Goal: Task Accomplishment & Management: Manage account settings

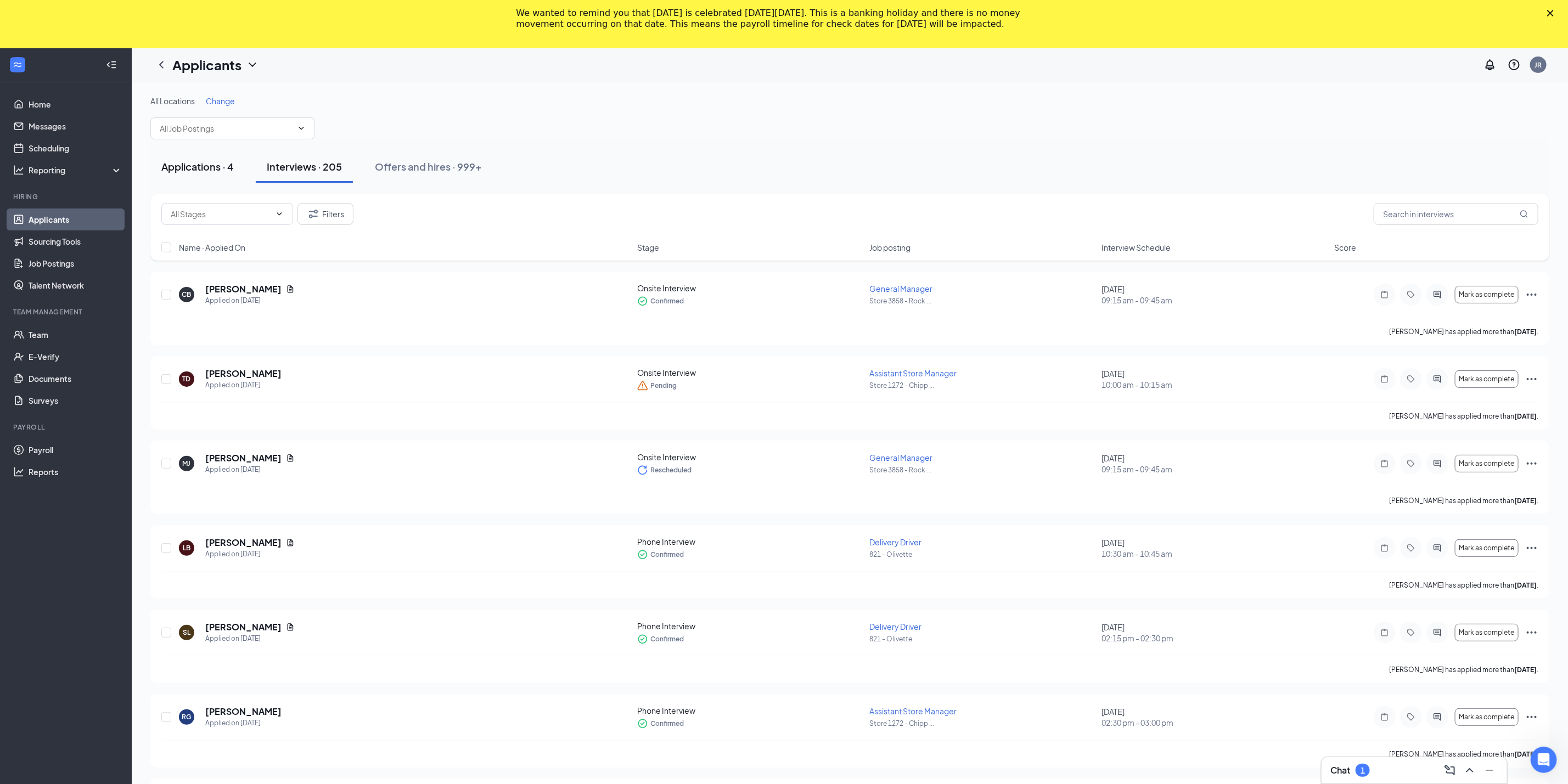
click at [201, 175] on button "Applications · 4" at bounding box center [197, 167] width 95 height 33
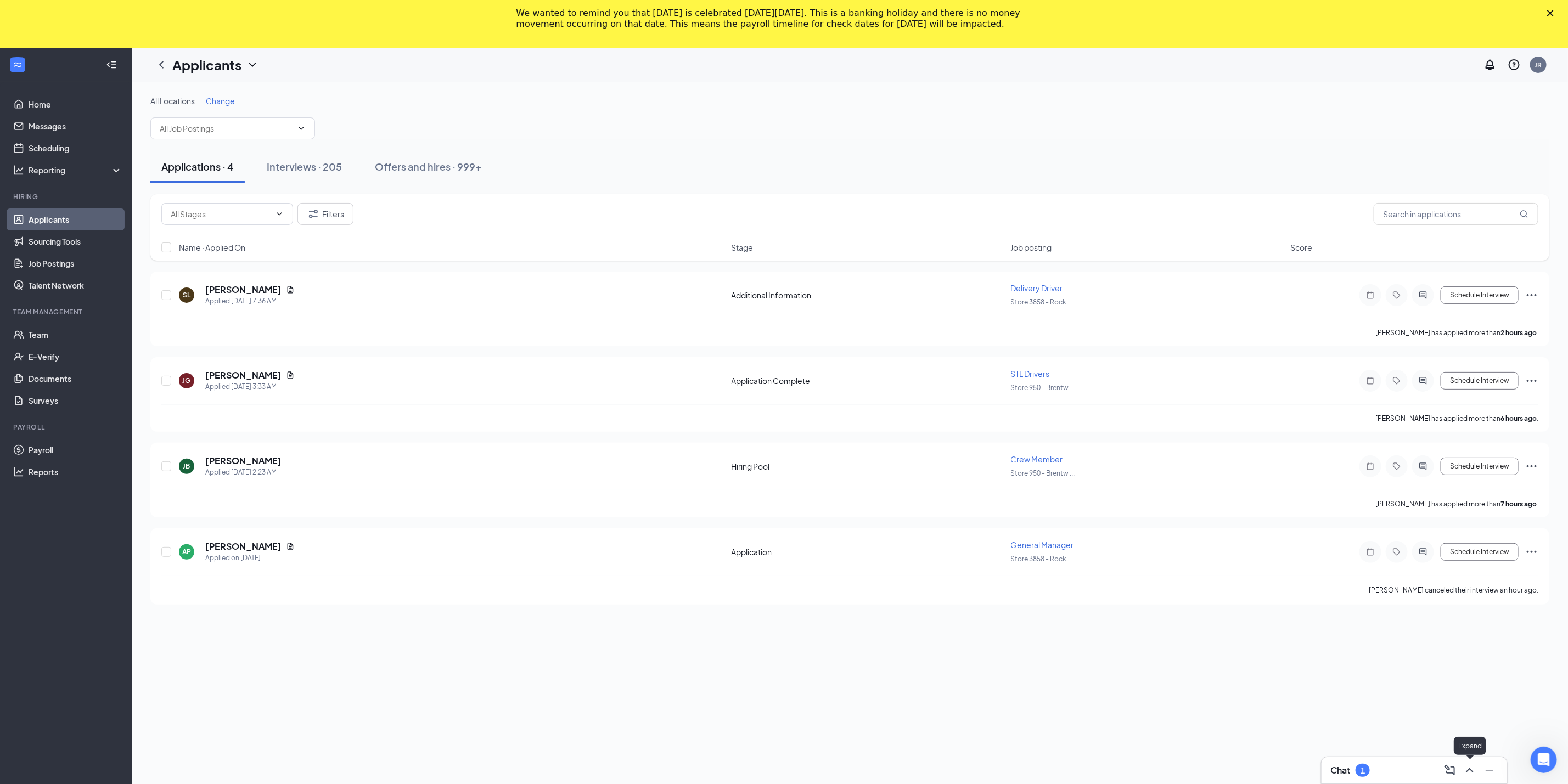
click at [1464, 773] on icon "ChevronUp" at bounding box center [1469, 771] width 13 height 13
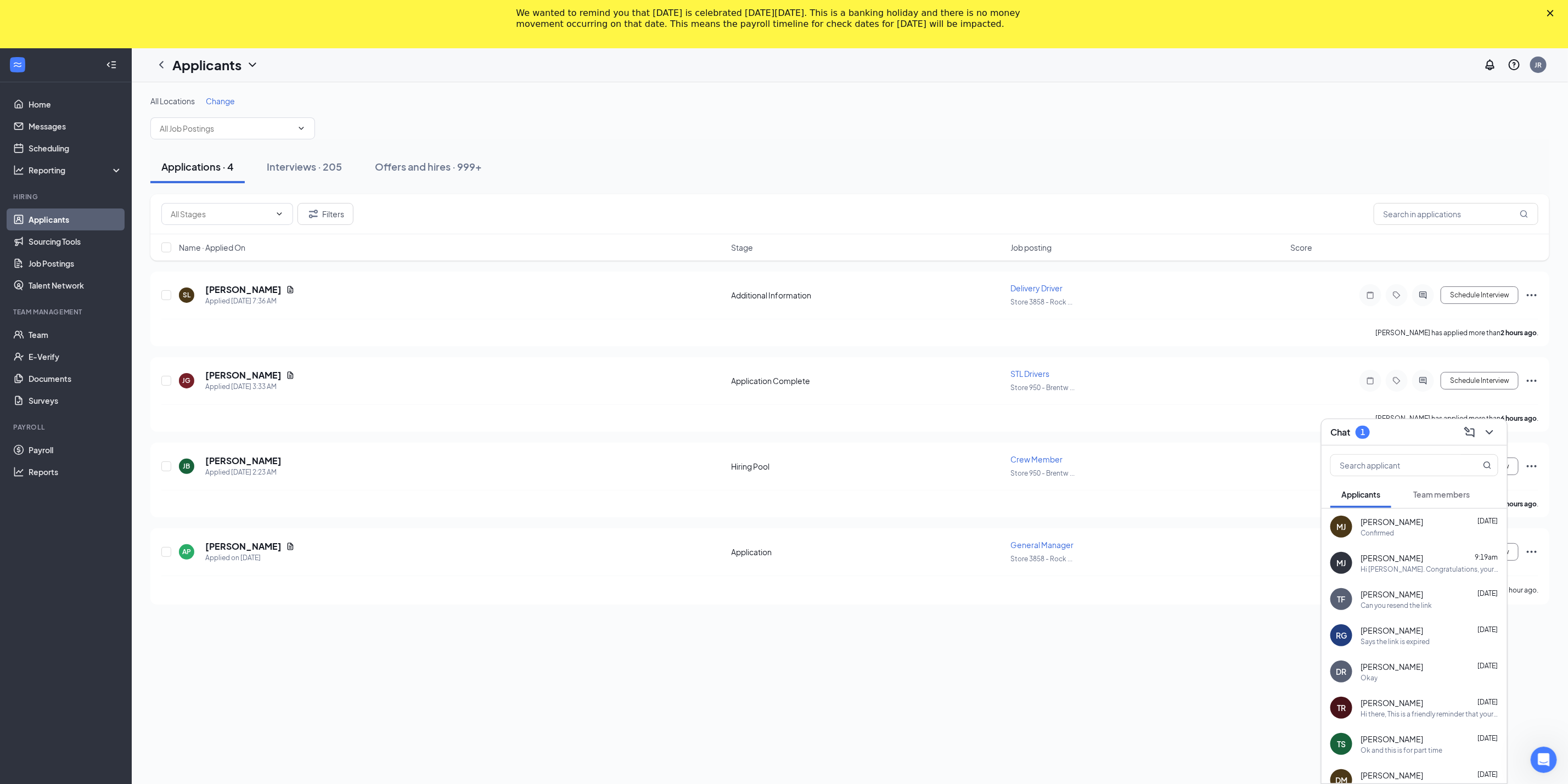
click at [1430, 494] on span "Team members" at bounding box center [1441, 494] width 56 height 10
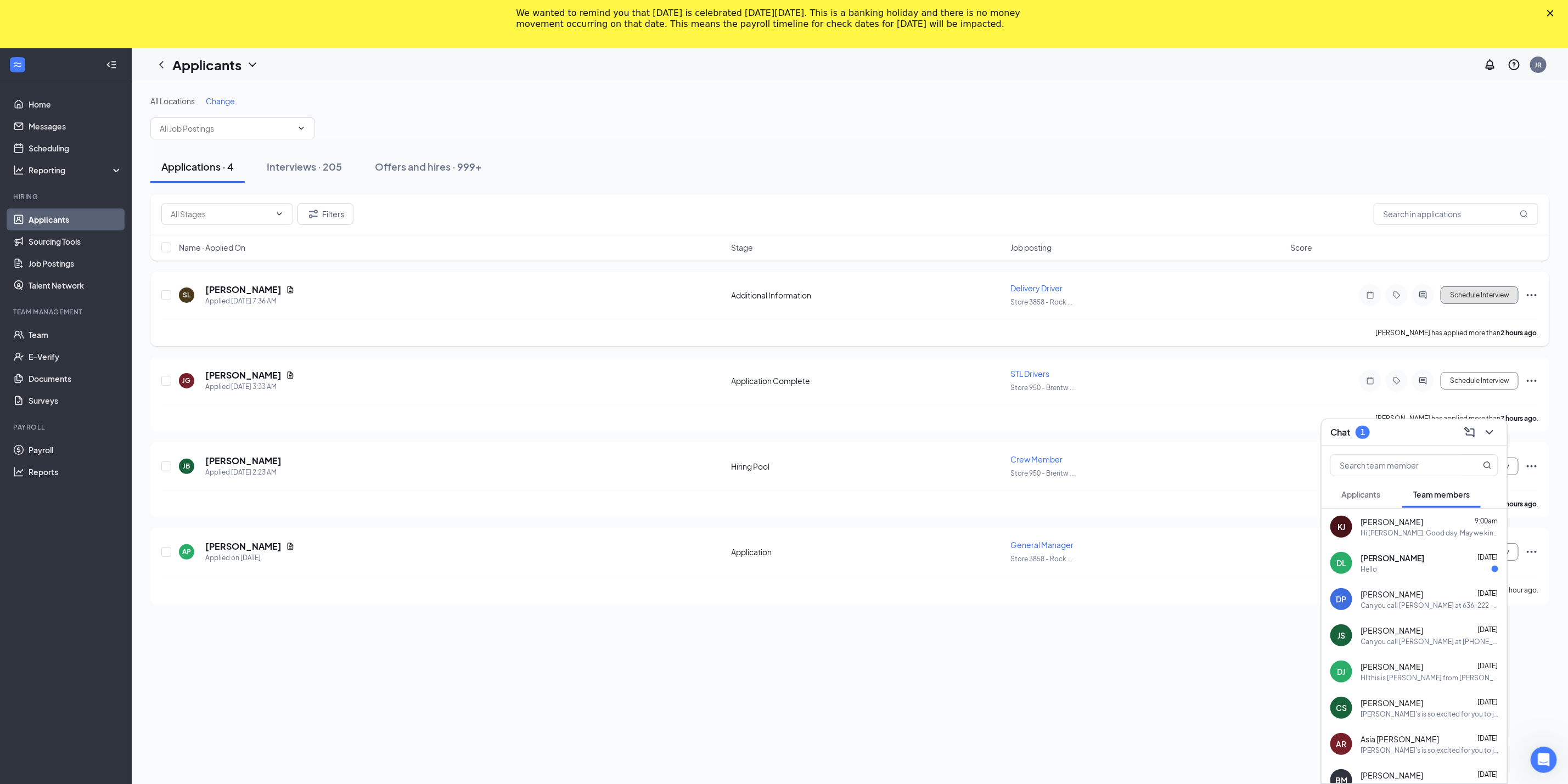
click at [1489, 293] on button "Schedule Interview" at bounding box center [1479, 295] width 78 height 18
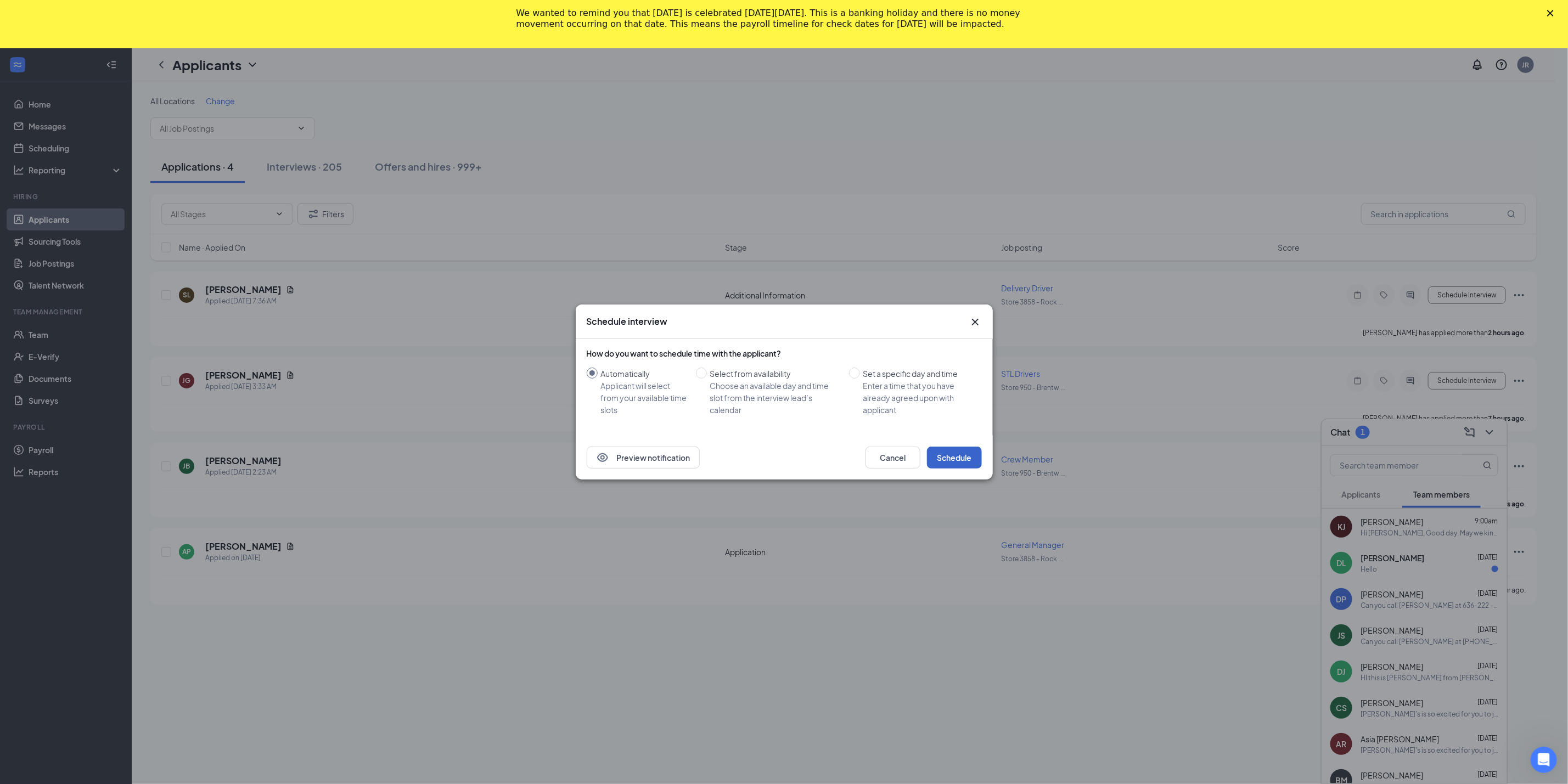
click at [963, 452] on button "Schedule" at bounding box center [954, 457] width 55 height 22
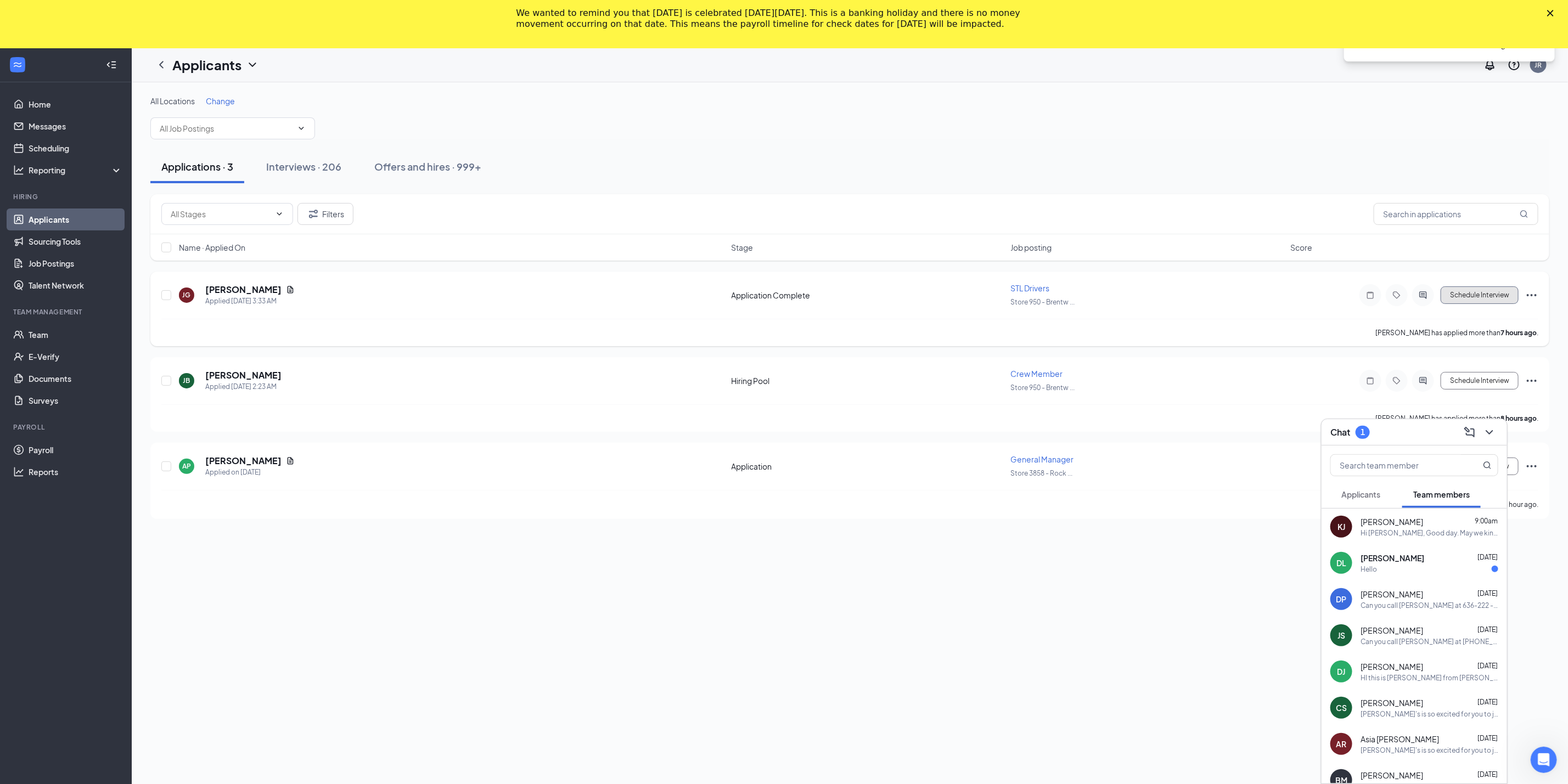
click at [1463, 304] on button "Schedule Interview" at bounding box center [1479, 295] width 78 height 18
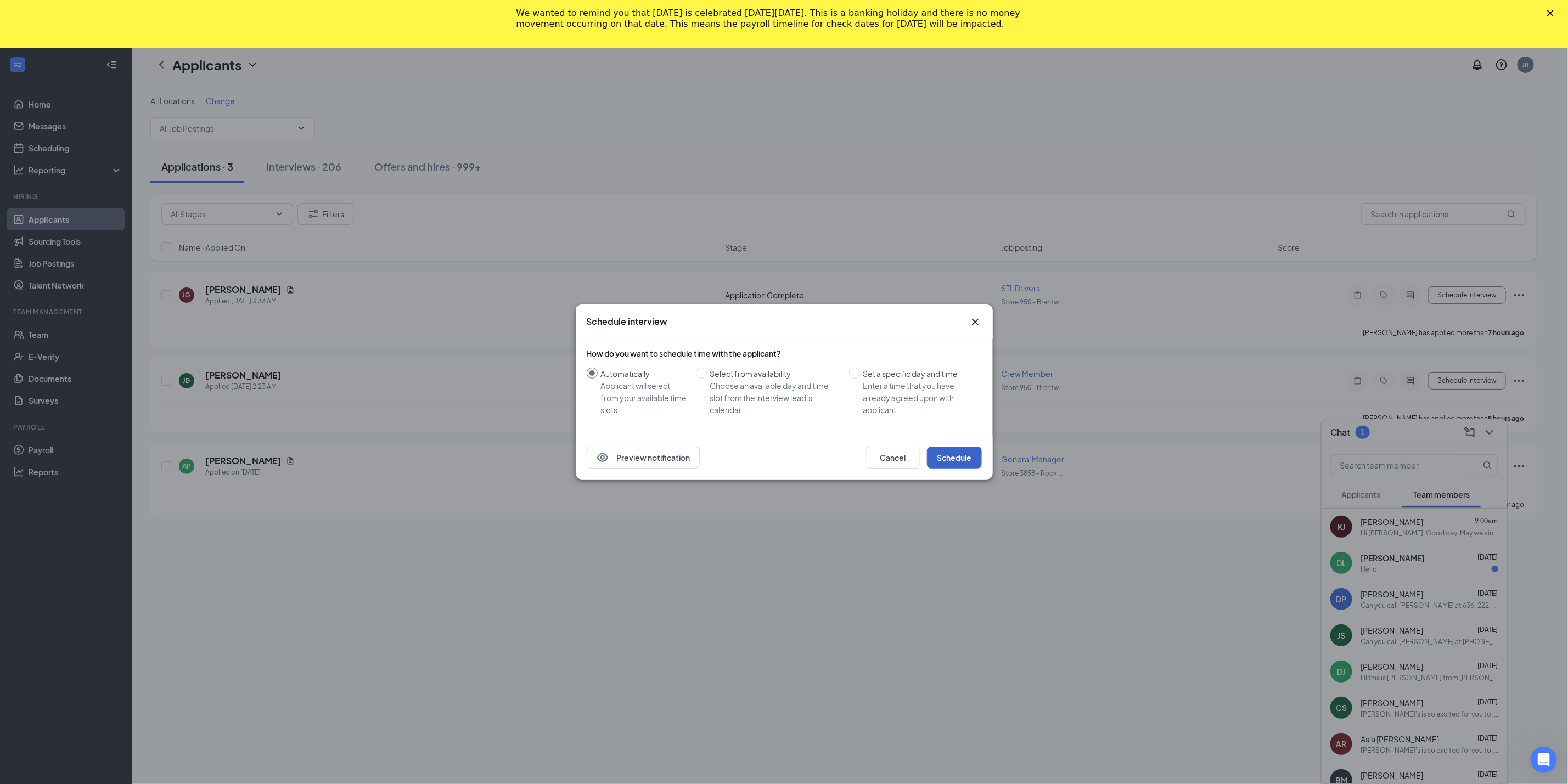
click at [955, 453] on button "Schedule" at bounding box center [954, 457] width 55 height 22
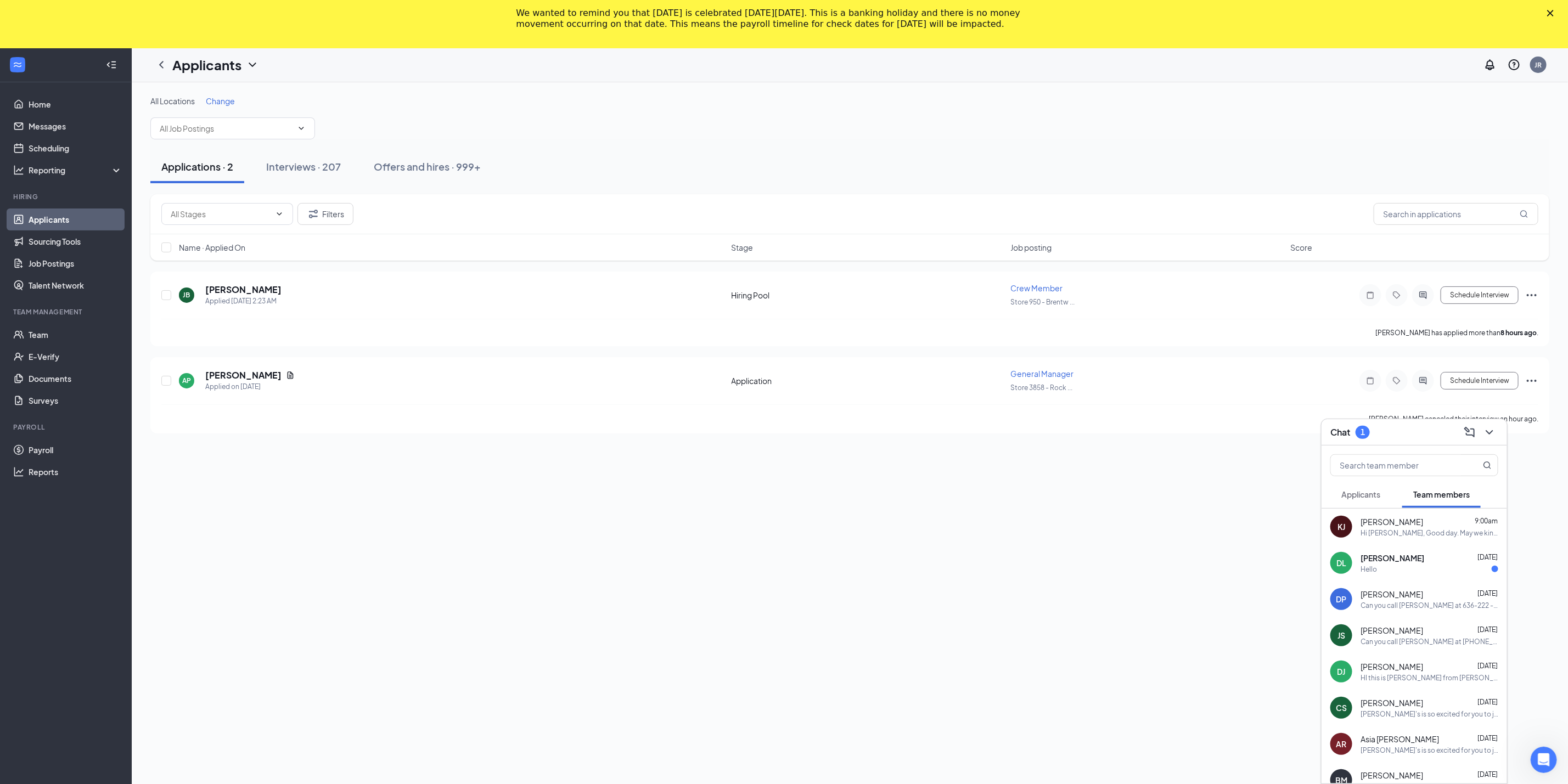
click at [1413, 563] on div "Donetta Langford Aug 25 Hello" at bounding box center [1429, 563] width 138 height 21
click at [1293, 548] on icon "Cross" at bounding box center [1292, 544] width 13 height 13
click at [1487, 422] on div "Chat" at bounding box center [1414, 433] width 185 height 26
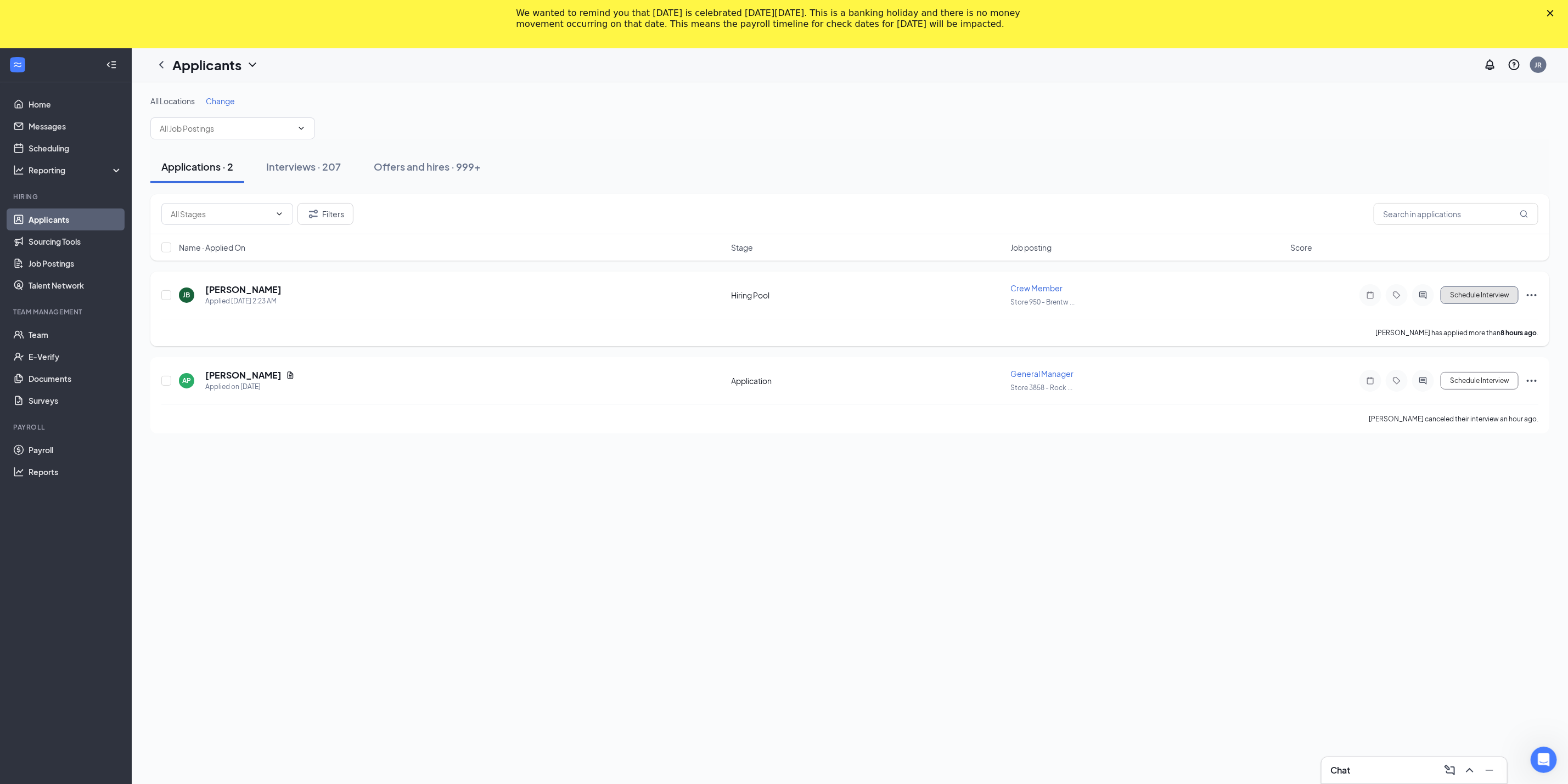
click at [1484, 298] on button "Schedule Interview" at bounding box center [1479, 295] width 78 height 18
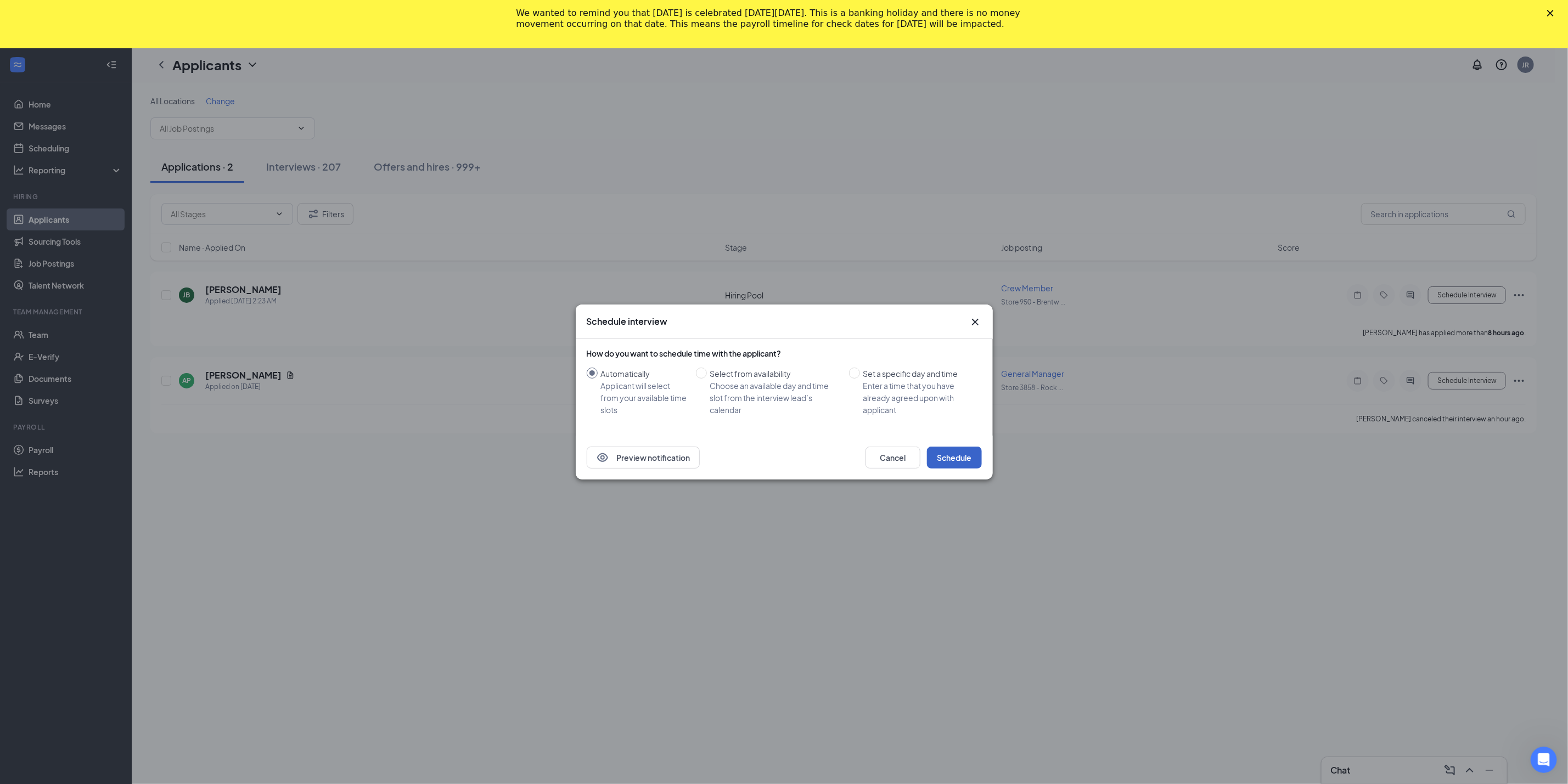
click at [955, 466] on button "Schedule" at bounding box center [954, 457] width 55 height 22
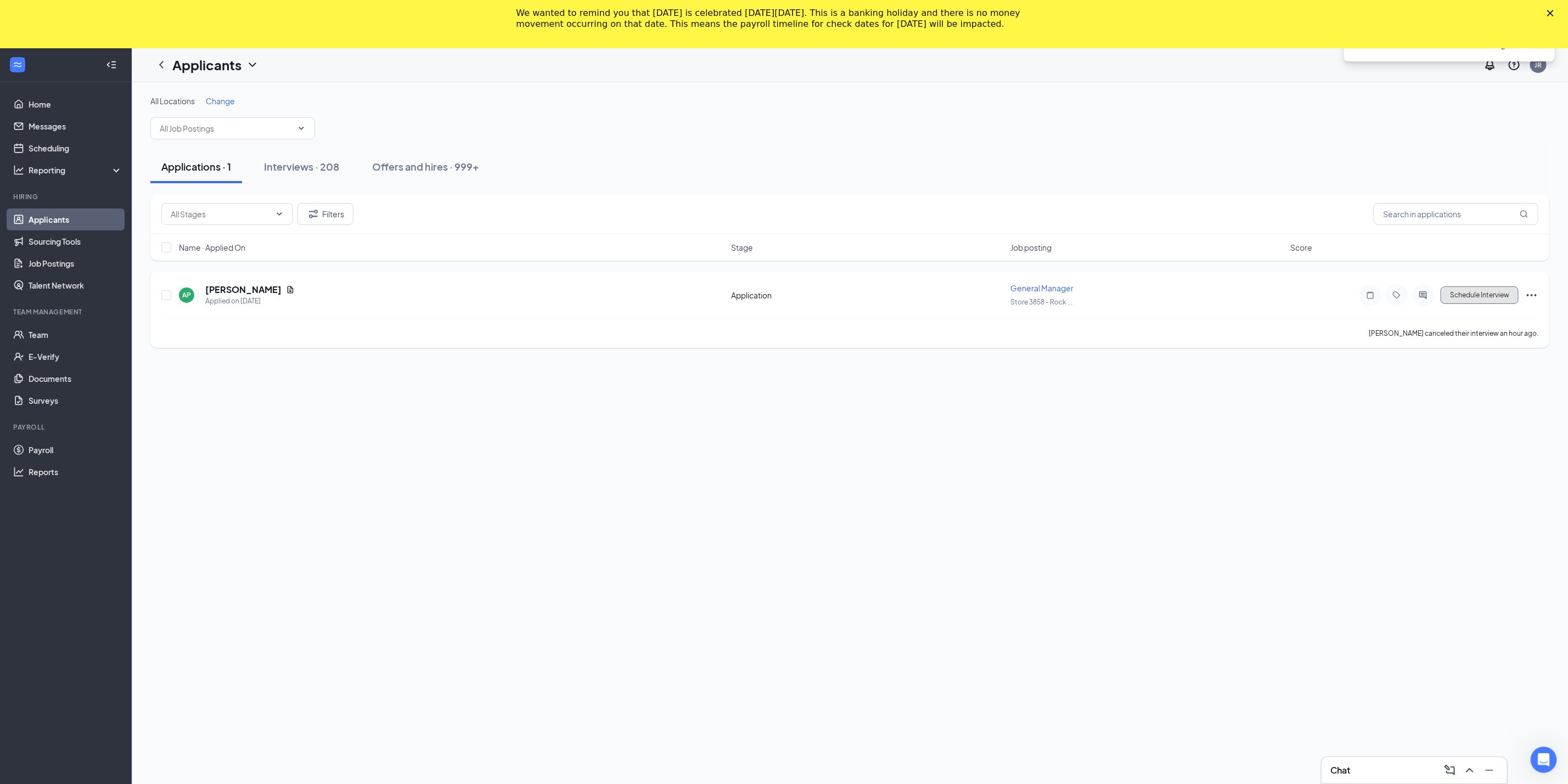
click at [1479, 300] on button "Schedule Interview" at bounding box center [1479, 295] width 78 height 18
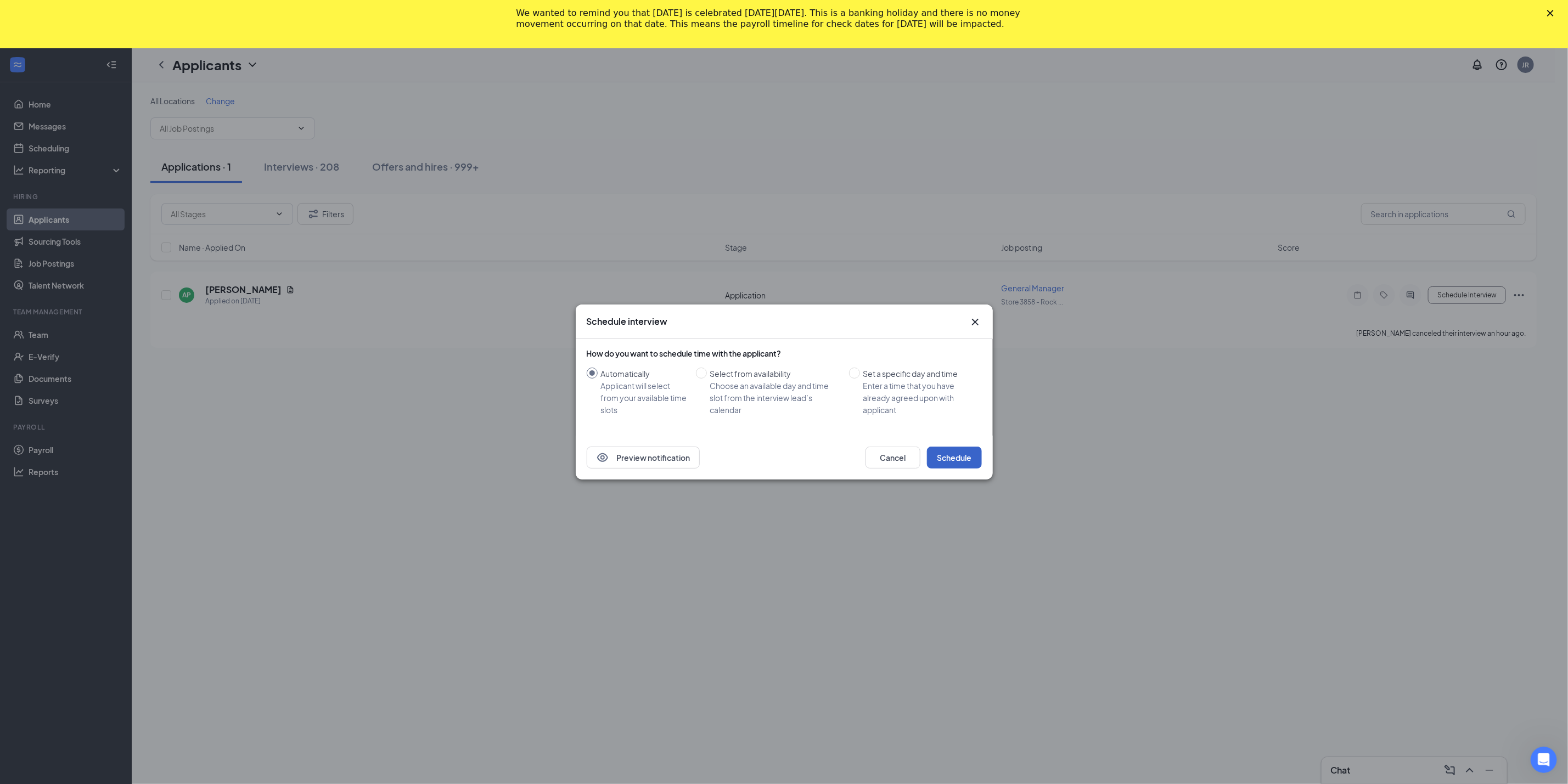
drag, startPoint x: 950, startPoint y: 453, endPoint x: 959, endPoint y: 482, distance: 30.4
click at [950, 456] on button "Schedule" at bounding box center [954, 457] width 55 height 22
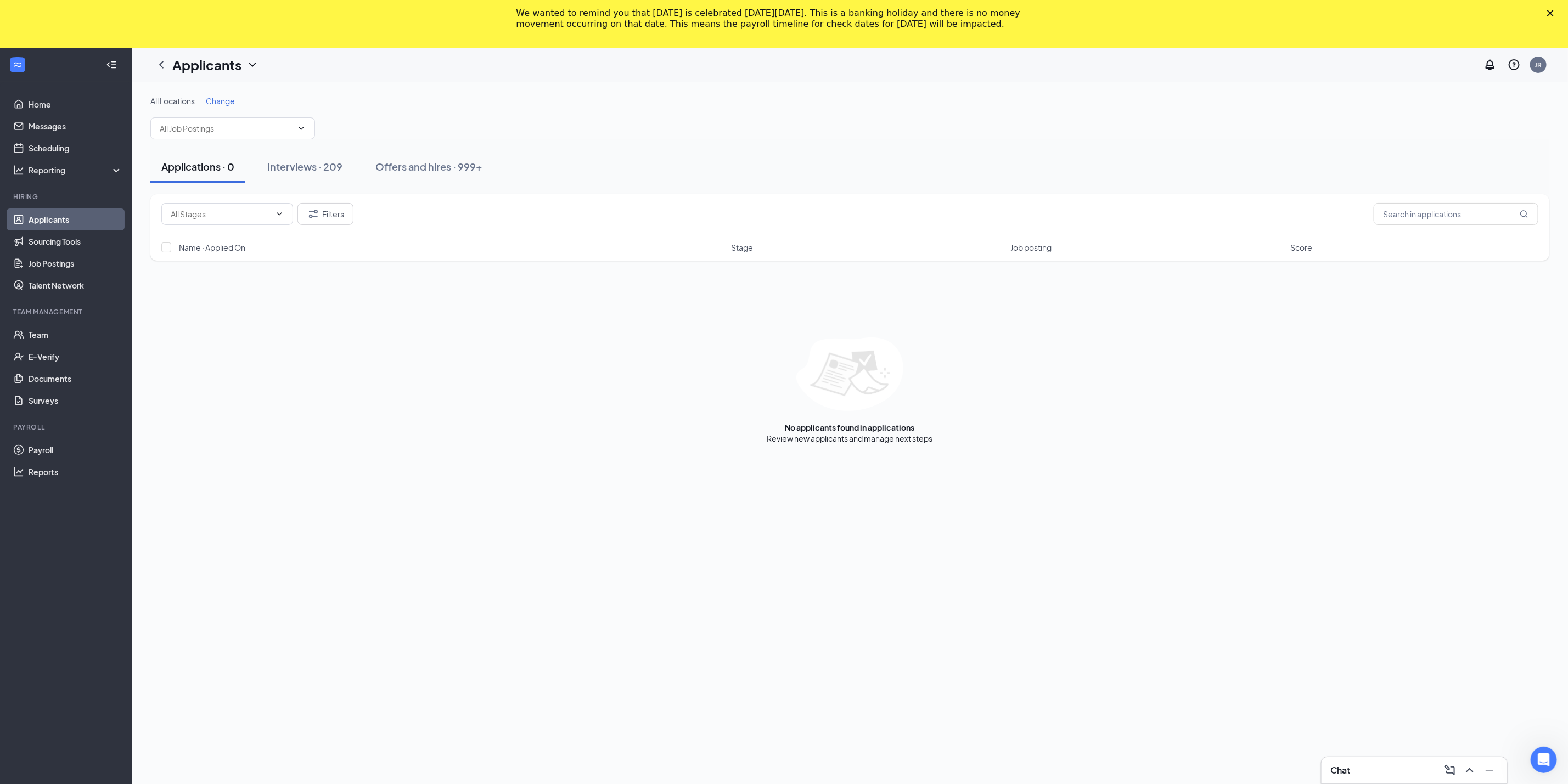
drag, startPoint x: 303, startPoint y: 169, endPoint x: 336, endPoint y: 188, distance: 38.1
click at [304, 172] on div "Interviews · 209" at bounding box center [305, 166] width 75 height 14
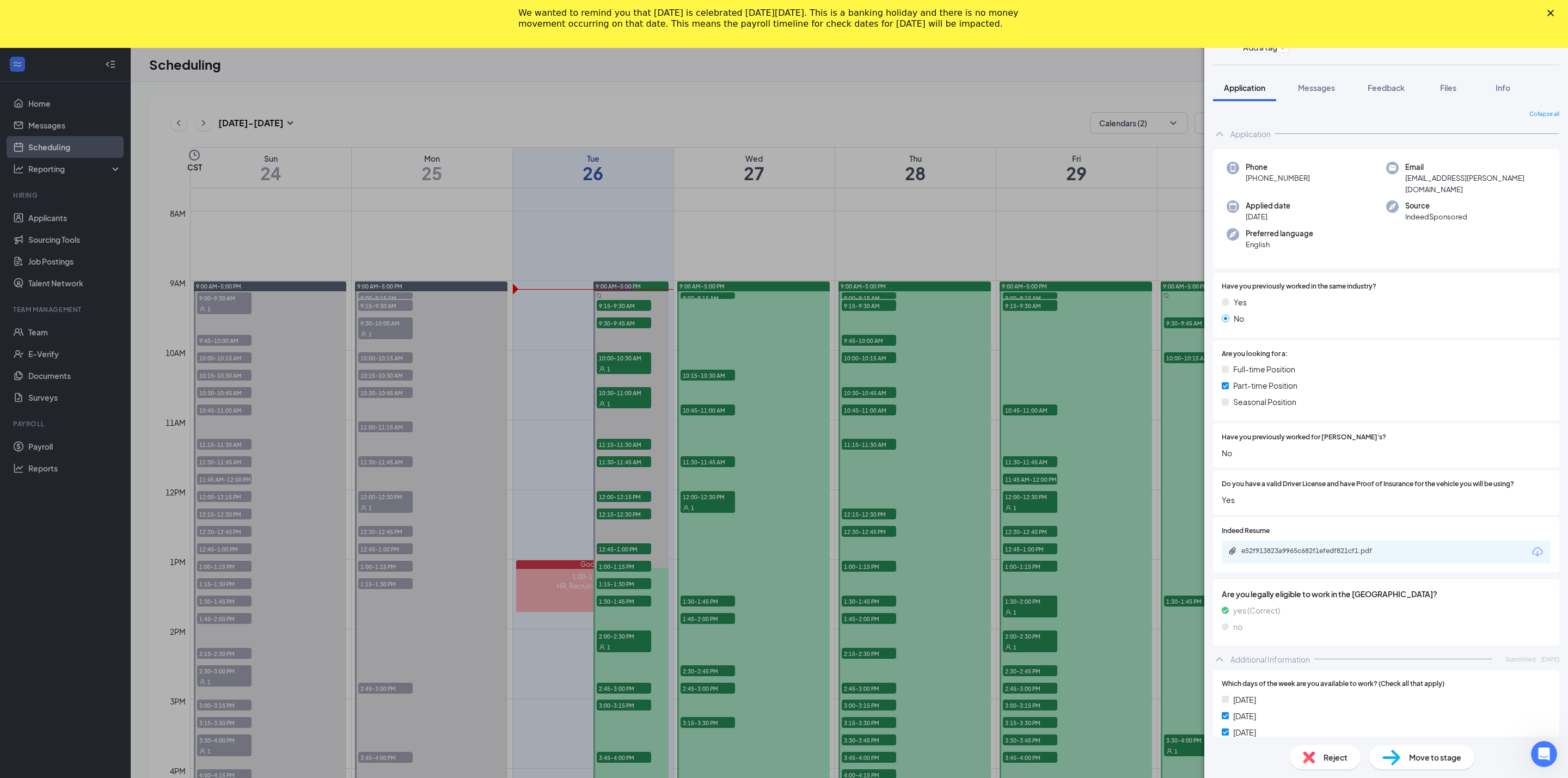
click at [1552, 15] on icon "Close" at bounding box center [1550, 13] width 7 height 7
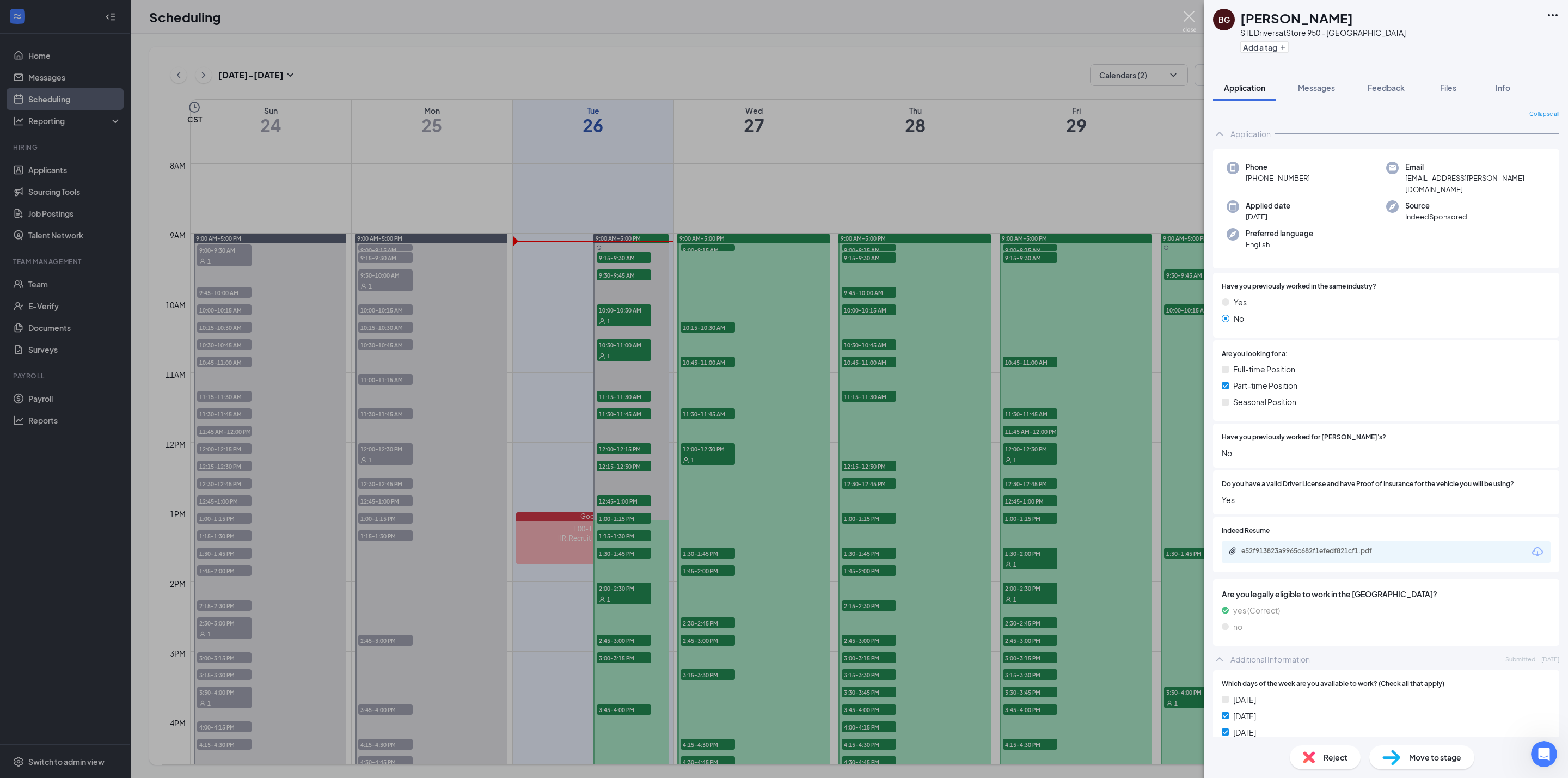
click at [1191, 14] on img at bounding box center [1189, 22] width 14 height 21
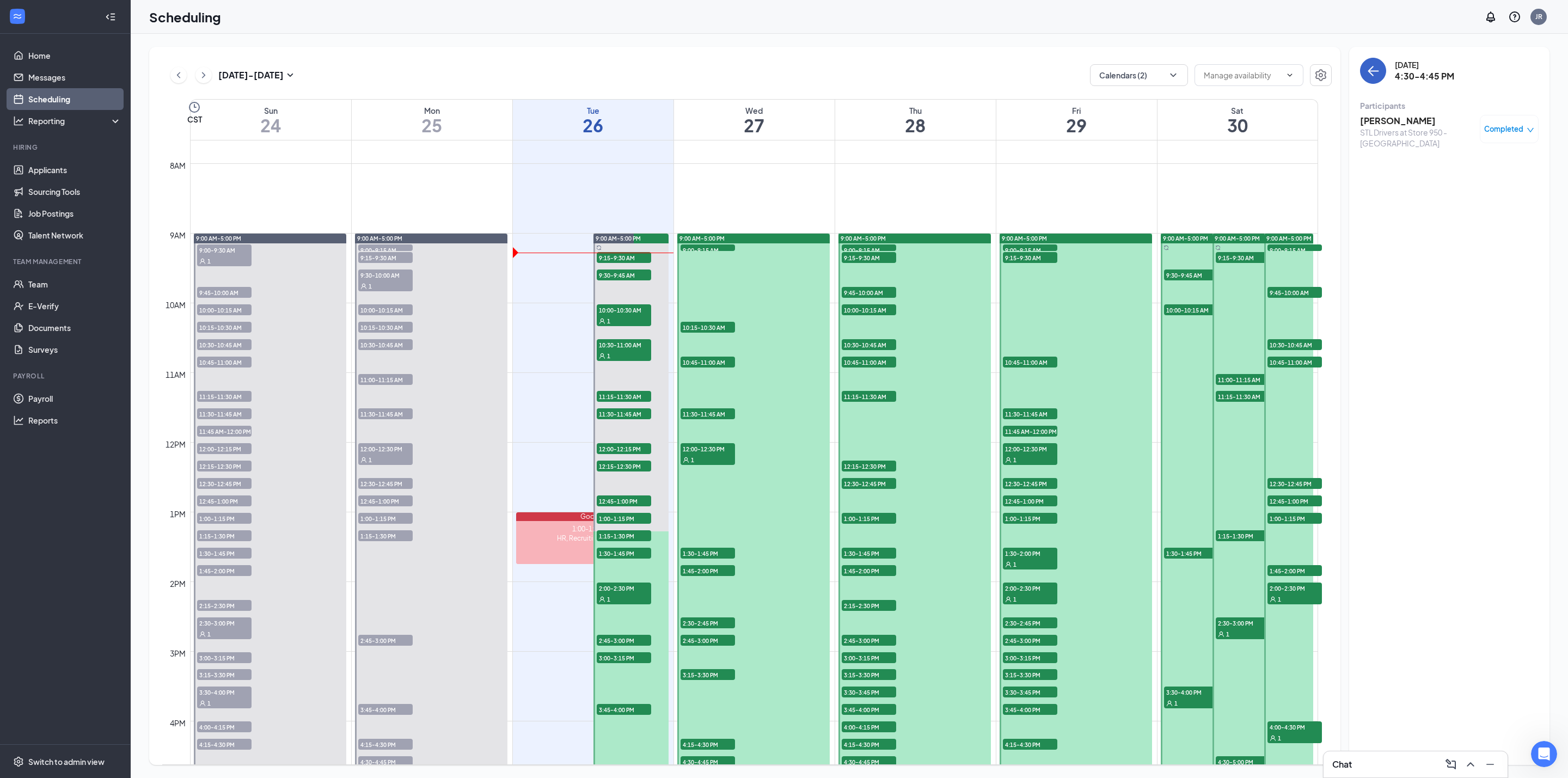
click at [1371, 72] on icon "ArrowLeft" at bounding box center [1373, 71] width 13 height 13
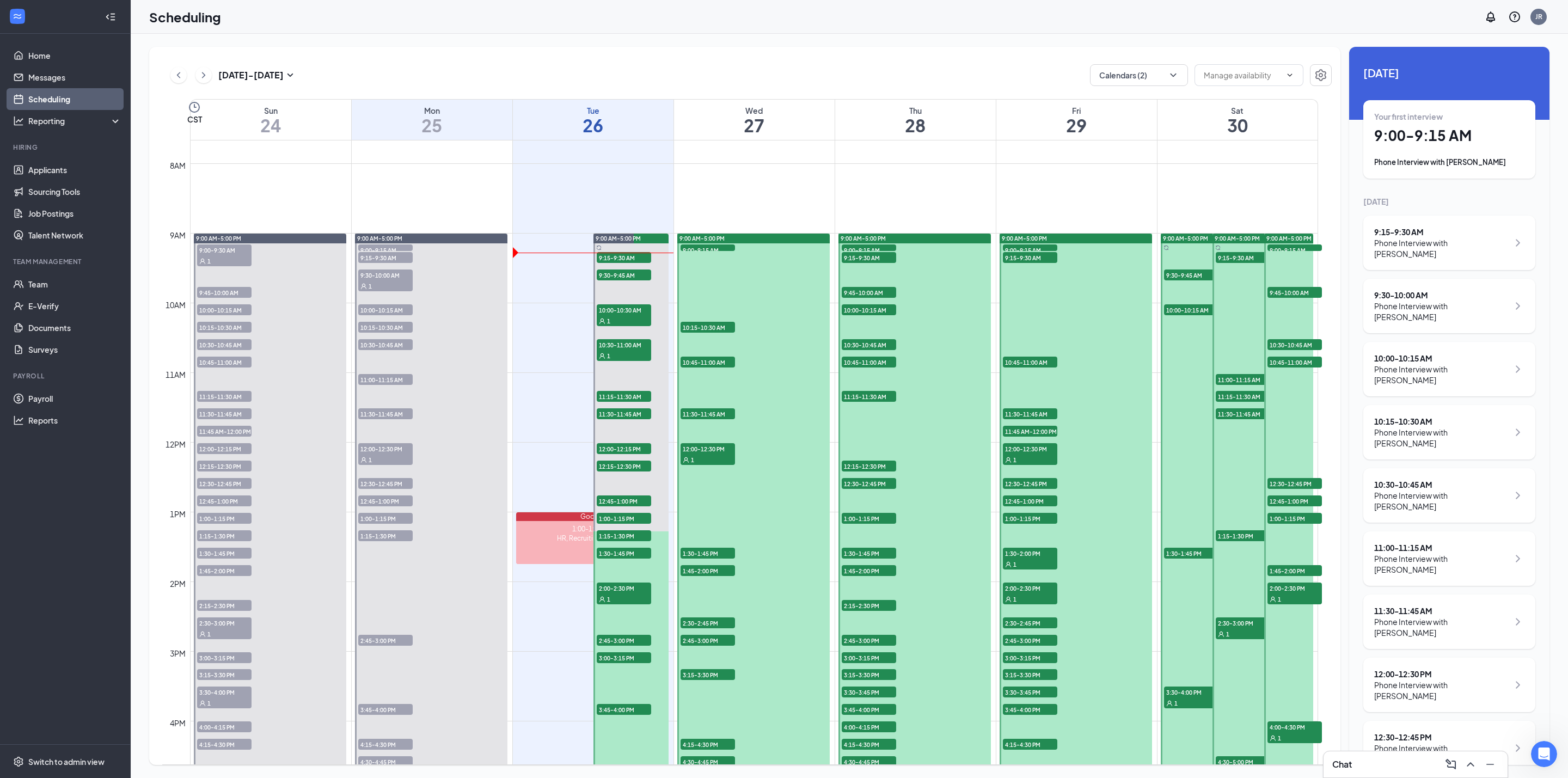
click at [1416, 242] on div "Phone Interview with [PERSON_NAME]" at bounding box center [1441, 248] width 135 height 22
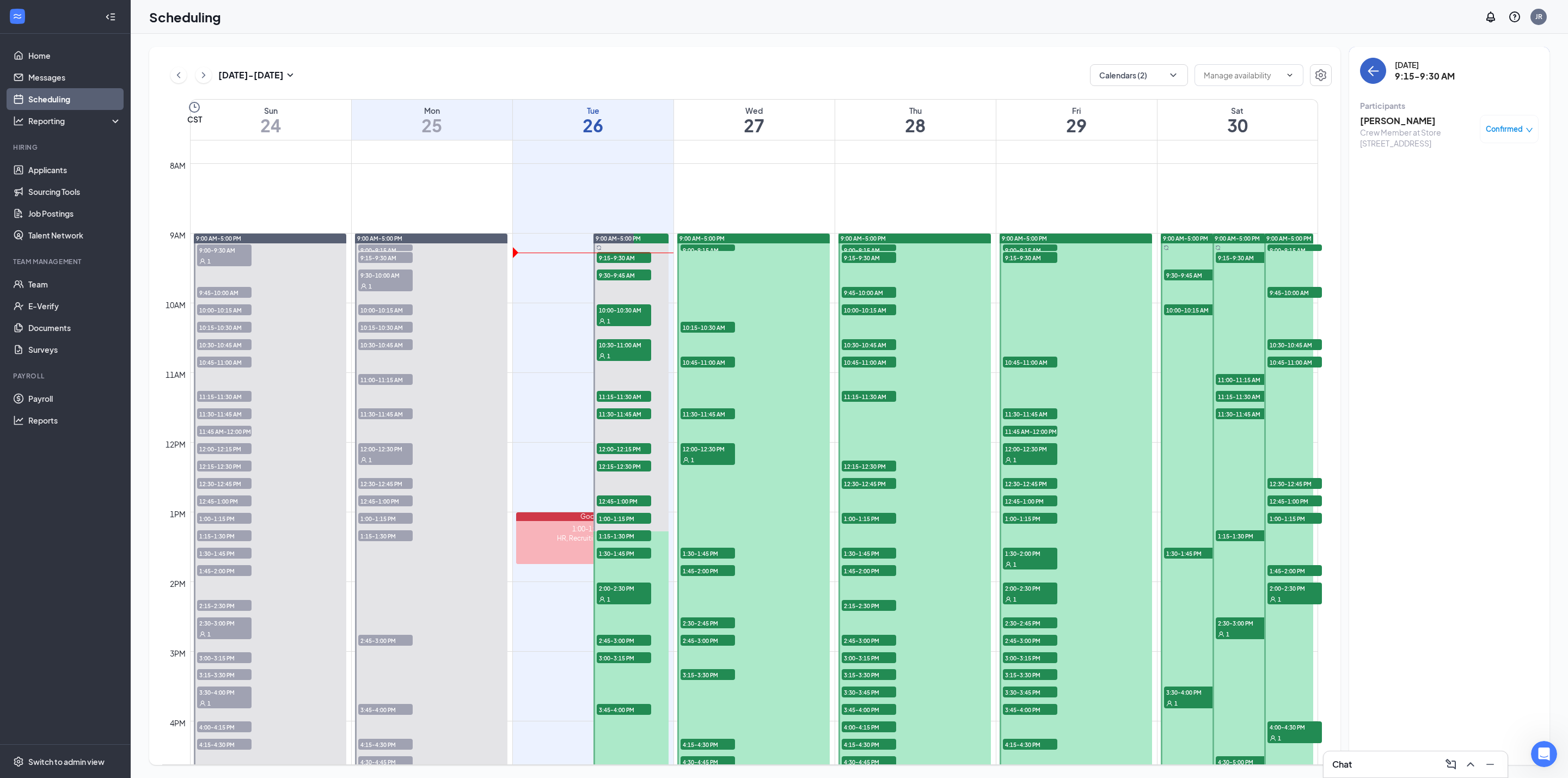
click at [1365, 74] on button "back-button" at bounding box center [1373, 71] width 26 height 26
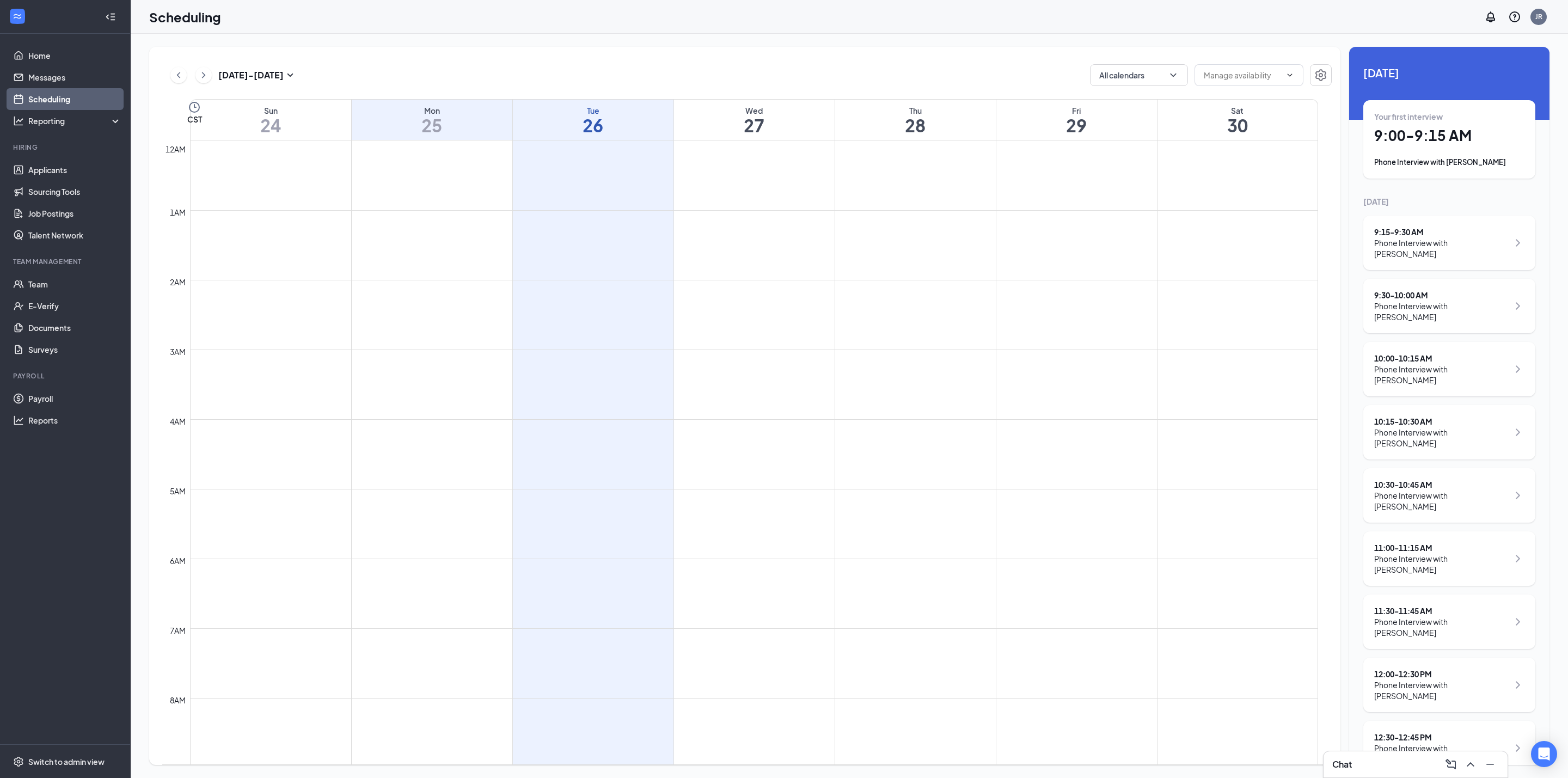
scroll to position [535, 0]
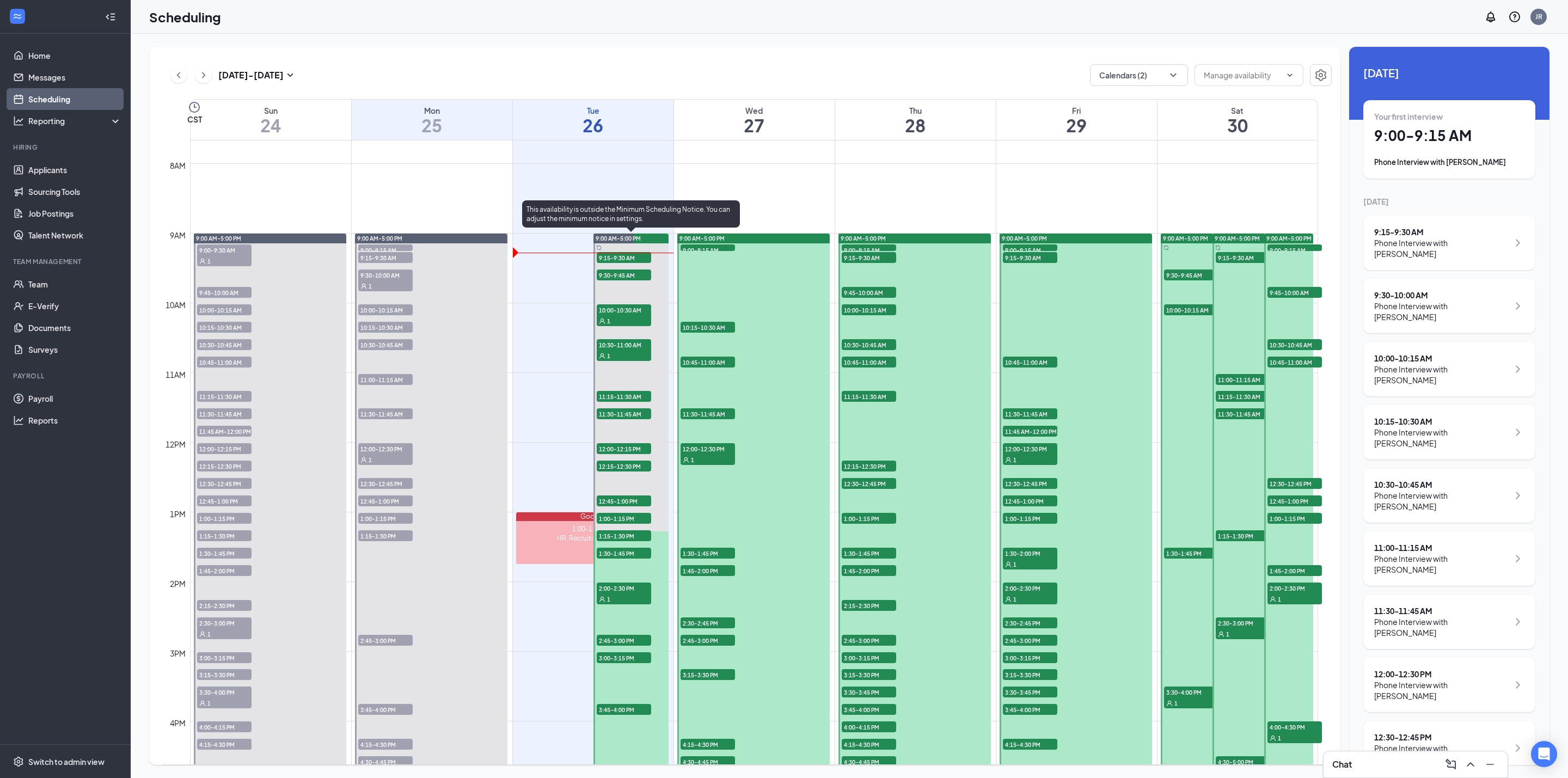
click at [634, 257] on span "9:15-9:30 AM" at bounding box center [624, 257] width 54 height 11
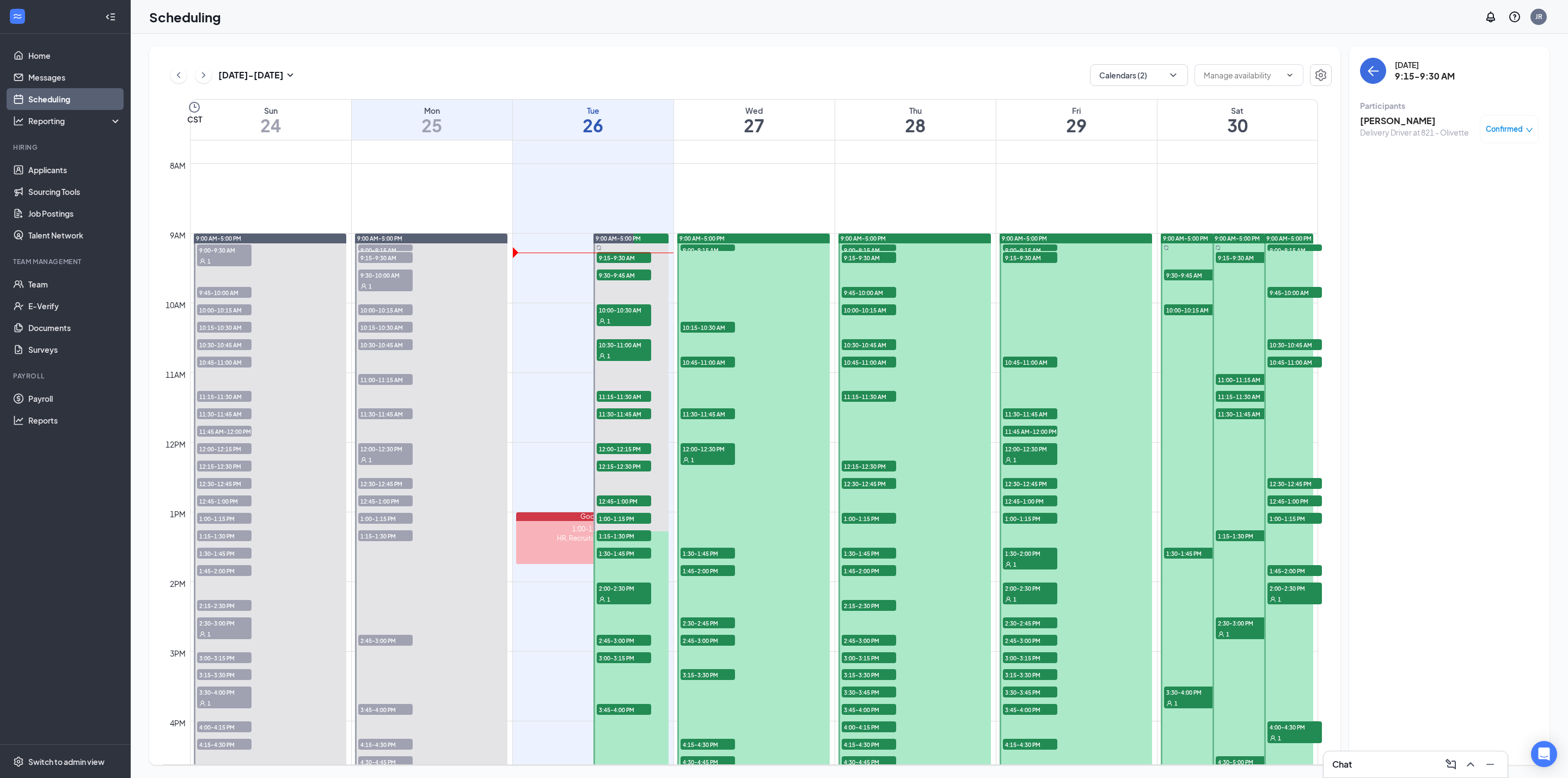
click at [1398, 119] on h3 "David LuBrant" at bounding box center [1414, 121] width 109 height 12
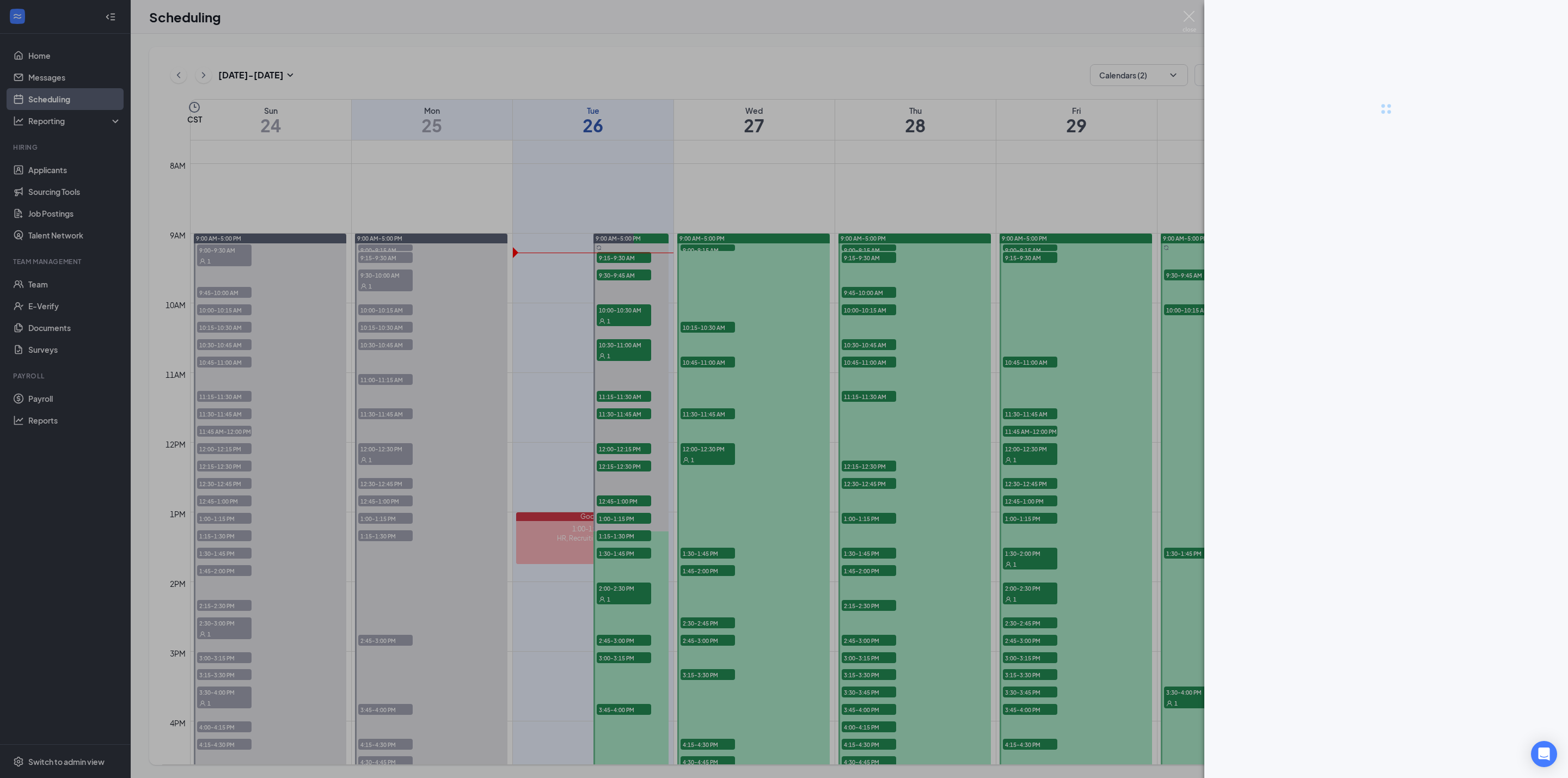
click at [1294, 27] on div at bounding box center [1386, 109] width 364 height 218
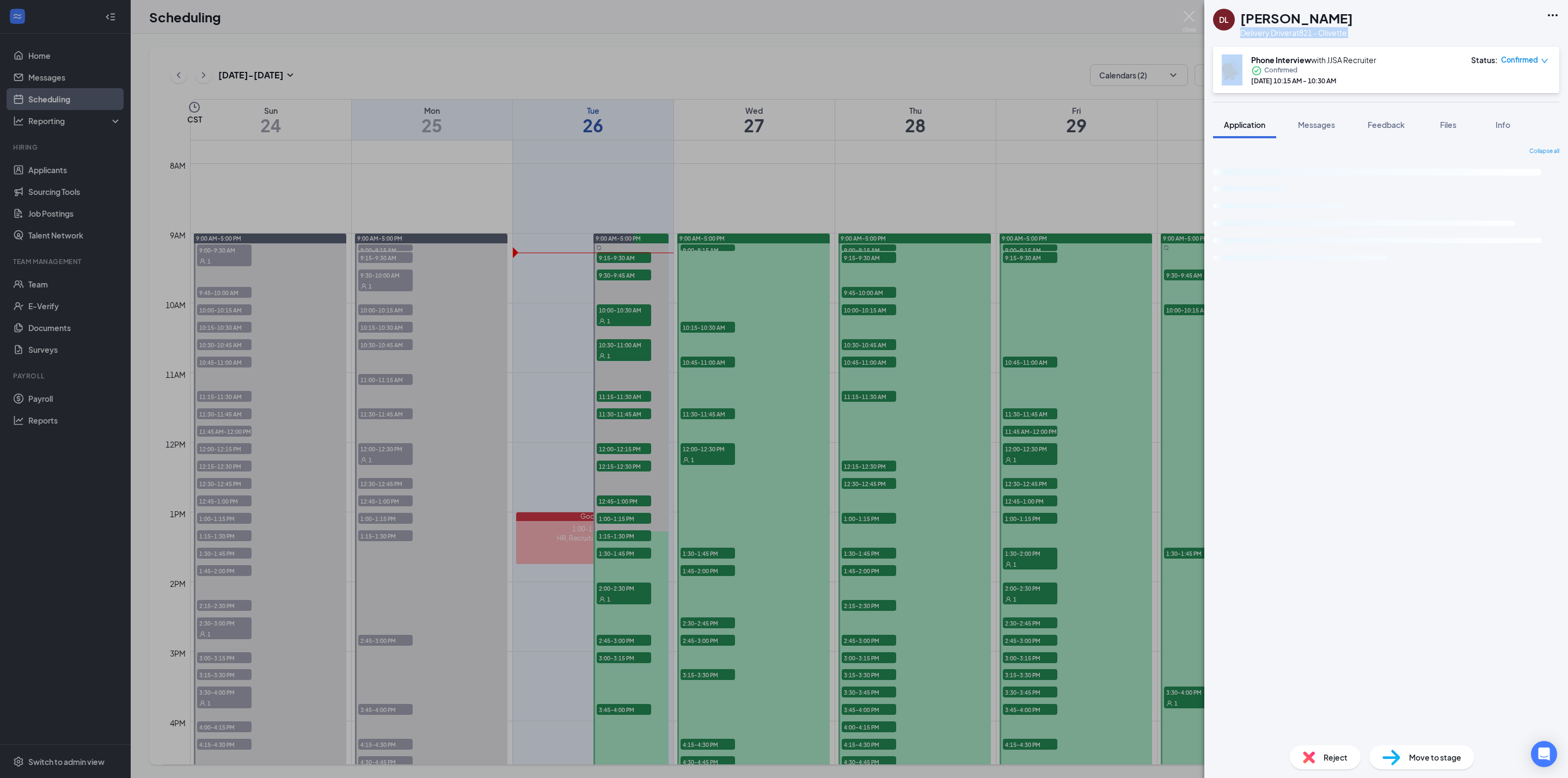
click at [1294, 28] on div "Delivery Driver at 821 - Olivette" at bounding box center [1296, 32] width 113 height 11
click at [1296, 24] on h1 "David LuBrant" at bounding box center [1296, 18] width 113 height 18
copy h1 "David LuBrant"
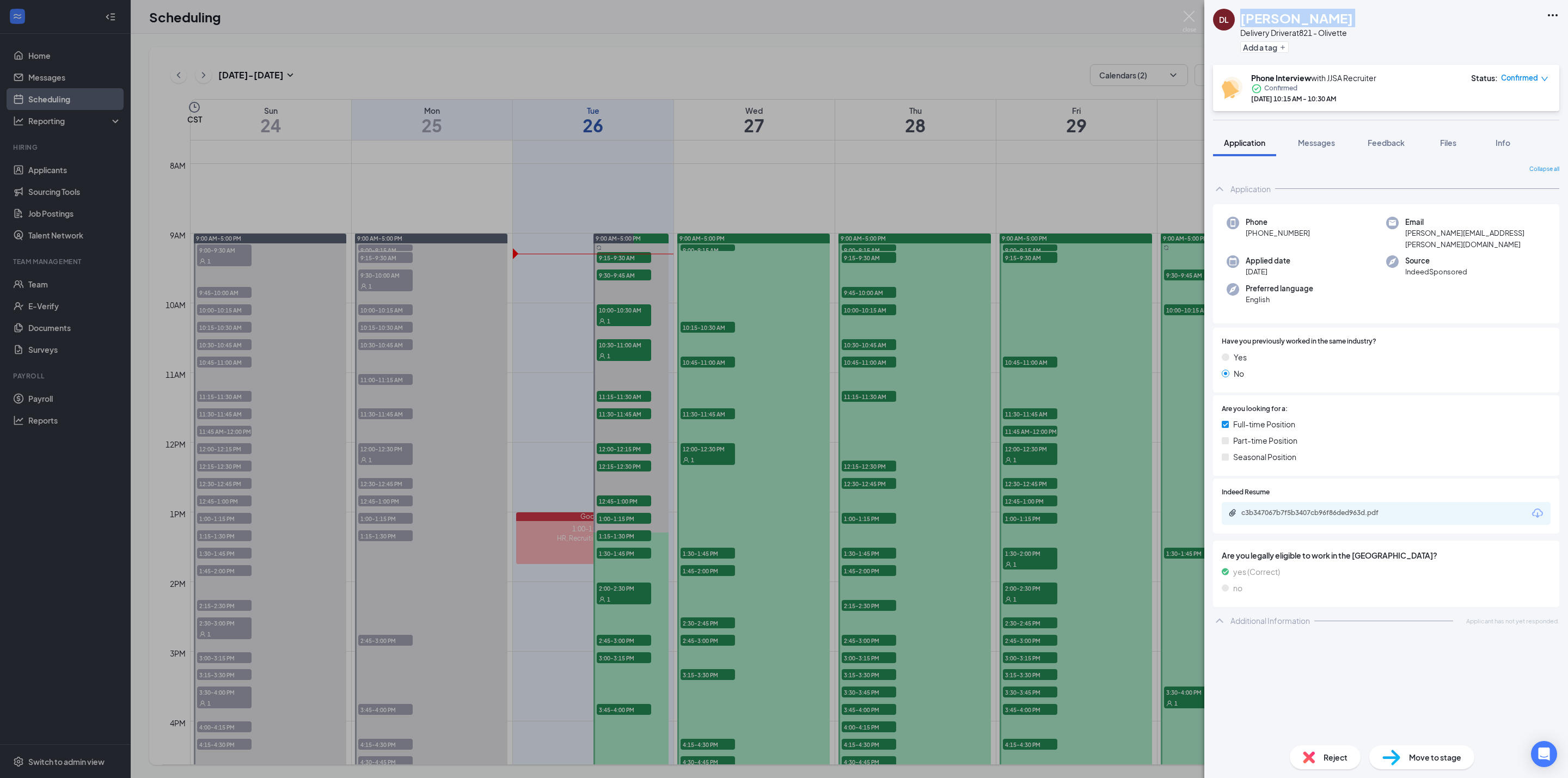
click at [1288, 232] on span "+1 (440) 453-6318" at bounding box center [1278, 233] width 64 height 11
click at [1287, 234] on span "+1 (440) 453-6318" at bounding box center [1278, 233] width 64 height 11
click at [1287, 235] on span "+1 (440) 453-6318" at bounding box center [1278, 233] width 64 height 11
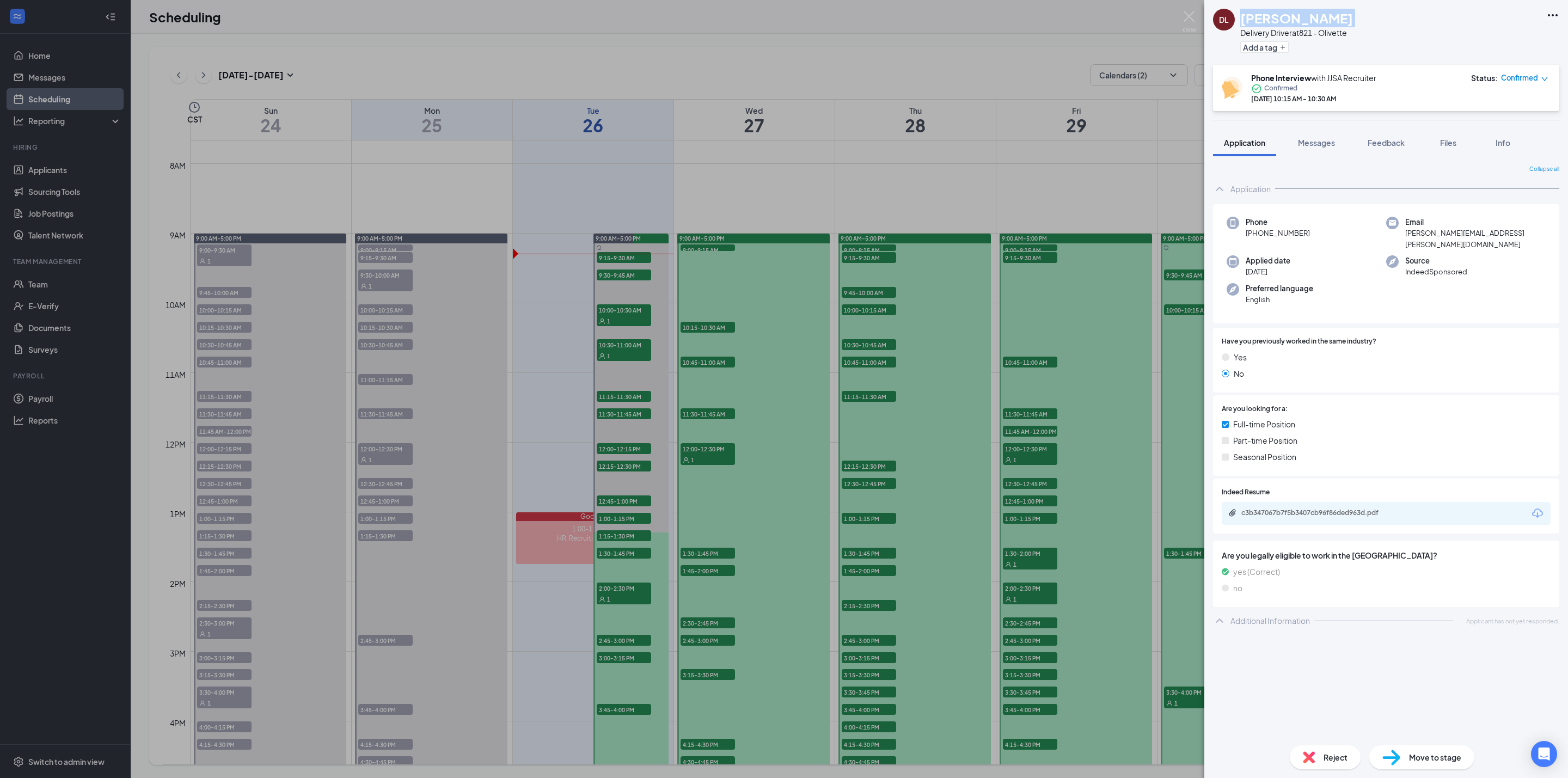
copy h1 "David LuBrant"
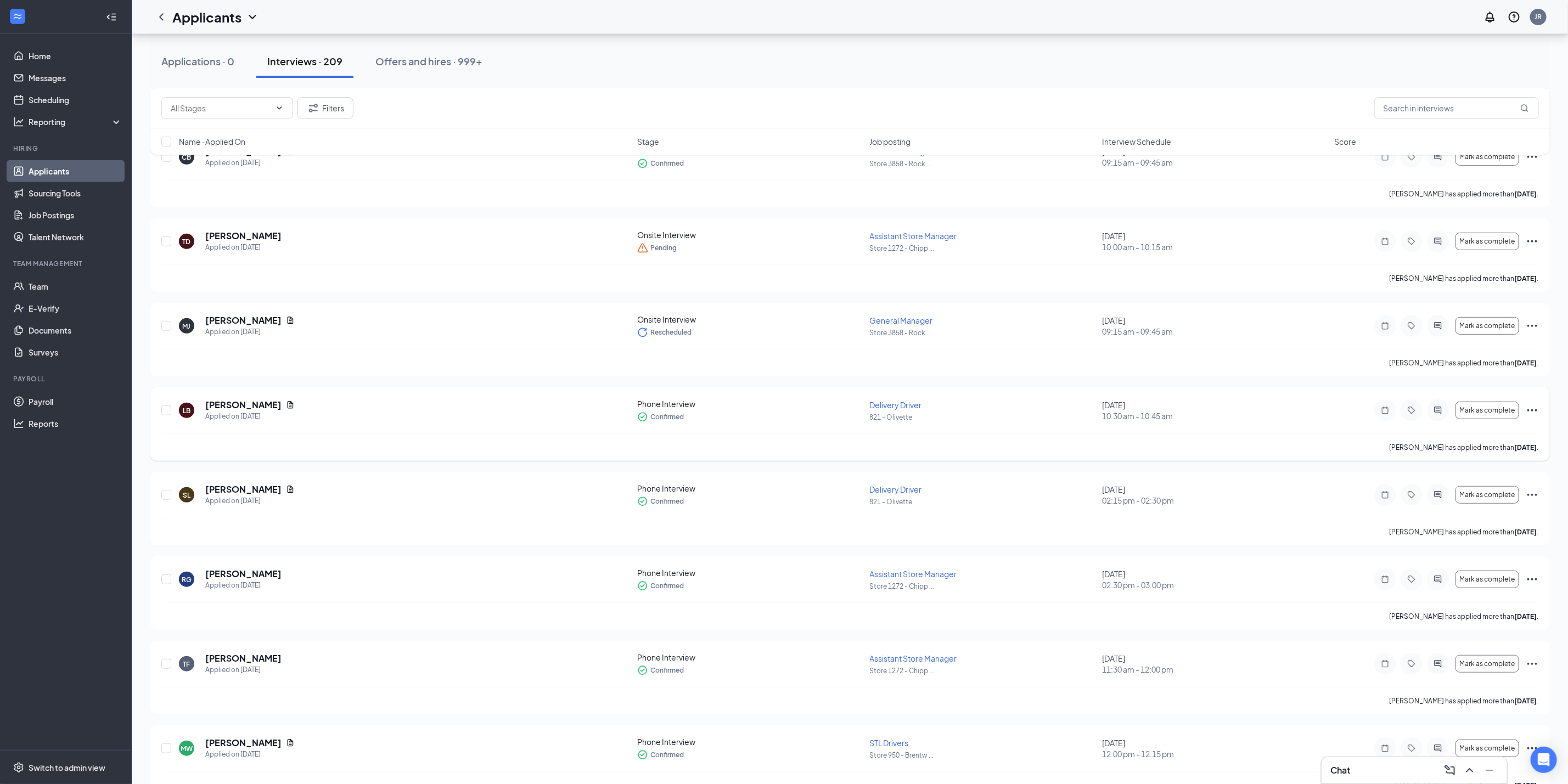
scroll to position [369, 0]
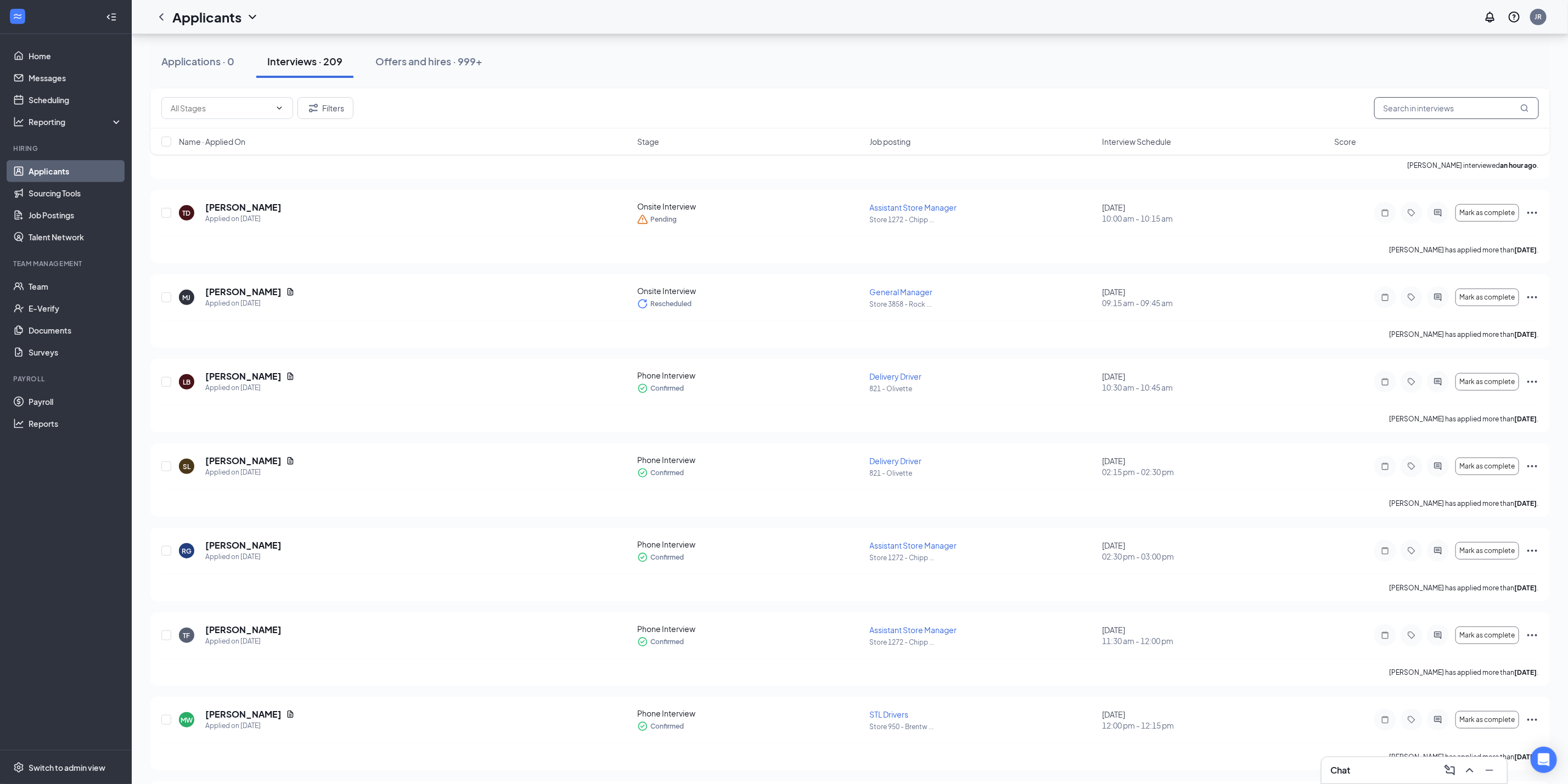
click at [1457, 116] on input "text" at bounding box center [1456, 108] width 165 height 22
paste input "Teresa Stragliati"
type input "Teresa Stragliati"
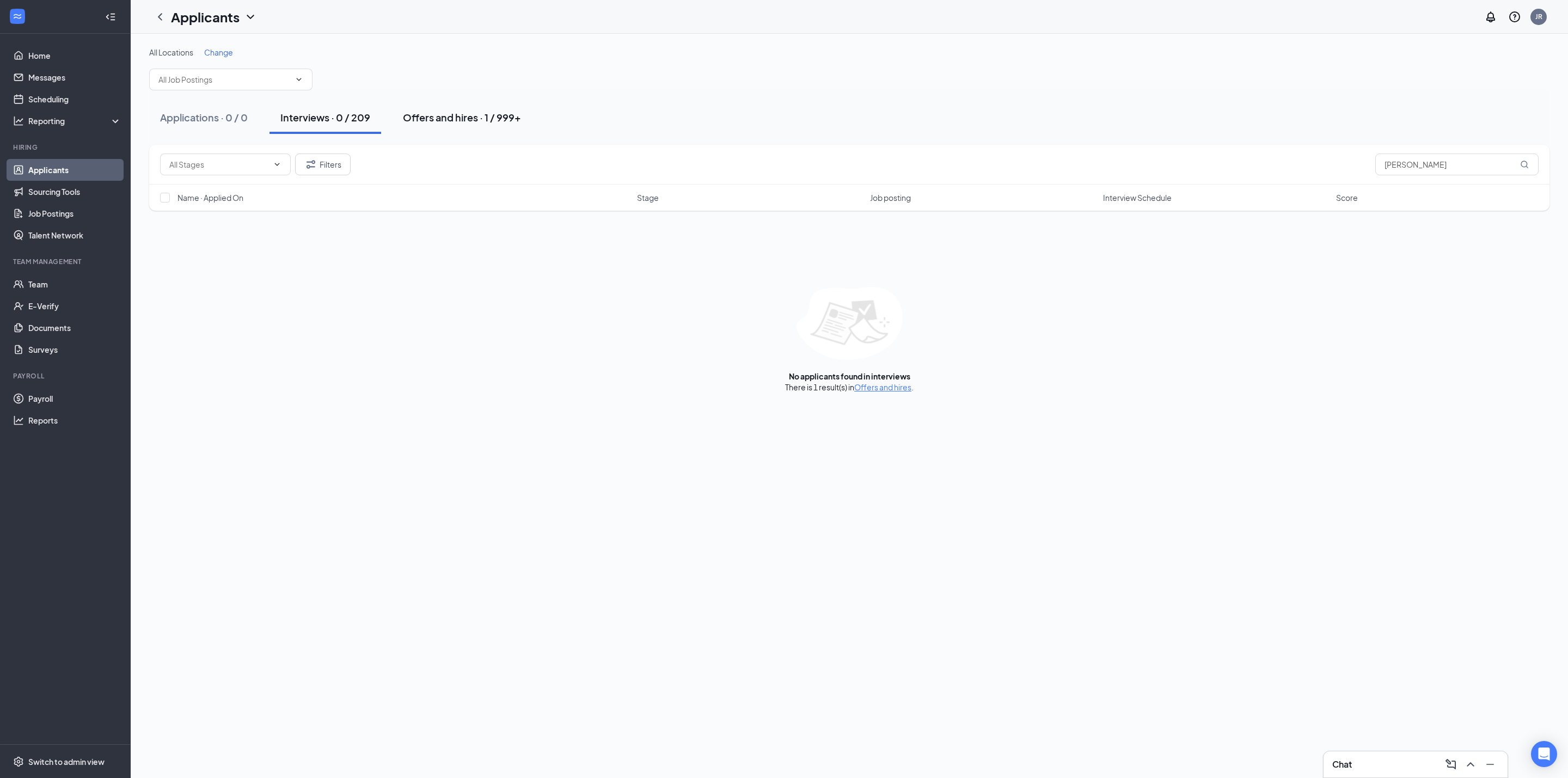
click at [473, 118] on div "Offers and hires · 1 / 999+" at bounding box center [462, 117] width 118 height 14
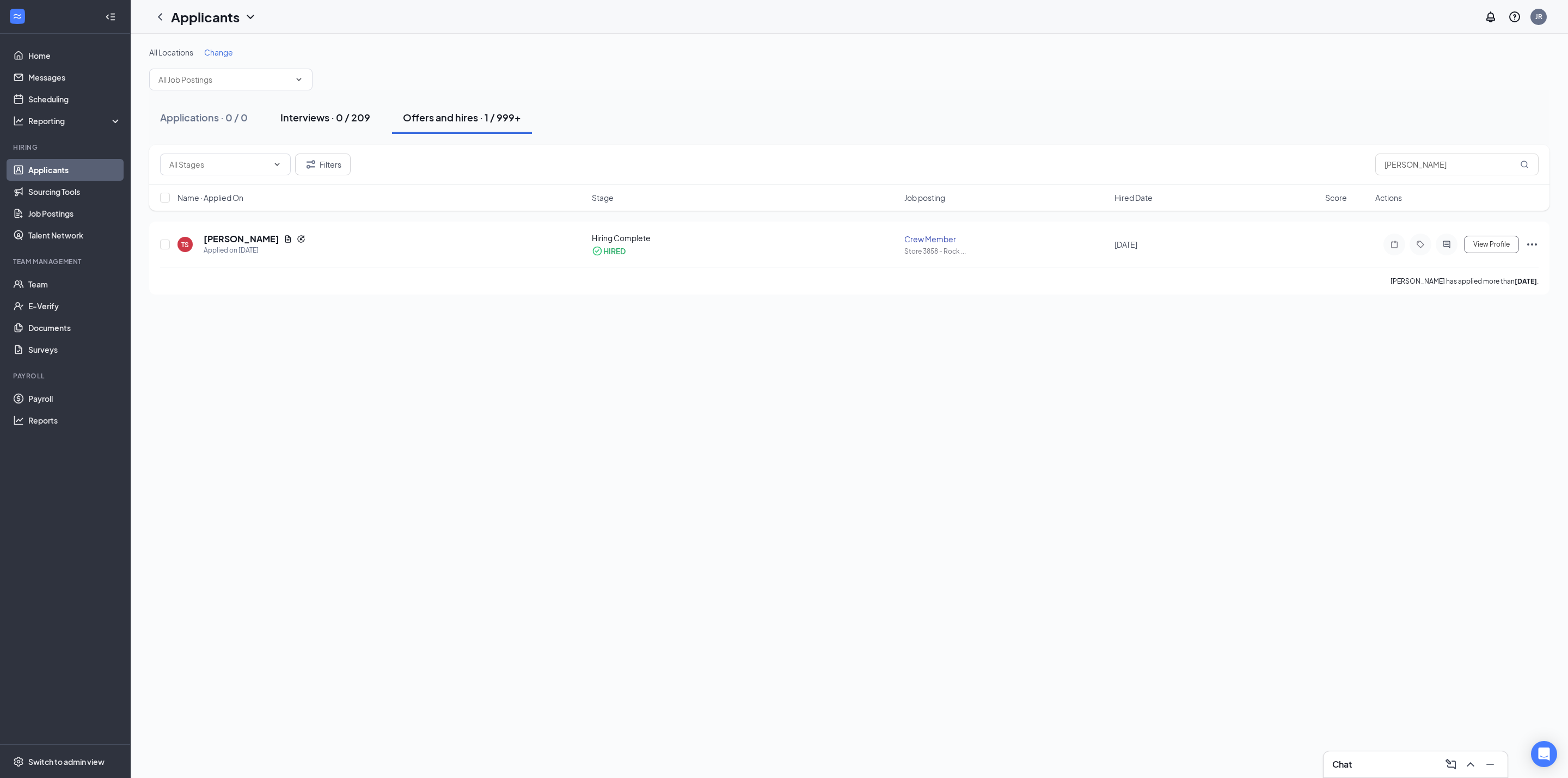
drag, startPoint x: 343, startPoint y: 123, endPoint x: 347, endPoint y: 127, distance: 5.7
click at [343, 124] on div "Interviews · 0 / 209" at bounding box center [325, 117] width 90 height 14
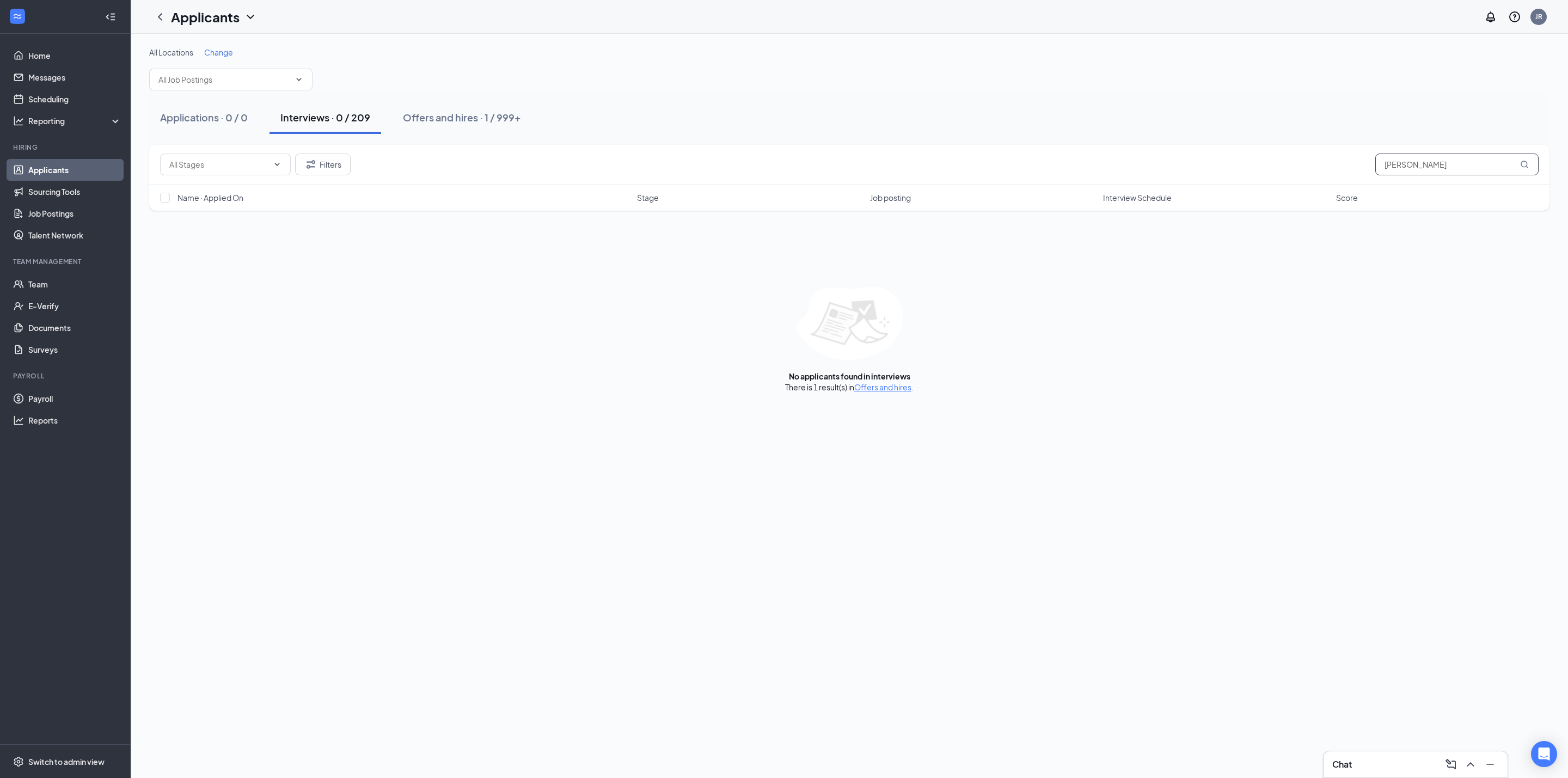
click at [1492, 160] on input "Teresa Stragliati" at bounding box center [1456, 164] width 163 height 22
click at [1490, 160] on input "Teresa Stragliati" at bounding box center [1456, 164] width 163 height 22
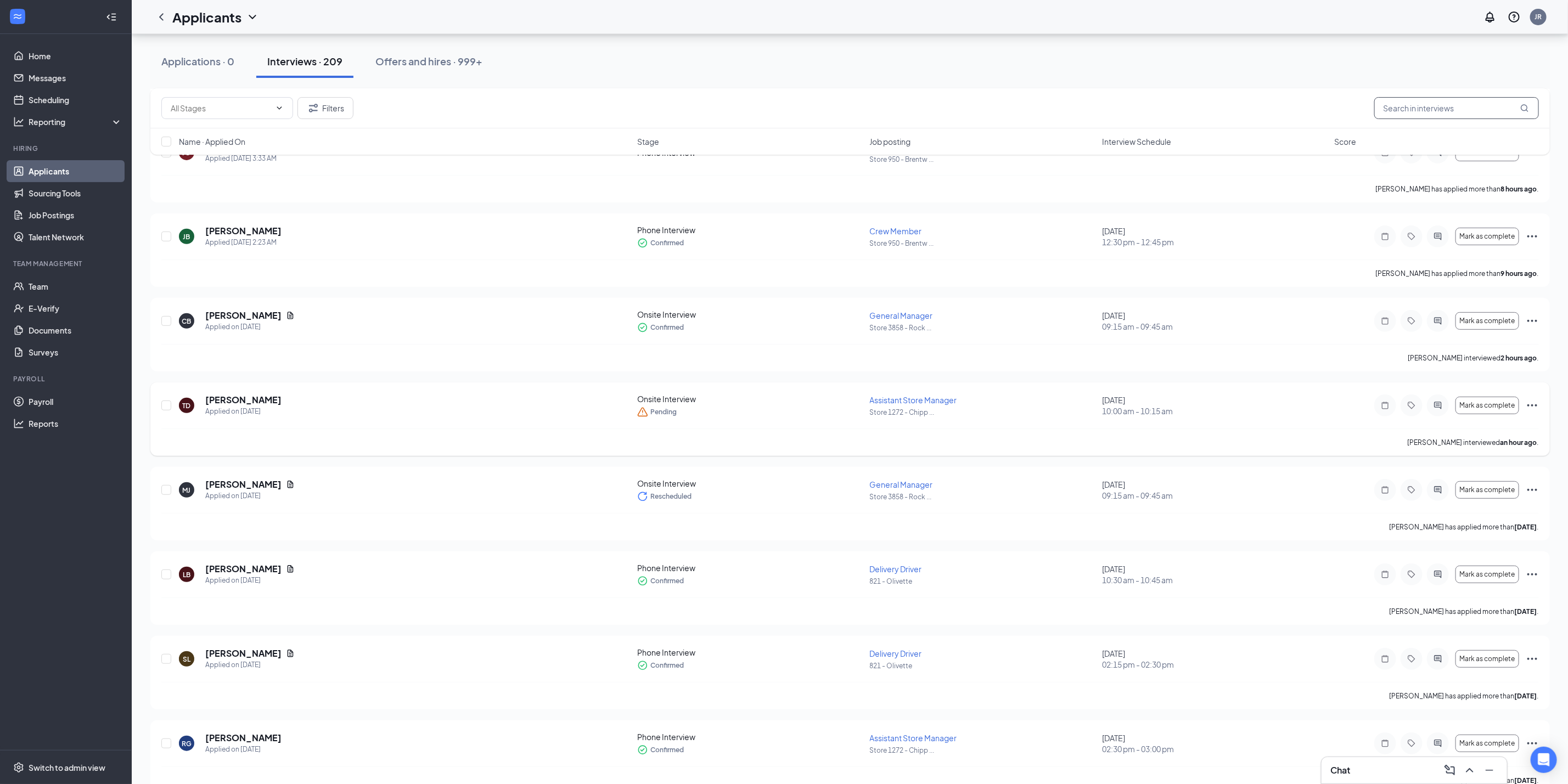
scroll to position [288, 0]
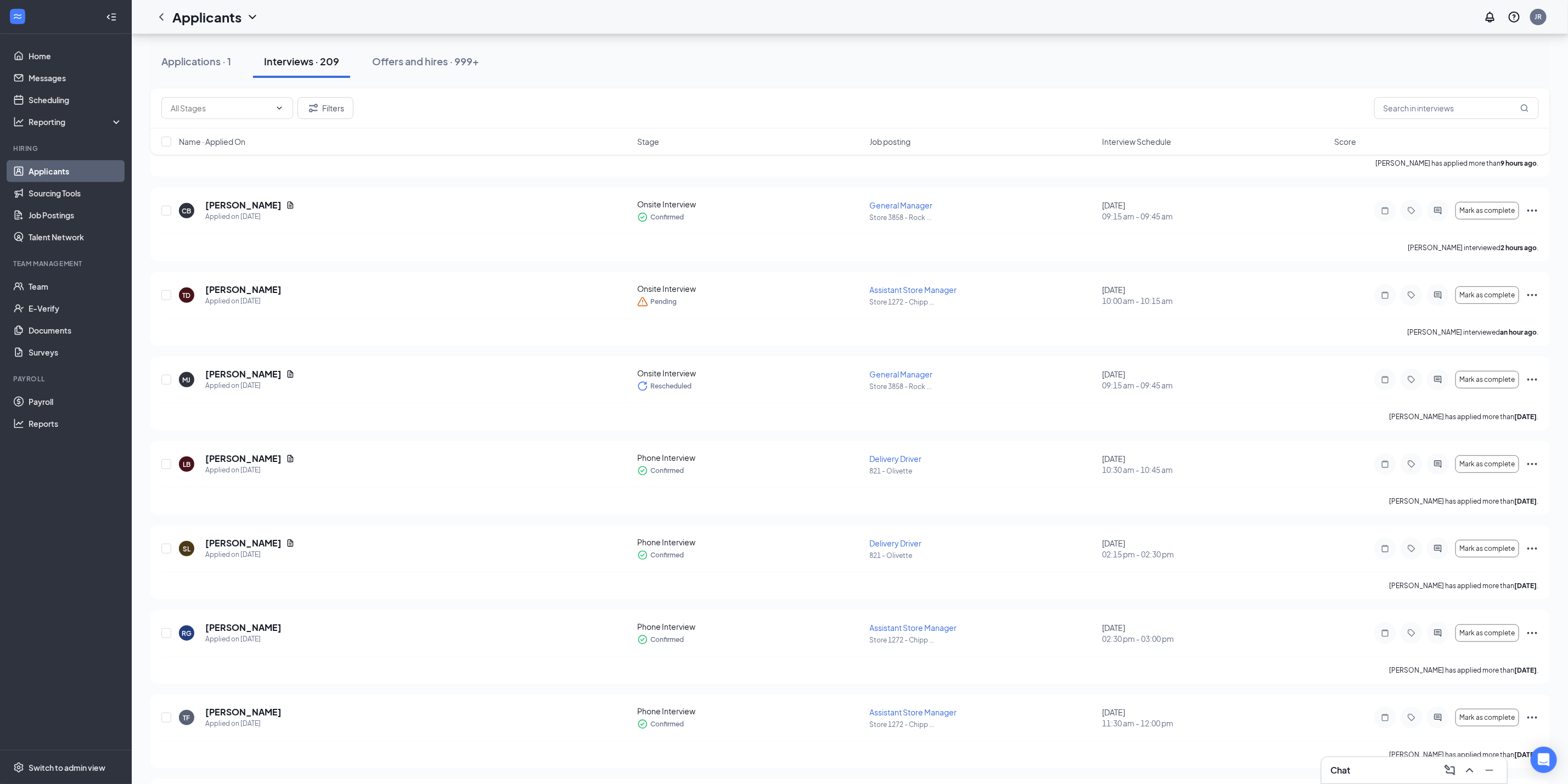
click at [228, 144] on span "Name · Applied On" at bounding box center [212, 142] width 66 height 11
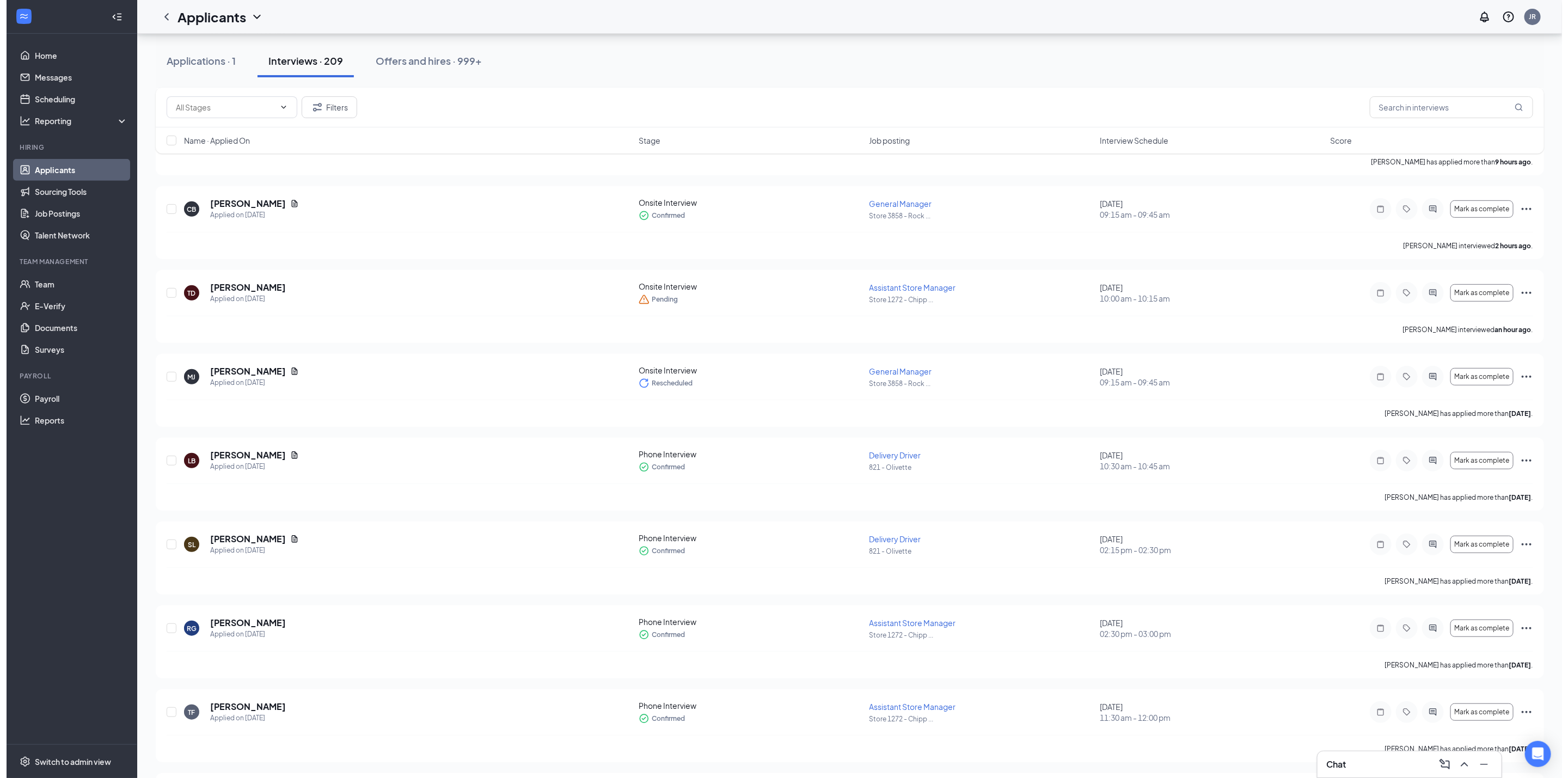
scroll to position [0, 0]
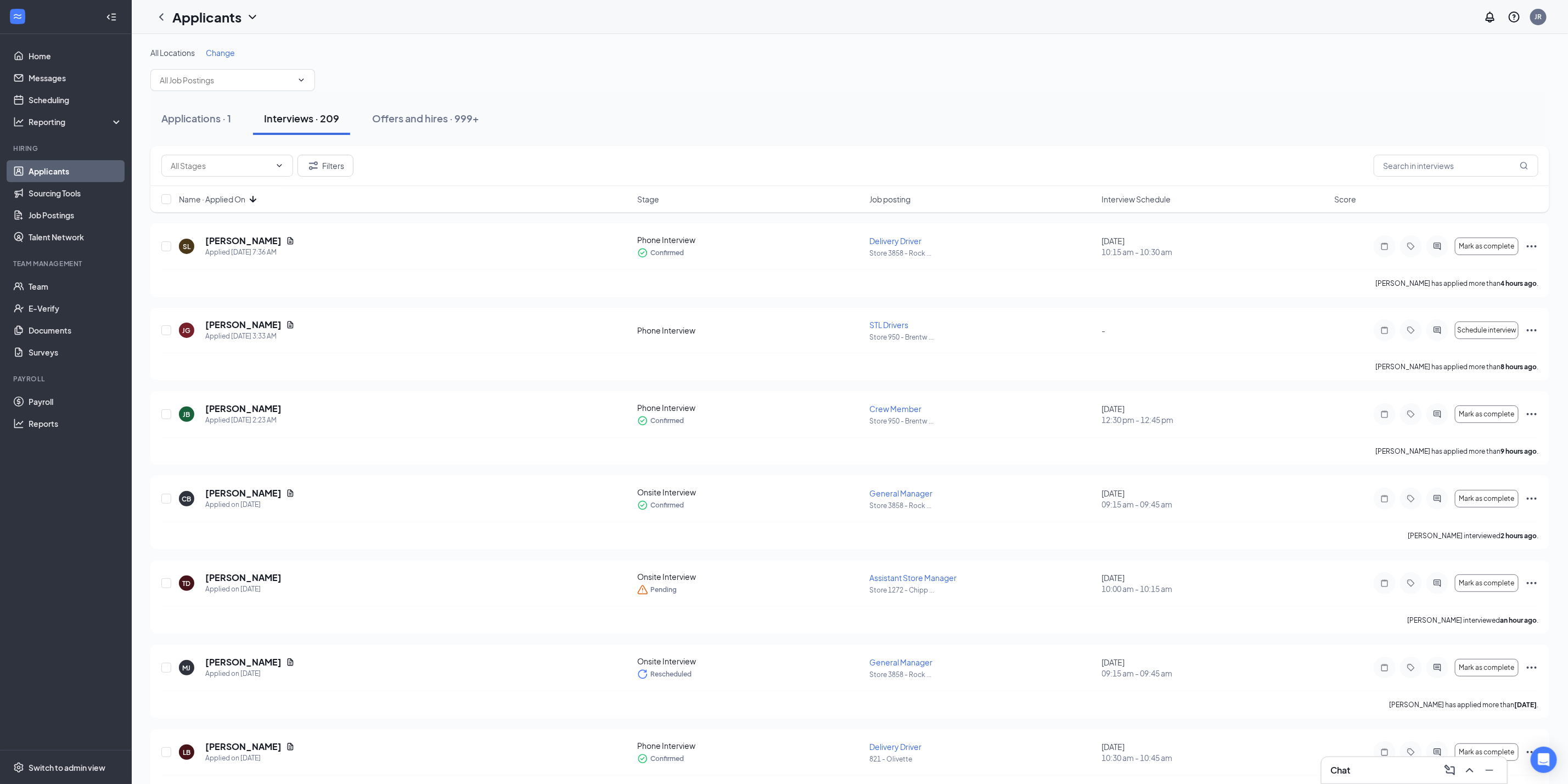
click at [236, 203] on span "Name · Applied On" at bounding box center [212, 199] width 66 height 11
click at [219, 124] on div "Applications · 1" at bounding box center [196, 118] width 69 height 14
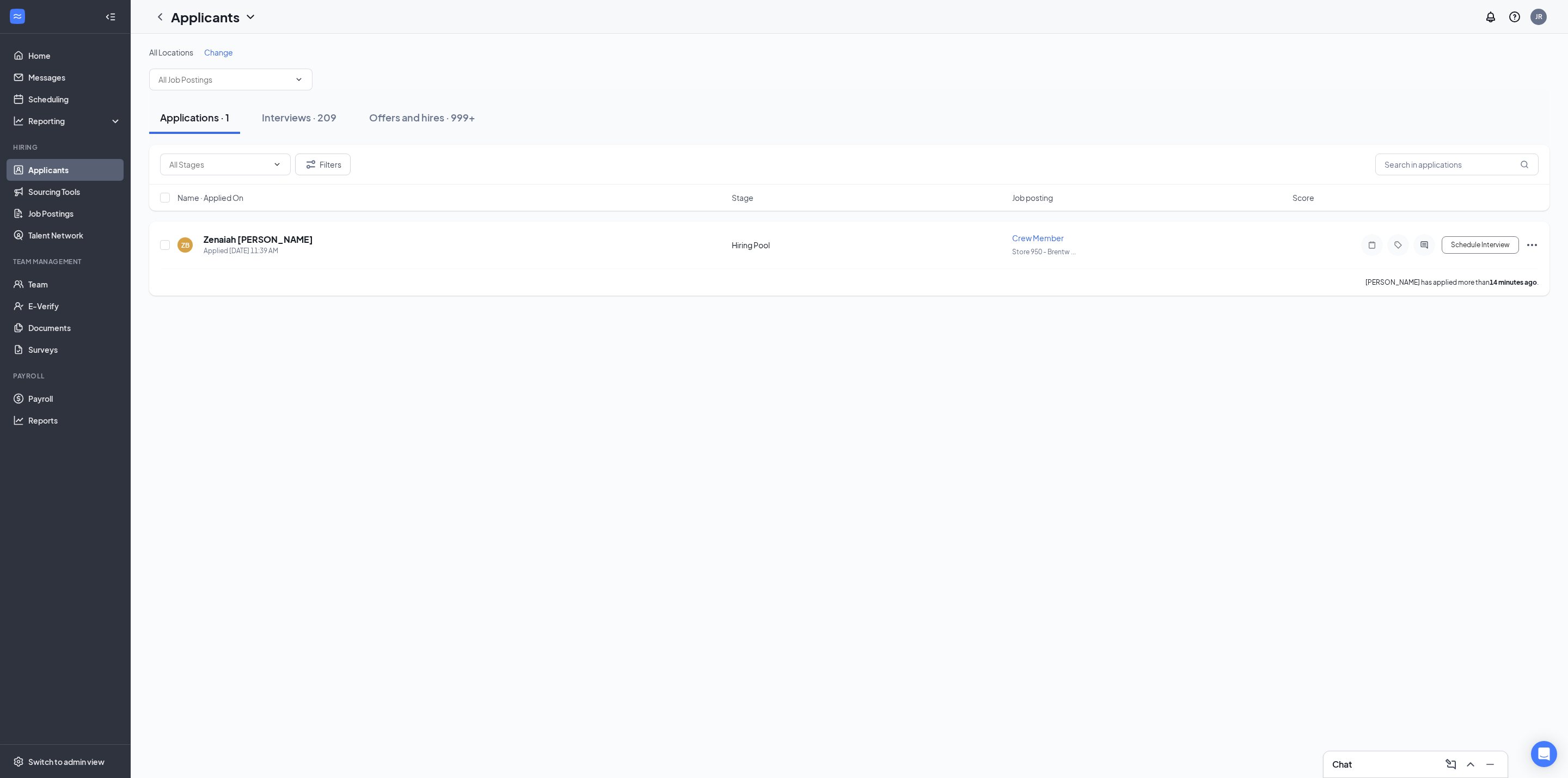
click at [1531, 245] on icon "Ellipses" at bounding box center [1532, 245] width 13 height 13
click at [1477, 356] on li "Move to stage" at bounding box center [1483, 351] width 111 height 24
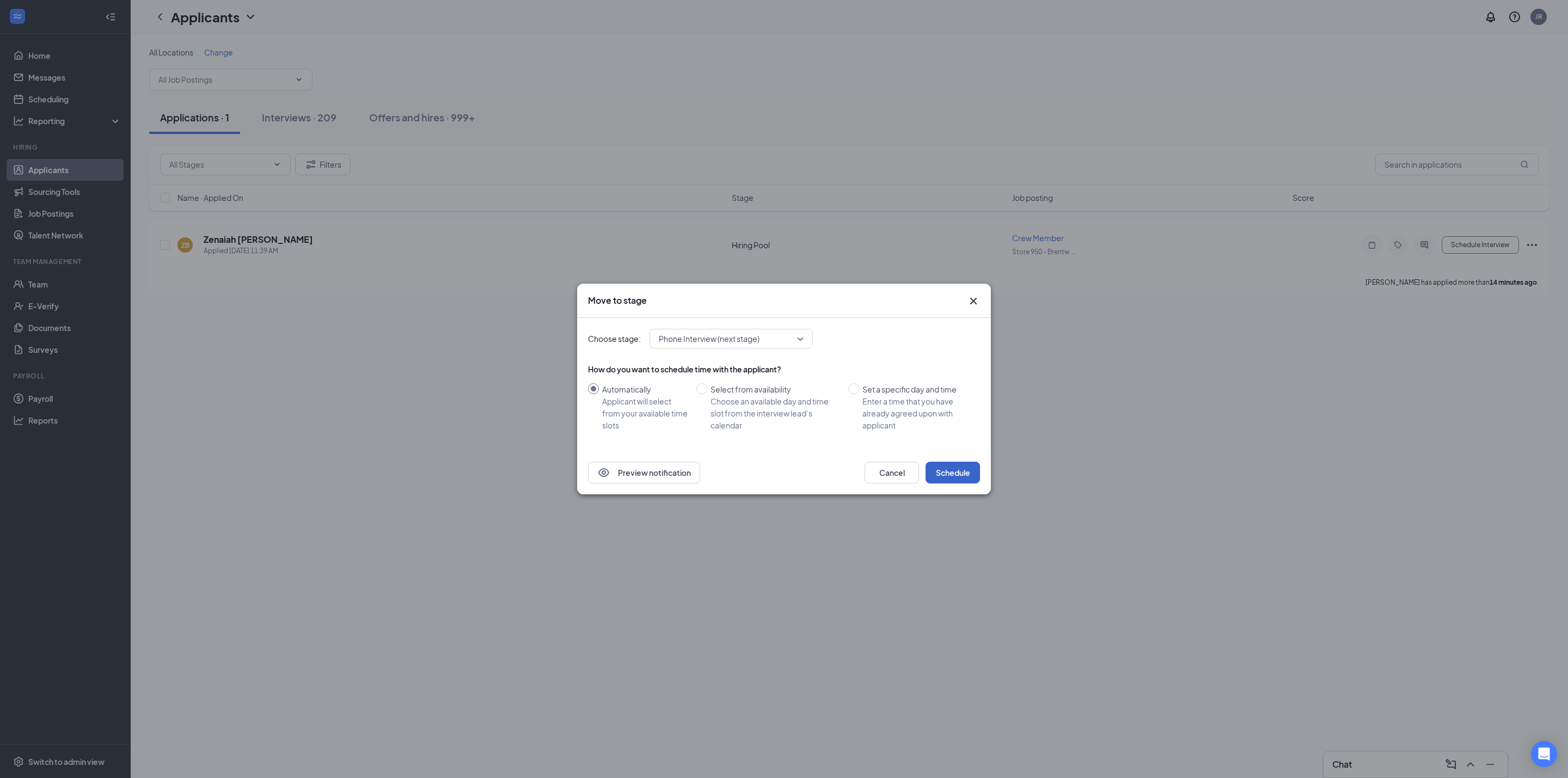
click at [954, 471] on button "Schedule" at bounding box center [952, 472] width 54 height 22
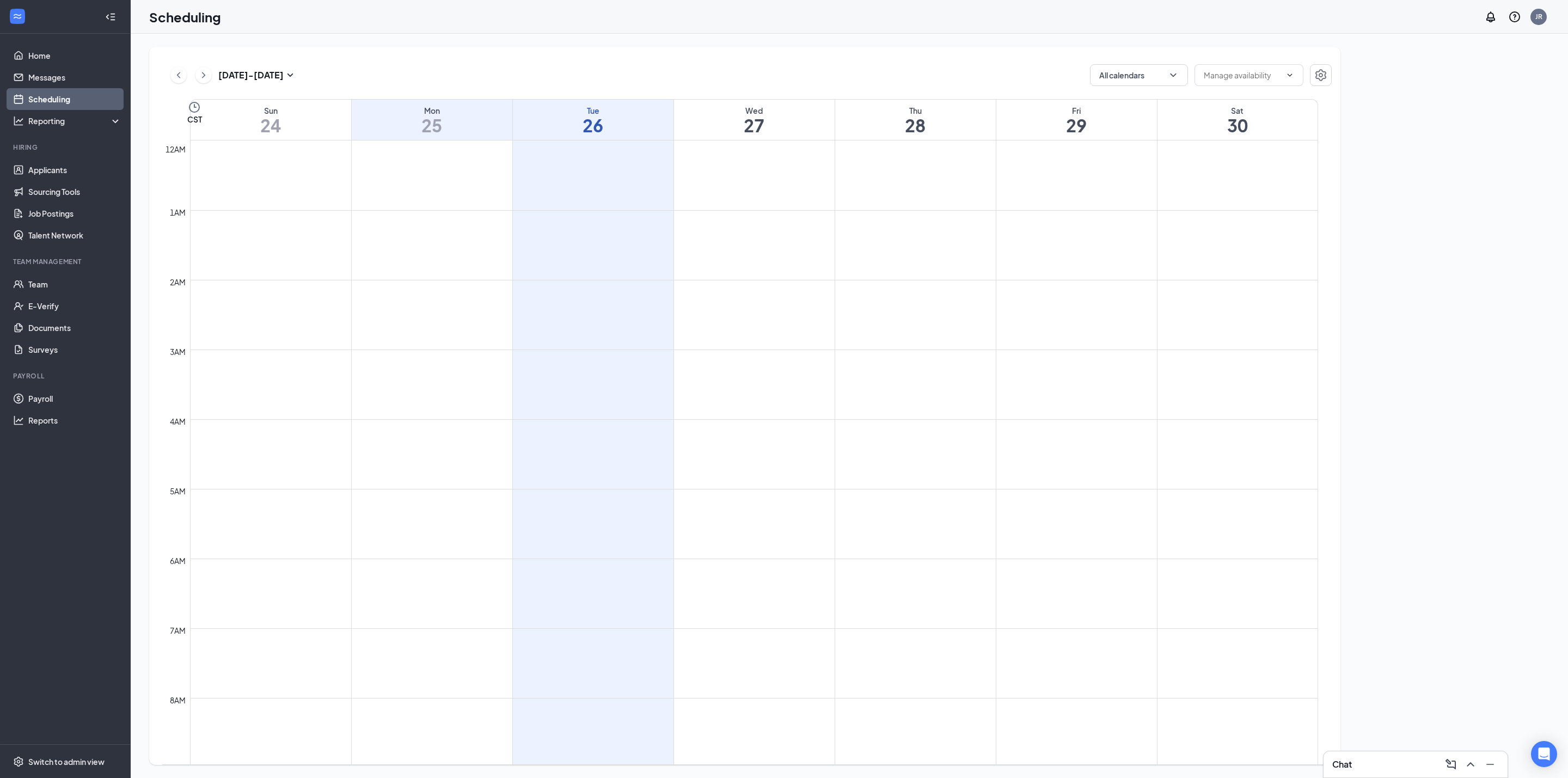
scroll to position [535, 0]
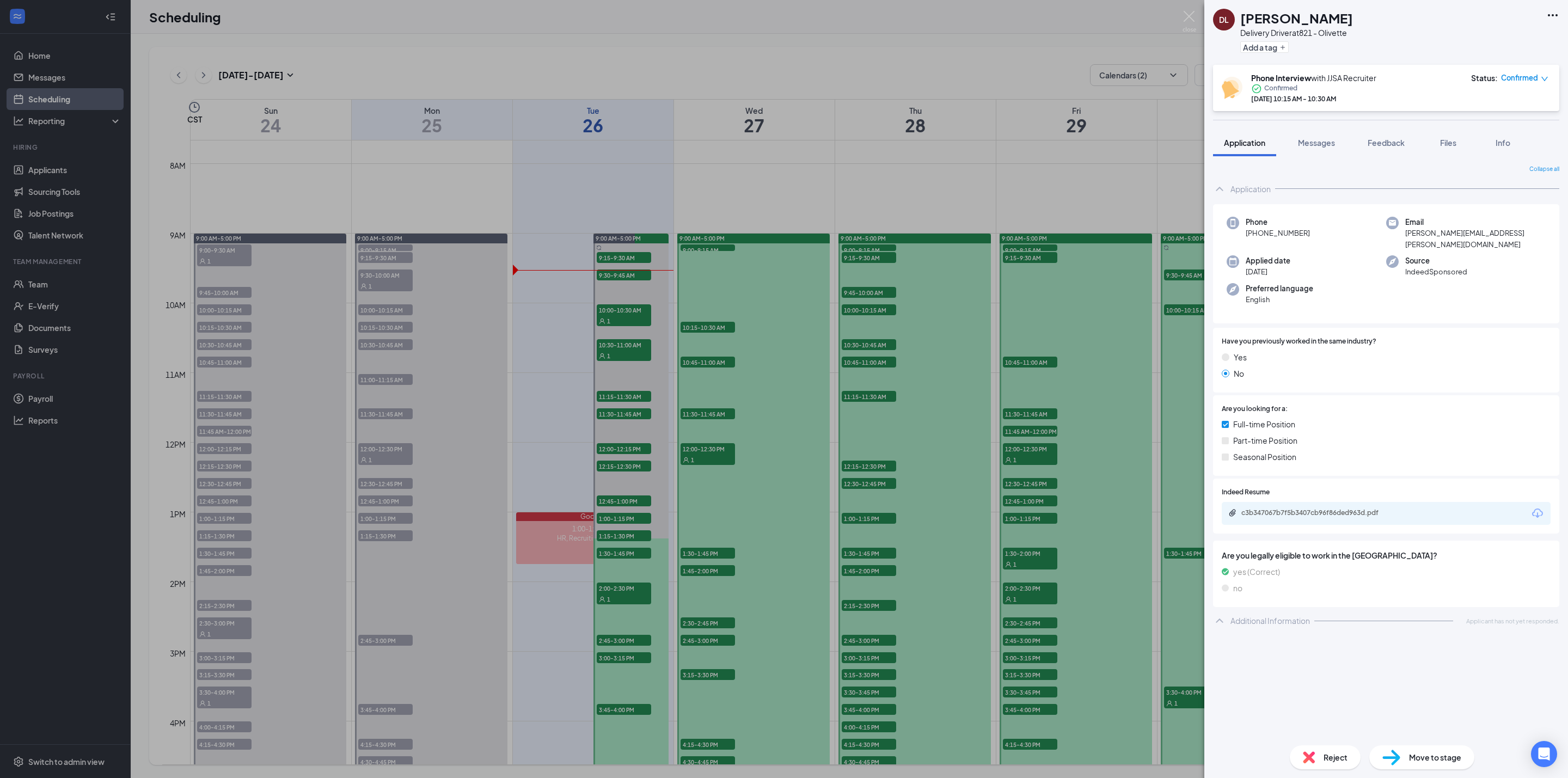
click at [632, 275] on div "DL David LuBrant Delivery Driver at 821 - Olivette Add a tag Phone Interview wi…" at bounding box center [784, 389] width 1568 height 778
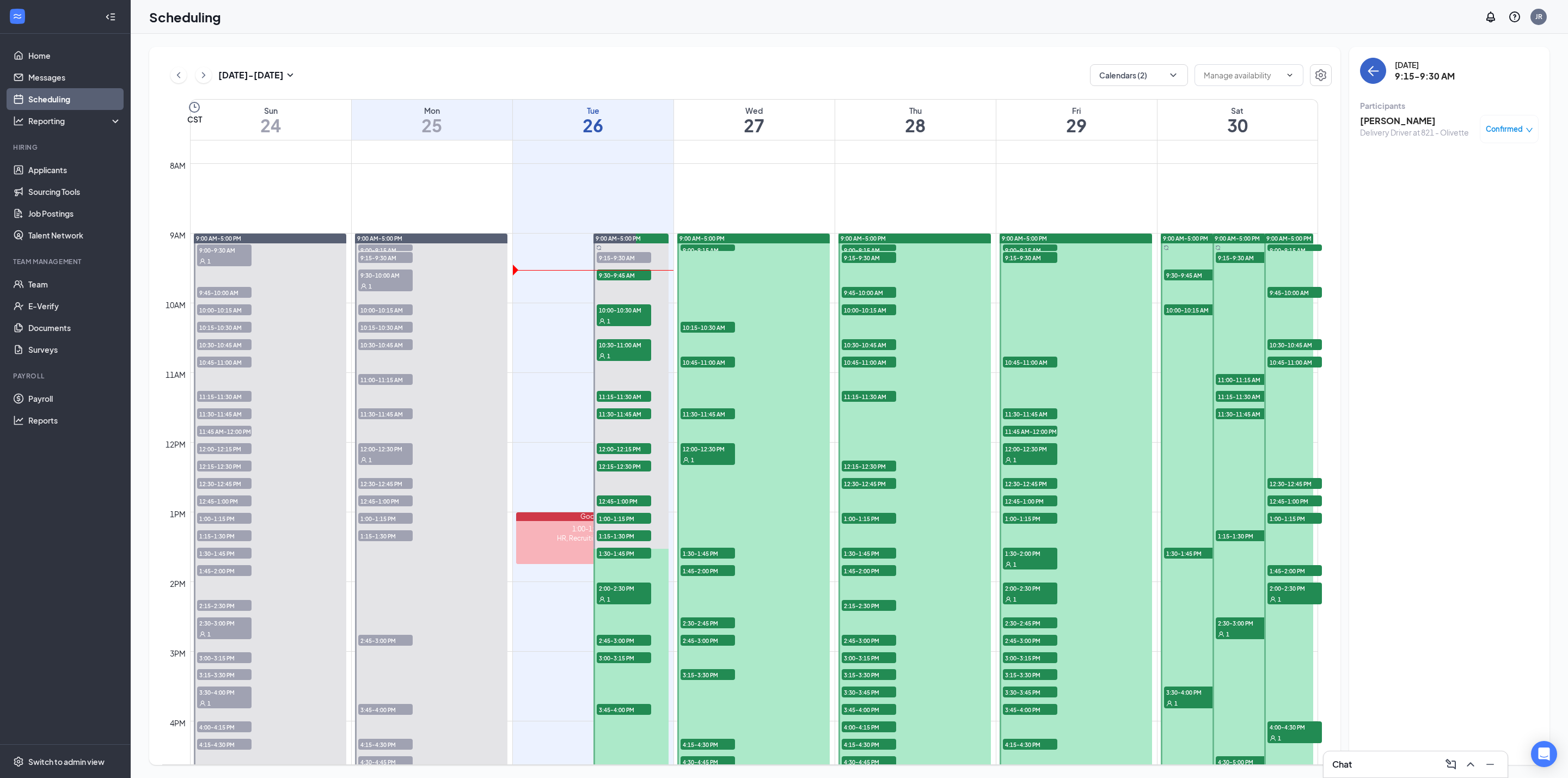
click at [1372, 74] on icon "ArrowLeft" at bounding box center [1373, 71] width 13 height 13
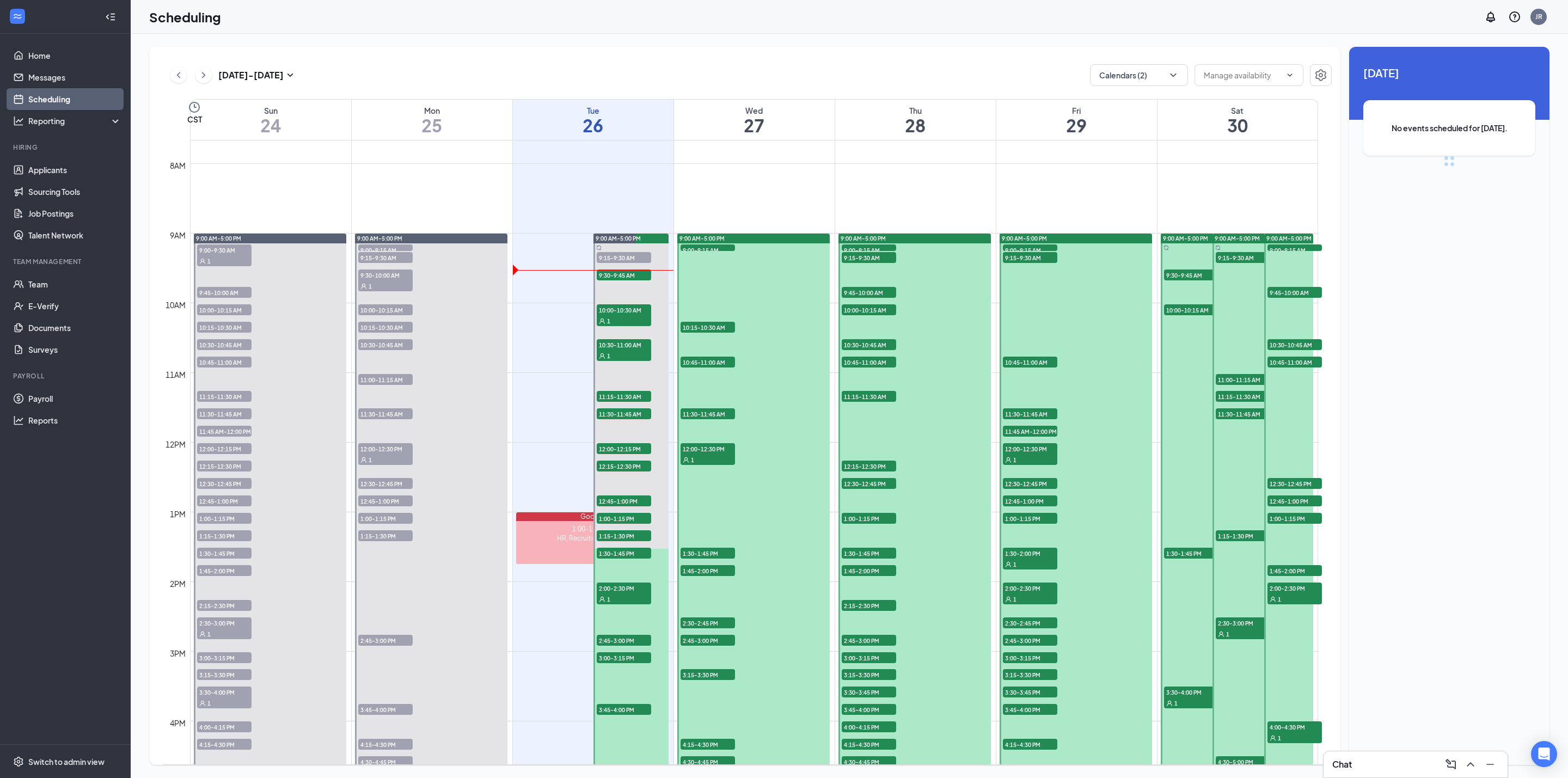
click at [618, 278] on span "9:30-9:45 AM" at bounding box center [624, 275] width 54 height 11
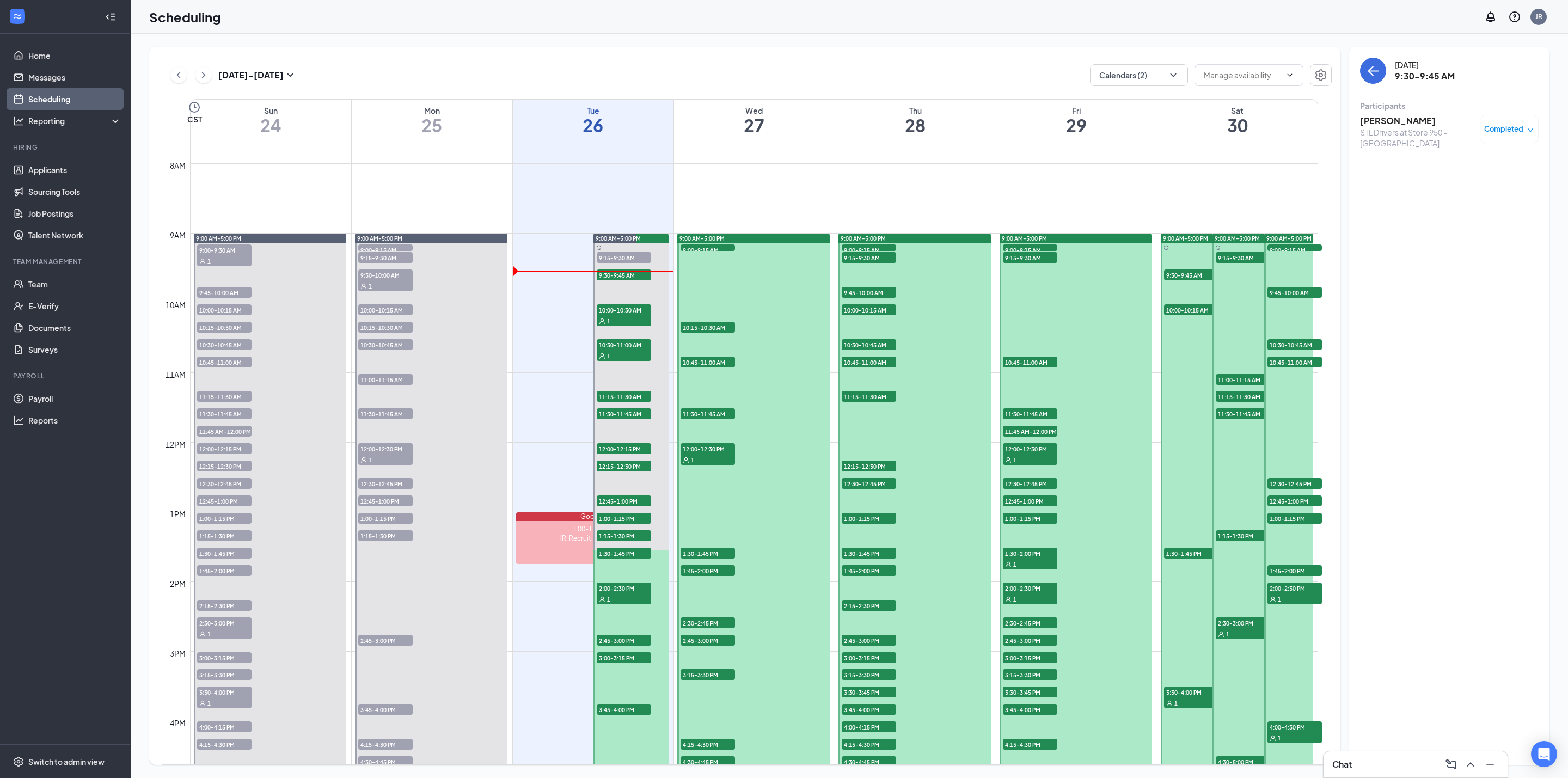
click at [1393, 119] on h3 "Britany Scott" at bounding box center [1417, 121] width 114 height 12
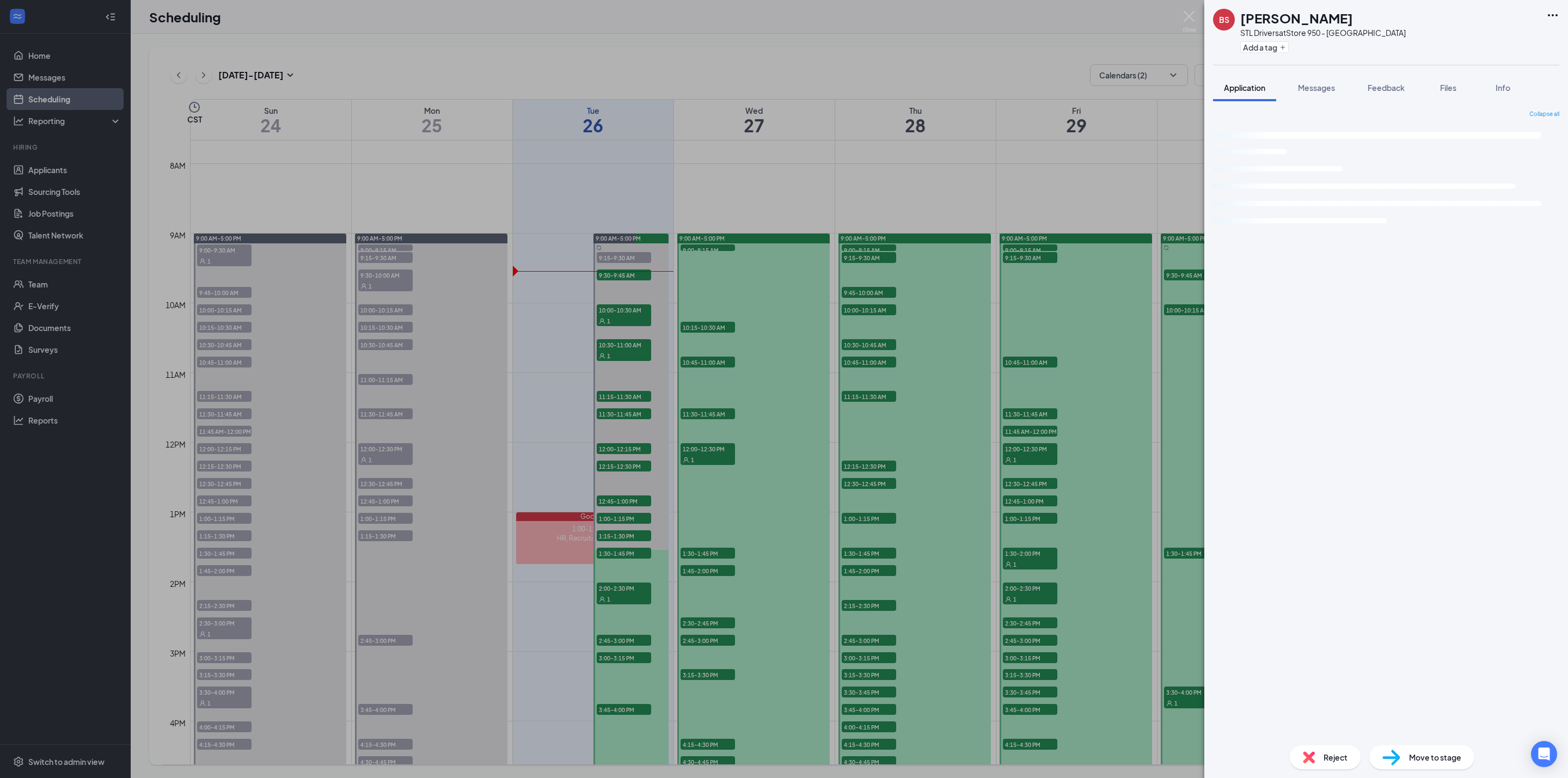
click at [1300, 11] on h1 "Britany Scott" at bounding box center [1296, 18] width 113 height 18
click at [1299, 11] on h1 "Britany Scott" at bounding box center [1296, 18] width 113 height 18
click at [1300, 13] on h1 "Britany Scott" at bounding box center [1296, 18] width 113 height 18
copy h1 "Britany Scott"
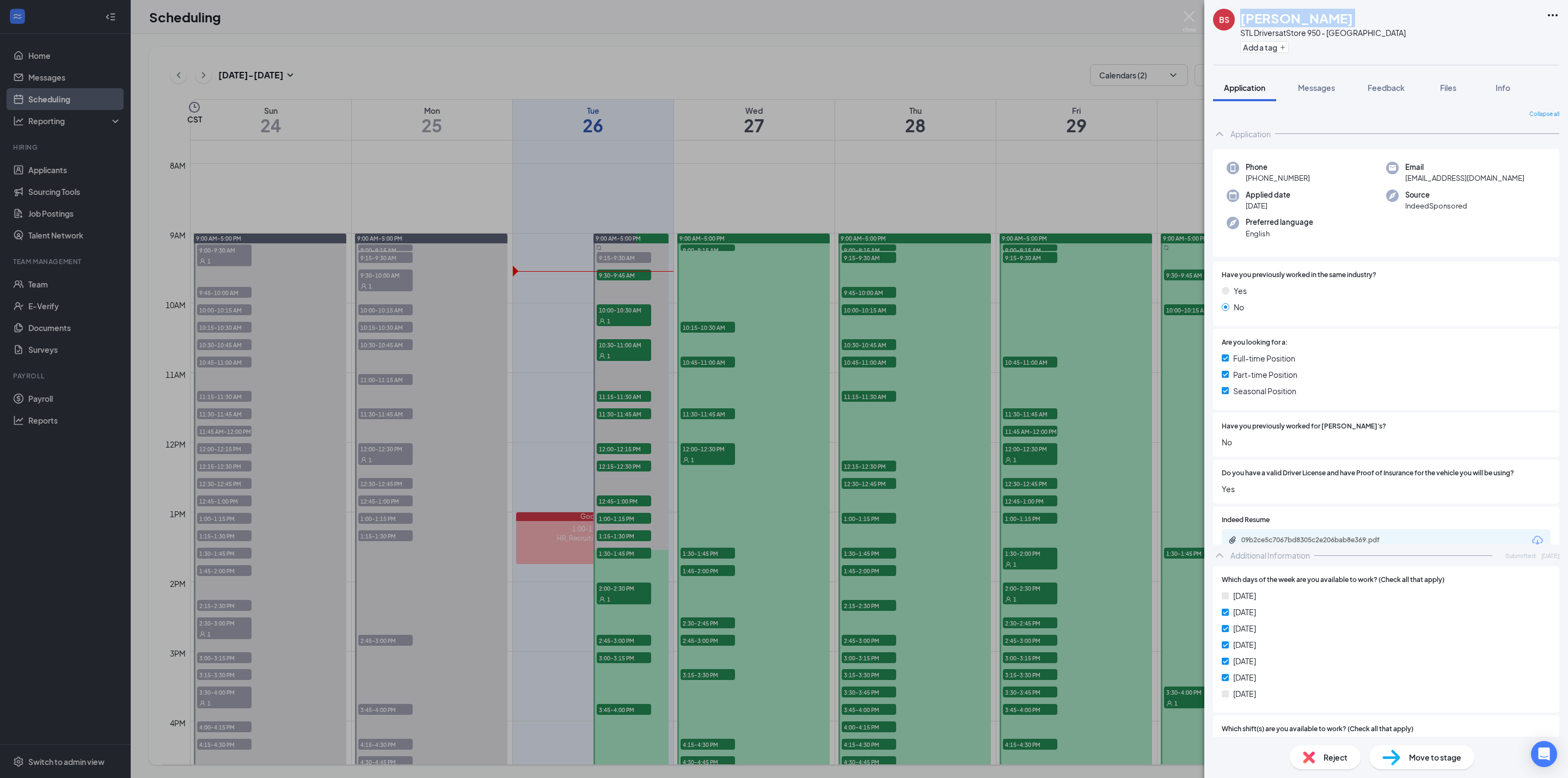
click at [1267, 175] on span "+1 (314) 574-5328" at bounding box center [1278, 178] width 64 height 11
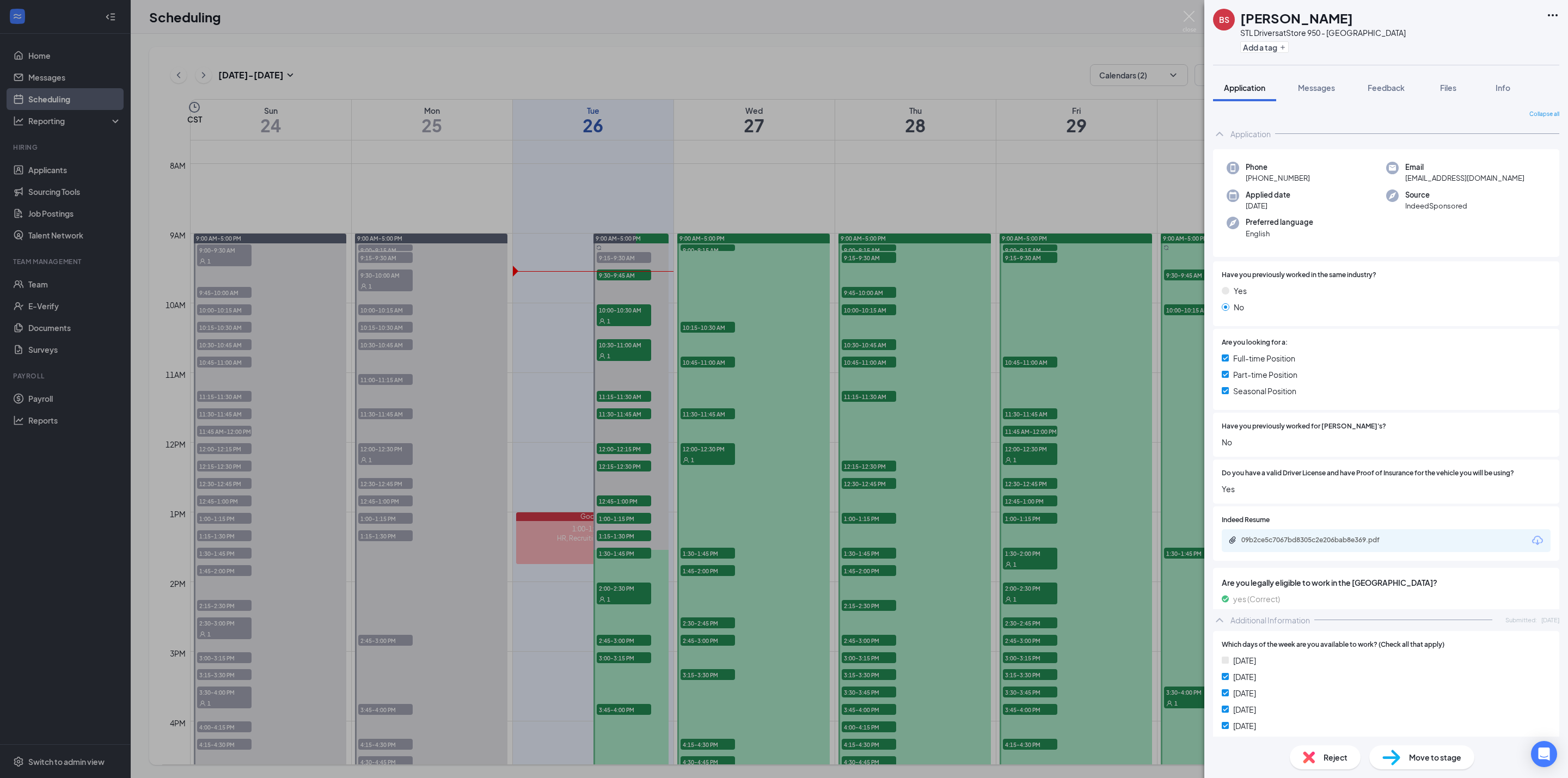
click at [1267, 175] on span "+1 (314) 574-5328" at bounding box center [1278, 178] width 64 height 11
copy span "+1 (314) 574-5328"
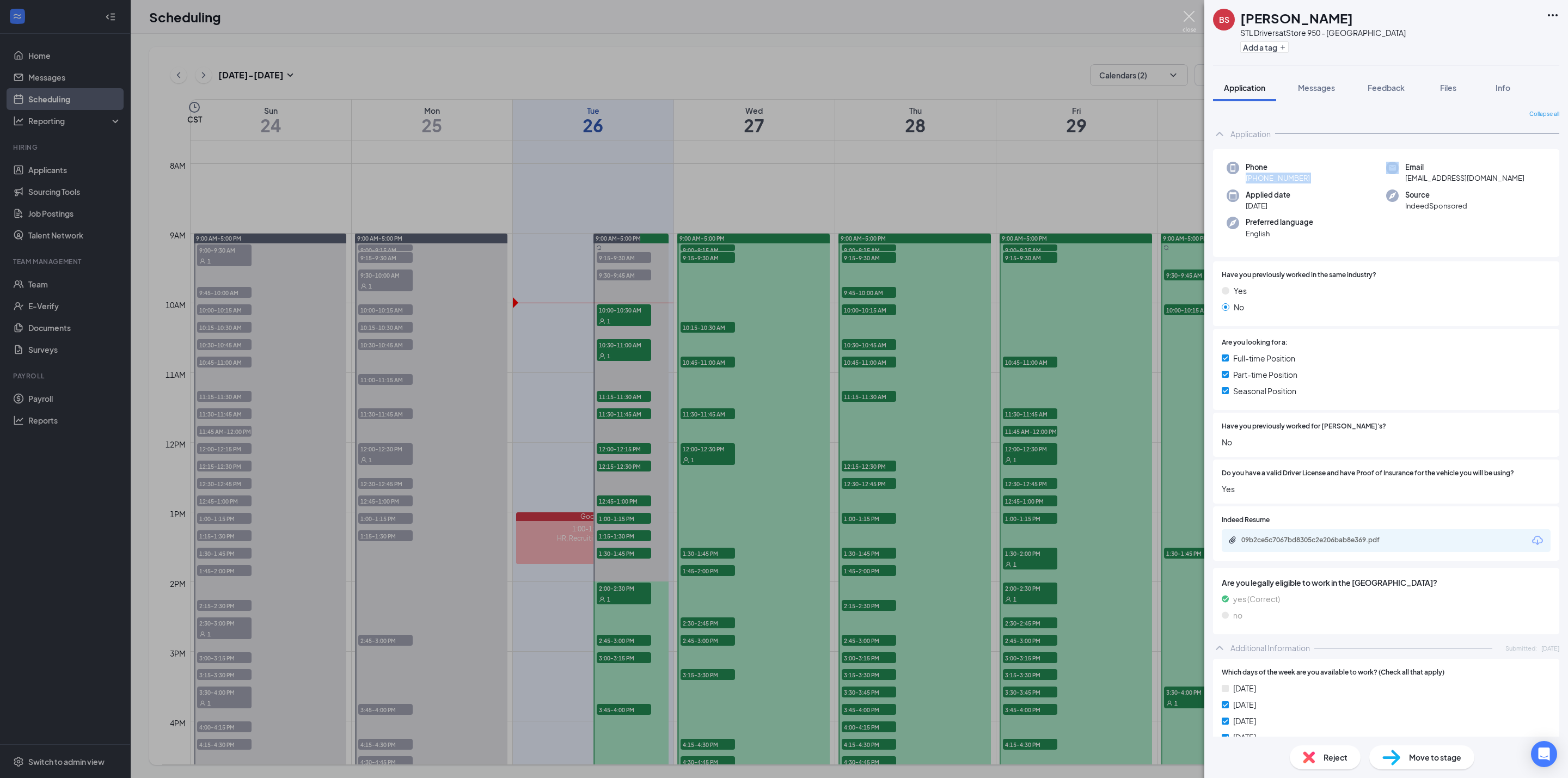
click at [1183, 13] on img at bounding box center [1189, 22] width 14 height 21
click at [624, 314] on span "10:00-10:30 AM" at bounding box center [624, 310] width 54 height 11
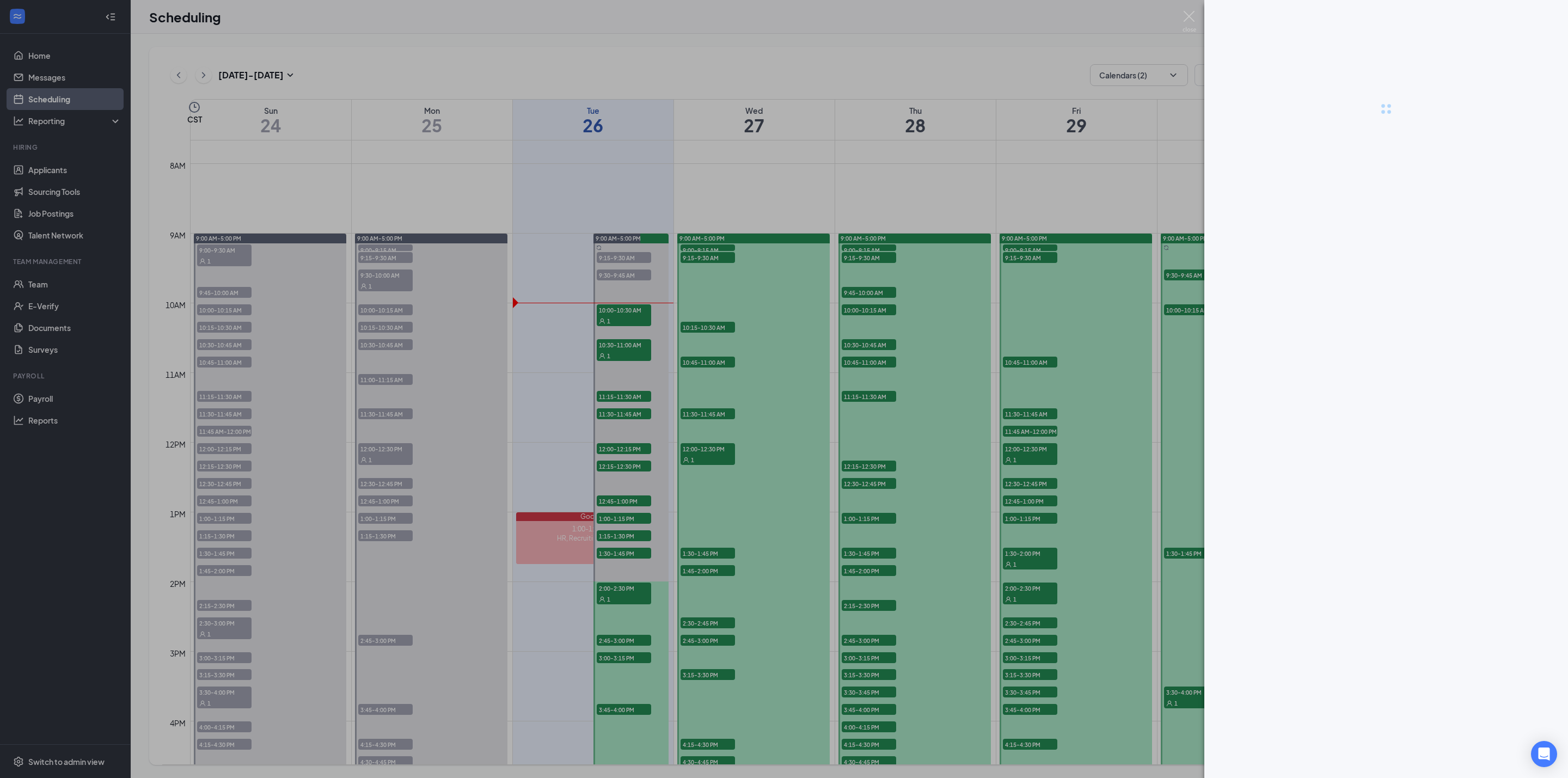
click at [1294, 11] on div at bounding box center [1386, 109] width 364 height 218
click at [1294, 20] on div at bounding box center [1386, 109] width 364 height 218
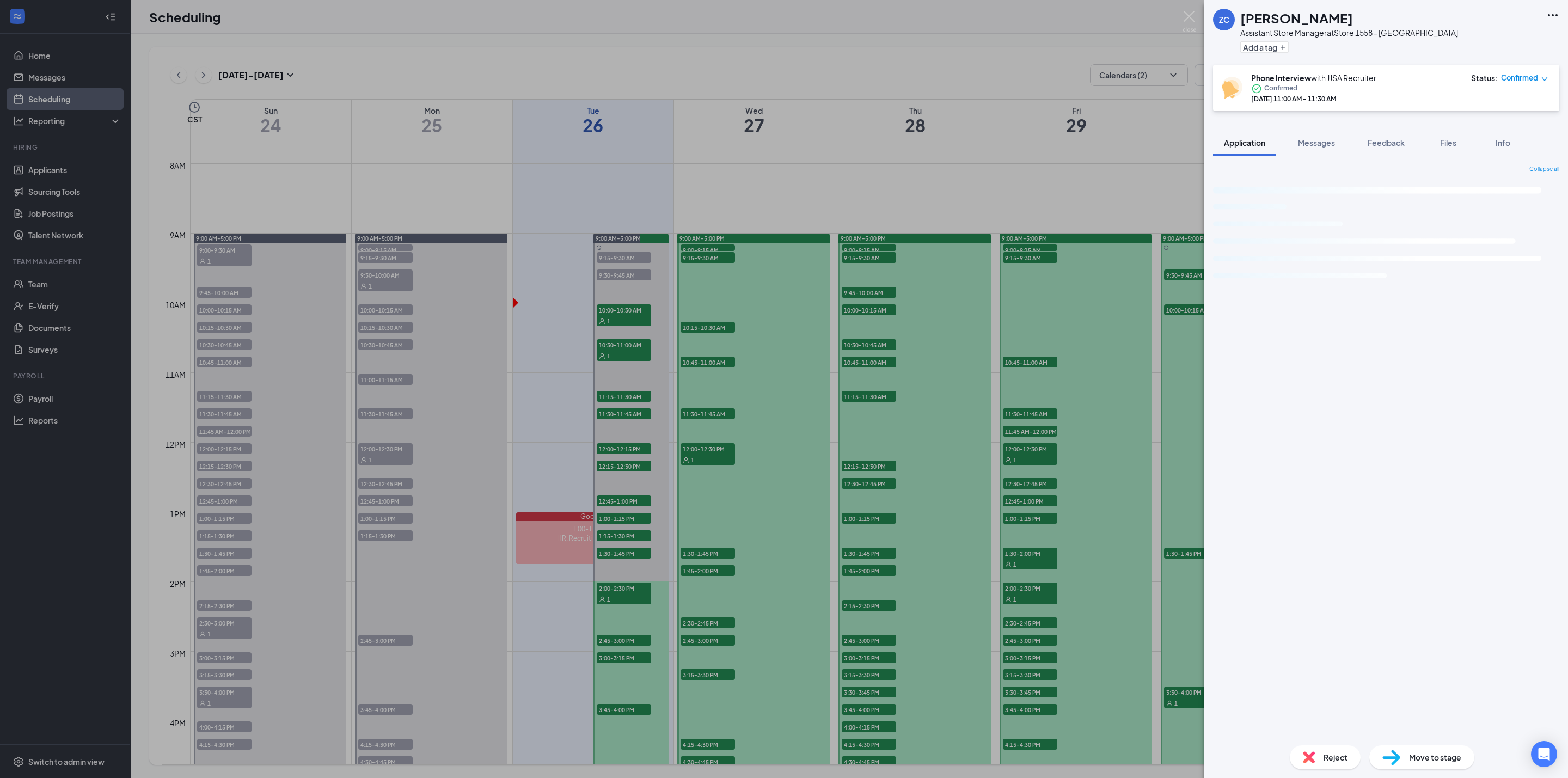
click at [1294, 20] on h1 "Zishan Chaudhary" at bounding box center [1296, 18] width 113 height 18
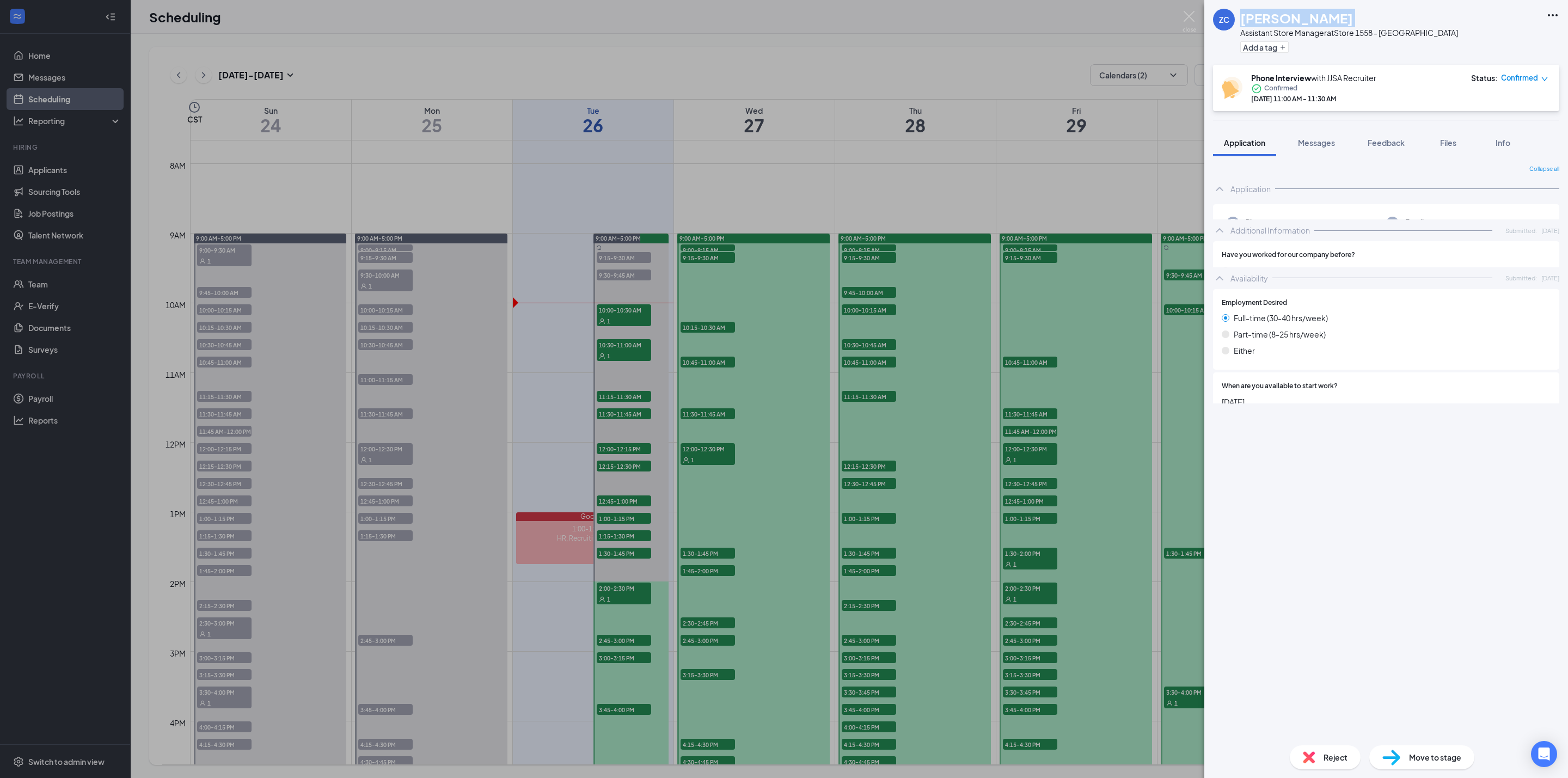
copy h1 "Zishan Chaudhary"
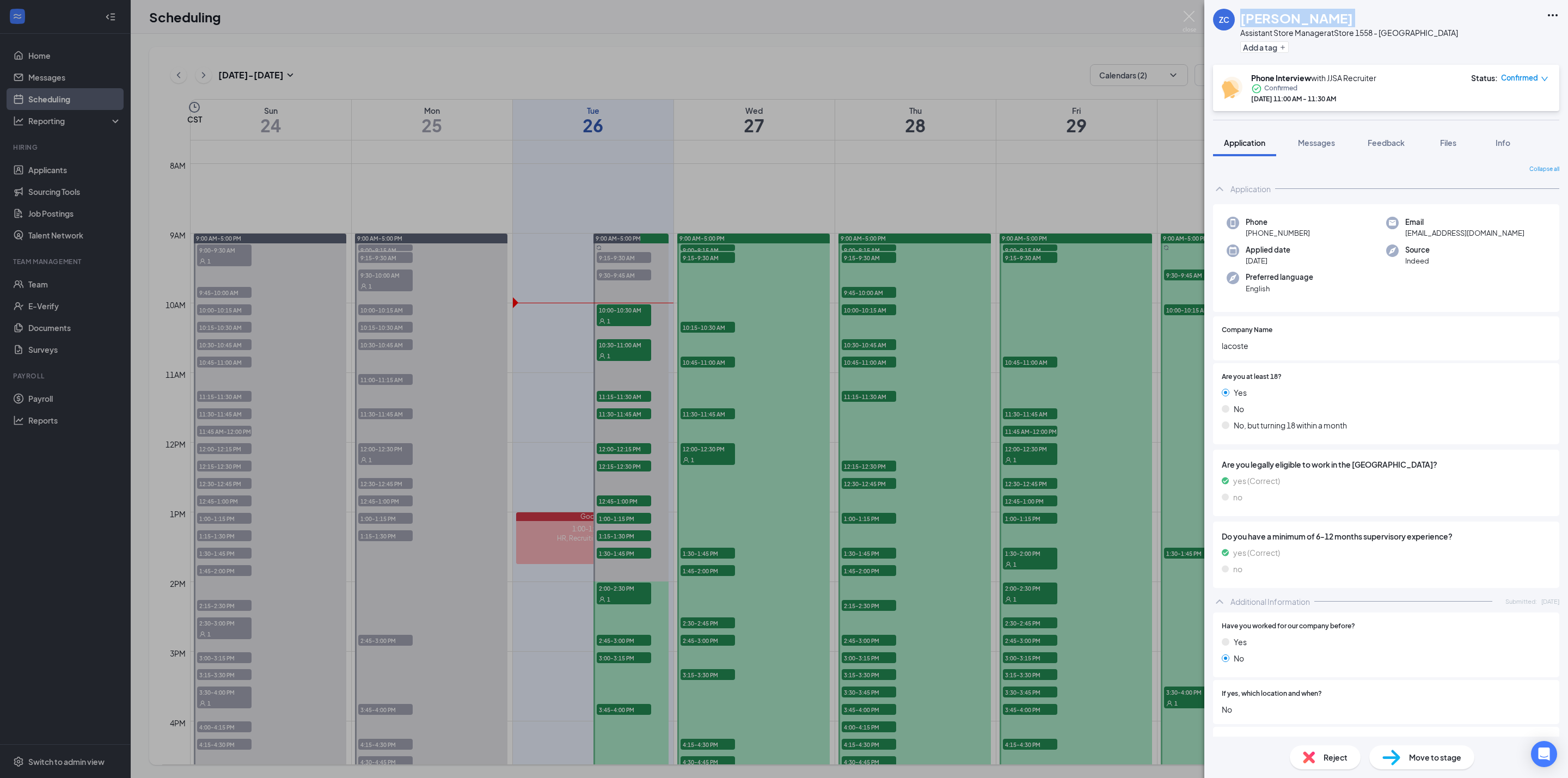
click at [1262, 231] on span "+91 098214 40448" at bounding box center [1278, 233] width 64 height 11
click at [1261, 234] on span "+91 098214 40448" at bounding box center [1278, 233] width 64 height 11
click at [1258, 232] on span "+91 098214 40448" at bounding box center [1278, 233] width 64 height 11
click at [1256, 232] on span "+91 098214 40448" at bounding box center [1278, 233] width 64 height 11
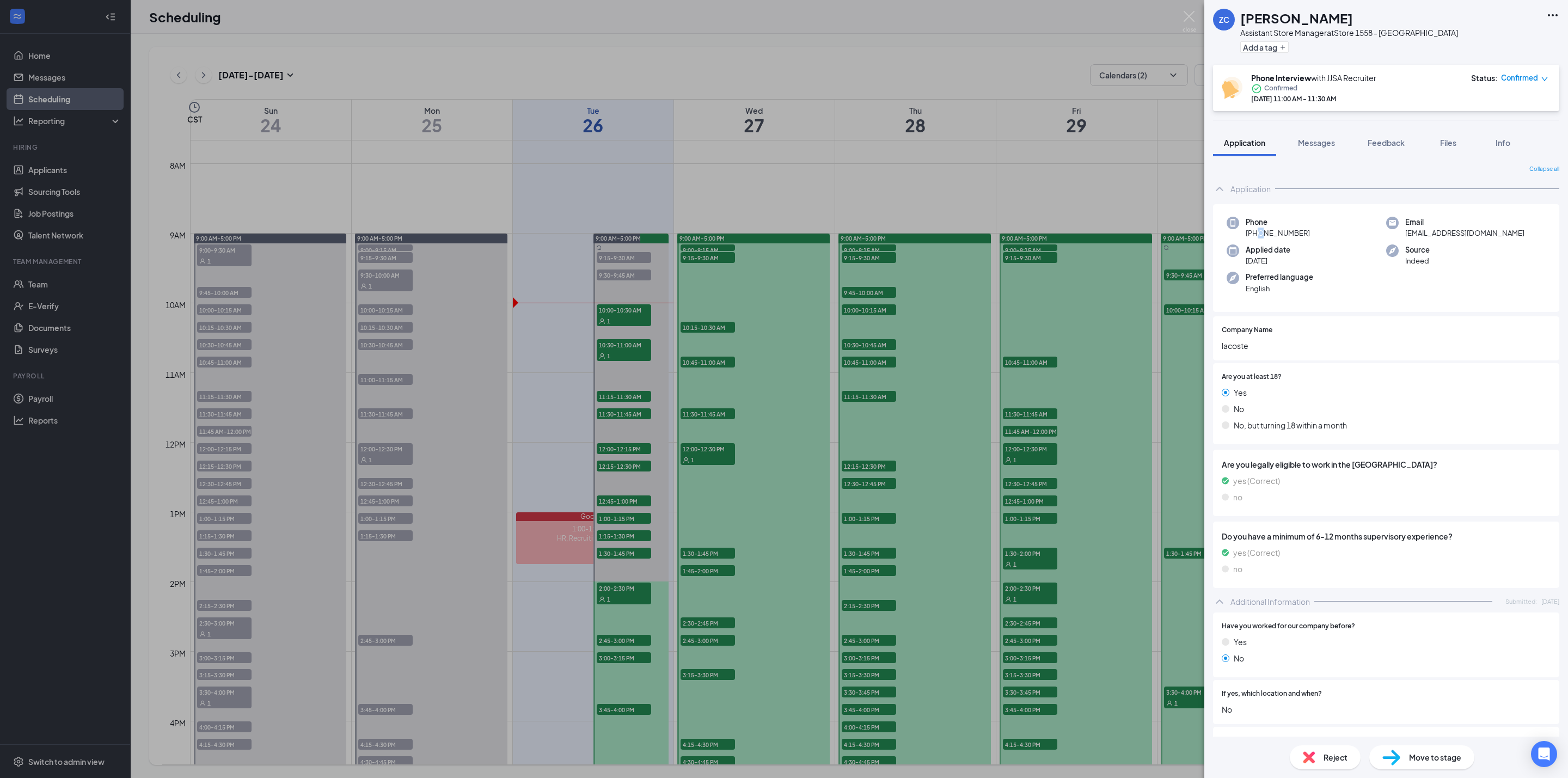
click at [1256, 232] on span "+91 098214 40448" at bounding box center [1278, 233] width 64 height 11
drag, startPoint x: 1256, startPoint y: 232, endPoint x: 1145, endPoint y: 188, distance: 119.4
click at [1256, 234] on span "+91 098214 40448" at bounding box center [1278, 233] width 64 height 11
click at [1303, 240] on div "Phone +91 098214 40448 Email chaudharyzishan087@gmail.com Applied date Jul 25 S…" at bounding box center [1386, 258] width 347 height 108
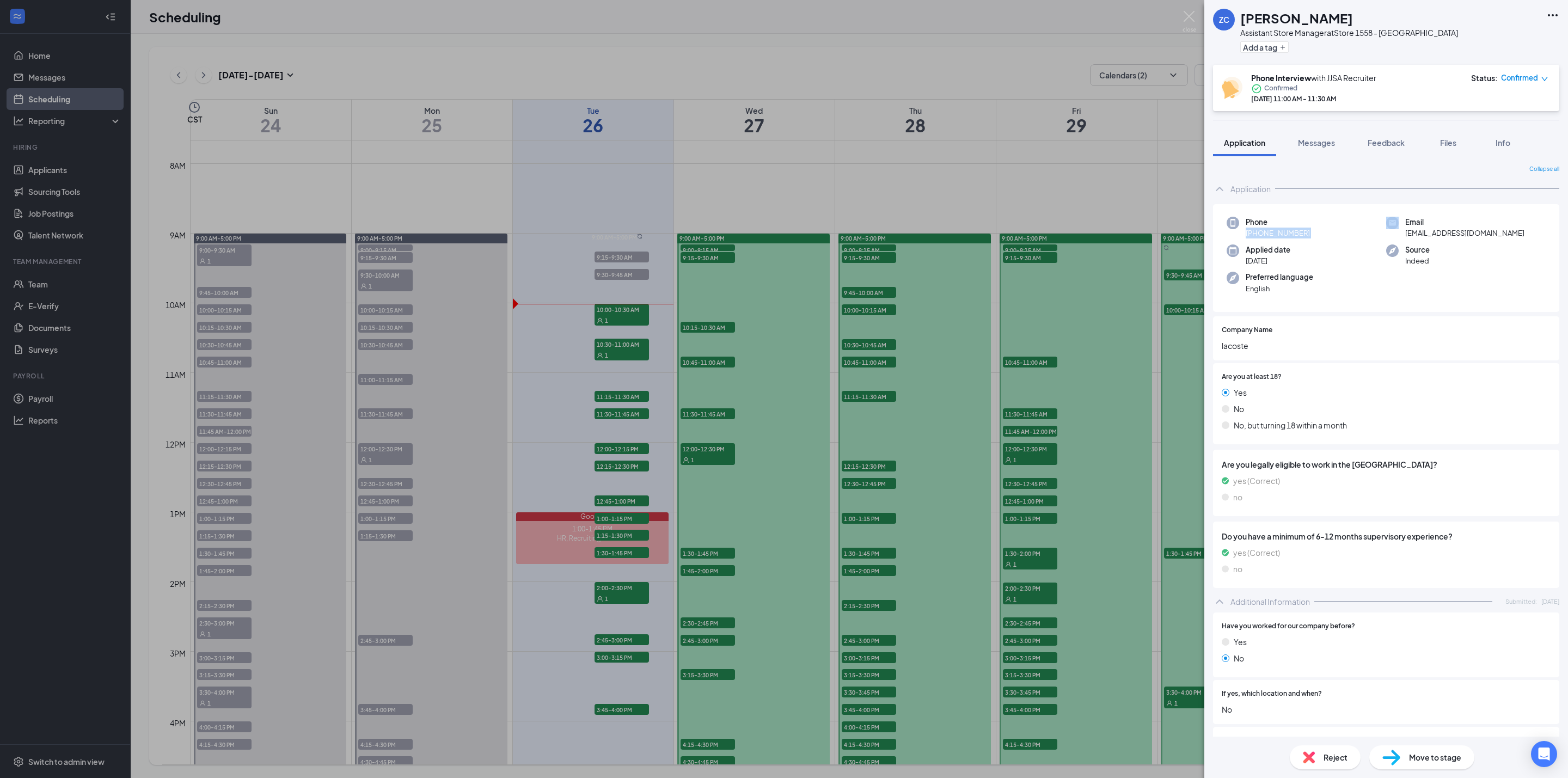
drag, startPoint x: 1253, startPoint y: 234, endPoint x: 1315, endPoint y: 238, distance: 62.1
click at [1315, 238] on div "Phone +91 098214 40448" at bounding box center [1306, 228] width 159 height 22
copy span "1 098214 40448"
click at [1253, 241] on div "Phone +91 098214 40448 Email chaudharyzishan087@gmail.com Applied date Jul 25 S…" at bounding box center [1386, 258] width 347 height 108
click at [1307, 235] on span "+91 098214 40448" at bounding box center [1278, 233] width 64 height 11
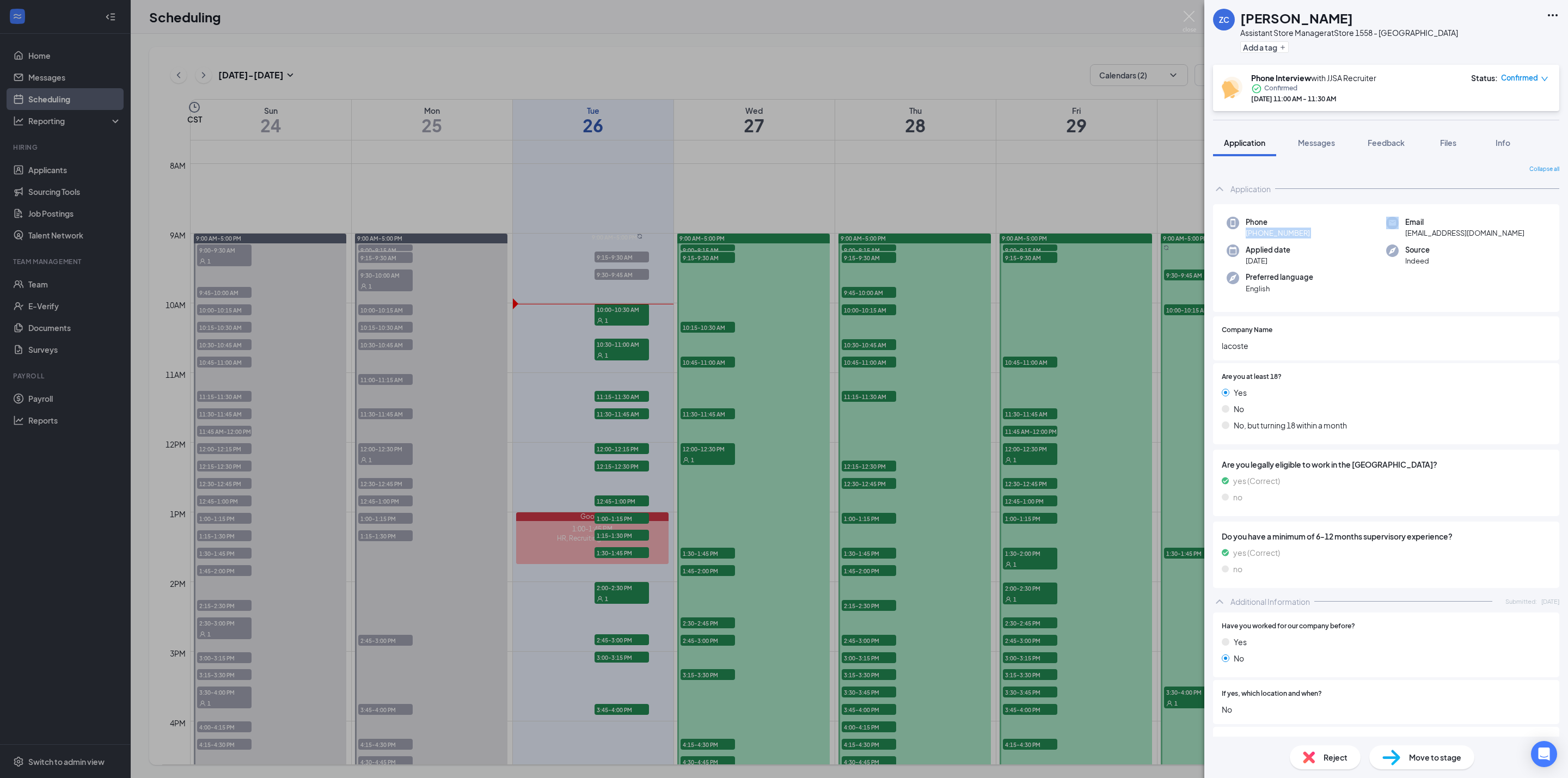
click at [1277, 235] on span "+91 098214 40448" at bounding box center [1278, 233] width 64 height 11
drag, startPoint x: 1258, startPoint y: 232, endPoint x: 1310, endPoint y: 234, distance: 52.0
click at [1310, 234] on div "Phone +91 098214 40448" at bounding box center [1306, 228] width 159 height 22
click at [1269, 237] on span "+91 098214 40448" at bounding box center [1278, 233] width 64 height 11
drag, startPoint x: 1258, startPoint y: 232, endPoint x: 1336, endPoint y: 236, distance: 78.1
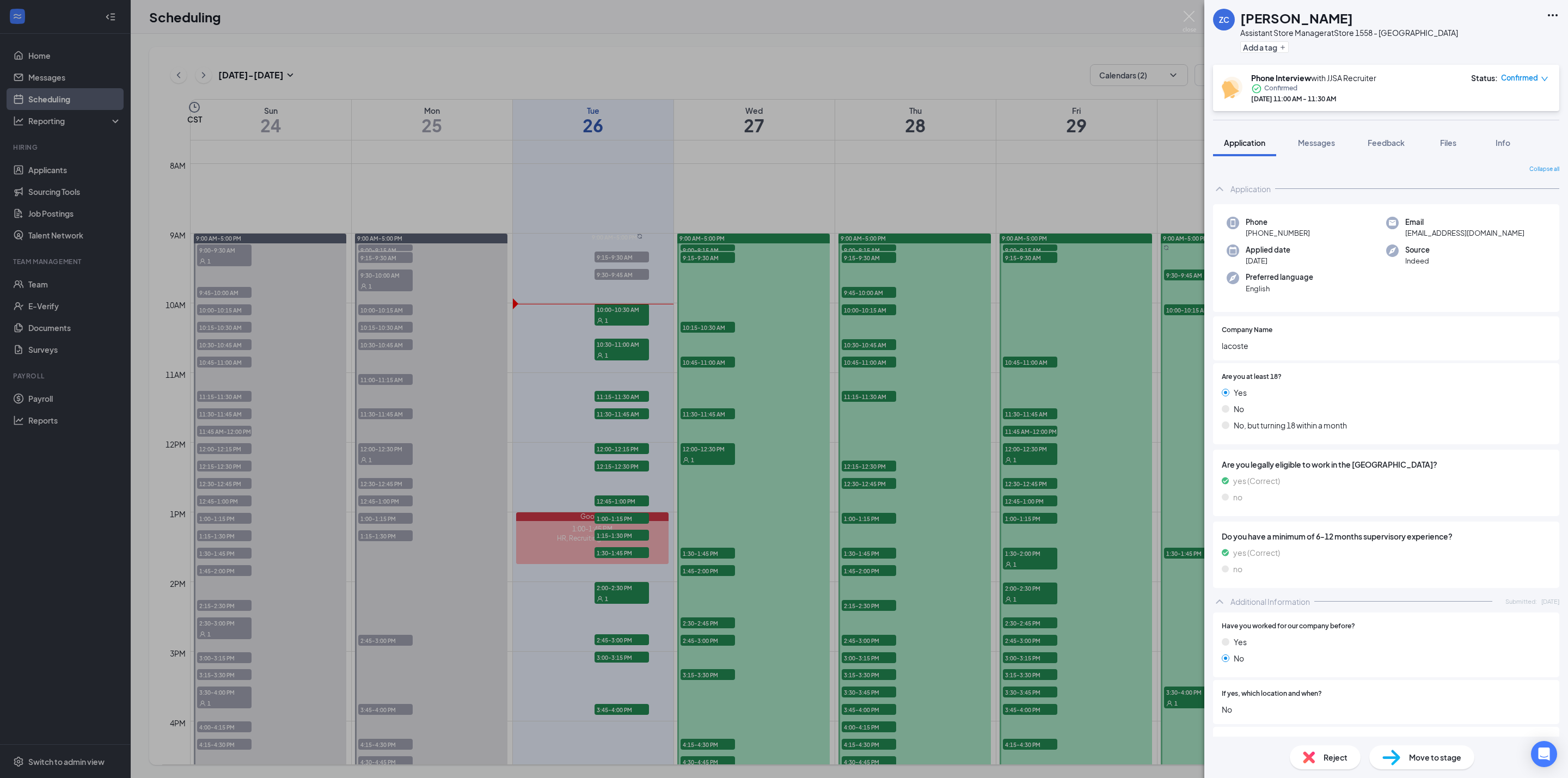
click at [1336, 236] on div "Phone +91 098214 40448" at bounding box center [1306, 228] width 159 height 22
copy span "098214 40448"
click at [1349, 239] on div "Phone +91 098214 40448 Email chaudharyzishan087@gmail.com Applied date Jul 25 S…" at bounding box center [1386, 258] width 347 height 108
click at [1261, 230] on span "+91 098214 40448" at bounding box center [1278, 233] width 64 height 11
click at [1262, 234] on span "+91 098214 40448" at bounding box center [1278, 233] width 64 height 11
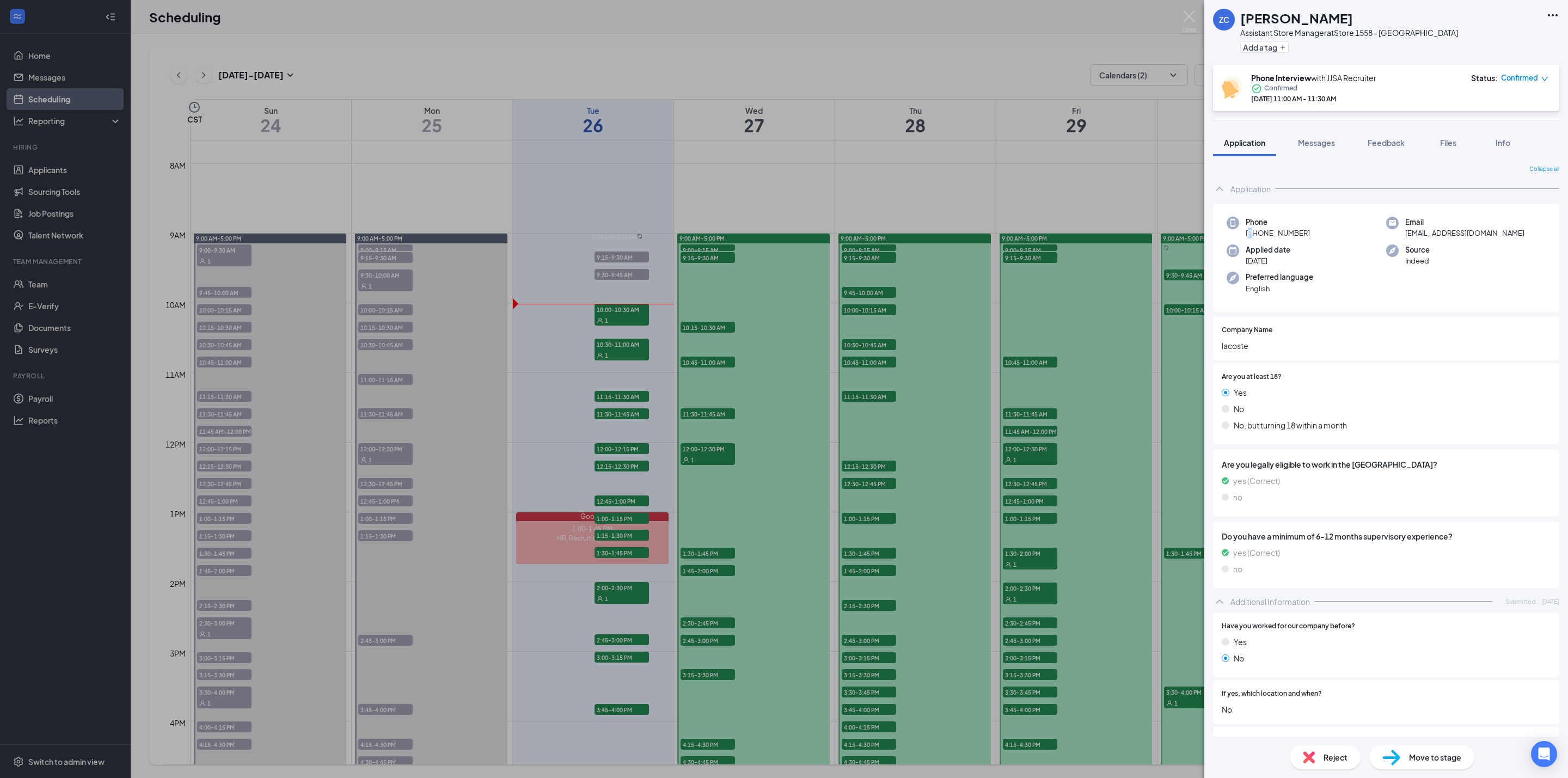
click at [1262, 234] on span "+91 098214 40448" at bounding box center [1278, 233] width 64 height 11
click at [1262, 234] on span "+91 098214 40448" at bounding box center [1278, 233] width 64 height 11
click at [1193, 17] on img at bounding box center [1189, 22] width 14 height 21
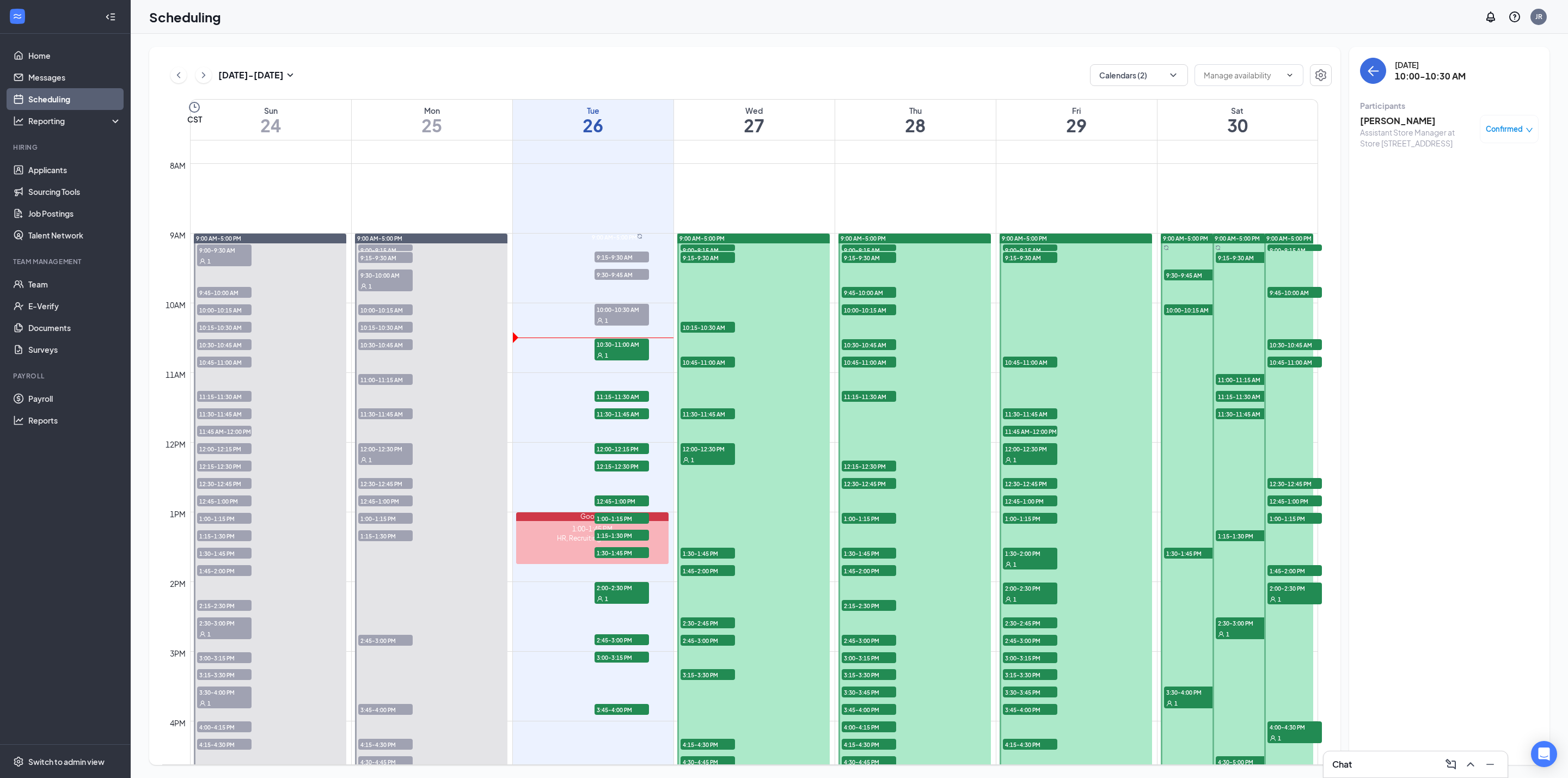
click at [626, 348] on span "10:30-11:00 AM" at bounding box center [622, 344] width 54 height 11
click at [1390, 123] on h3 "Courtney Anderson" at bounding box center [1417, 121] width 114 height 12
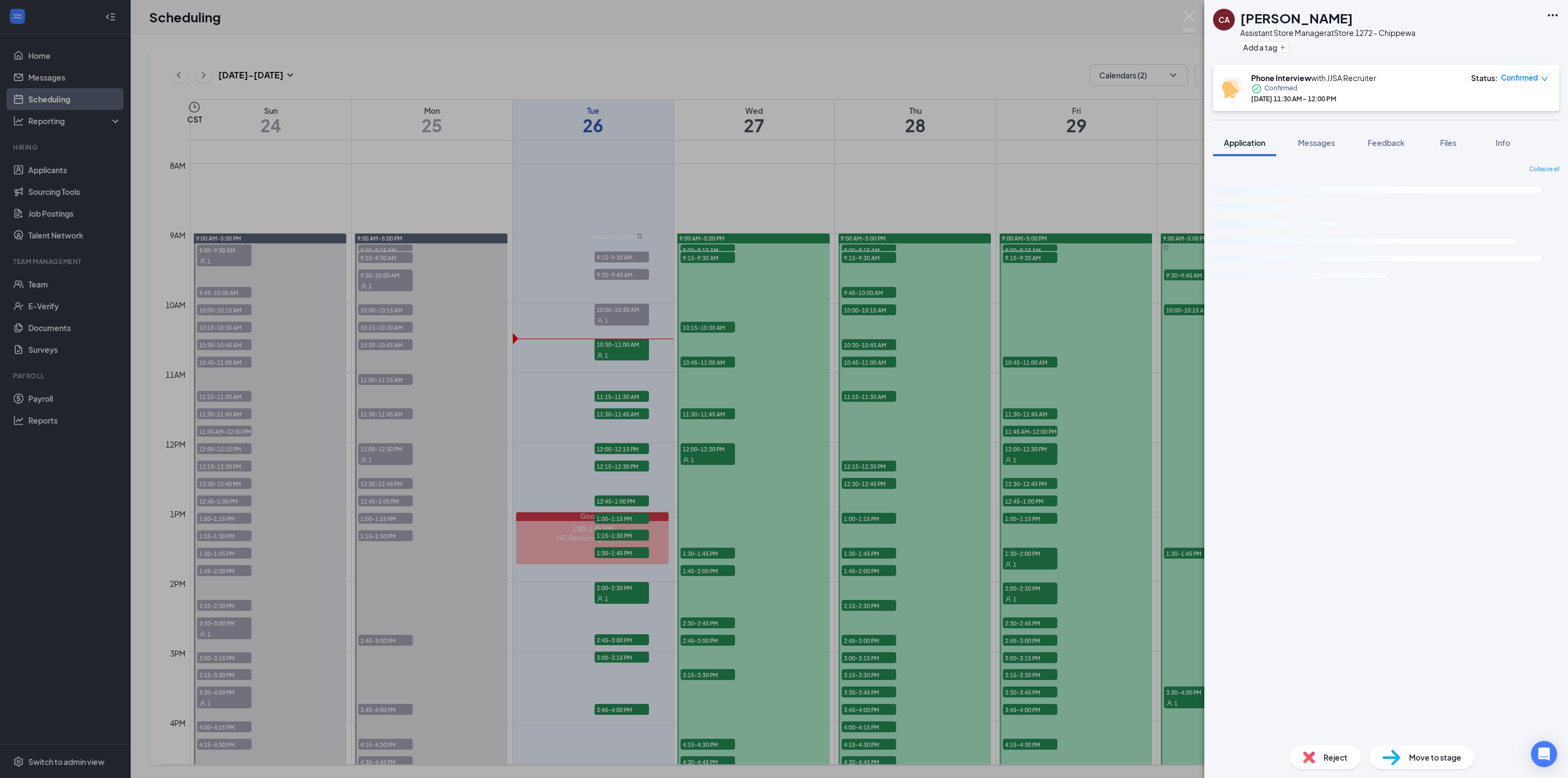
click at [1286, 18] on h1 "Courtney Anderson" at bounding box center [1296, 18] width 113 height 18
click at [1286, 24] on h1 "Courtney Anderson" at bounding box center [1296, 18] width 113 height 18
click at [1287, 21] on h1 "Courtney Anderson" at bounding box center [1296, 18] width 113 height 18
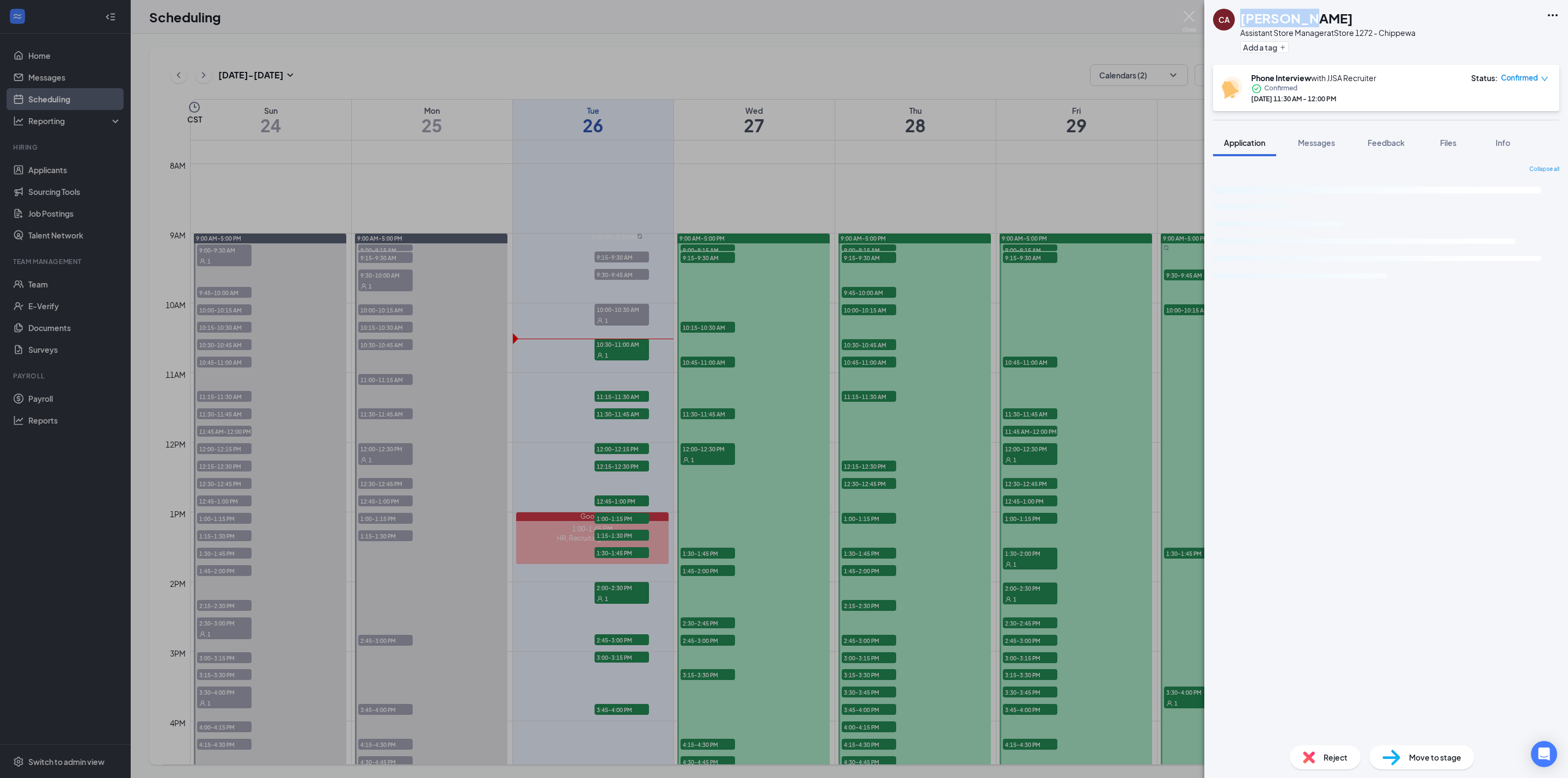
click at [1287, 21] on h1 "Courtney Anderson" at bounding box center [1296, 18] width 113 height 18
click at [1284, 12] on h1 "Courtney Anderson" at bounding box center [1296, 18] width 113 height 18
click at [1282, 11] on h1 "Courtney Anderson" at bounding box center [1296, 18] width 113 height 18
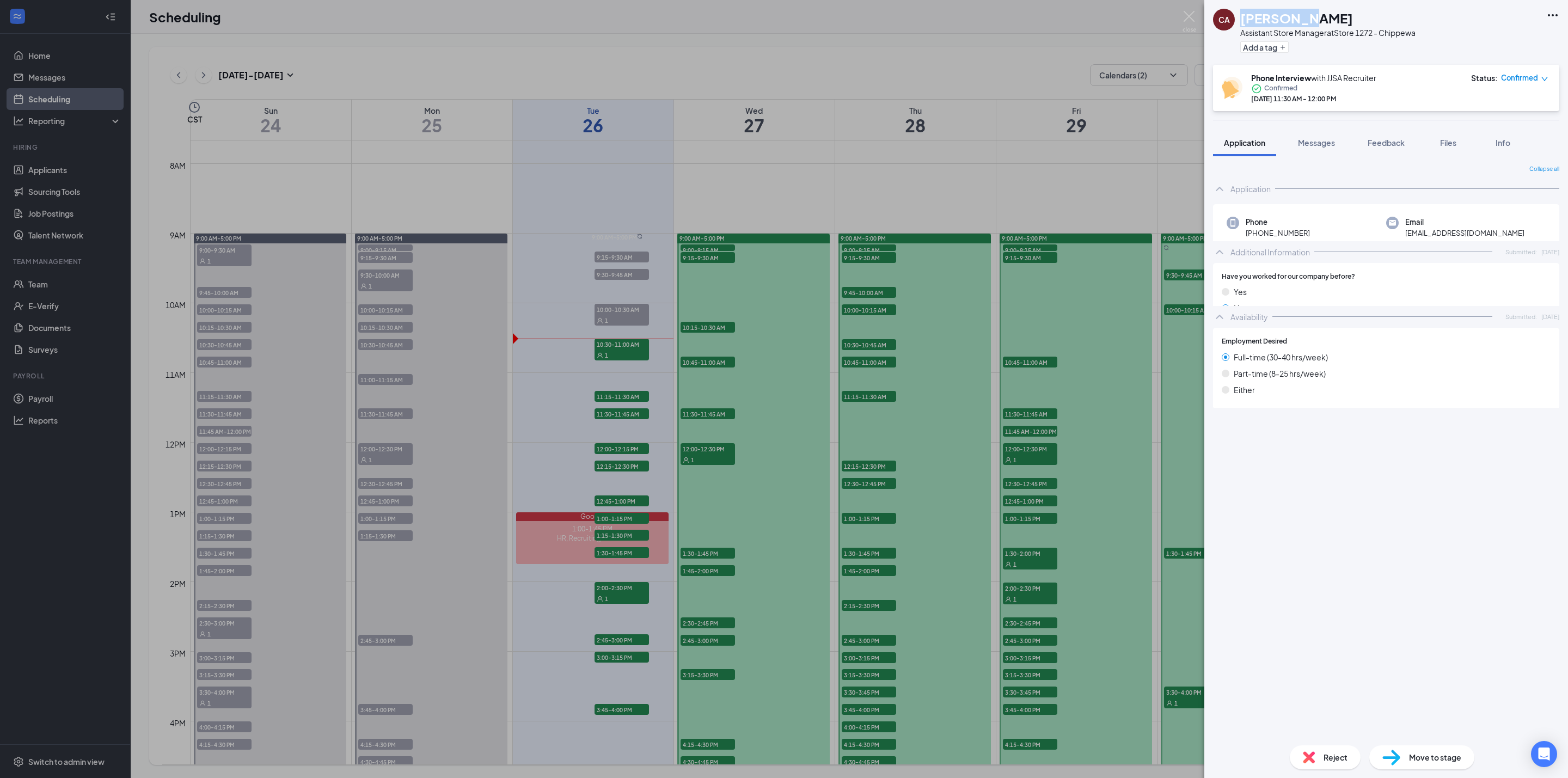
copy h1 "Courtney"
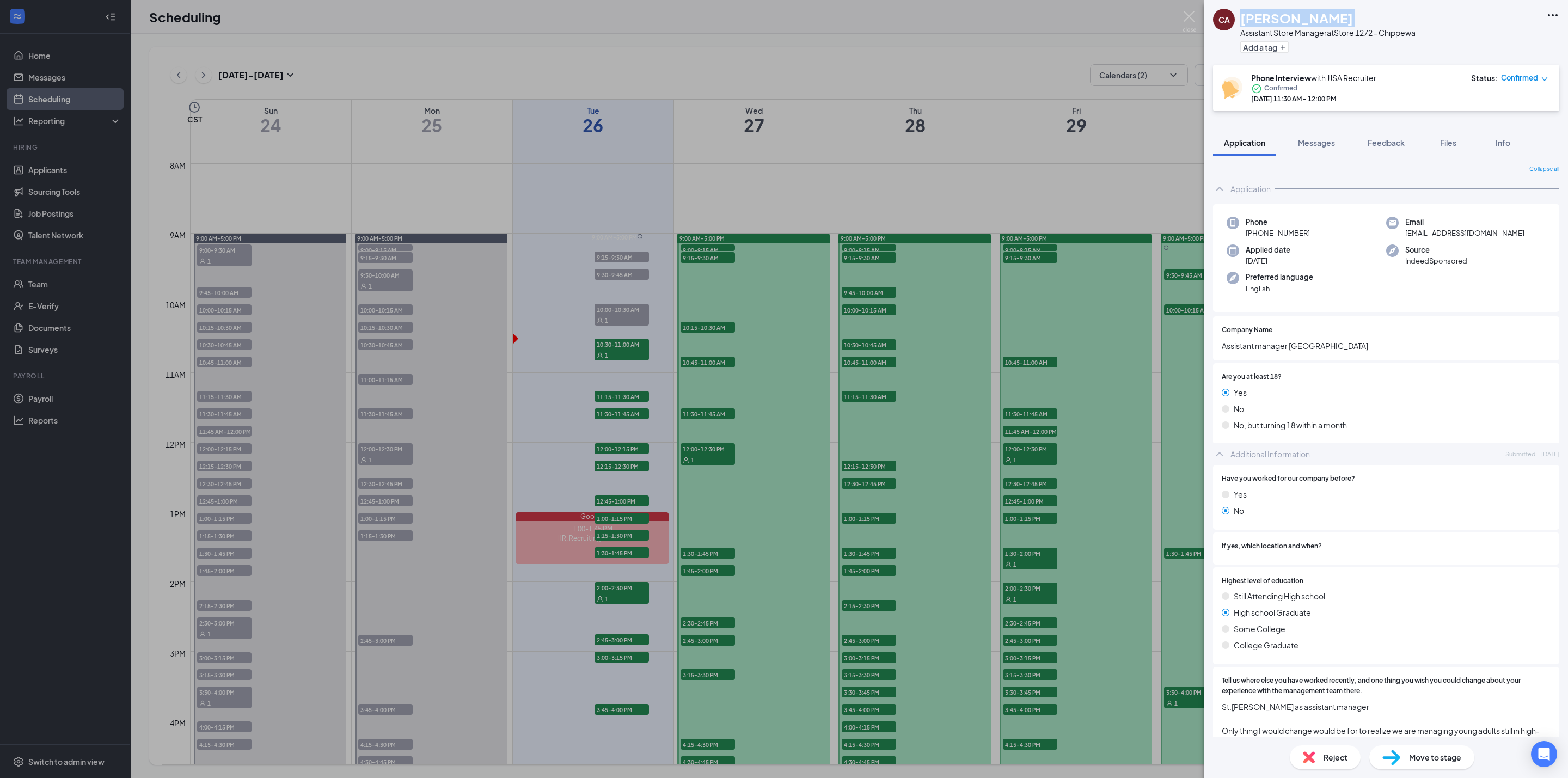
copy h1 "Courtney Anderson"
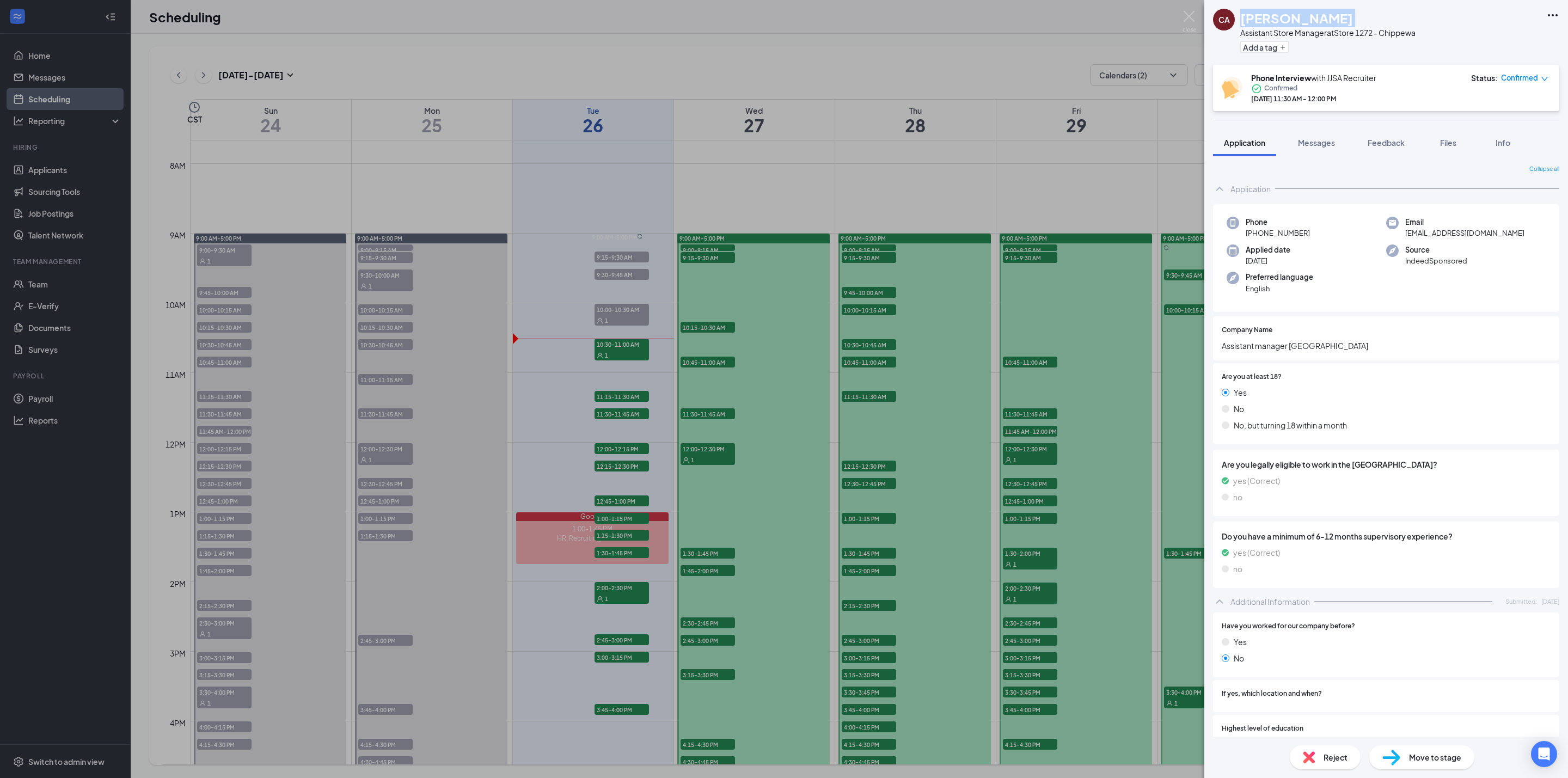
click at [1294, 234] on span "+1 (314) 305-9376" at bounding box center [1278, 233] width 64 height 11
click at [1294, 235] on span "+1 (314) 305-9376" at bounding box center [1278, 233] width 64 height 11
copy span "+1 (314) 305-9376"
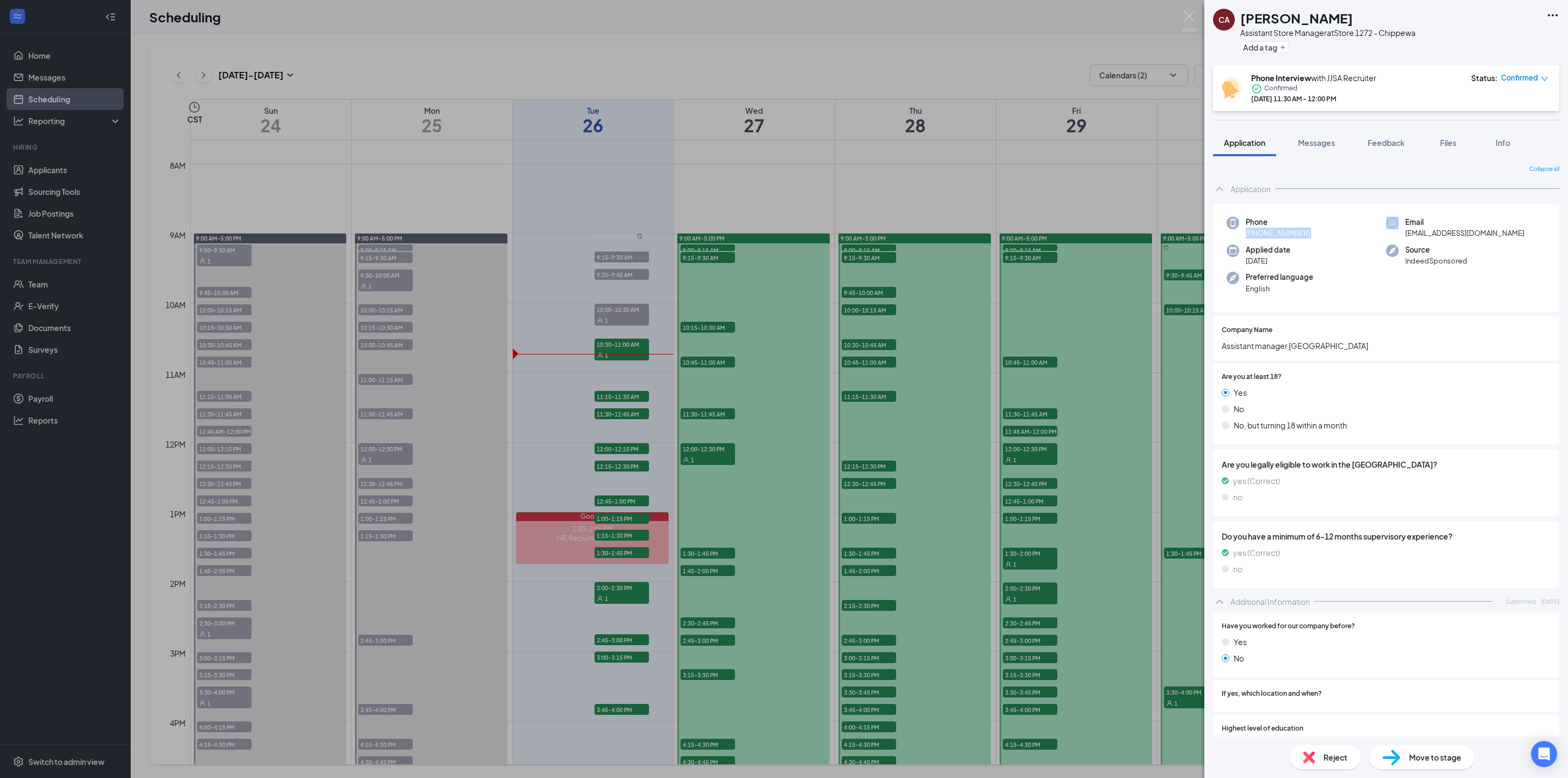
click at [1187, 12] on img at bounding box center [1189, 22] width 14 height 21
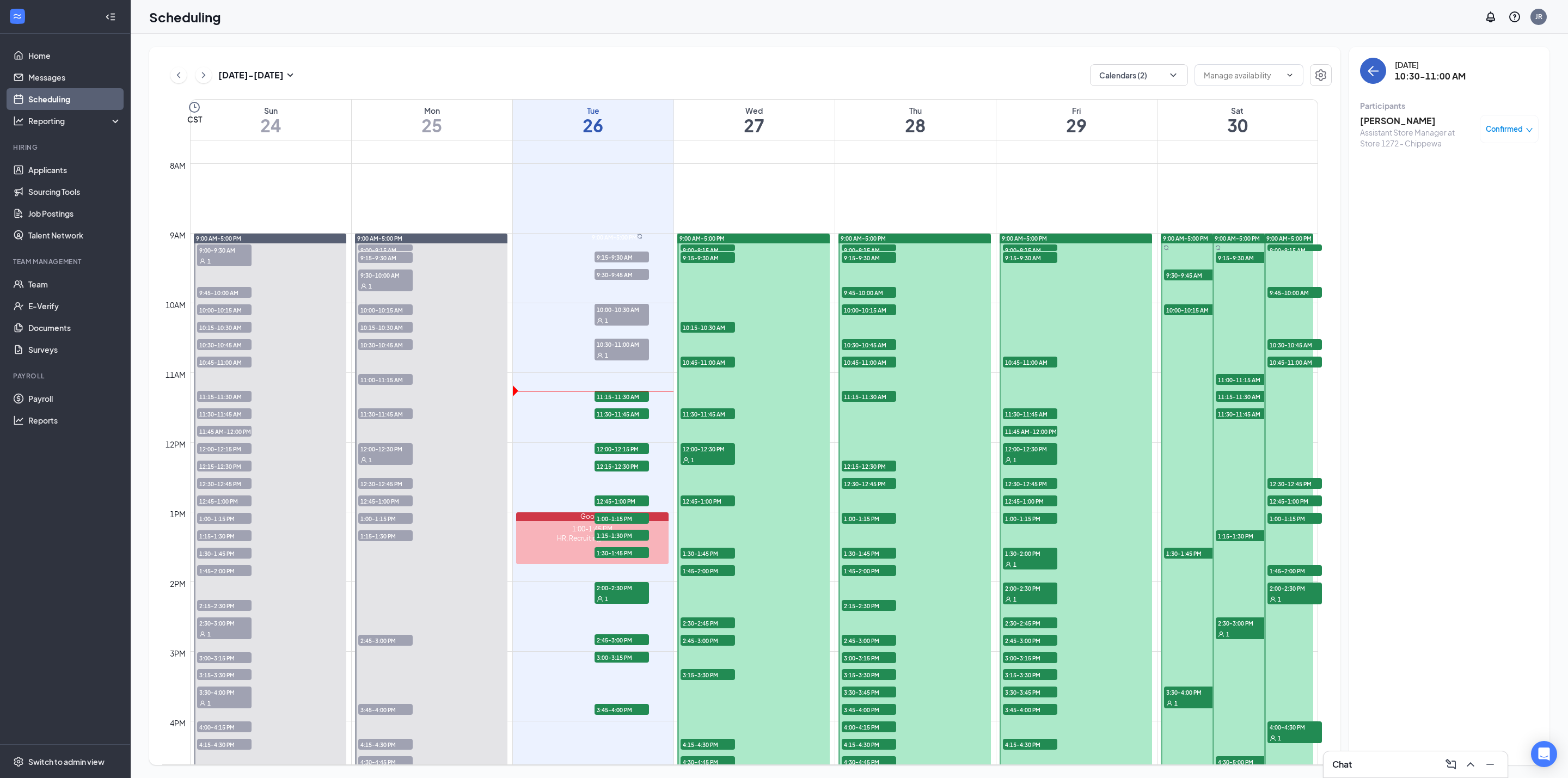
click at [1370, 71] on icon "ArrowLeft" at bounding box center [1374, 72] width 11 height 1
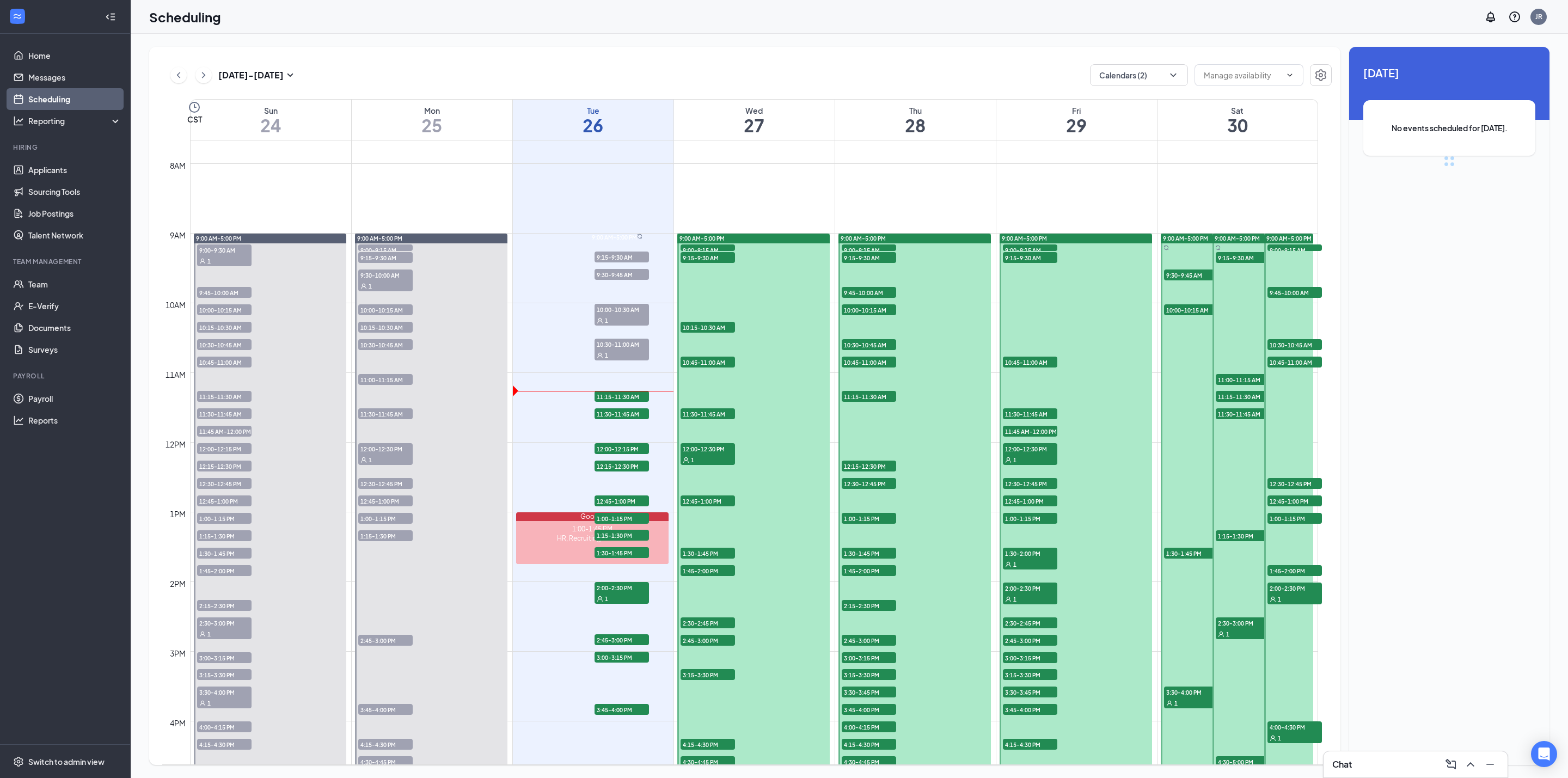
click at [641, 396] on span "11:15-11:30 AM" at bounding box center [622, 397] width 54 height 11
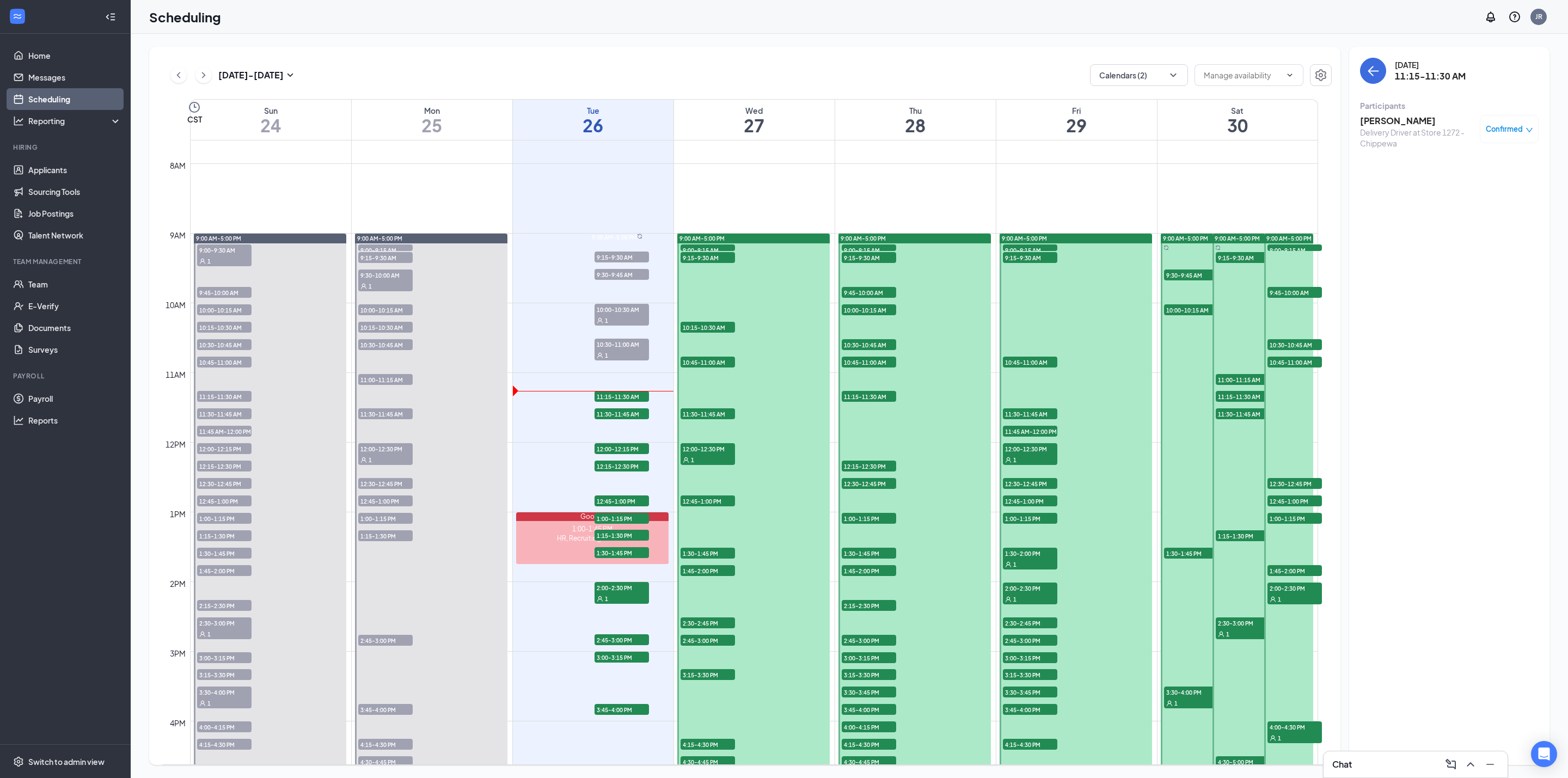
click at [1415, 123] on h3 "[PERSON_NAME]" at bounding box center [1417, 121] width 114 height 12
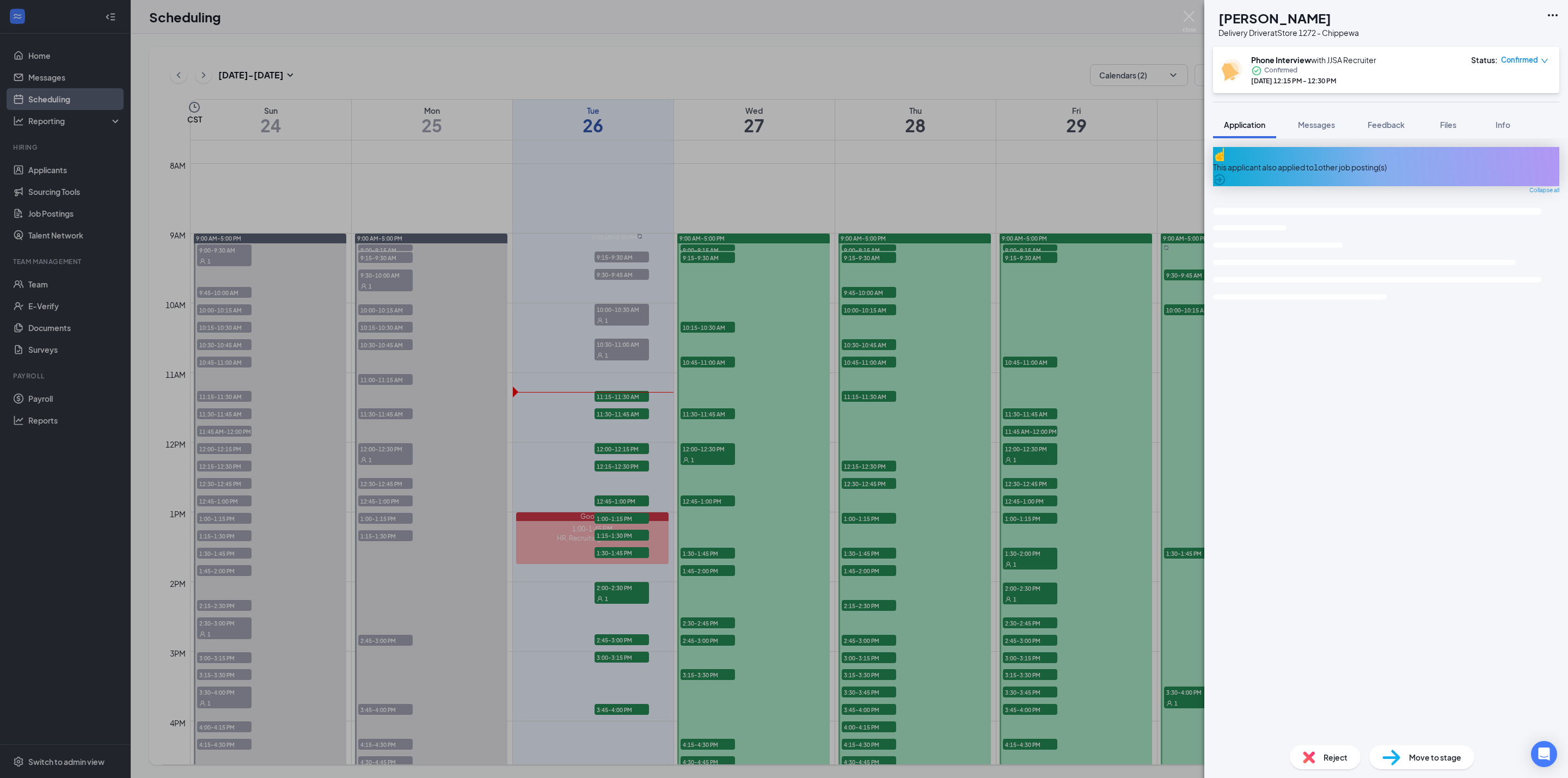
click at [1302, 16] on h1 "[PERSON_NAME]" at bounding box center [1275, 18] width 113 height 18
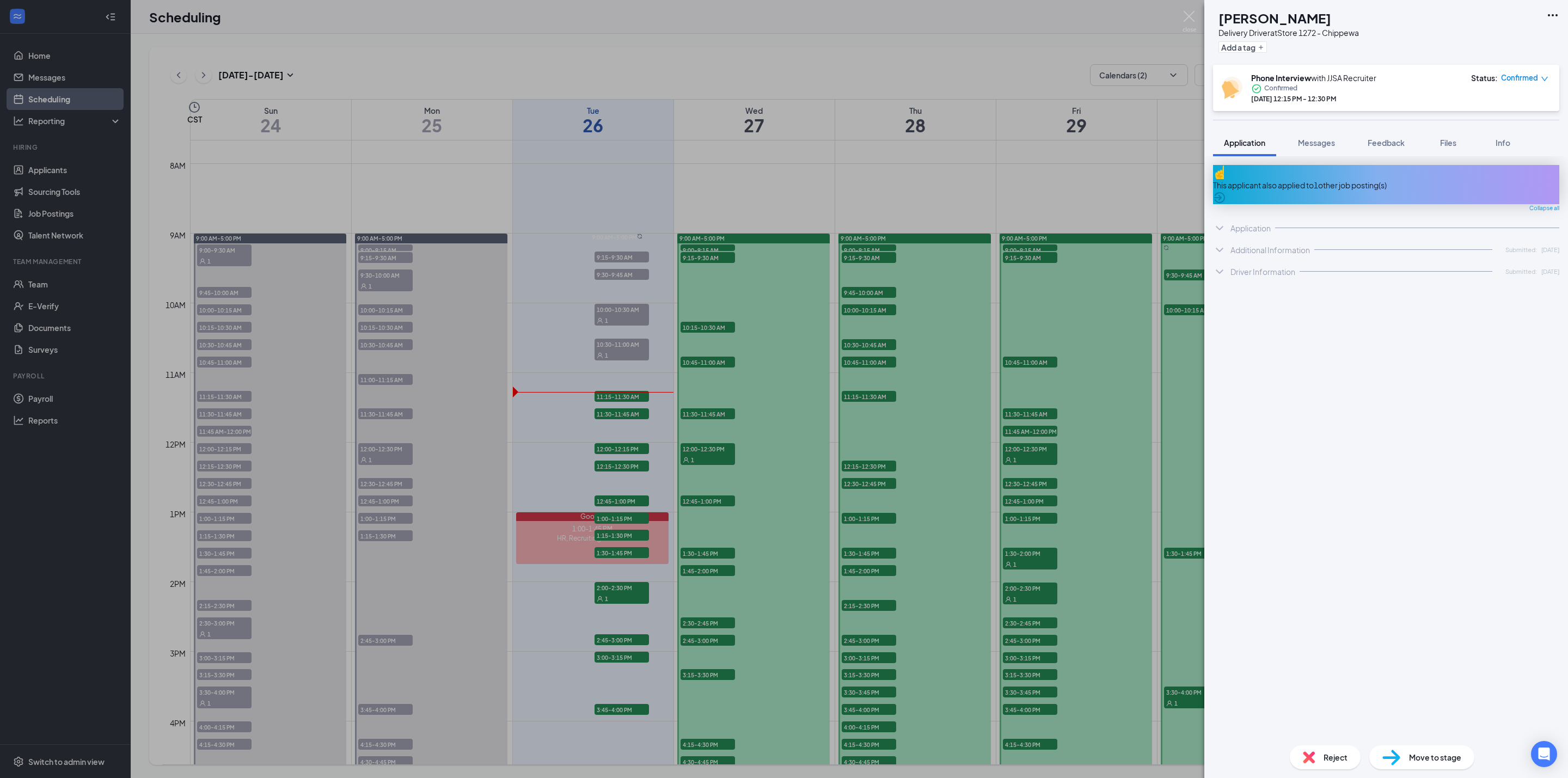
copy h1 "[PERSON_NAME]"
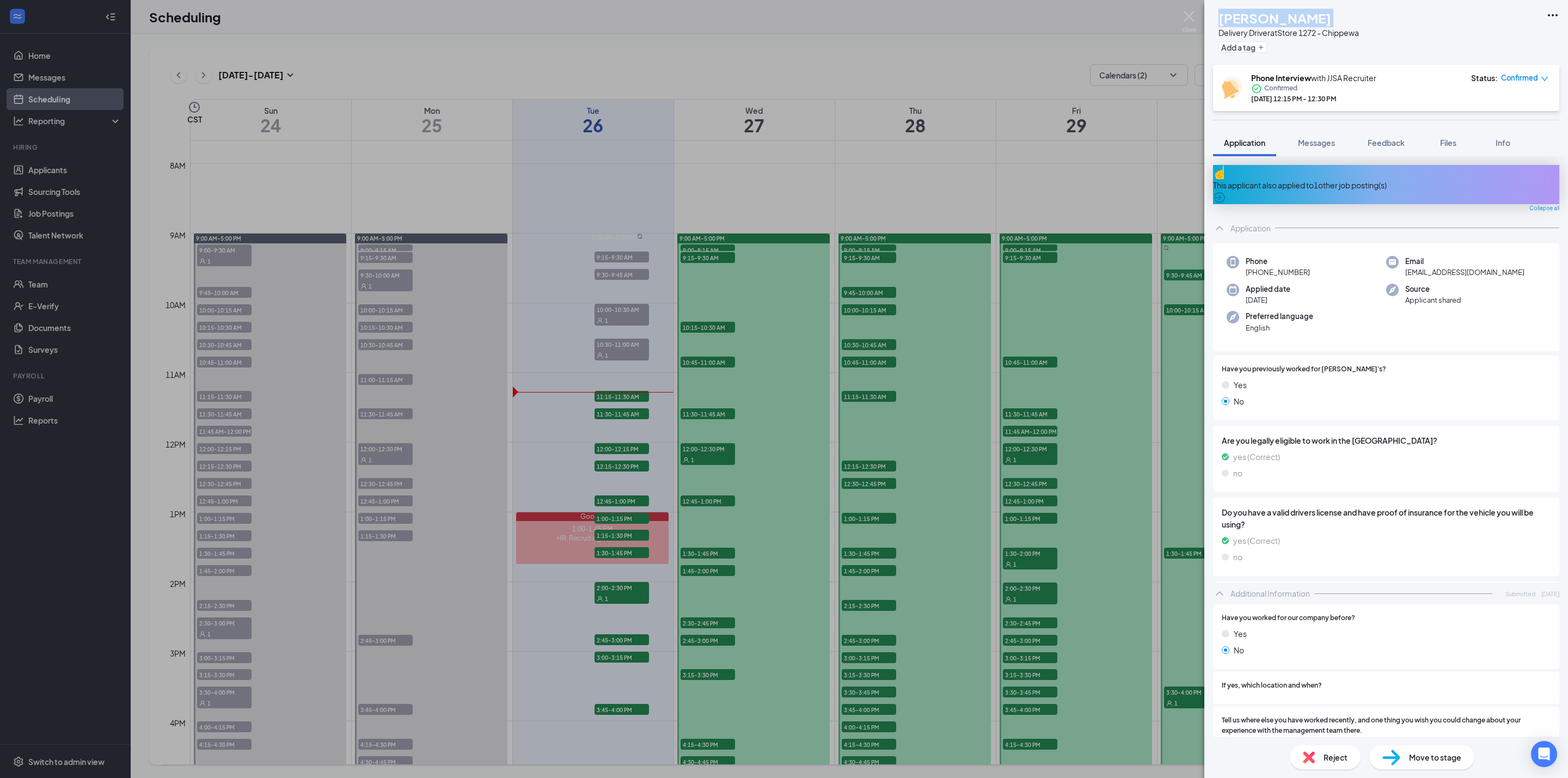
click at [1269, 267] on span "+1 (314) 218-8267" at bounding box center [1278, 272] width 64 height 11
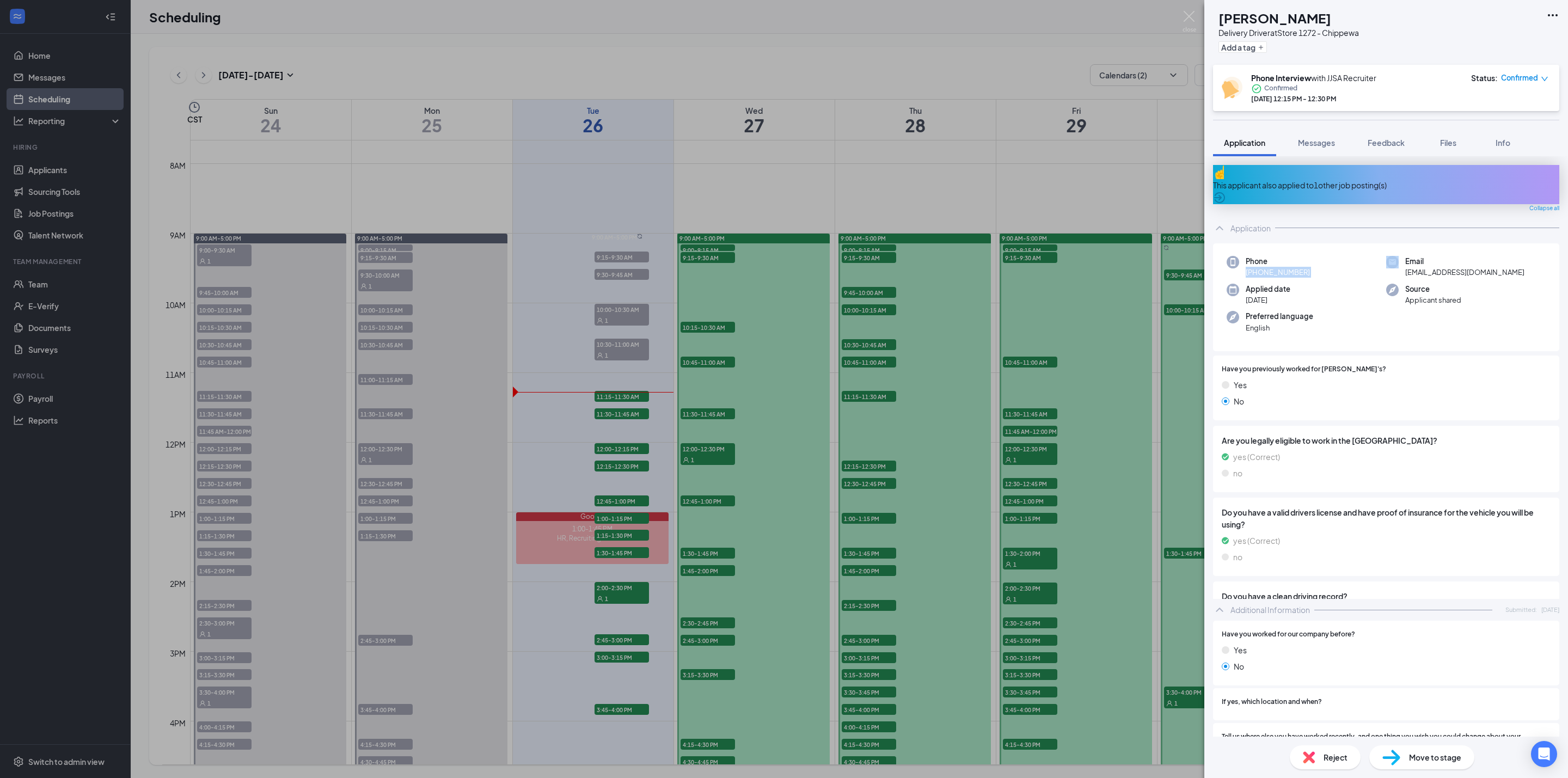
click at [1269, 267] on span "+1 (314) 218-8267" at bounding box center [1278, 272] width 64 height 11
copy span "+1 (314) 218-8267"
click at [1279, 179] on div "This applicant also applied to 1 other job posting(s)" at bounding box center [1386, 185] width 347 height 12
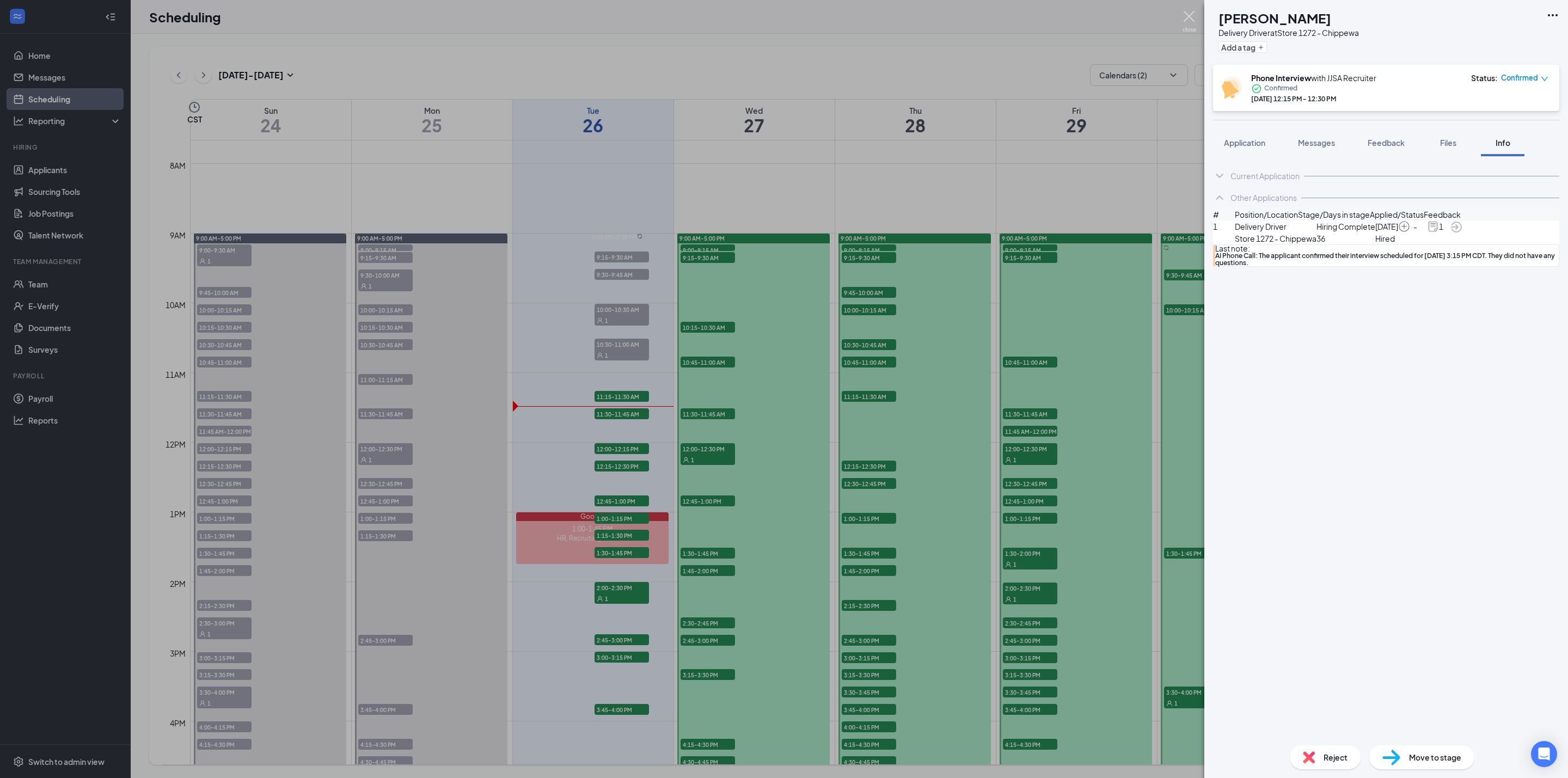
click at [1189, 16] on img at bounding box center [1189, 22] width 14 height 21
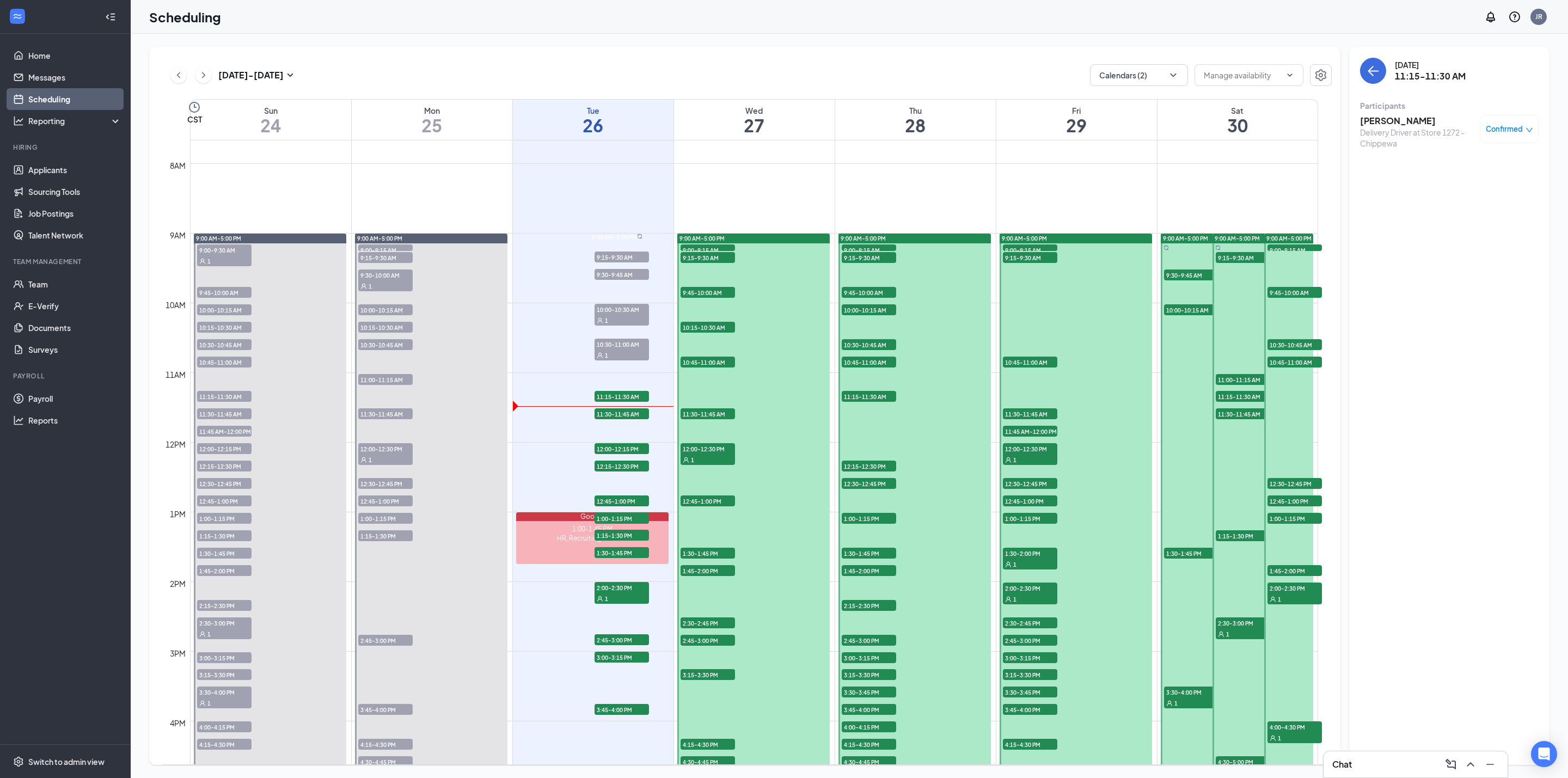
click at [629, 415] on span "11:30-11:45 AM" at bounding box center [622, 414] width 54 height 11
click at [1398, 118] on h3 "Kevin Nguyen" at bounding box center [1414, 121] width 109 height 12
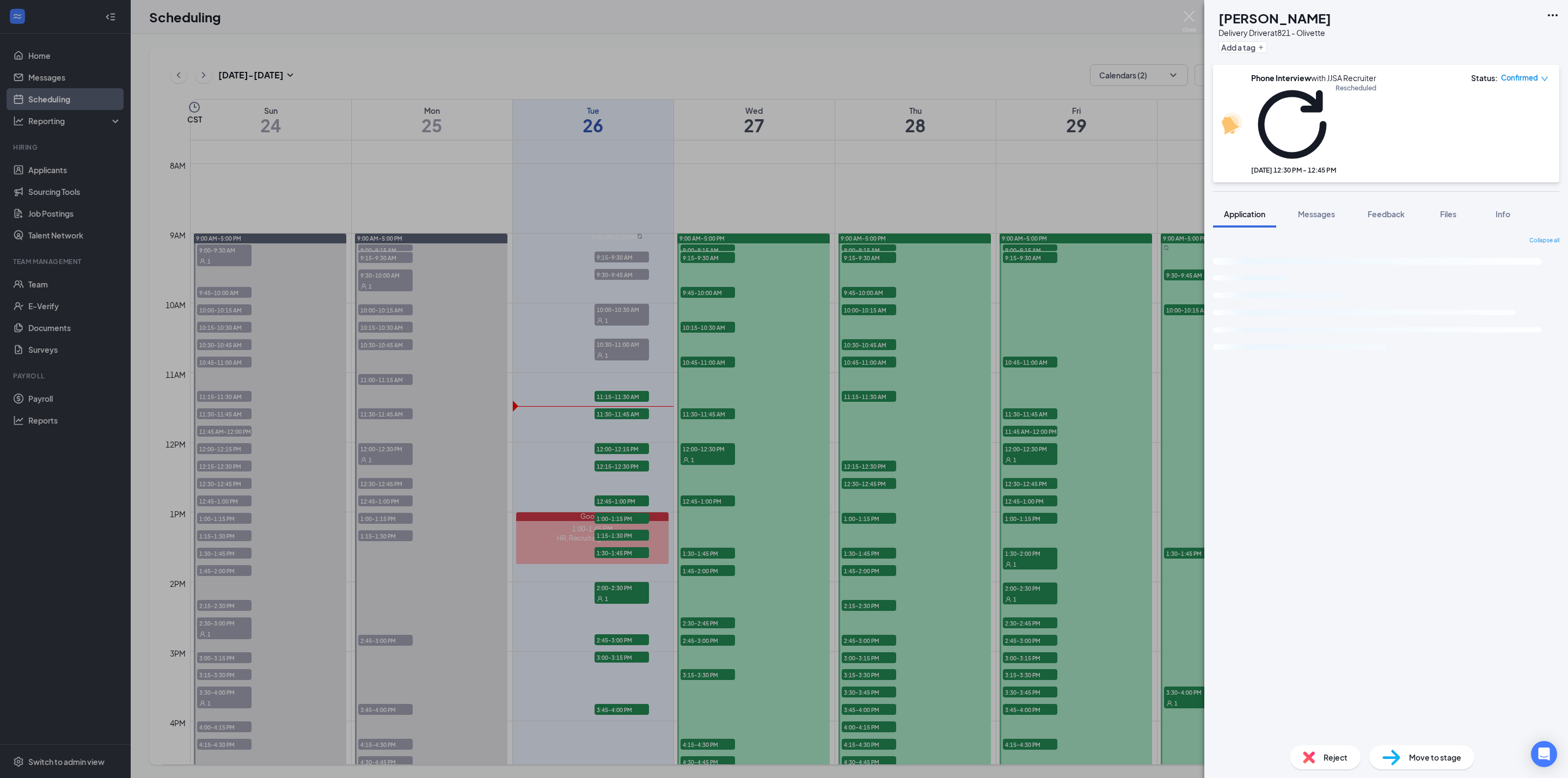
click at [1275, 15] on h1 "Kevin Nguyen" at bounding box center [1275, 18] width 113 height 18
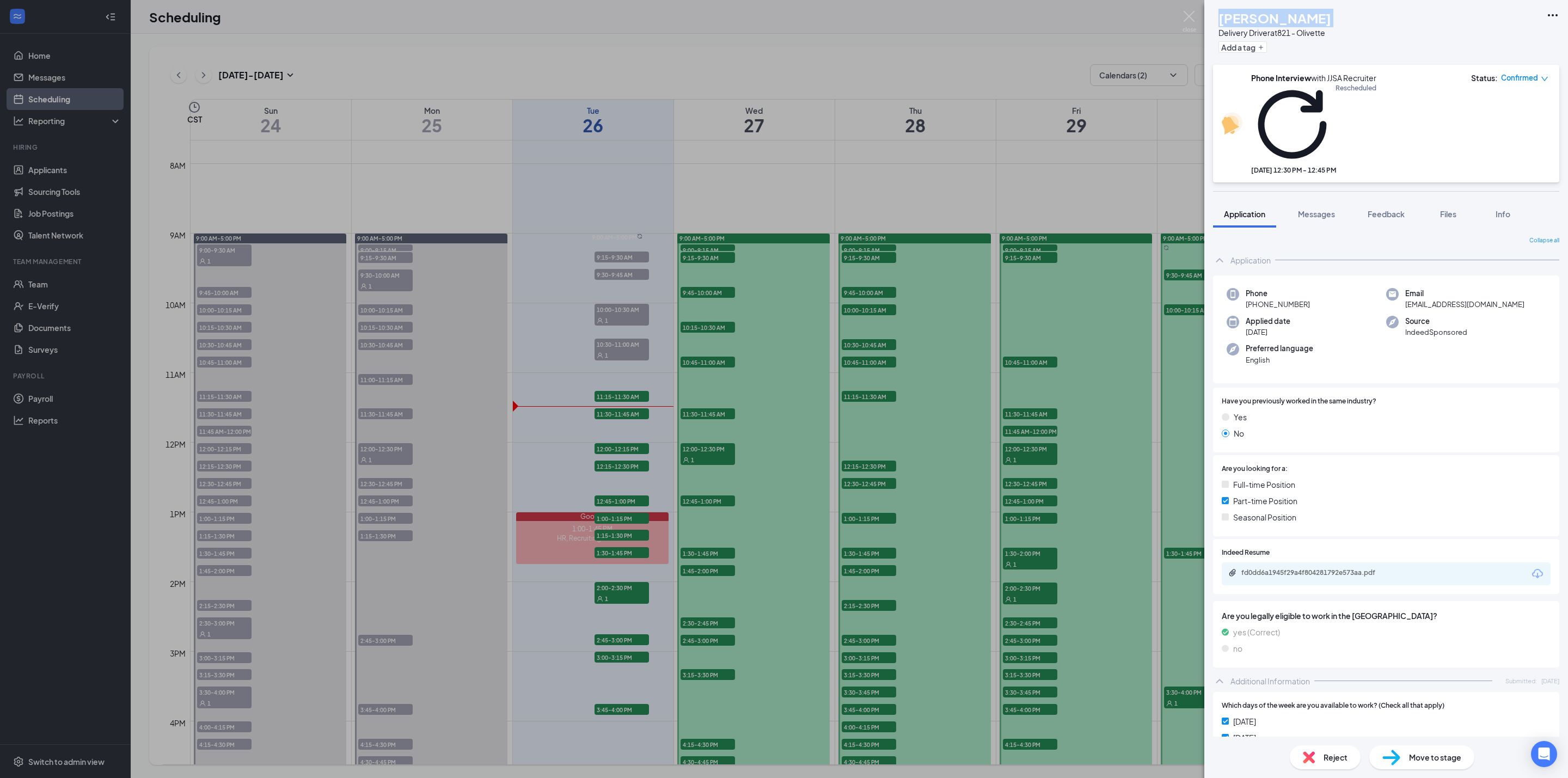
click at [1278, 288] on span "Phone" at bounding box center [1278, 293] width 64 height 11
click at [1282, 299] on span "+1 (314) 737-7791" at bounding box center [1278, 304] width 64 height 11
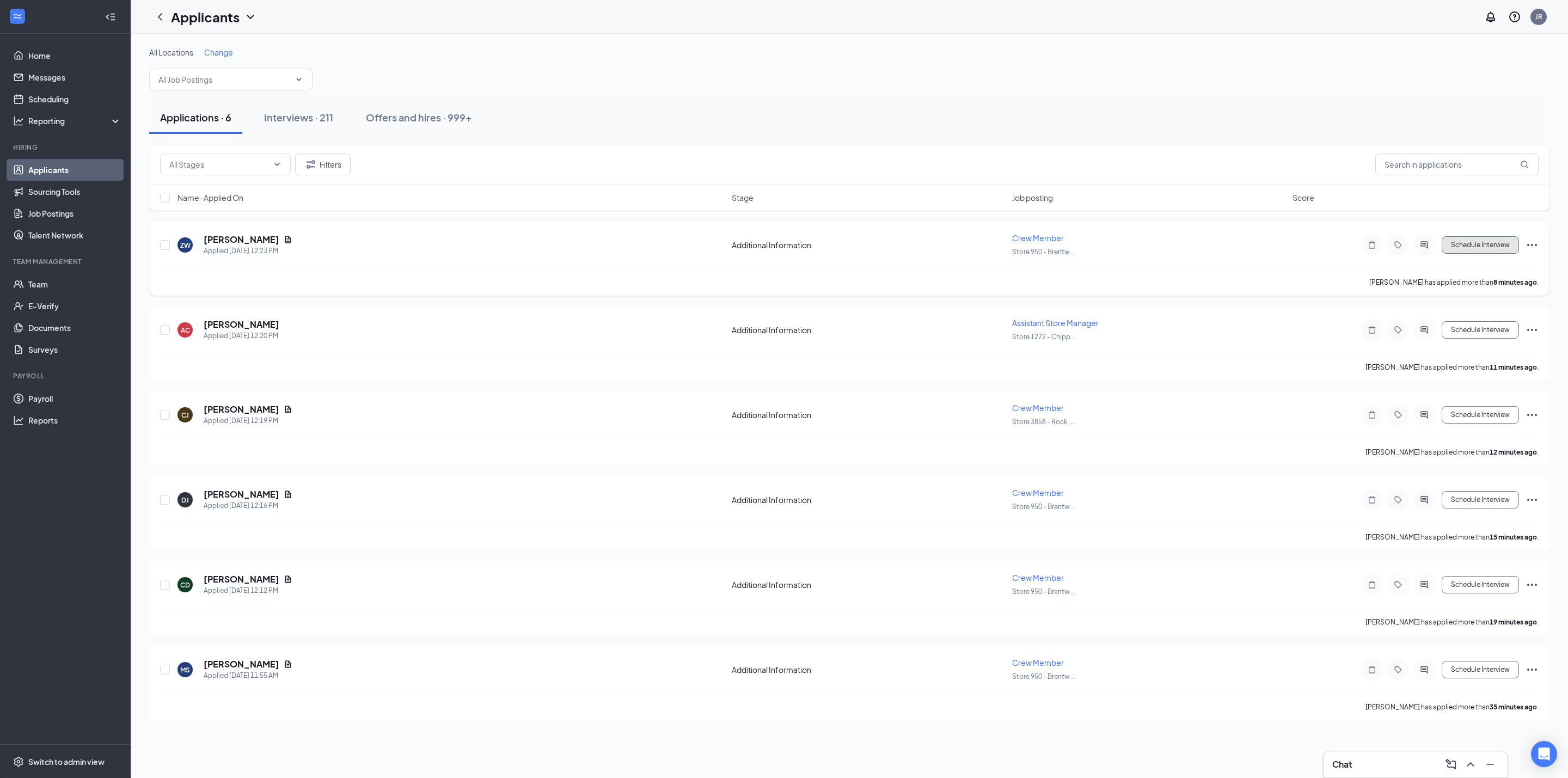
click at [1468, 241] on button "Schedule Interview" at bounding box center [1480, 245] width 77 height 18
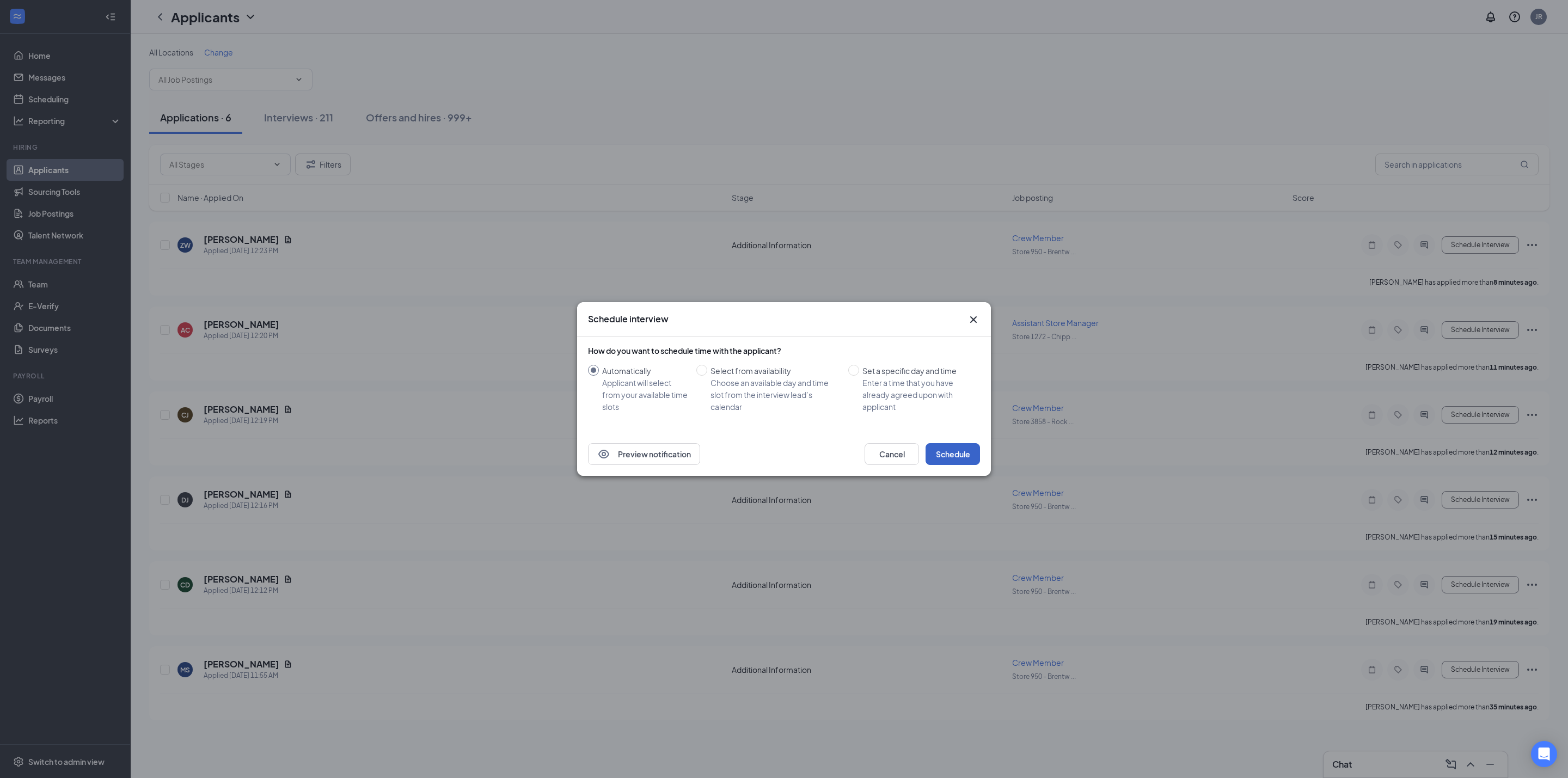
click at [959, 458] on button "Schedule" at bounding box center [952, 454] width 54 height 22
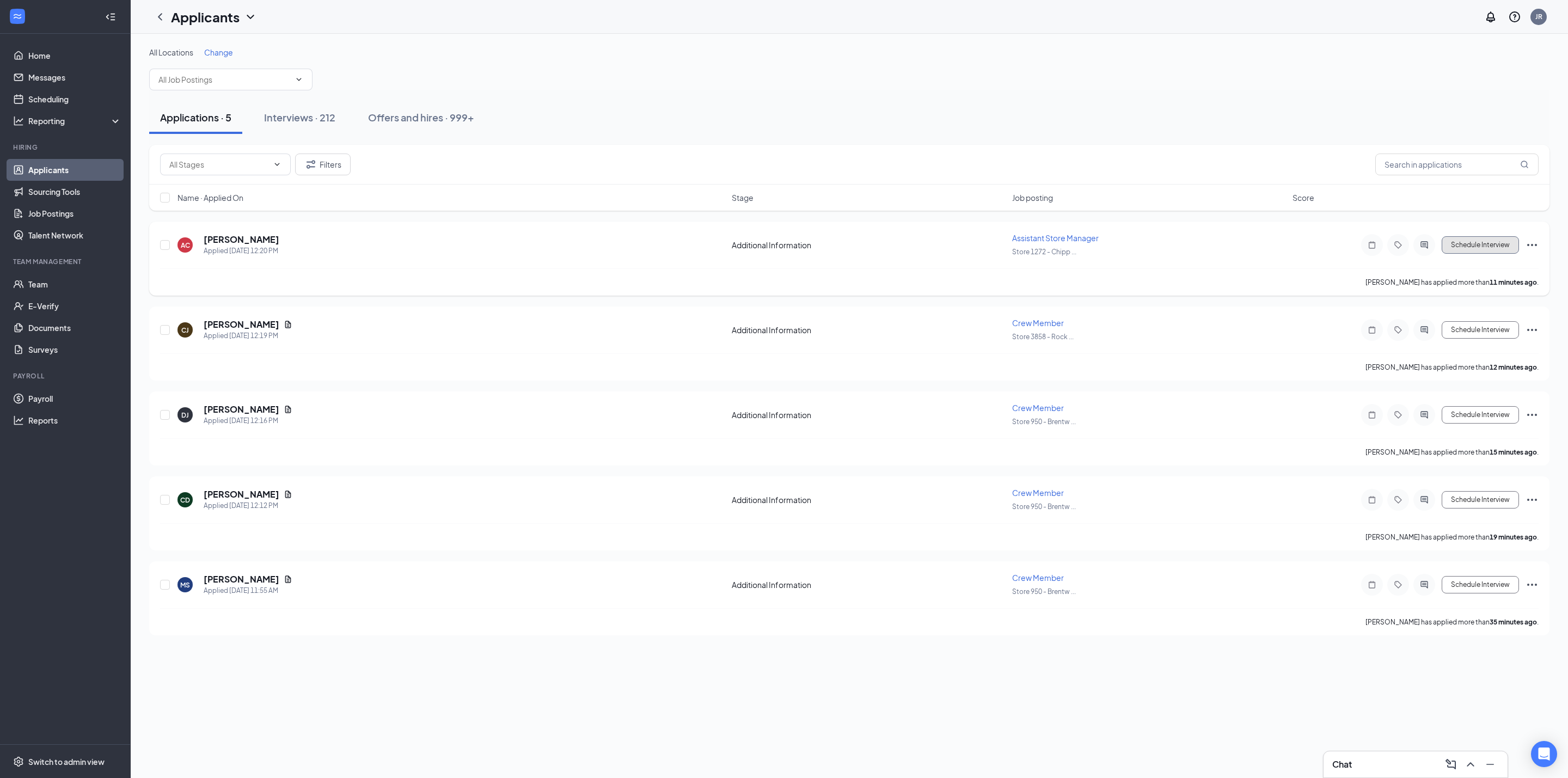
click at [1485, 248] on button "Schedule Interview" at bounding box center [1480, 245] width 77 height 18
click at [1481, 245] on button "Schedule Interview" at bounding box center [1480, 245] width 77 height 18
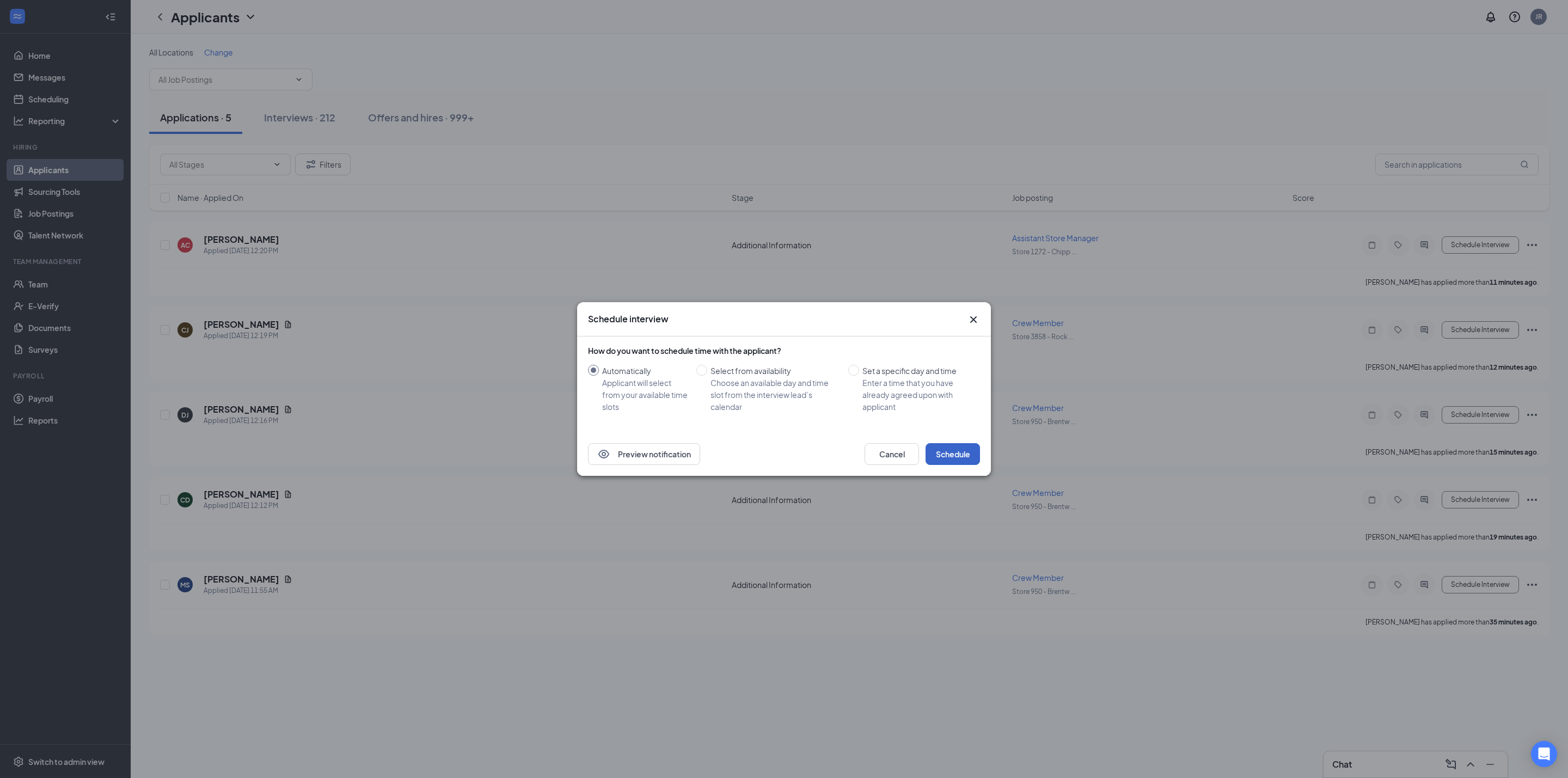
click at [958, 458] on button "Schedule" at bounding box center [952, 454] width 54 height 22
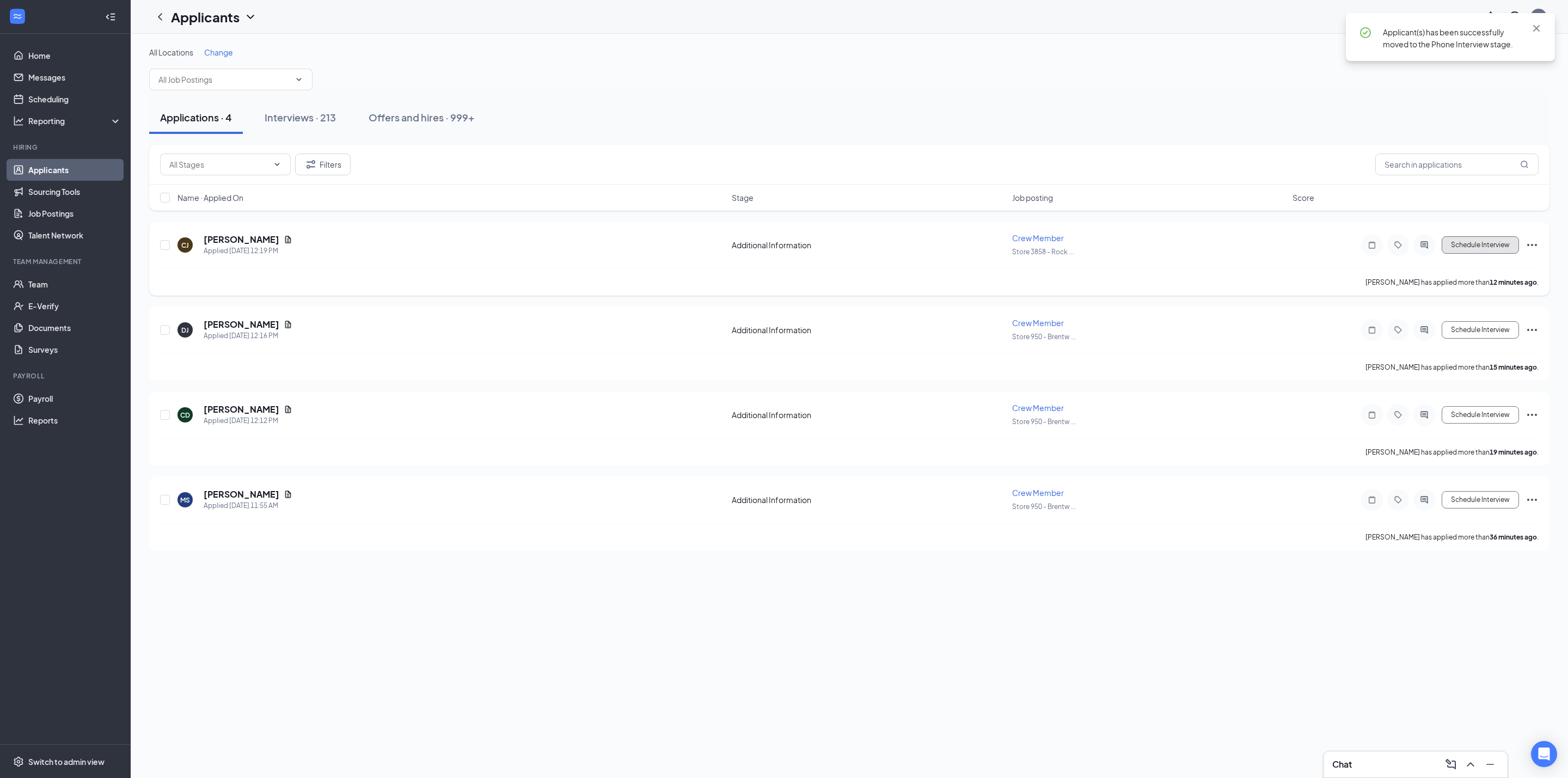
click at [1490, 244] on button "Schedule Interview" at bounding box center [1480, 245] width 77 height 18
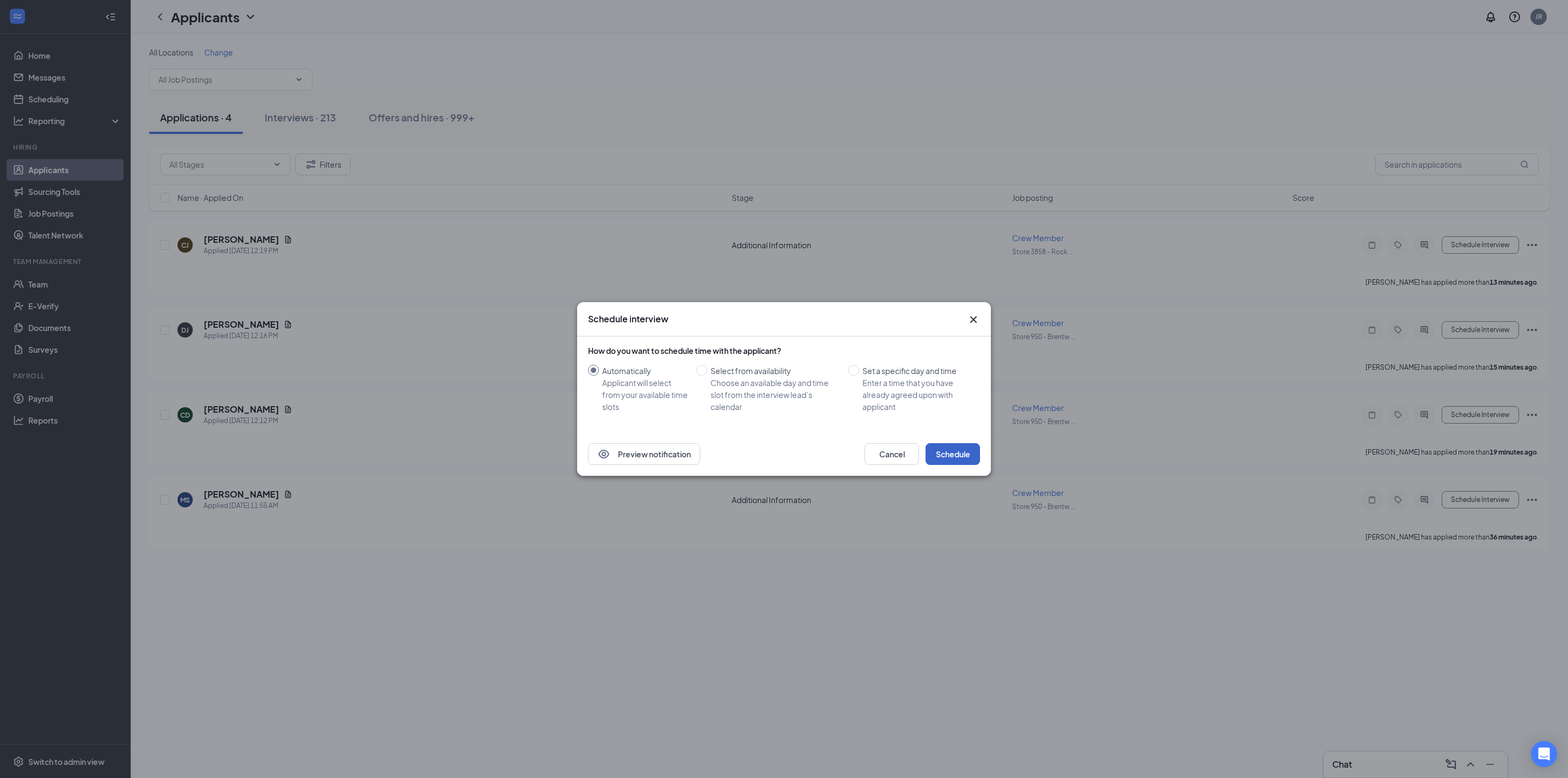
click at [964, 451] on button "Schedule" at bounding box center [952, 454] width 54 height 22
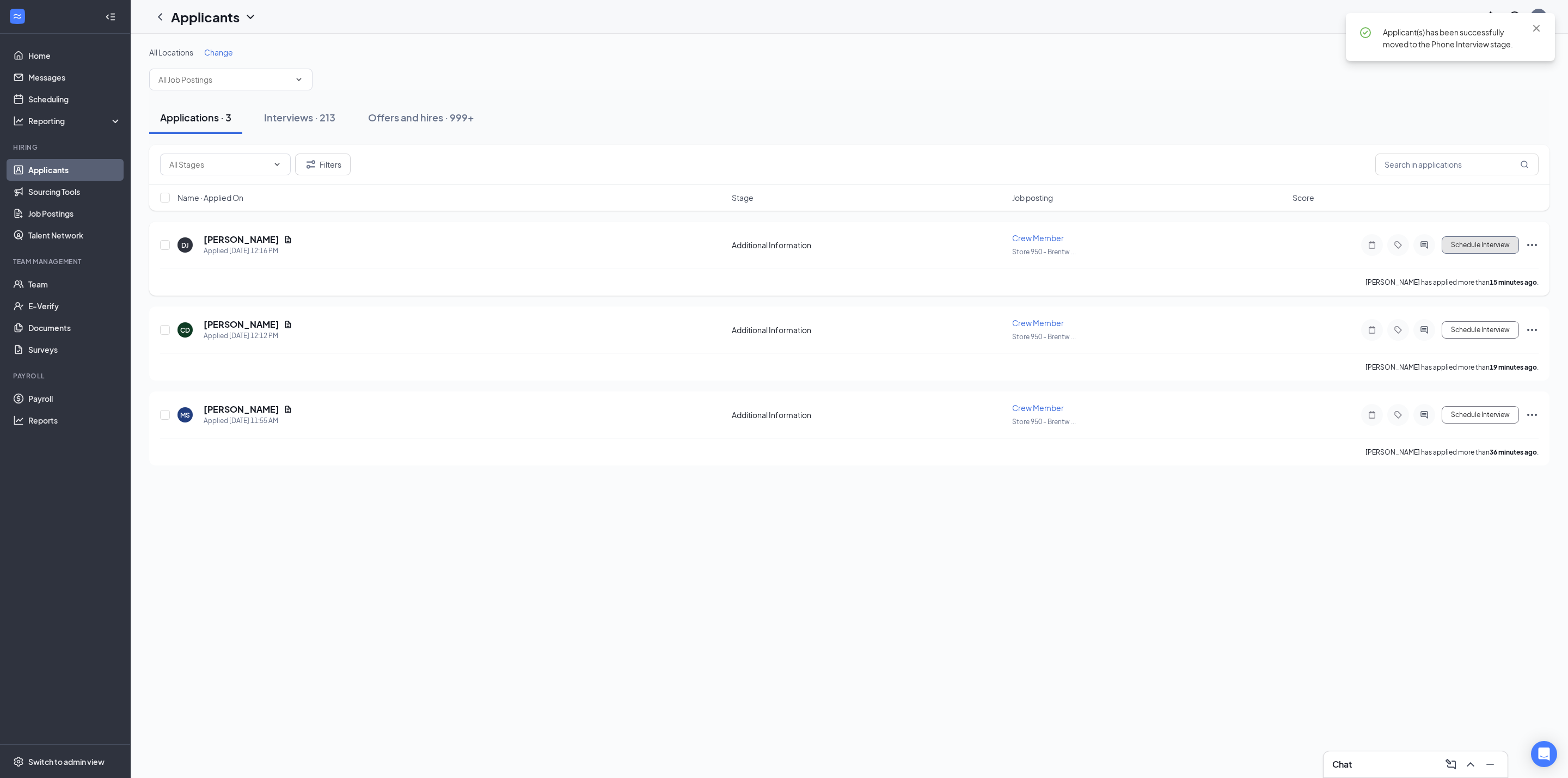
click at [1466, 251] on button "Schedule Interview" at bounding box center [1480, 245] width 77 height 18
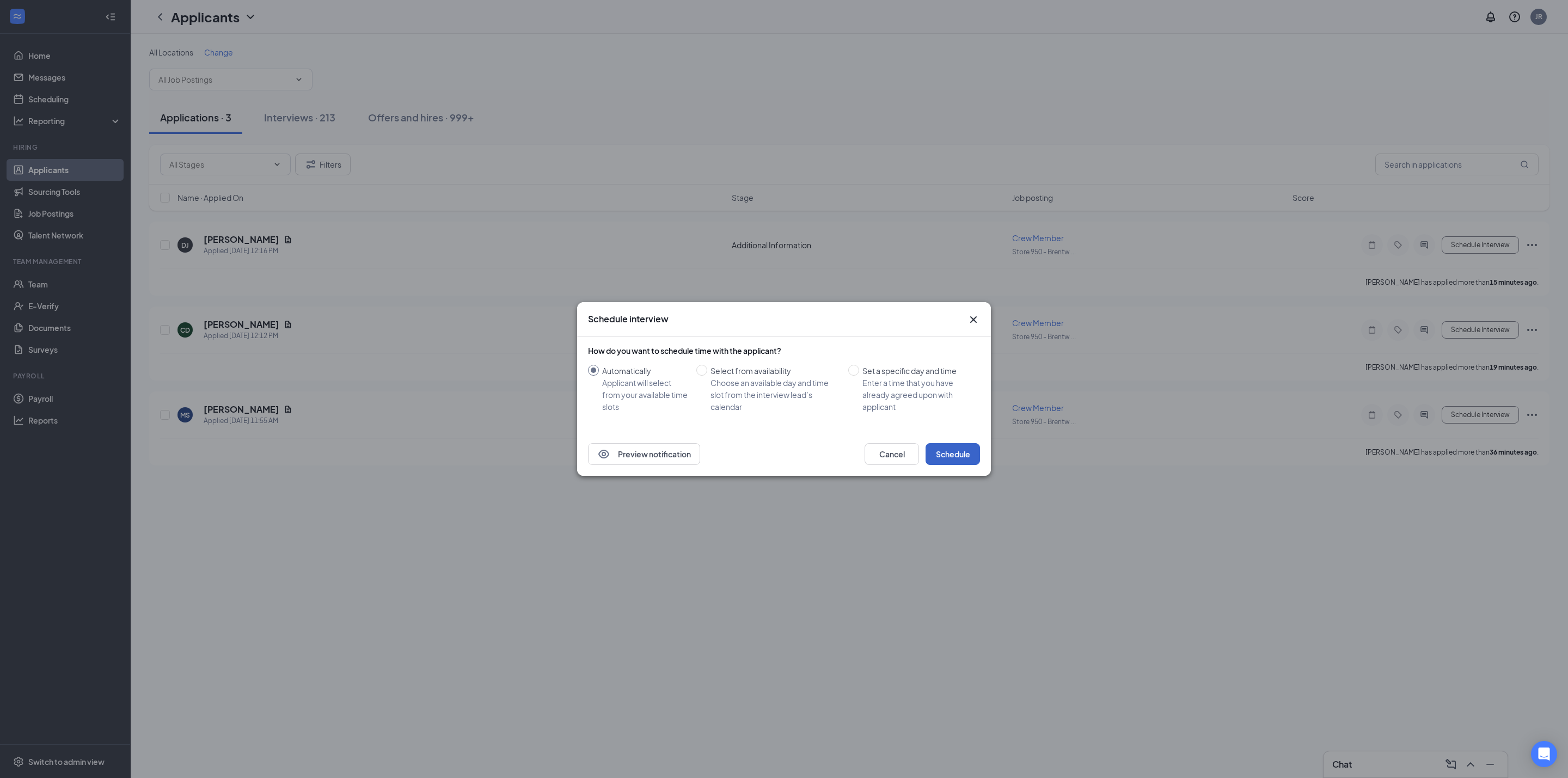
click at [964, 450] on button "Schedule" at bounding box center [952, 454] width 54 height 22
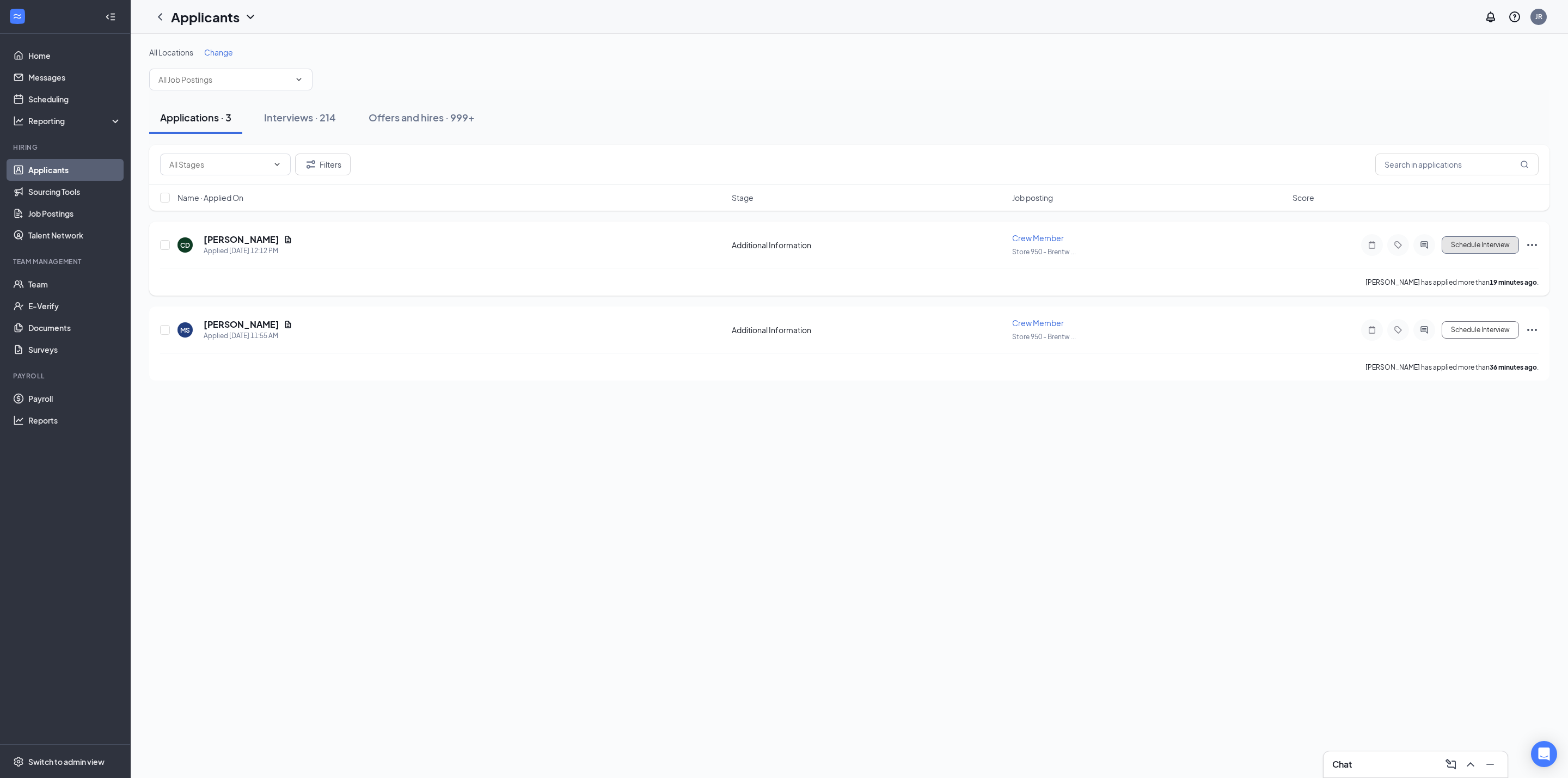
click at [1498, 245] on button "Schedule Interview" at bounding box center [1480, 245] width 77 height 18
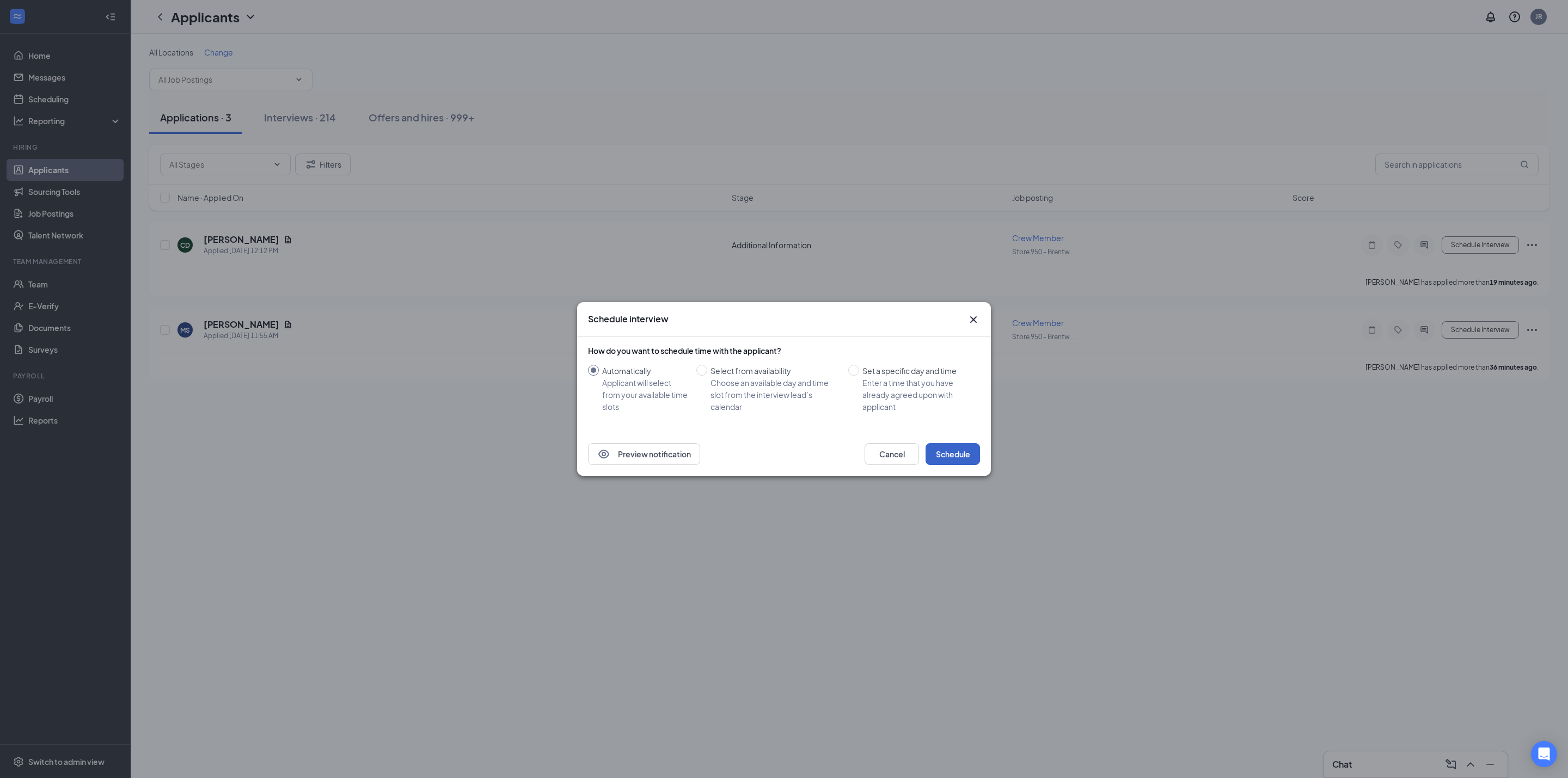
click at [962, 446] on button "Schedule" at bounding box center [952, 454] width 54 height 22
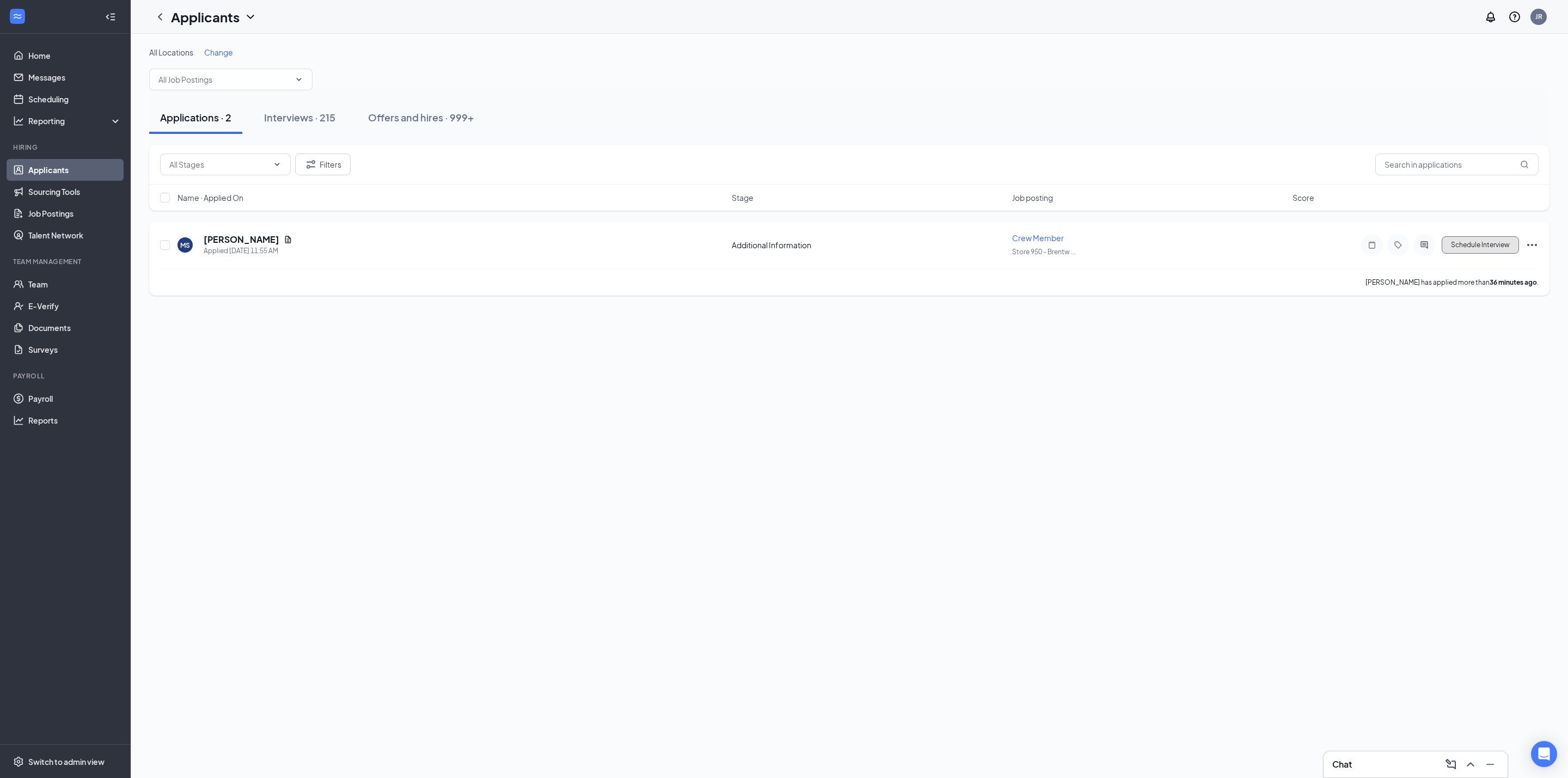
click at [1457, 242] on button "Schedule Interview" at bounding box center [1480, 245] width 77 height 18
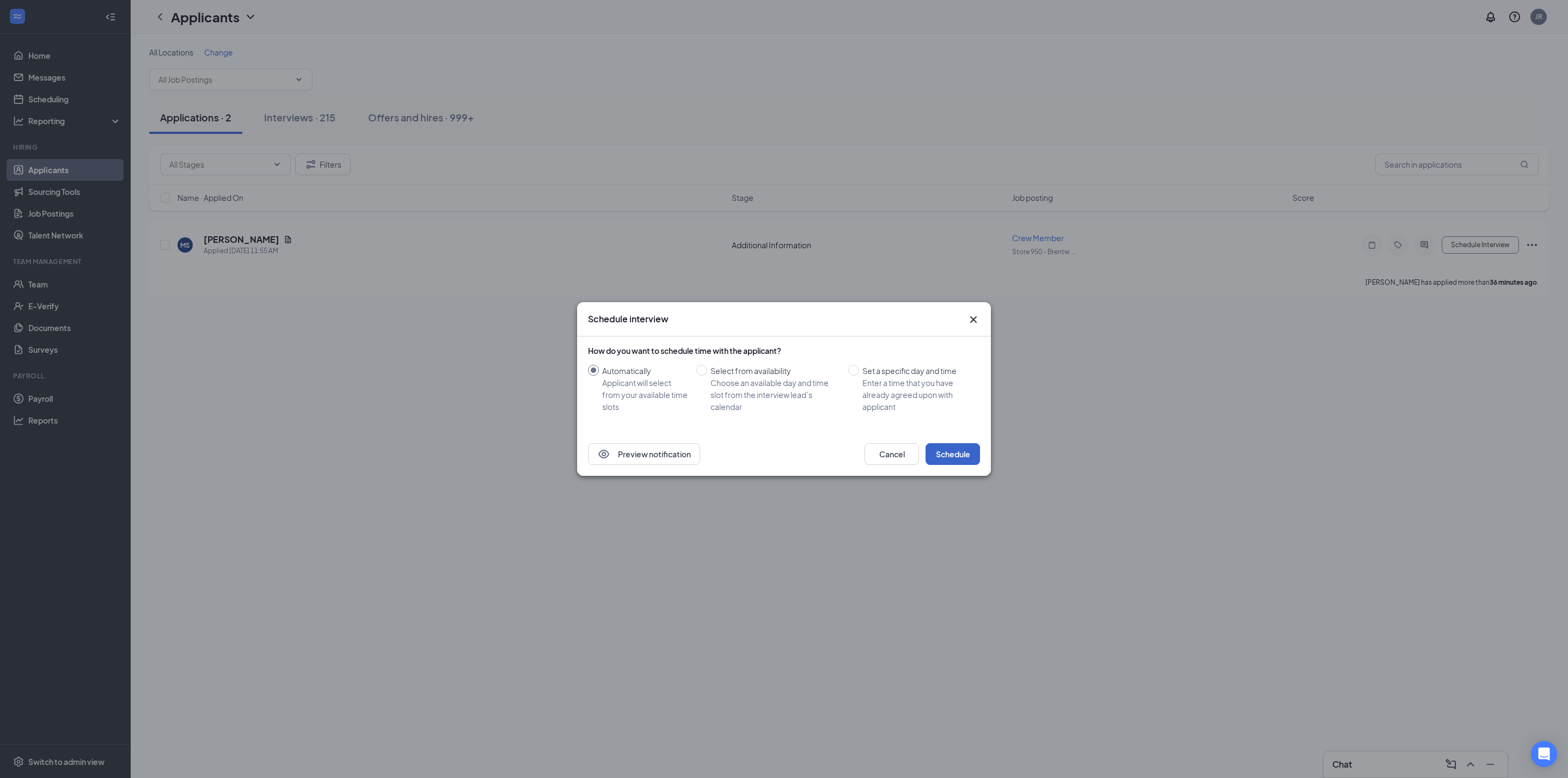
click at [959, 446] on button "Schedule" at bounding box center [952, 454] width 54 height 22
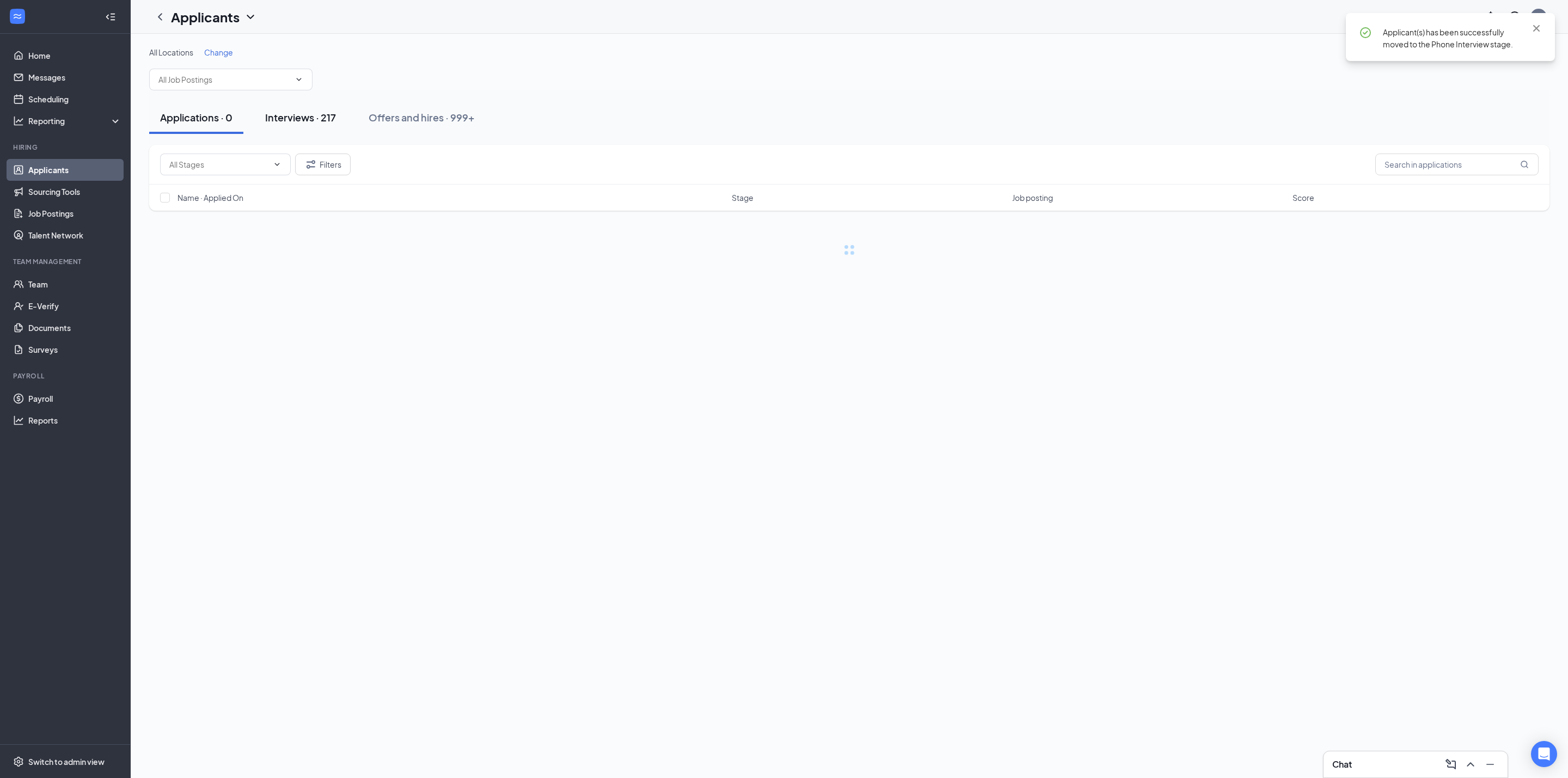
drag, startPoint x: 308, startPoint y: 113, endPoint x: 314, endPoint y: 118, distance: 7.8
click at [308, 113] on div "Interviews · 217" at bounding box center [301, 117] width 71 height 14
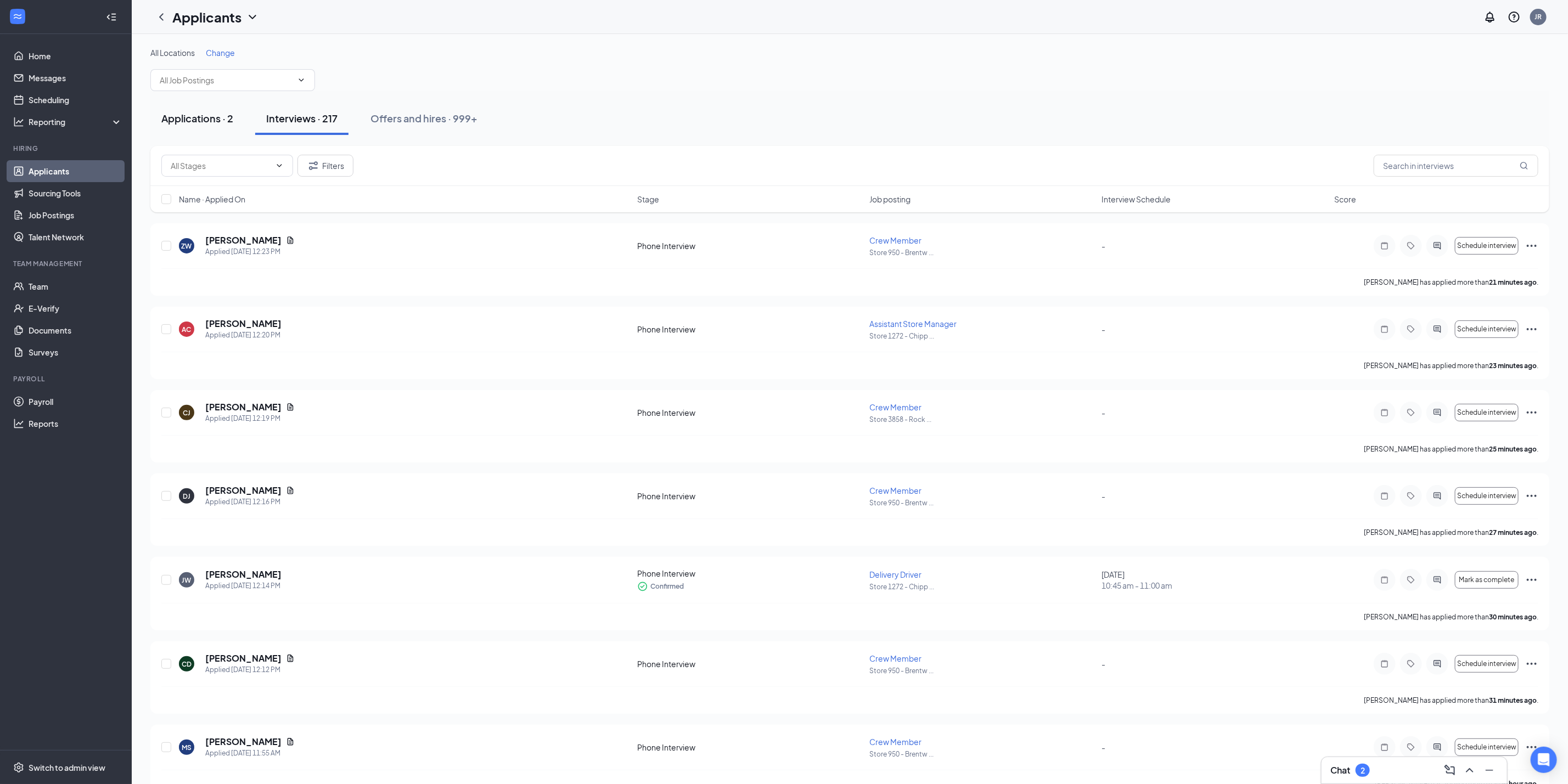
click at [199, 122] on div "Applications · 2" at bounding box center [197, 118] width 72 height 14
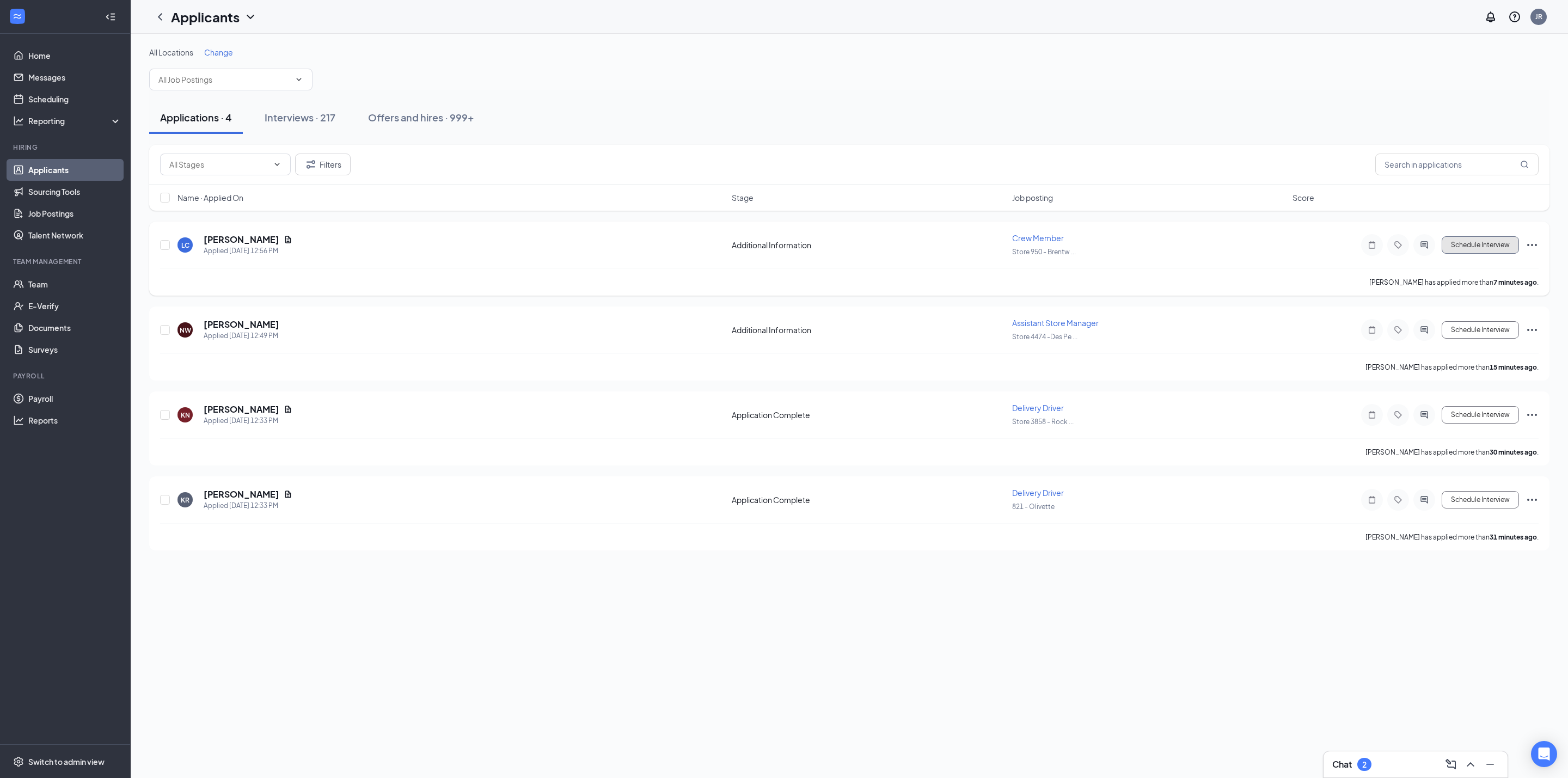
click at [1502, 245] on button "Schedule Interview" at bounding box center [1480, 245] width 77 height 18
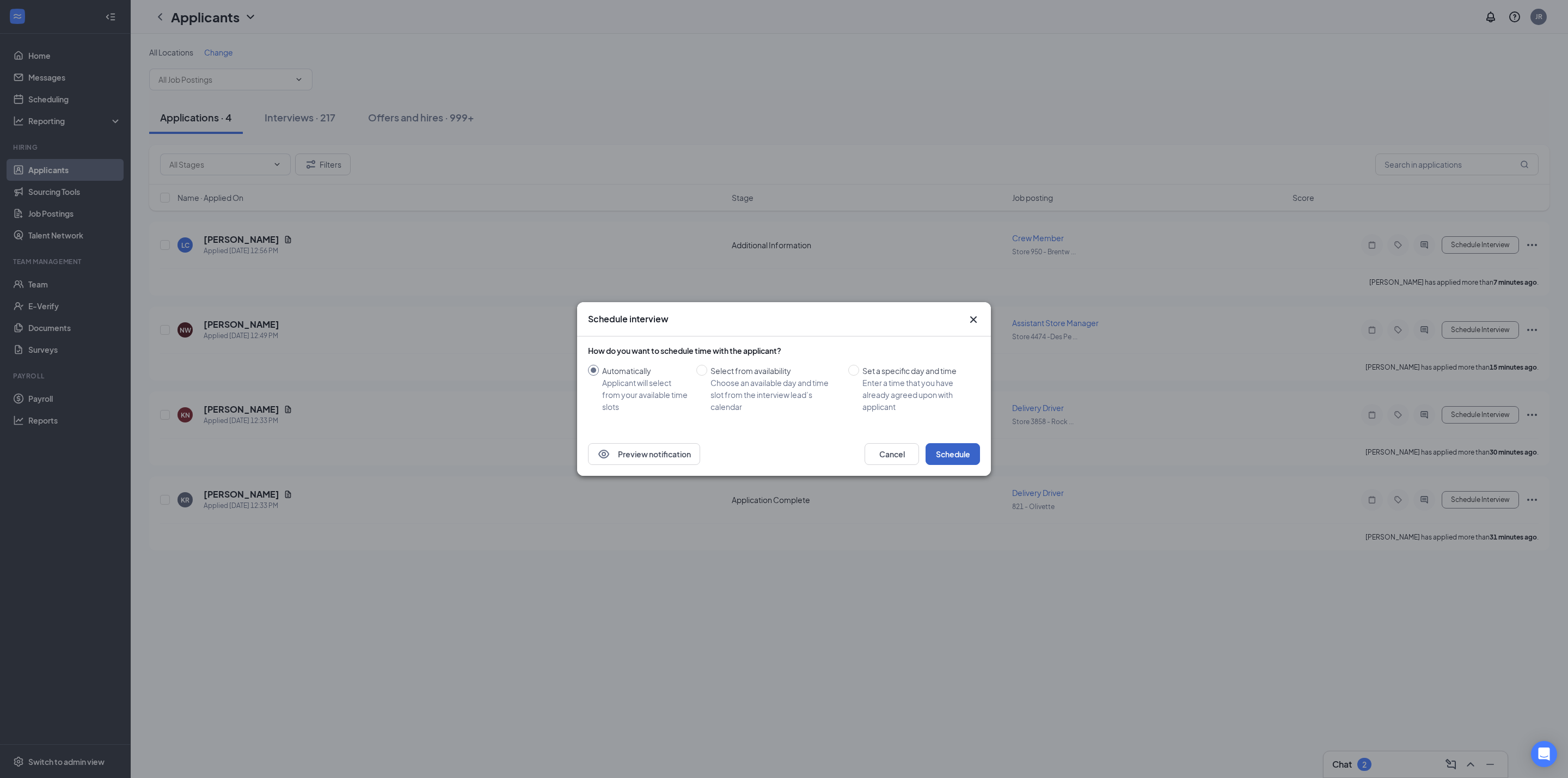
click at [962, 460] on button "Schedule" at bounding box center [952, 454] width 54 height 22
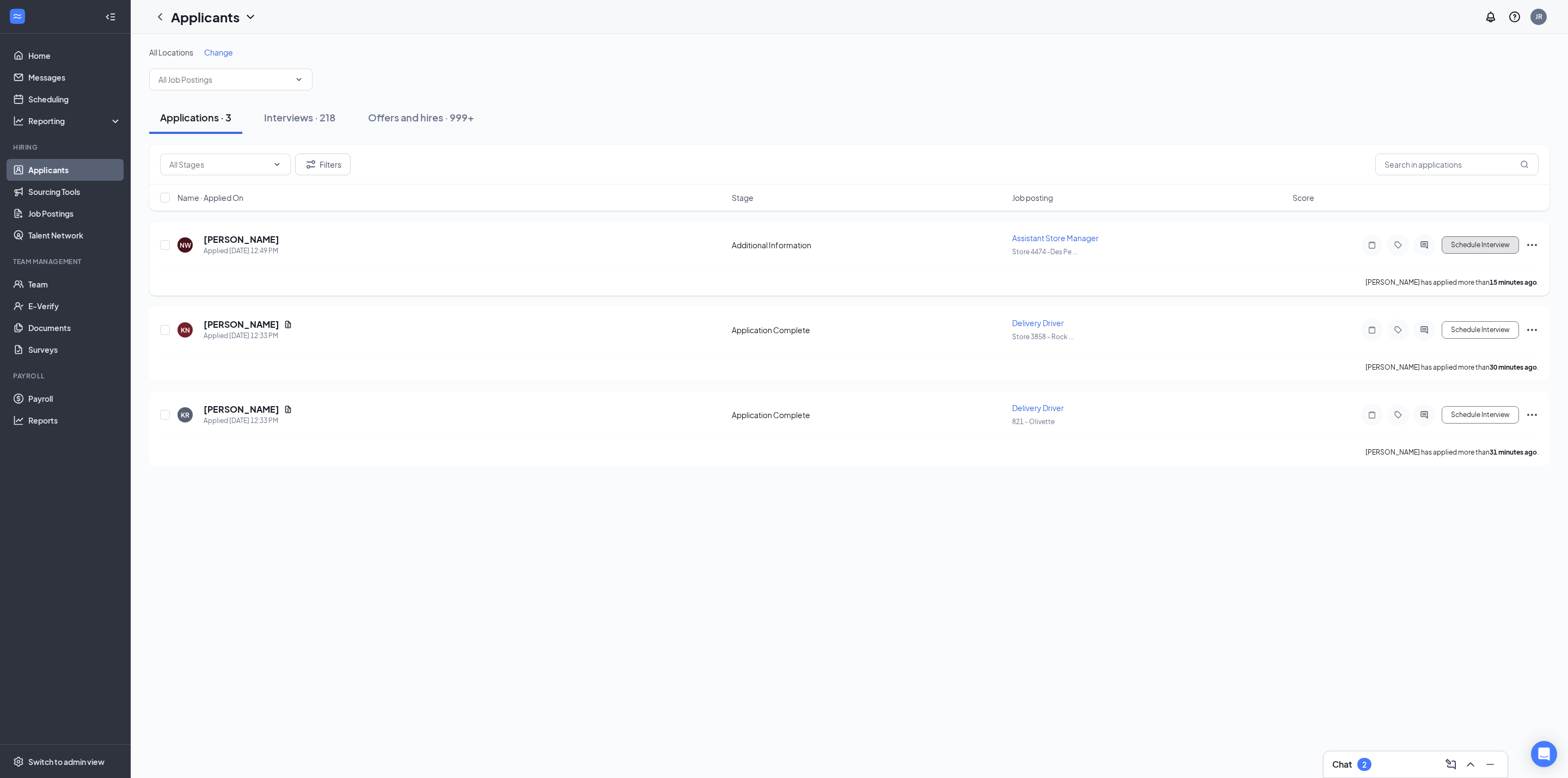
click at [1476, 242] on button "Schedule Interview" at bounding box center [1480, 245] width 77 height 18
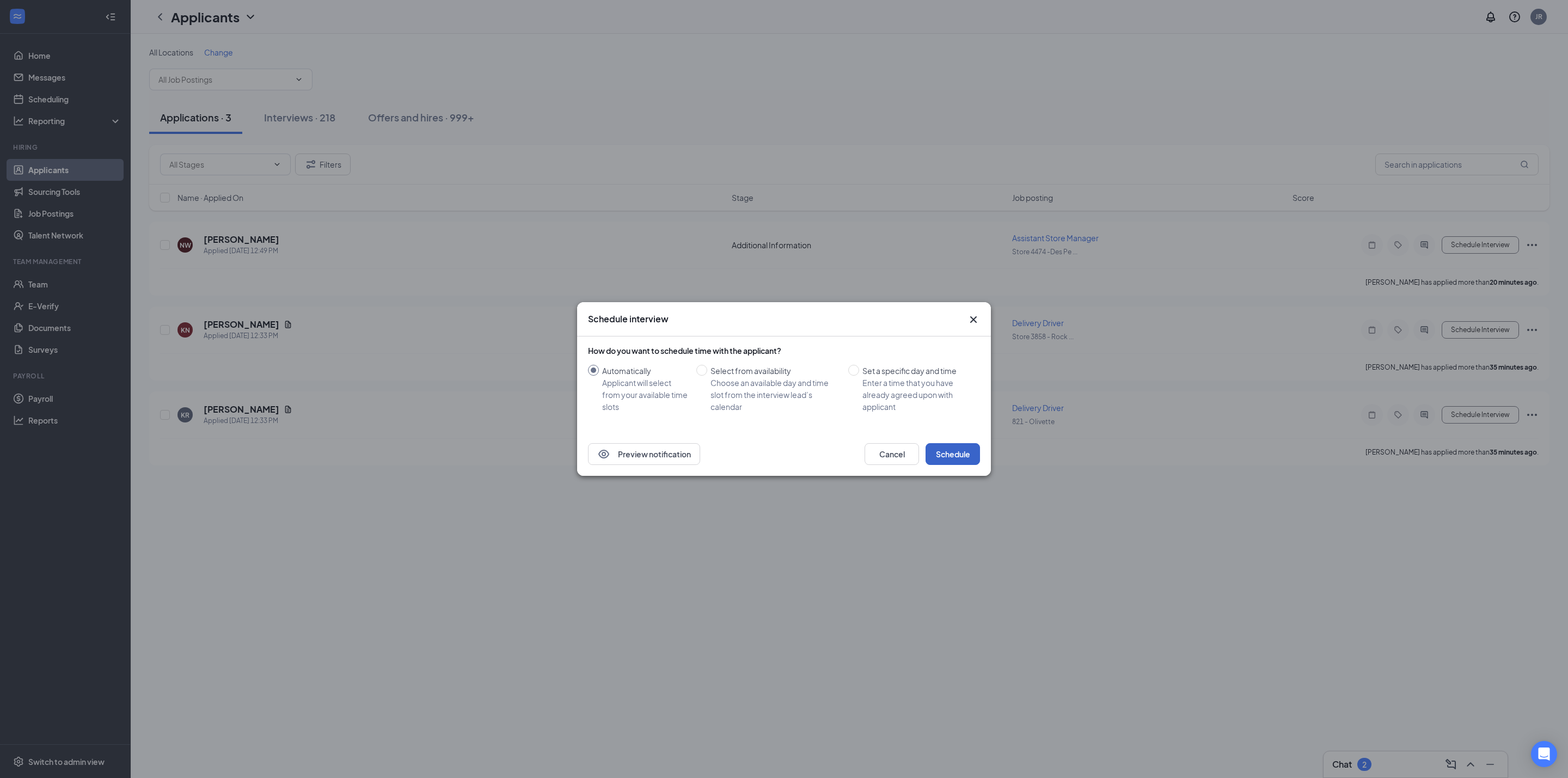
click at [962, 445] on button "Schedule" at bounding box center [952, 454] width 54 height 22
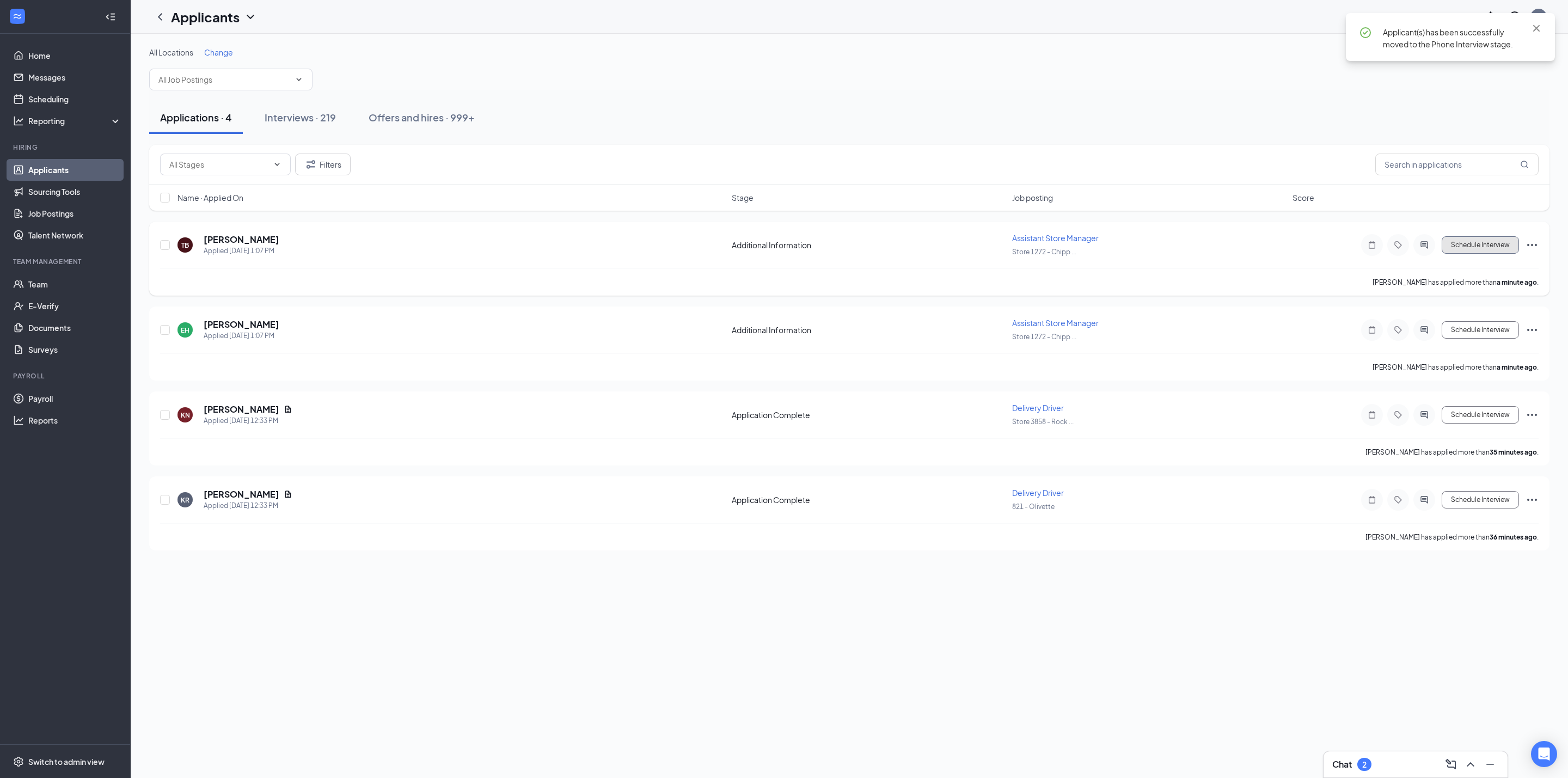
click at [1452, 247] on button "Schedule Interview" at bounding box center [1480, 245] width 77 height 18
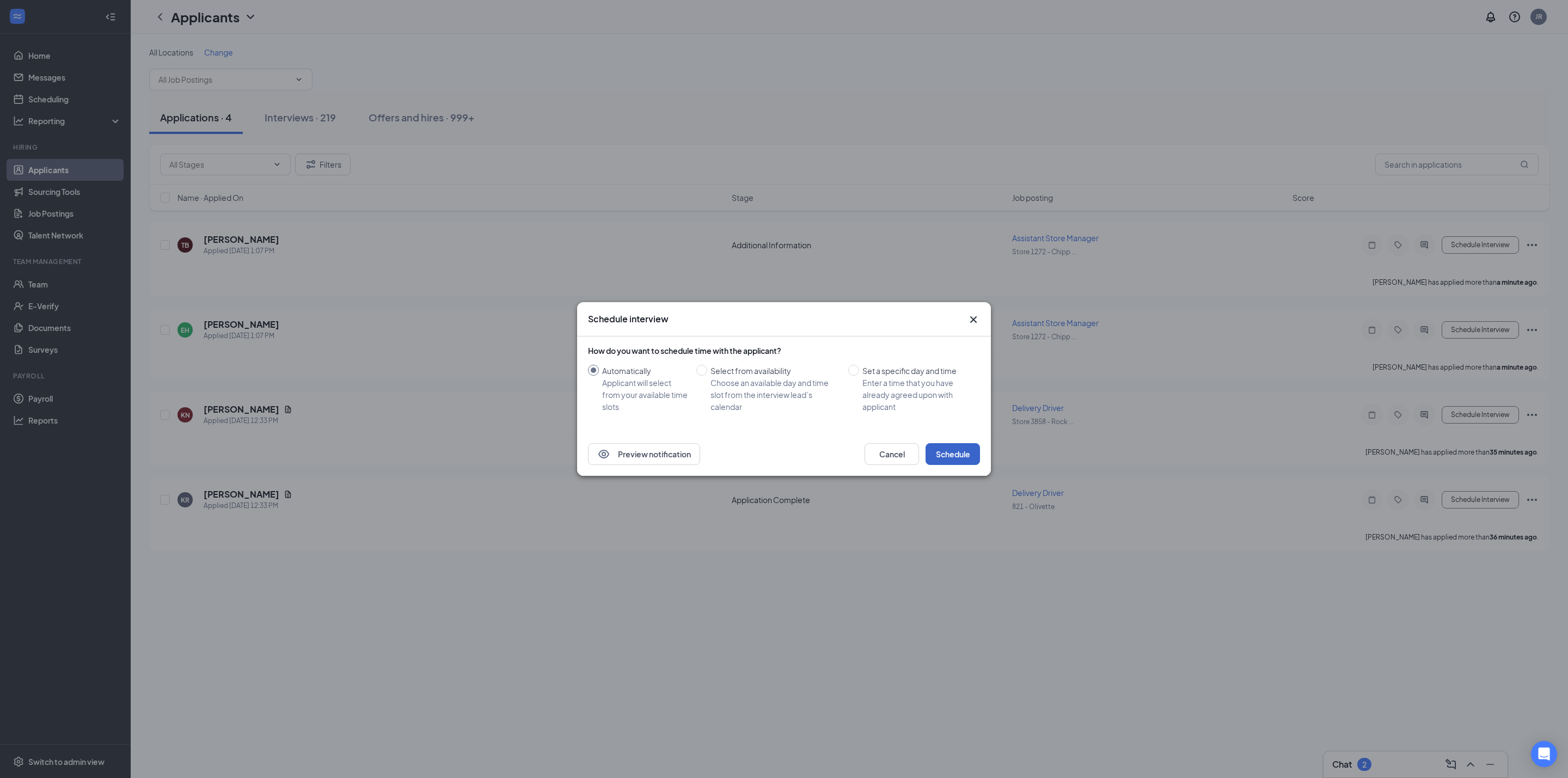
click at [964, 455] on button "Schedule" at bounding box center [952, 454] width 54 height 22
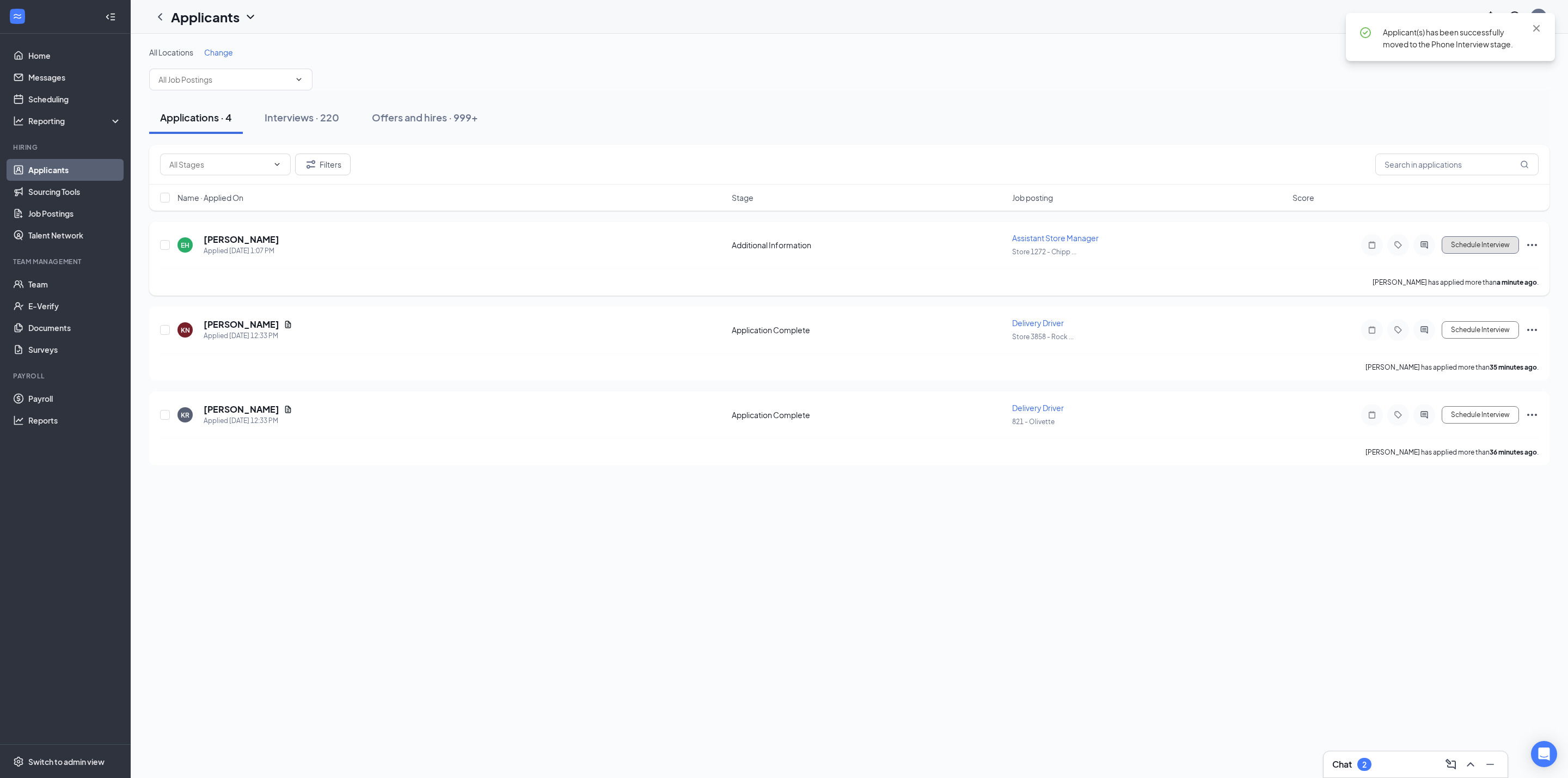
click at [1454, 248] on button "Schedule Interview" at bounding box center [1480, 245] width 77 height 18
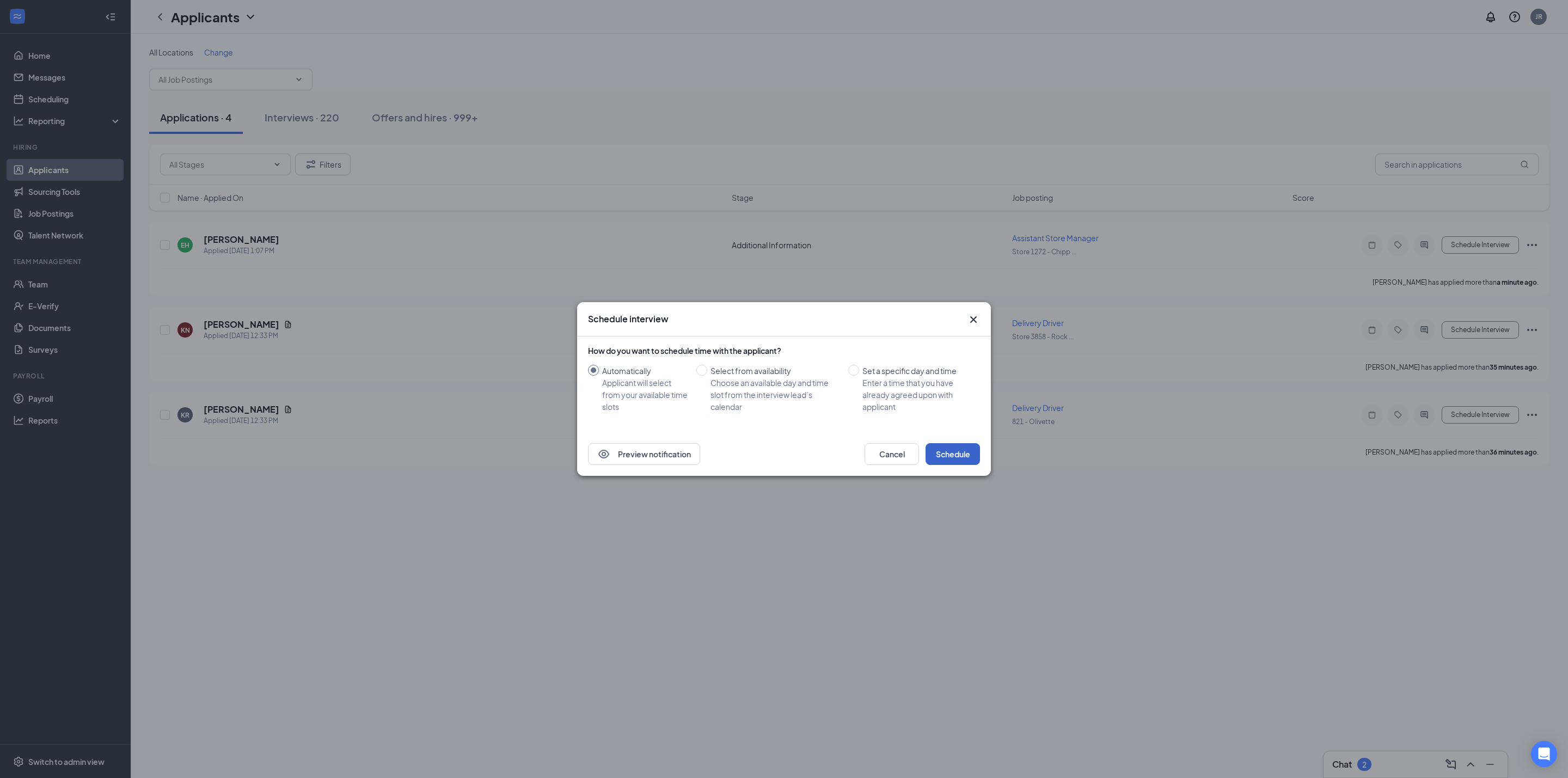
click at [962, 449] on button "Schedule" at bounding box center [952, 454] width 54 height 22
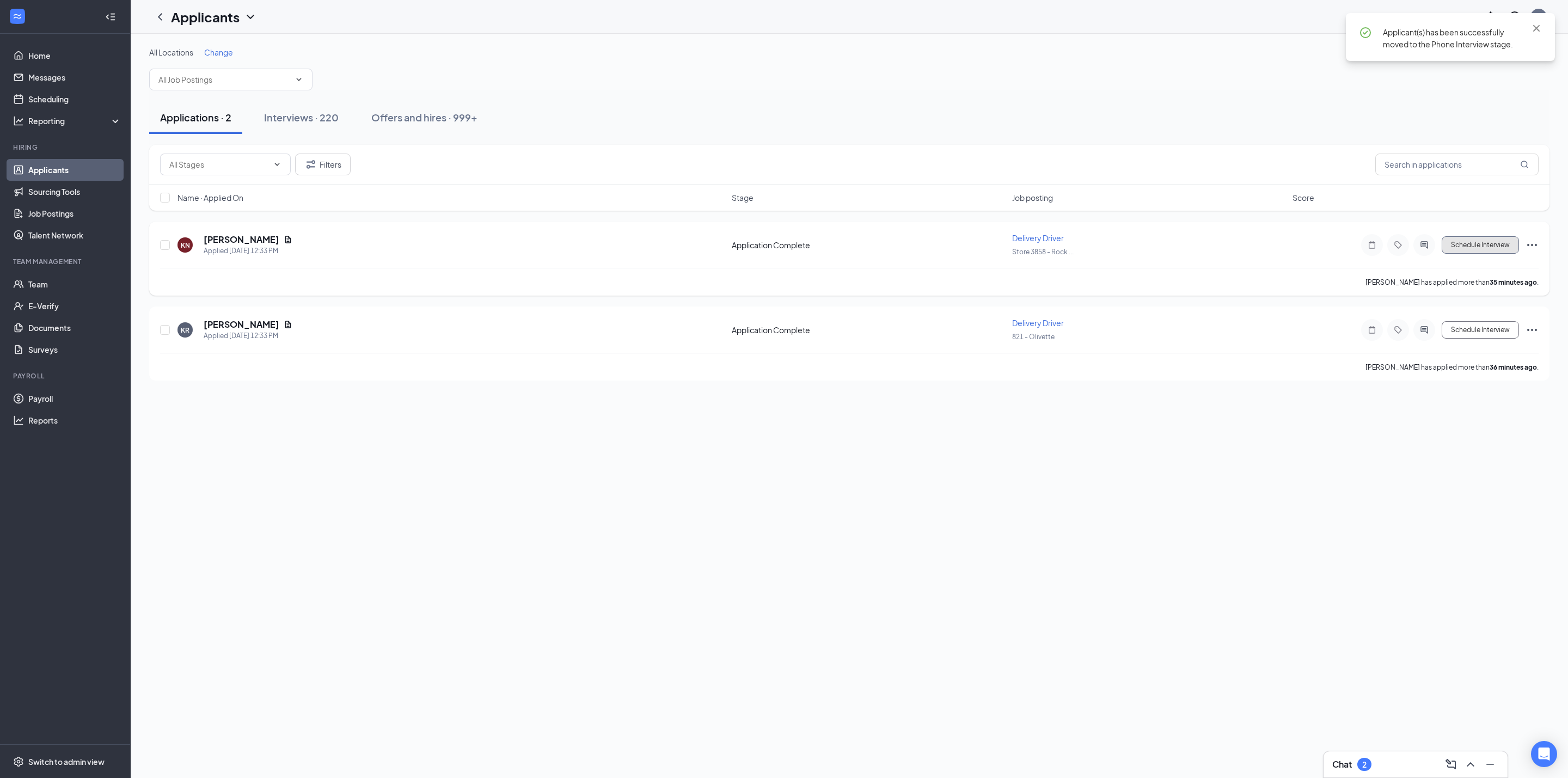
click at [1494, 251] on button "Schedule Interview" at bounding box center [1480, 245] width 77 height 18
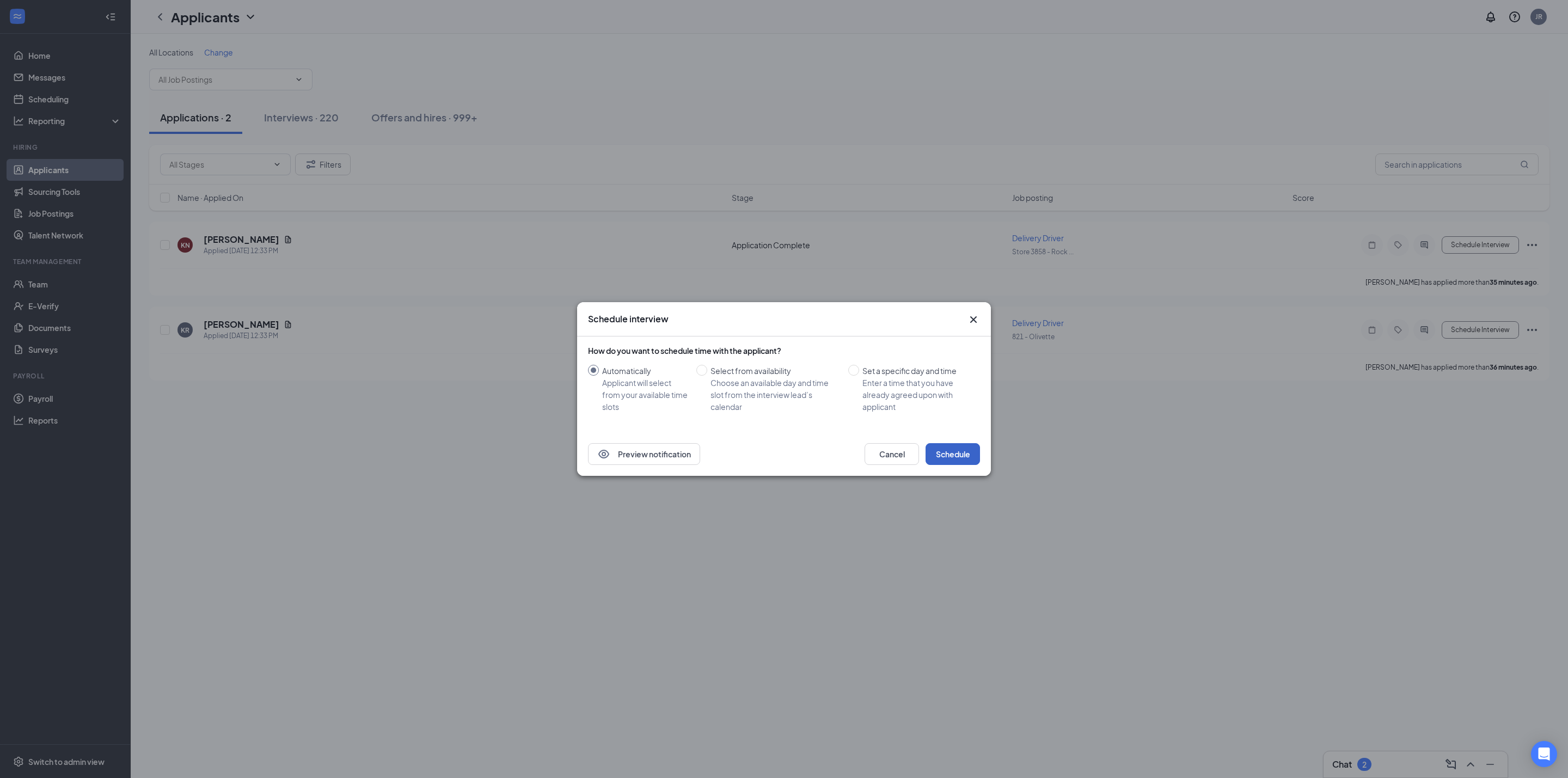
click at [964, 458] on button "Schedule" at bounding box center [952, 454] width 54 height 22
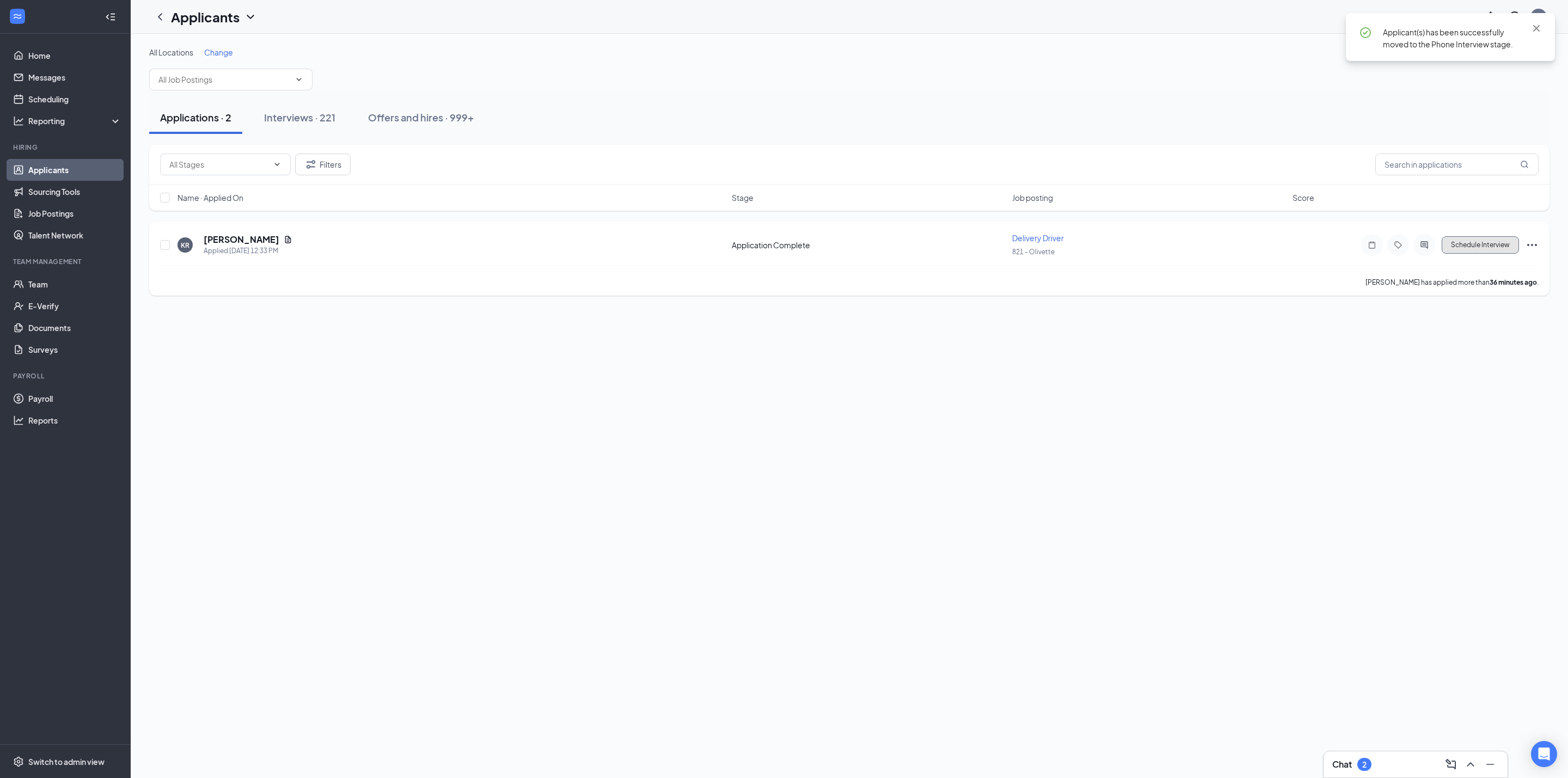
click at [1473, 253] on button "Schedule Interview" at bounding box center [1480, 245] width 77 height 18
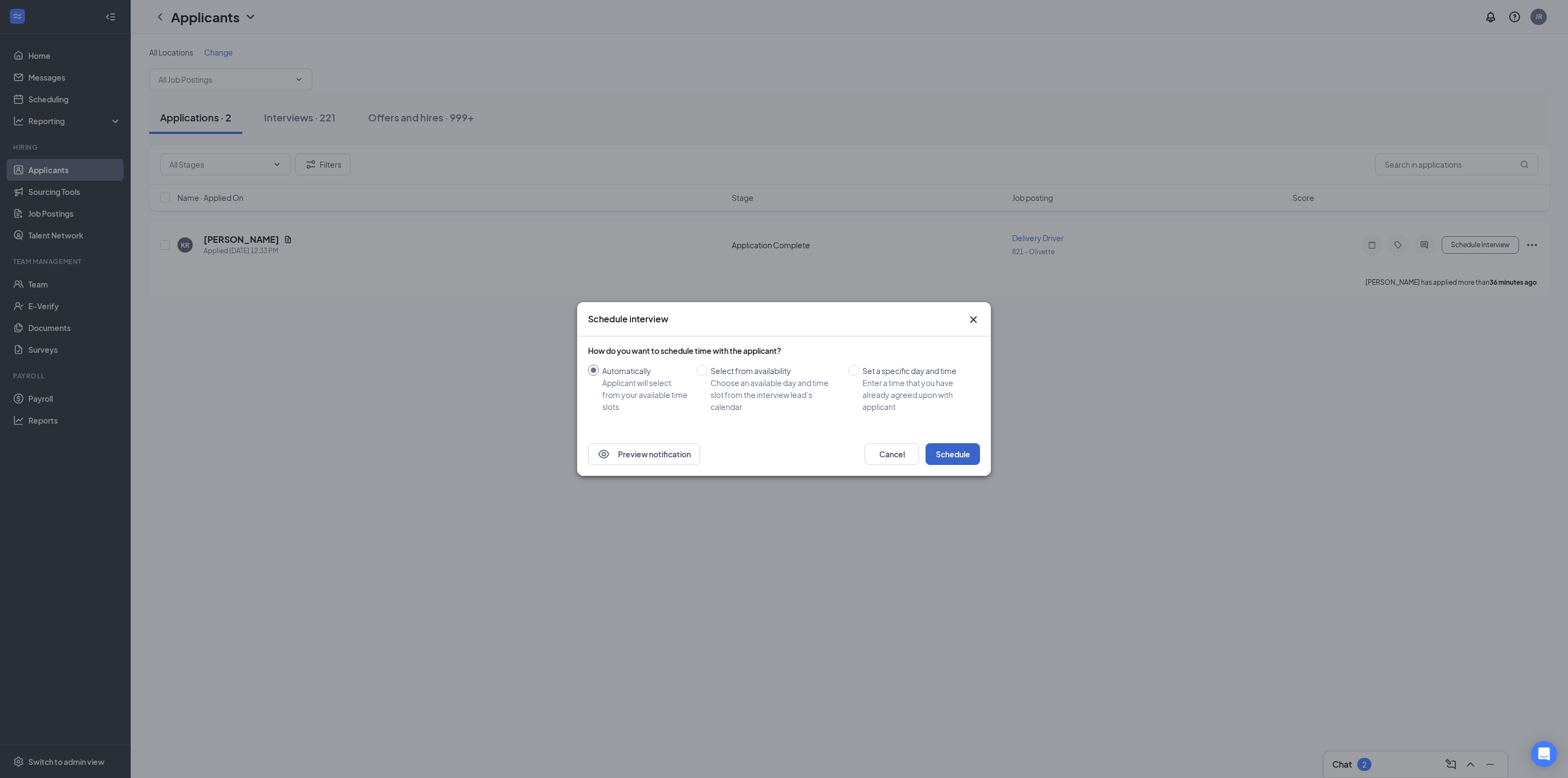
click at [962, 462] on button "Schedule" at bounding box center [952, 454] width 54 height 22
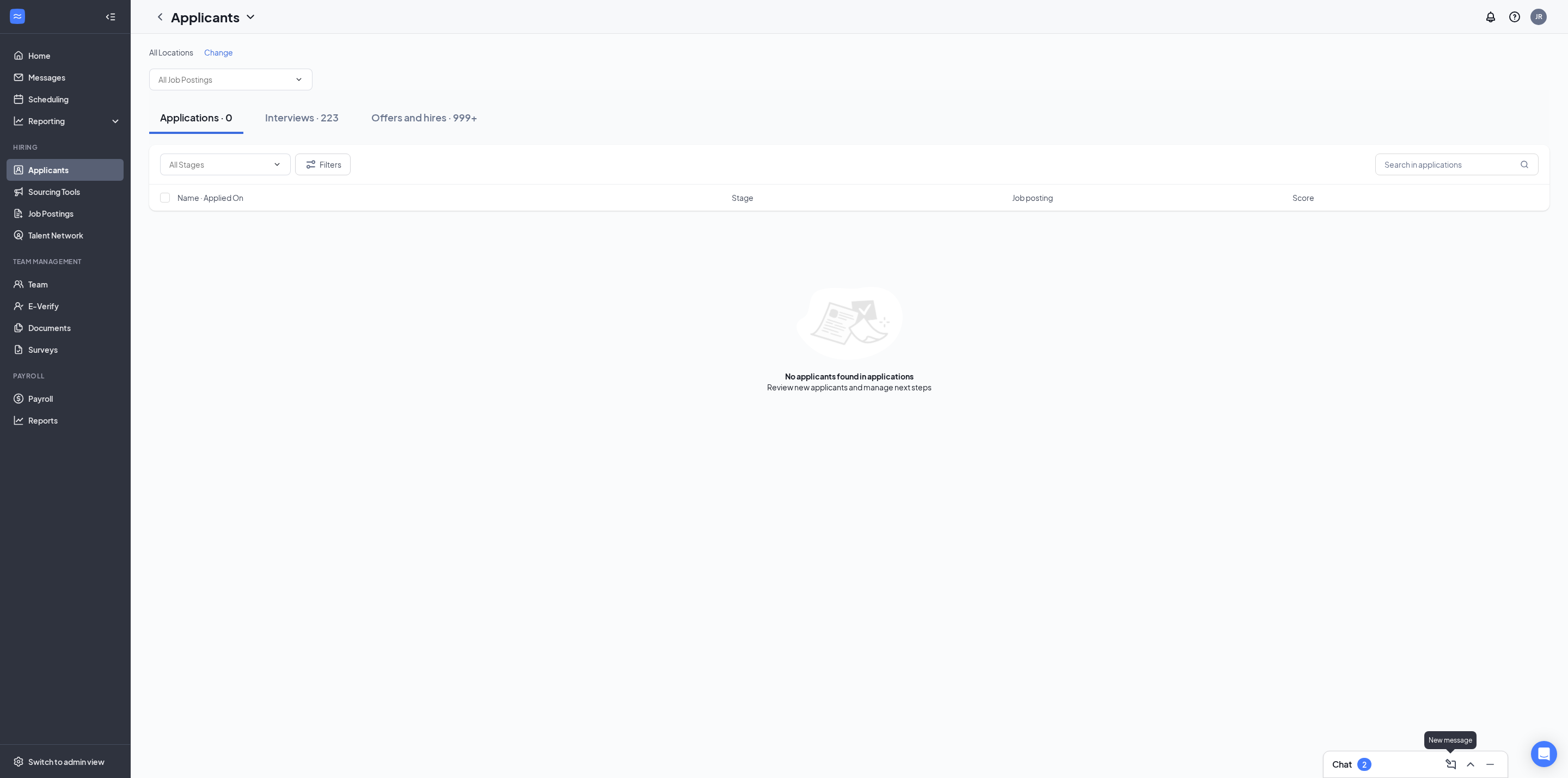
click at [1470, 765] on icon "ChevronUp" at bounding box center [1470, 765] width 13 height 13
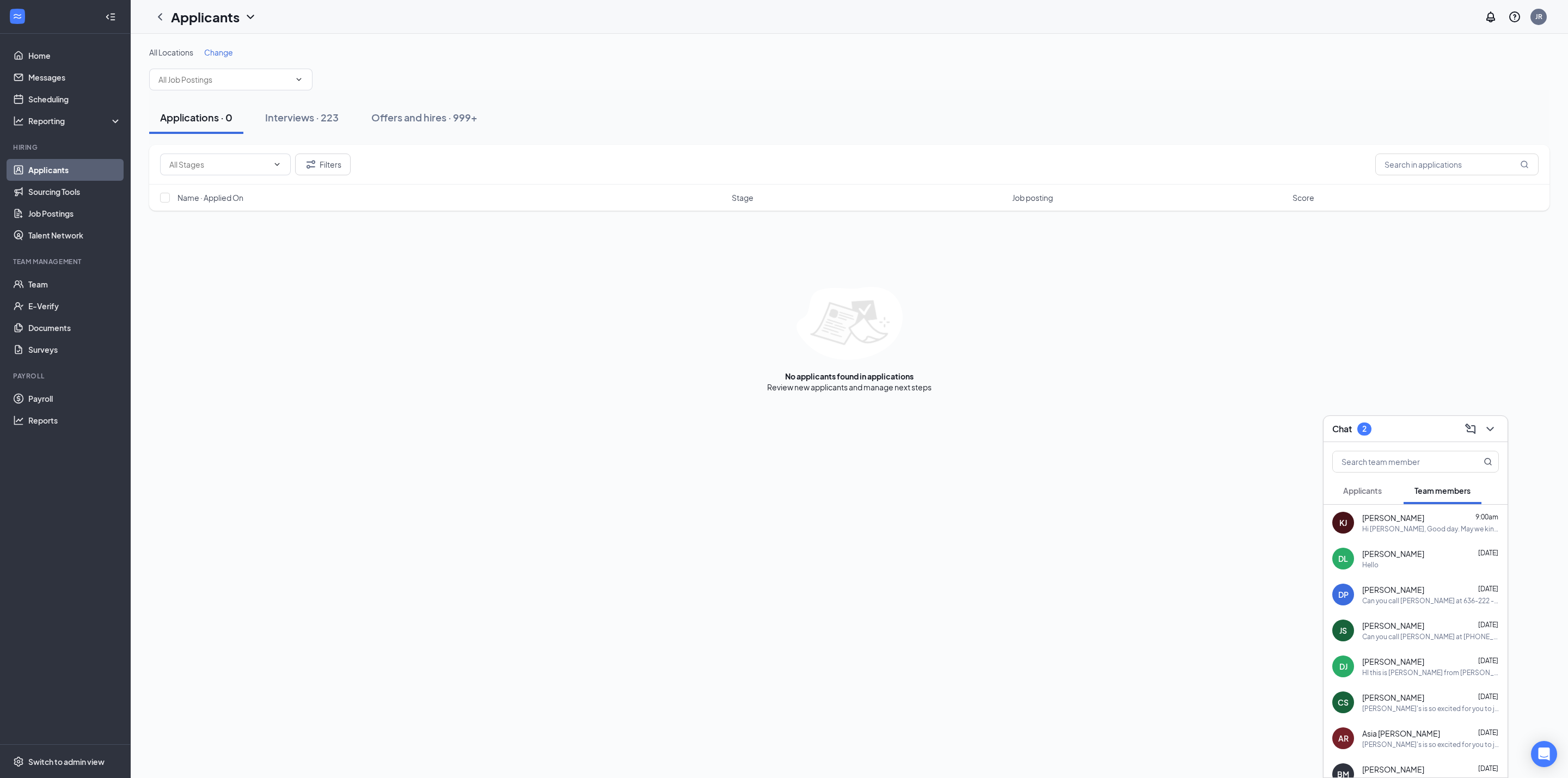
click at [1372, 486] on span "Applicants" at bounding box center [1362, 490] width 39 height 10
click at [1462, 530] on div "I never received a call." at bounding box center [1430, 529] width 137 height 9
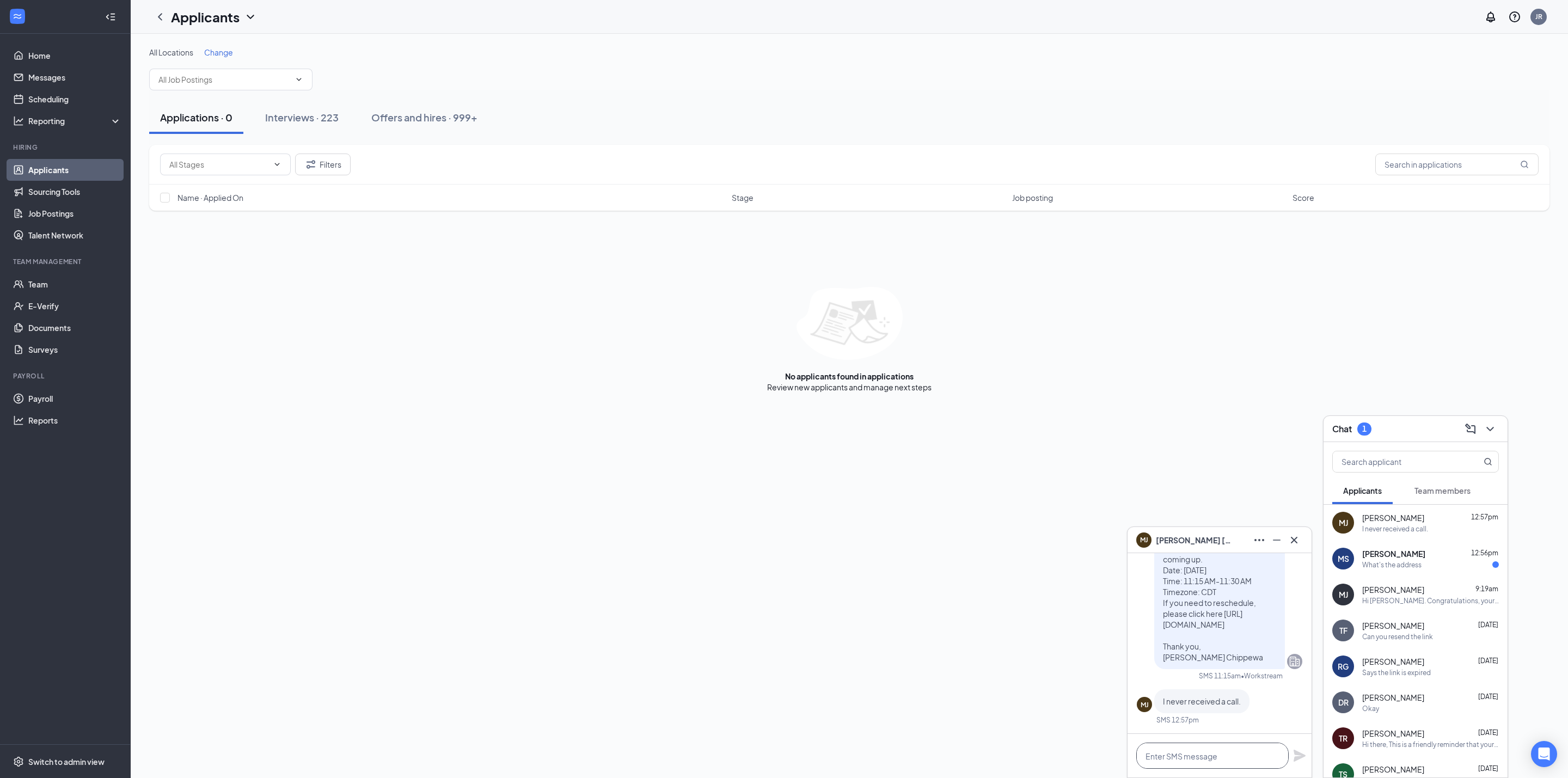
click at [1206, 754] on textarea at bounding box center [1212, 756] width 152 height 26
type textarea "h"
type textarea "Hi [PERSON_NAME], we called you but we are routed to VM"
click at [1294, 746] on icon "Plane" at bounding box center [1300, 750] width 13 height 13
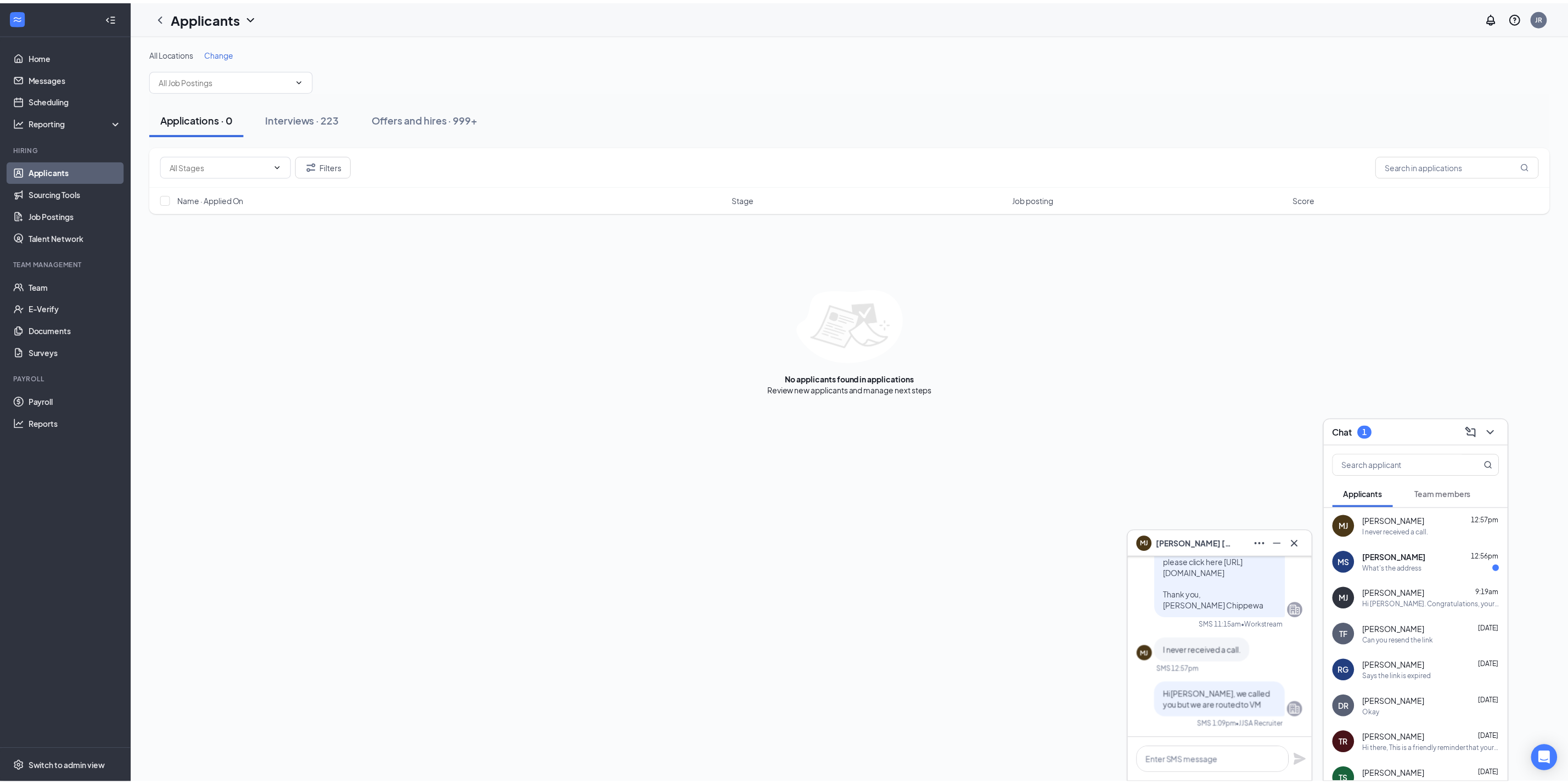
scroll to position [0, 0]
click at [1450, 562] on div "Mariyah Silas 12:56pm" at bounding box center [1442, 558] width 138 height 11
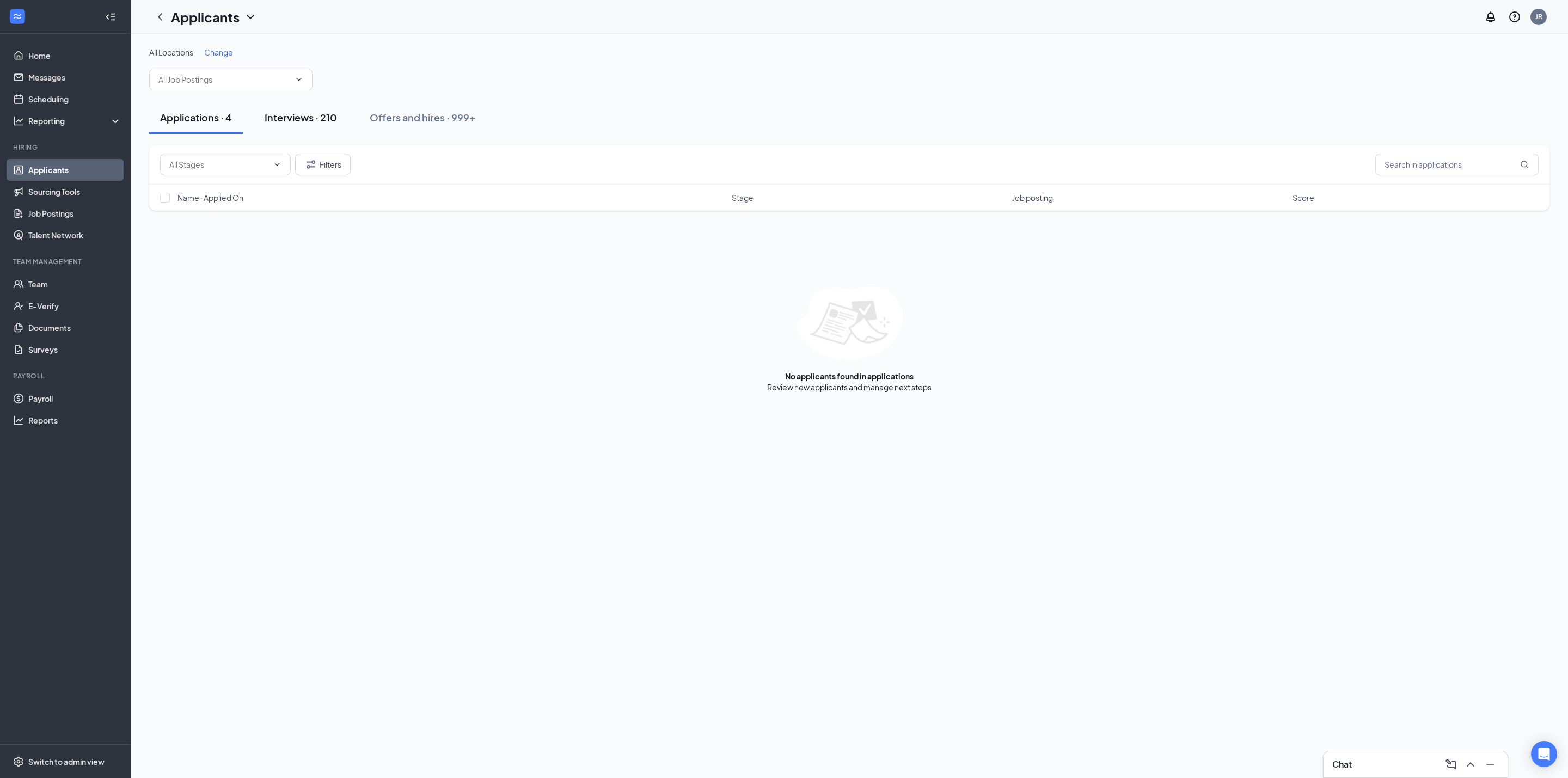
click at [309, 105] on button "Interviews · 210" at bounding box center [301, 118] width 94 height 33
click at [209, 127] on button "Applications · 4" at bounding box center [196, 118] width 94 height 33
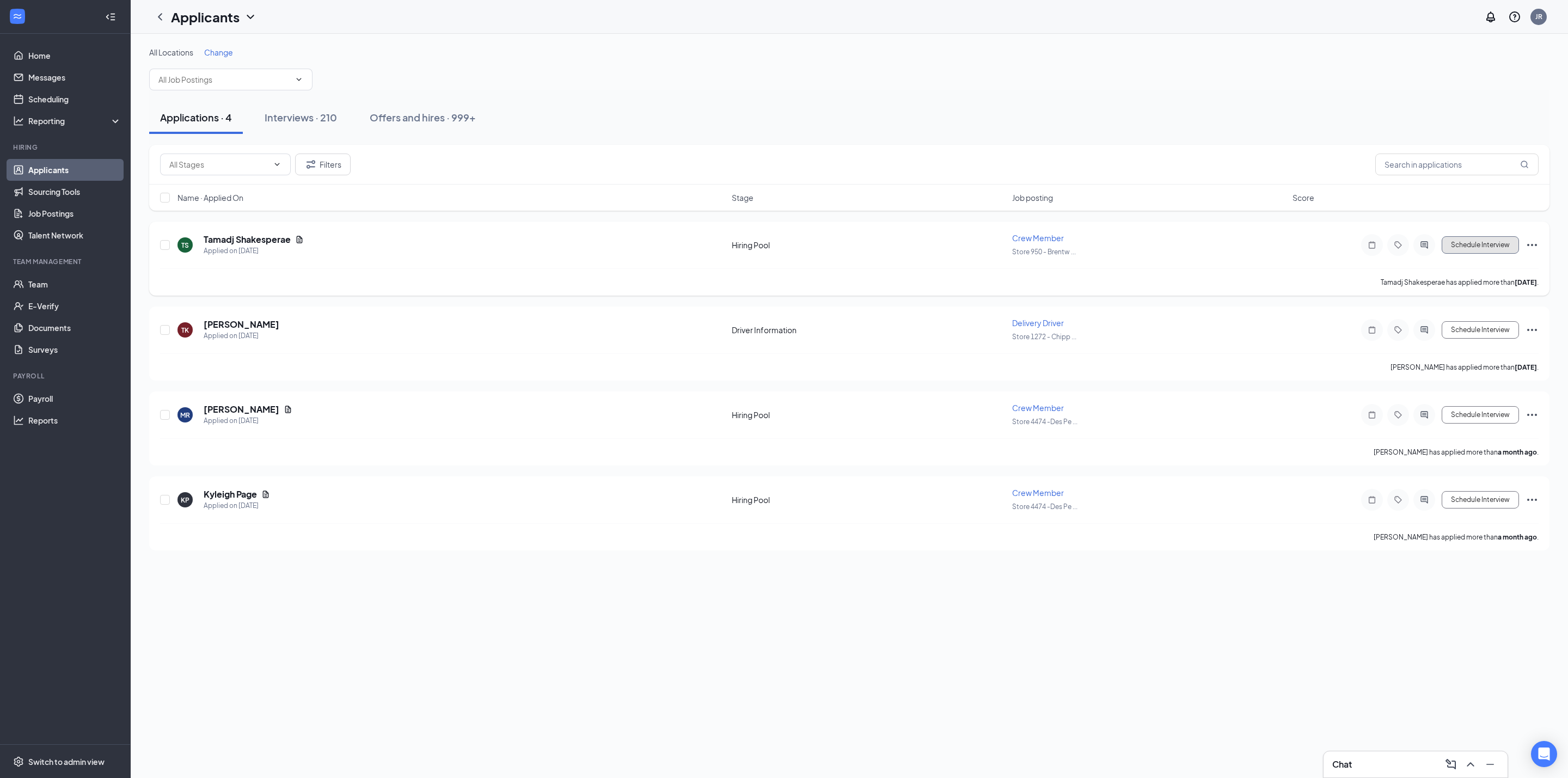
click at [1490, 247] on button "Schedule Interview" at bounding box center [1480, 245] width 77 height 18
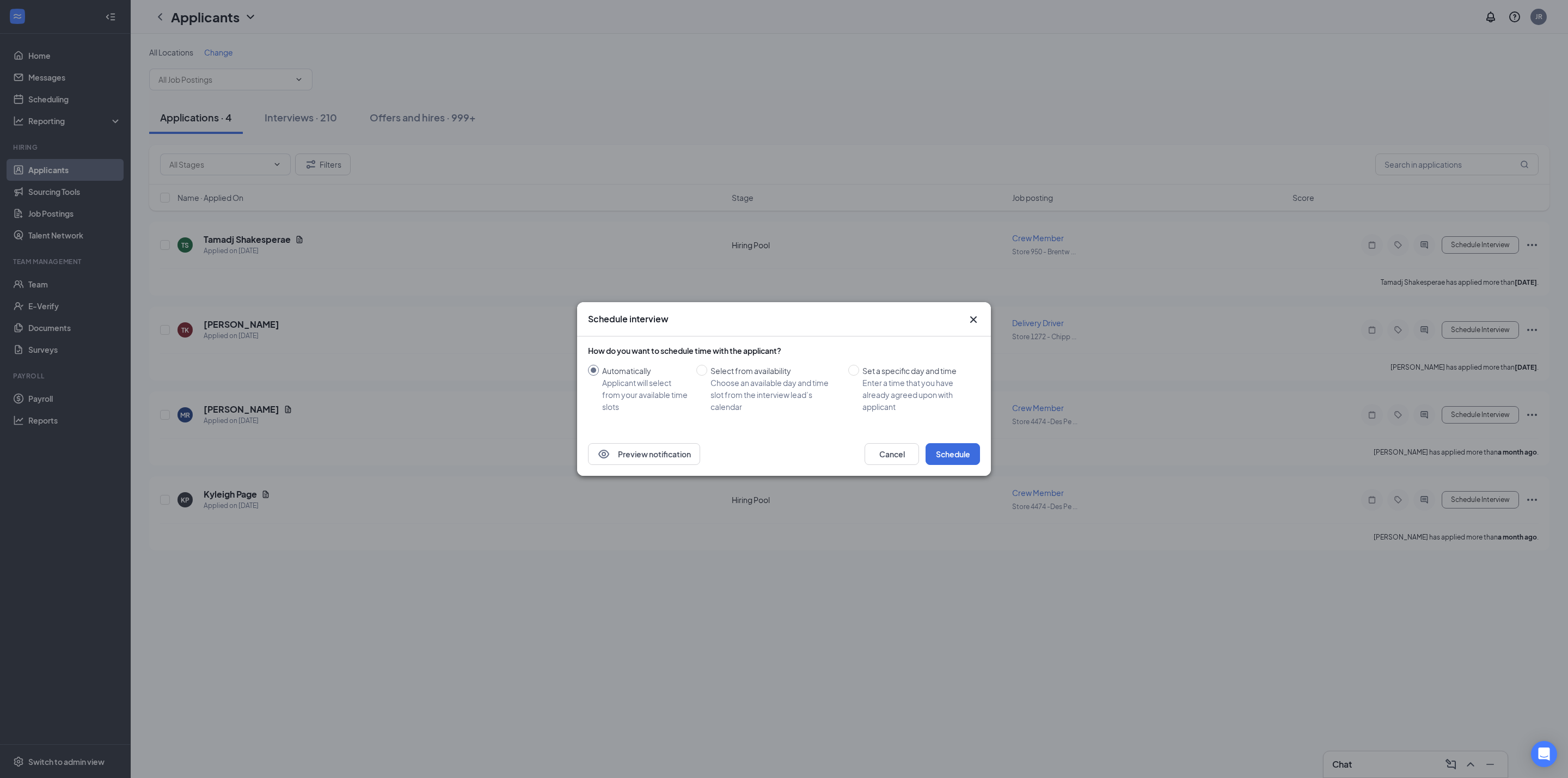
click at [959, 439] on div "Preview notification Cancel Schedule" at bounding box center [784, 454] width 413 height 43
click at [969, 456] on button "Schedule" at bounding box center [952, 454] width 54 height 22
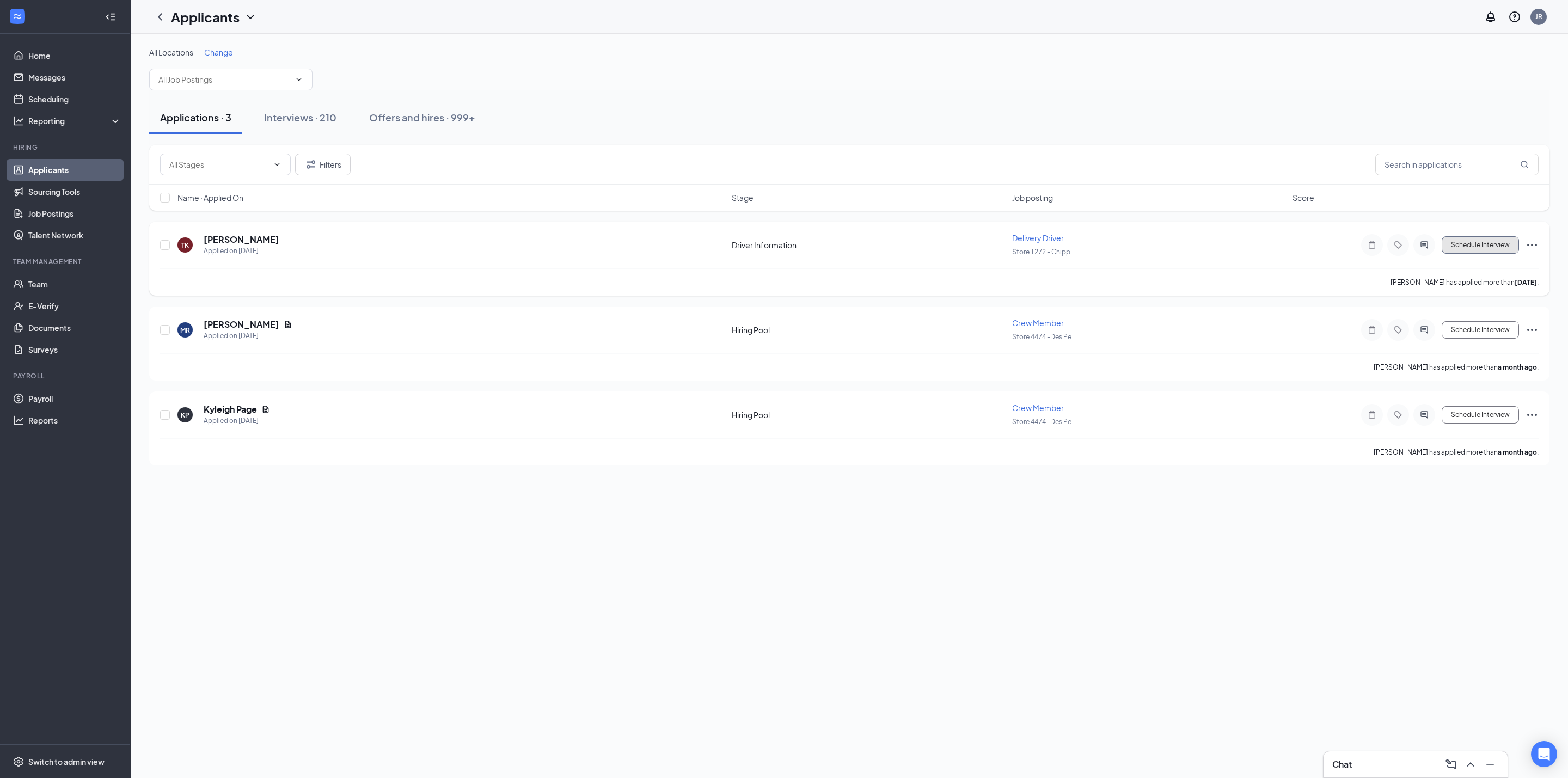
click at [1503, 249] on button "Schedule Interview" at bounding box center [1480, 245] width 77 height 18
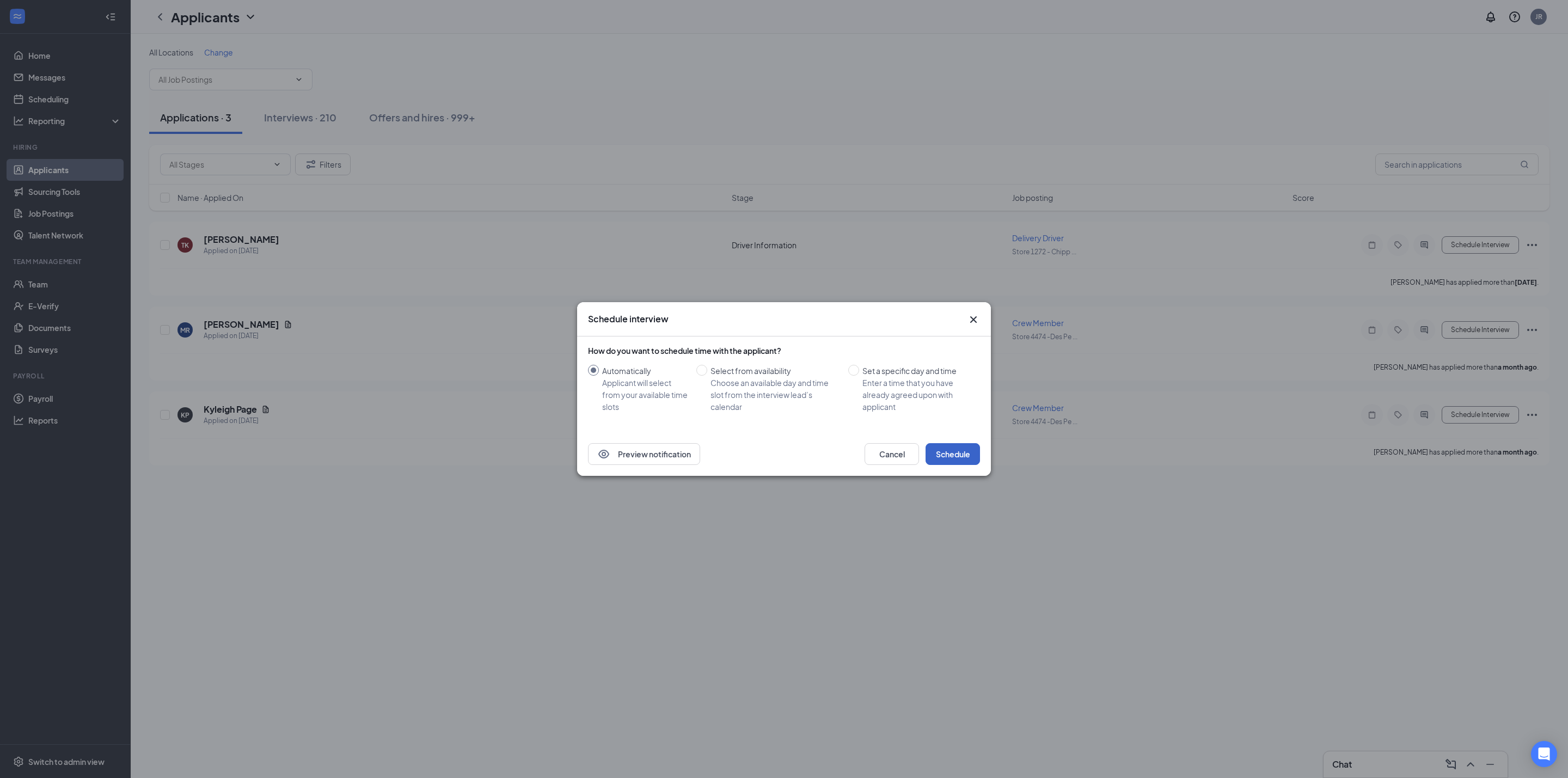
click at [977, 445] on button "Schedule" at bounding box center [952, 454] width 54 height 22
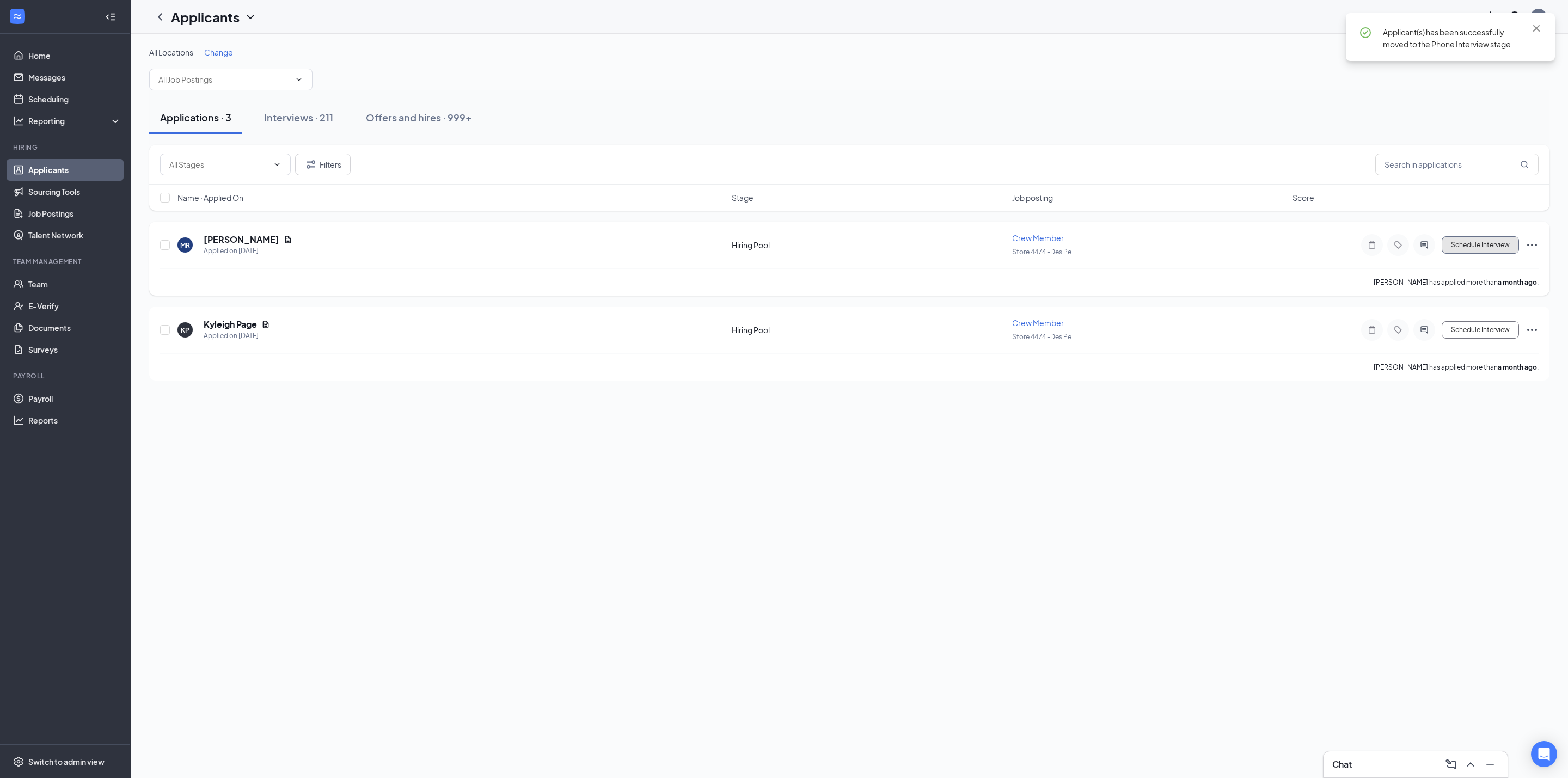
click at [1496, 242] on button "Schedule Interview" at bounding box center [1480, 245] width 77 height 18
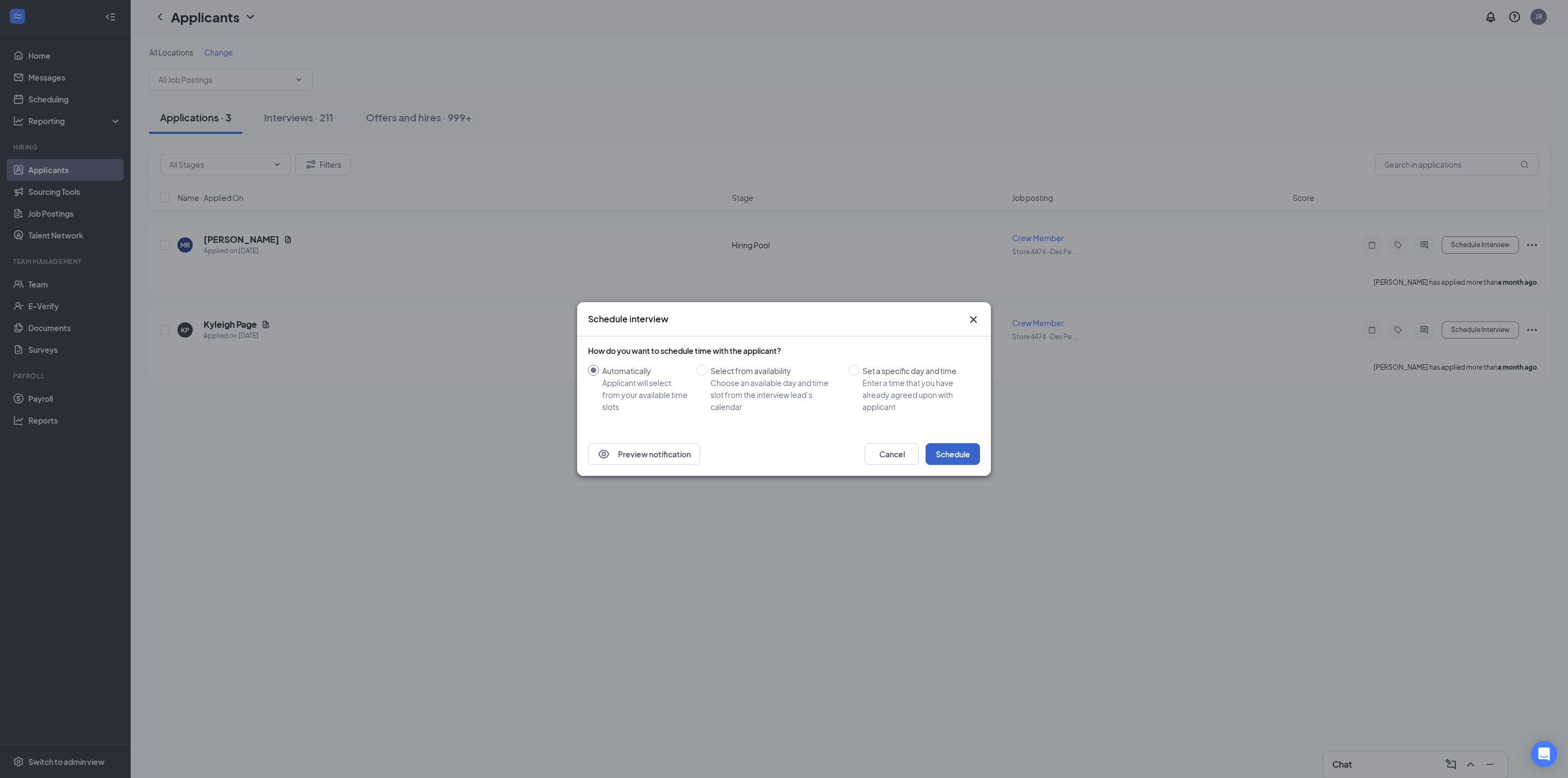
click at [972, 446] on button "Schedule" at bounding box center [952, 454] width 54 height 22
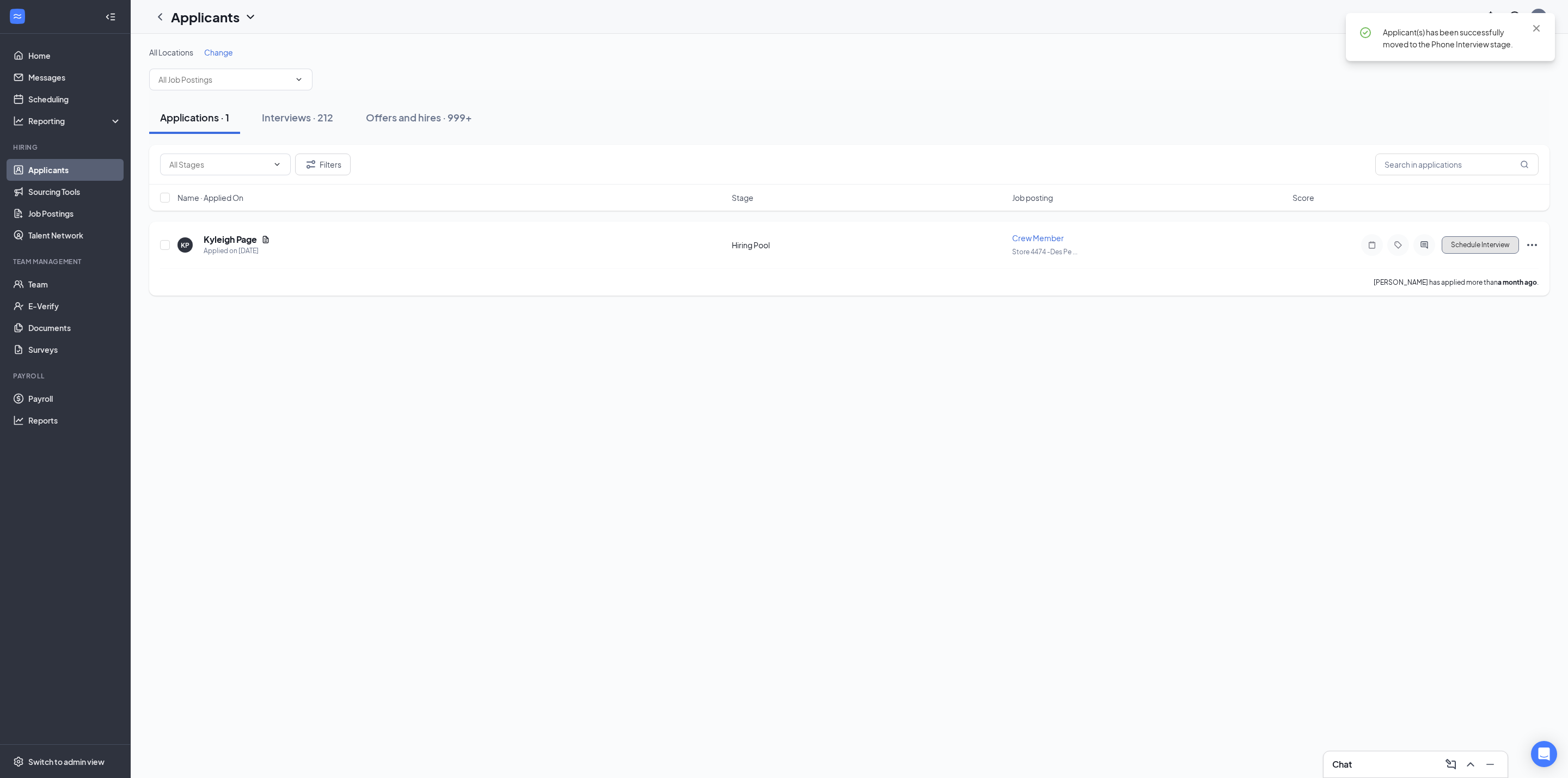
click at [1492, 244] on button "Schedule Interview" at bounding box center [1480, 245] width 77 height 18
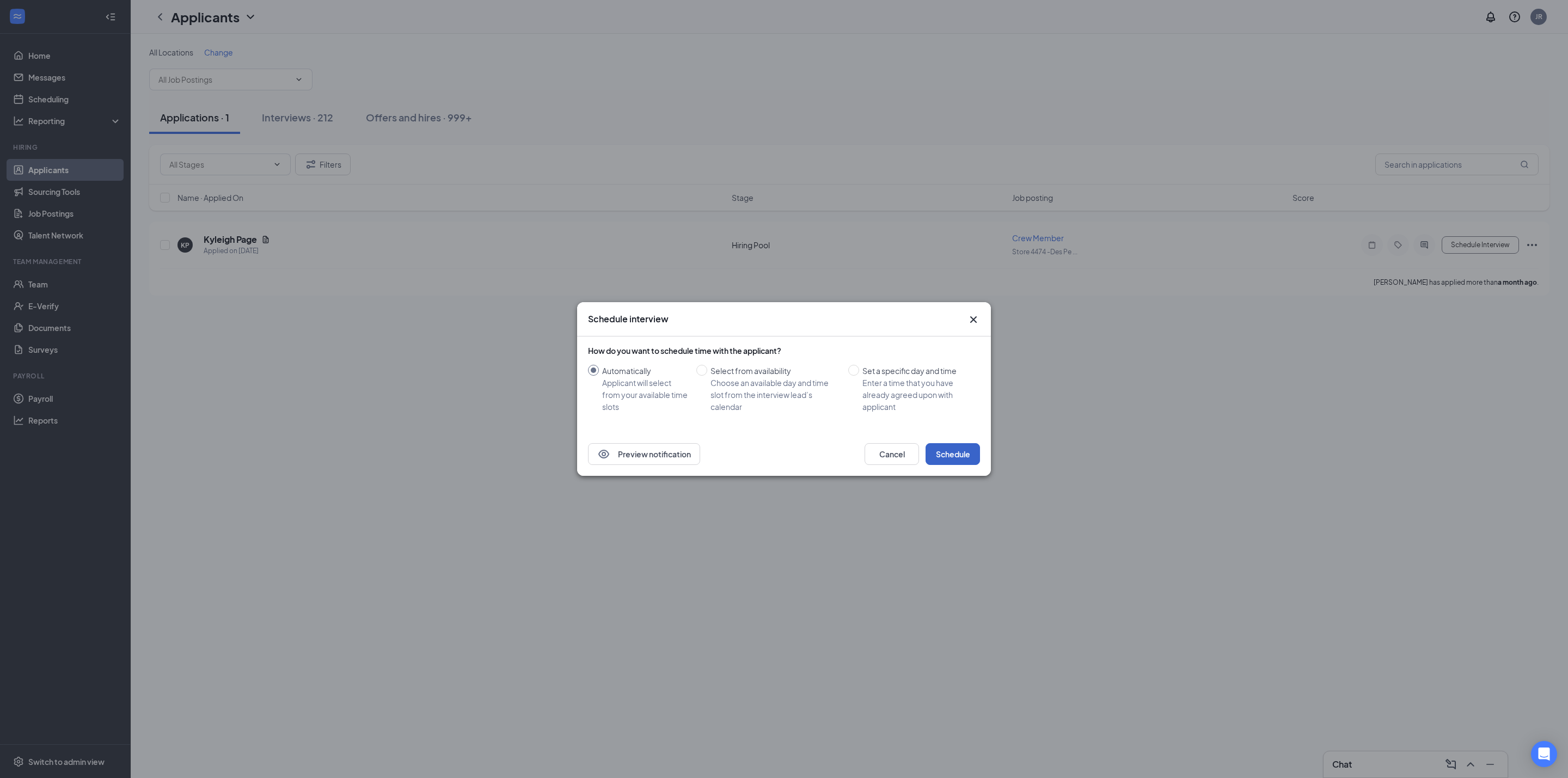
click at [954, 451] on button "Schedule" at bounding box center [952, 454] width 54 height 22
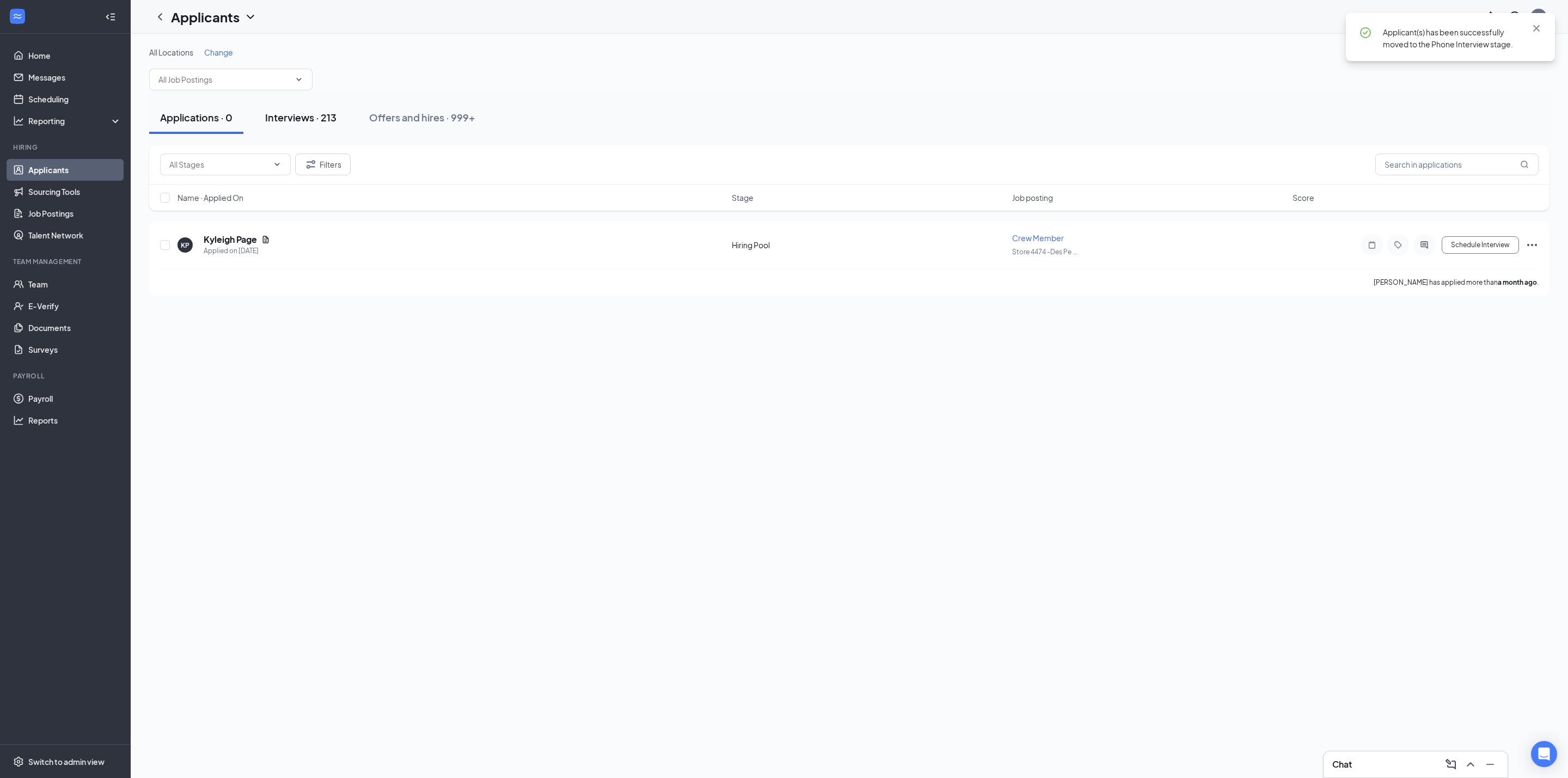
click at [326, 125] on button "Interviews · 213" at bounding box center [301, 118] width 93 height 33
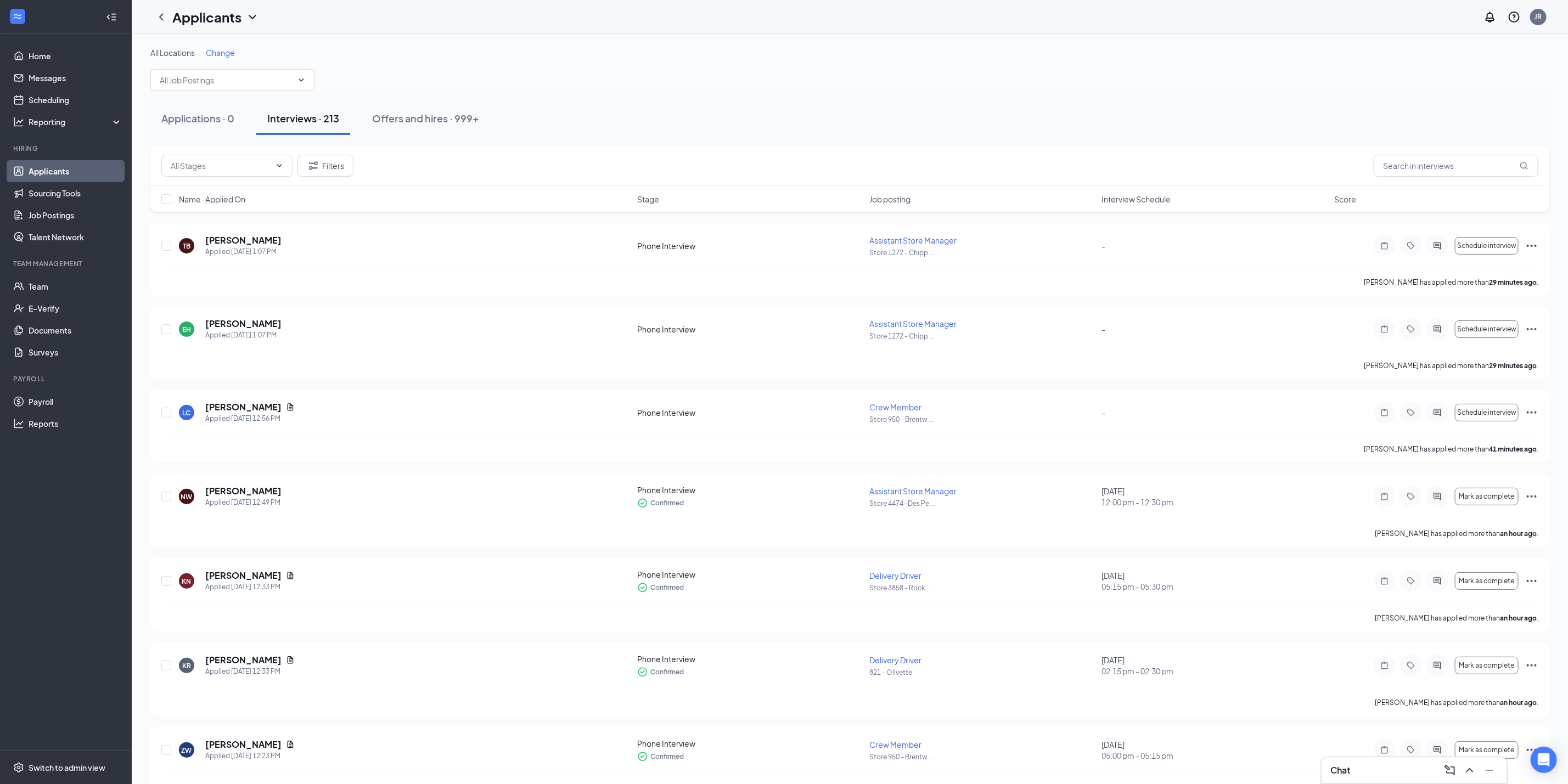
click at [206, 198] on span "Name · Applied On" at bounding box center [212, 199] width 66 height 11
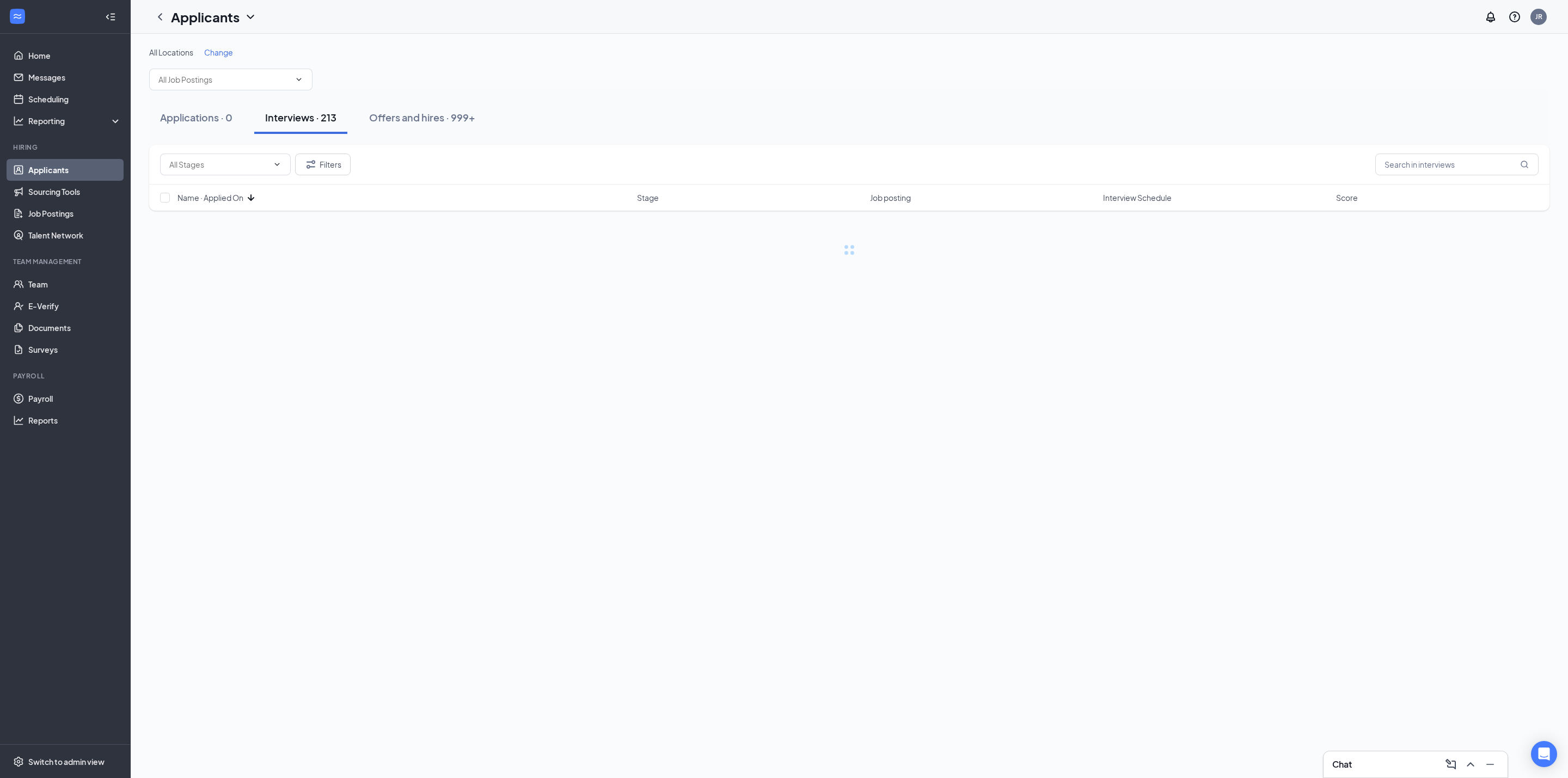
click at [208, 200] on span "Name · Applied On" at bounding box center [210, 198] width 66 height 11
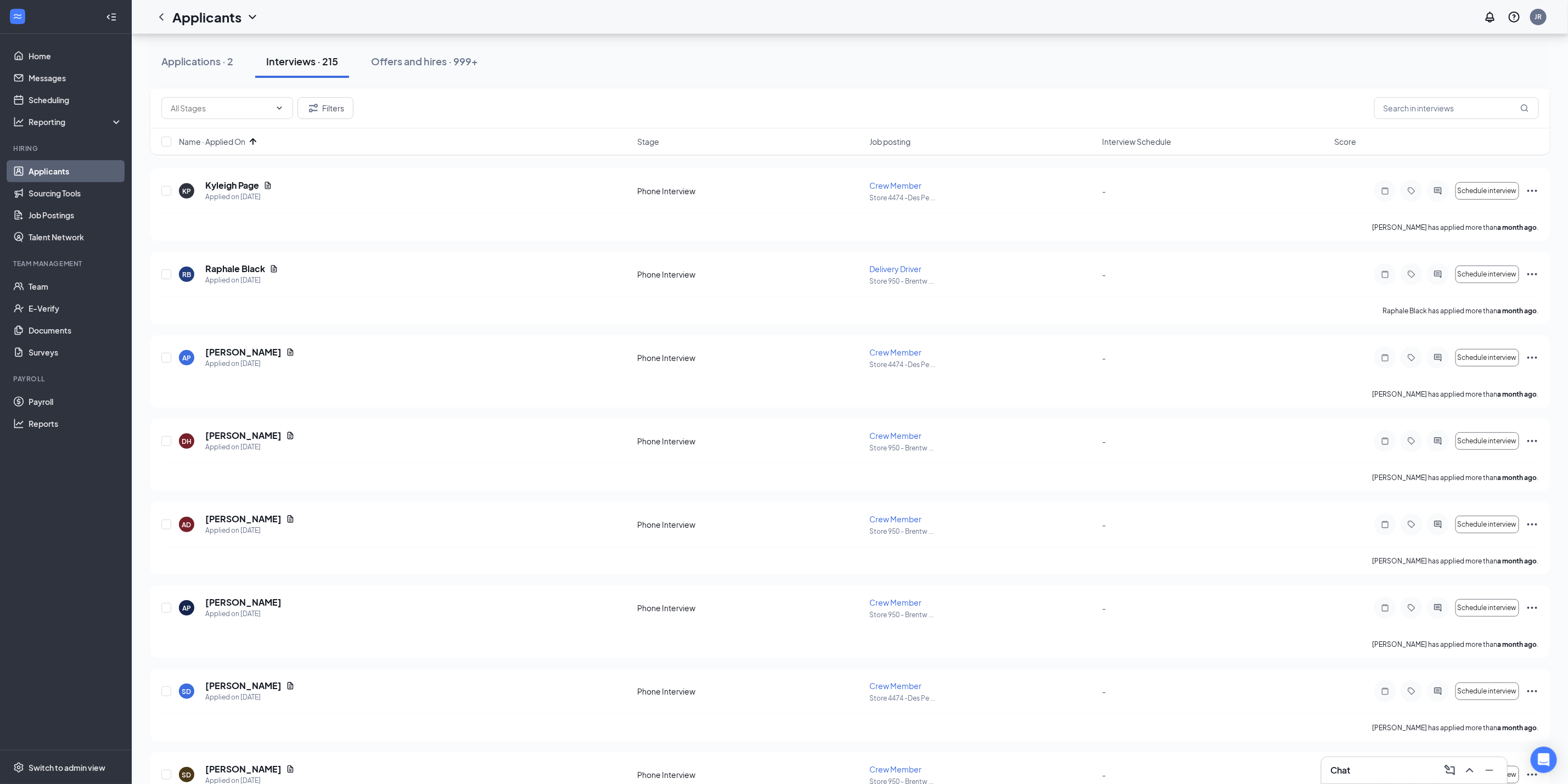
scroll to position [329, 0]
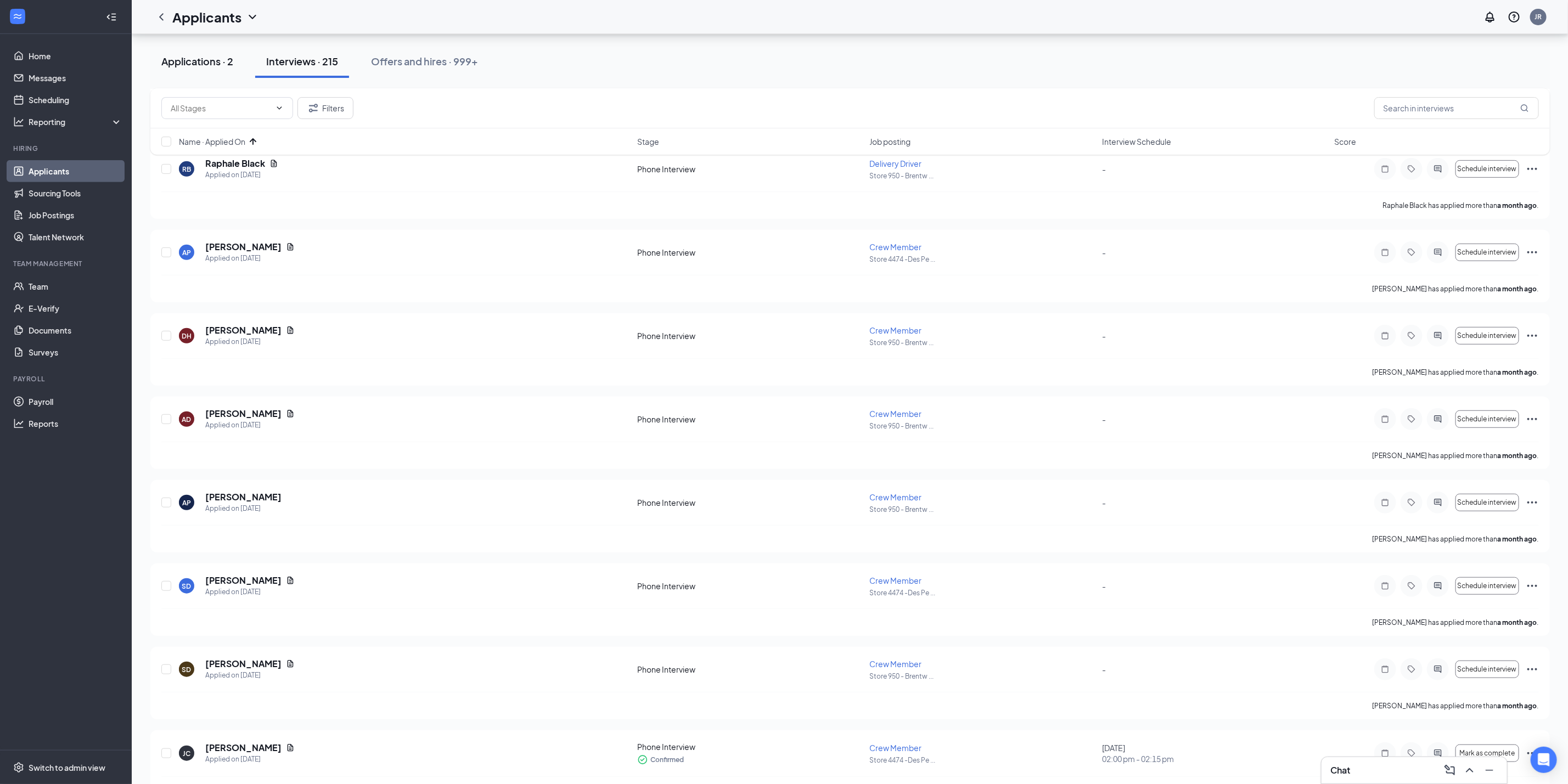
click at [214, 69] on button "Applications · 2" at bounding box center [197, 62] width 94 height 33
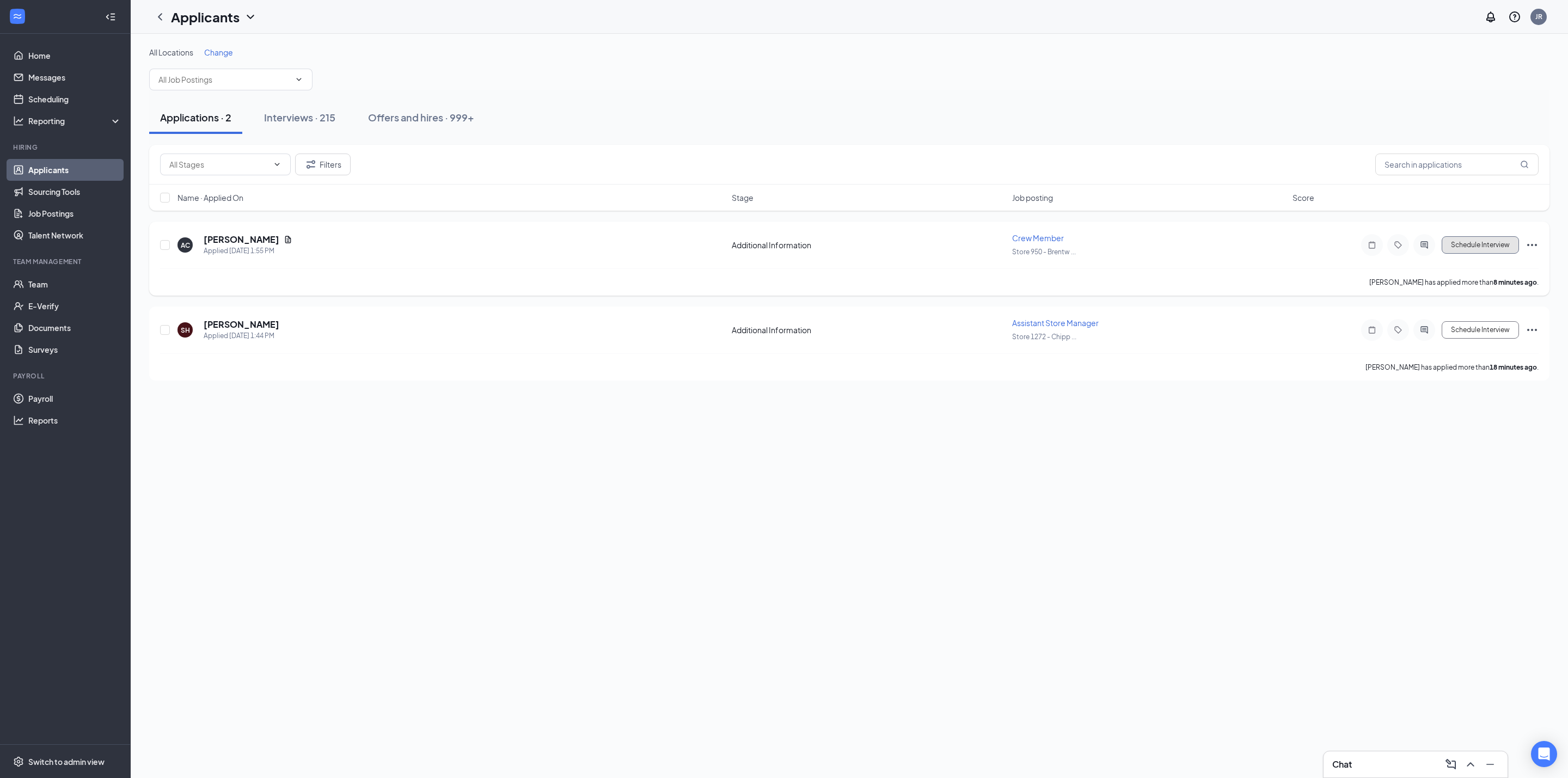
click at [1465, 244] on button "Schedule Interview" at bounding box center [1480, 245] width 77 height 18
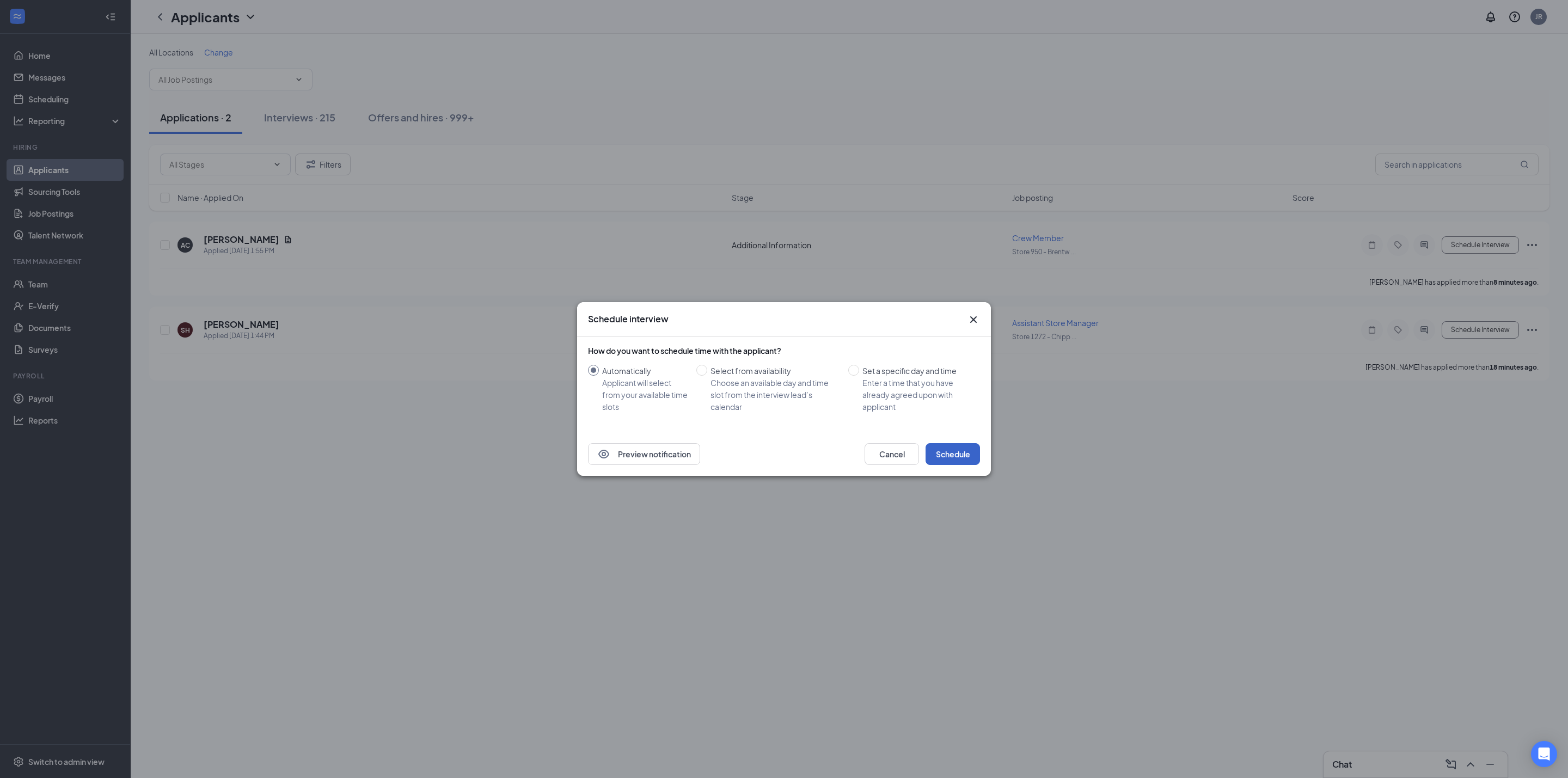
drag, startPoint x: 956, startPoint y: 446, endPoint x: 1017, endPoint y: 466, distance: 64.2
click at [957, 448] on button "Schedule" at bounding box center [952, 454] width 54 height 22
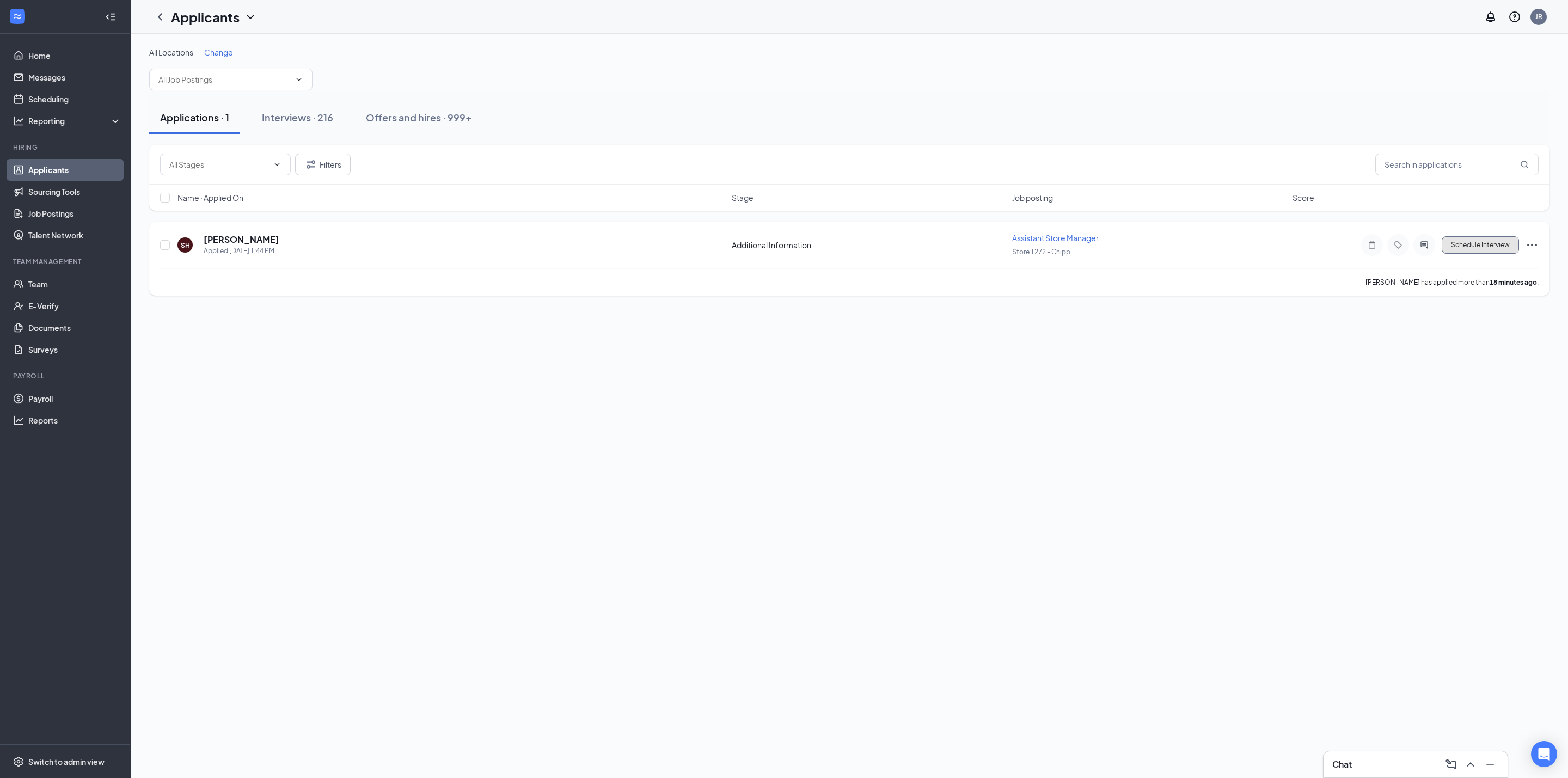
click at [1476, 242] on button "Schedule Interview" at bounding box center [1480, 245] width 77 height 18
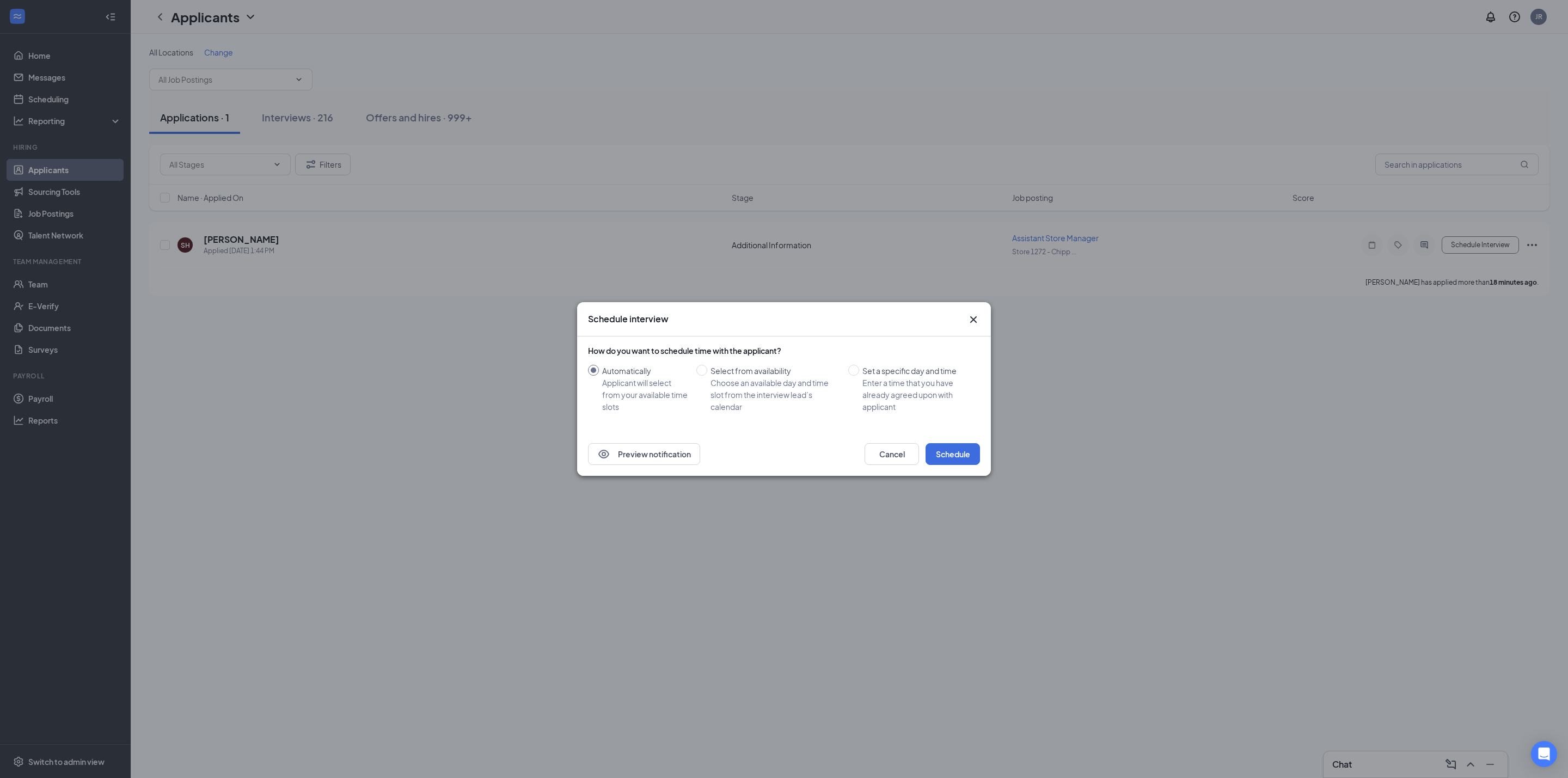
click at [946, 479] on div "Schedule interview How do you want to schedule time with the applicant? Automat…" at bounding box center [784, 389] width 1568 height 778
click at [956, 460] on button "Schedule" at bounding box center [952, 454] width 54 height 22
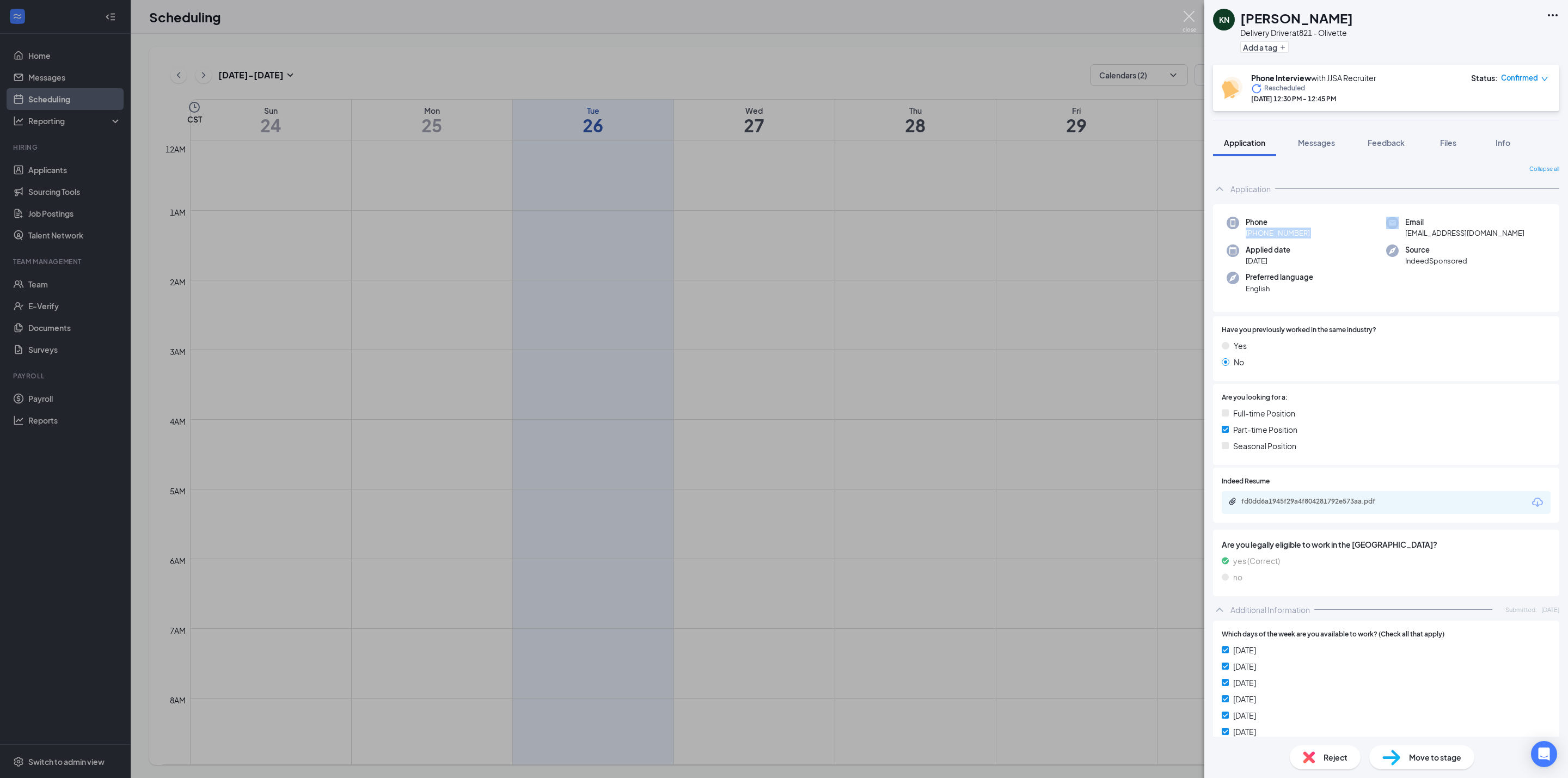
drag, startPoint x: 1191, startPoint y: 20, endPoint x: 950, endPoint y: 198, distance: 299.6
click at [1191, 20] on img at bounding box center [1189, 22] width 14 height 21
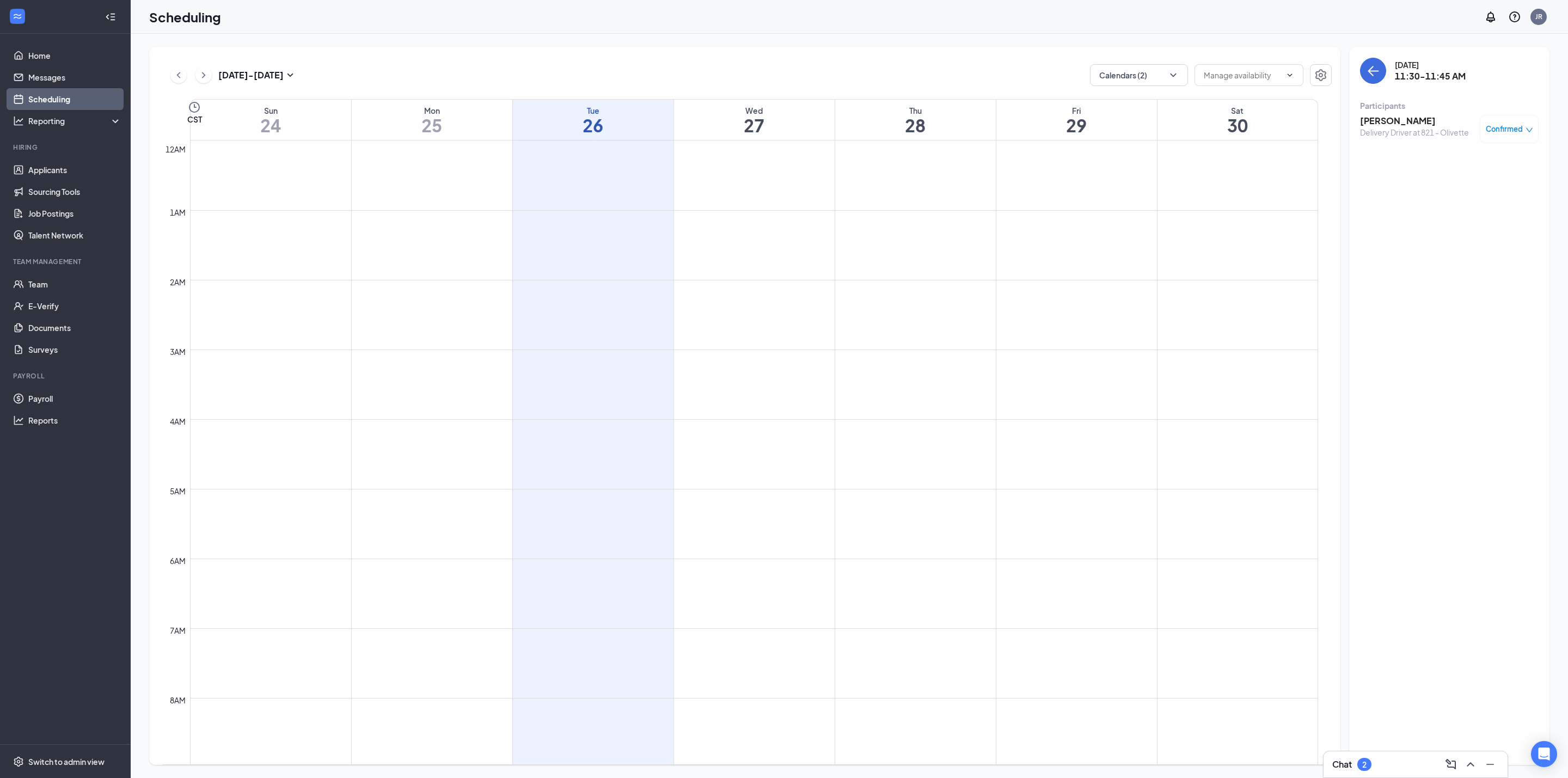
scroll to position [535, 0]
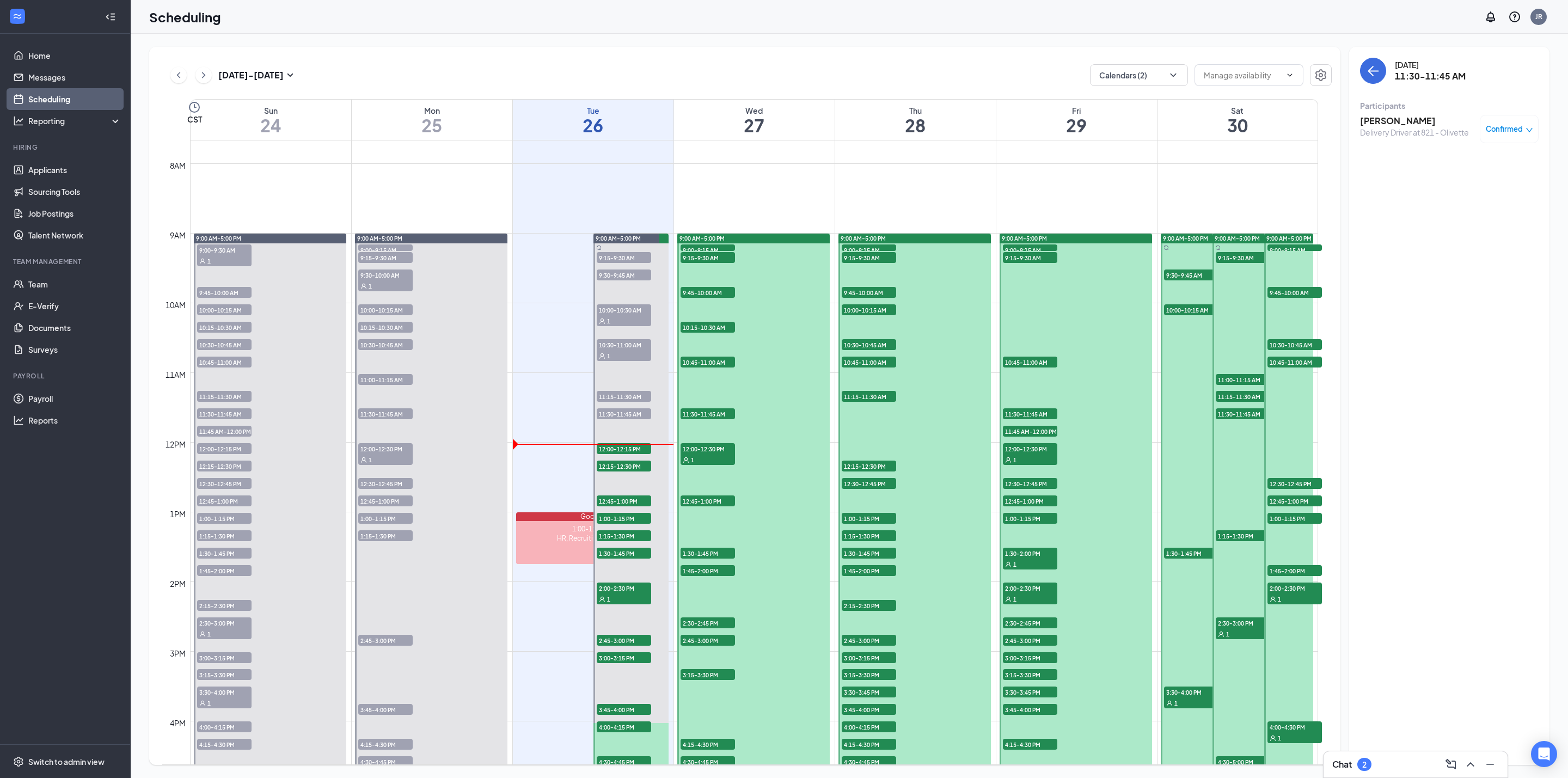
click at [634, 452] on span "12:00-12:15 PM" at bounding box center [624, 448] width 54 height 11
click at [1395, 121] on h3 "[PERSON_NAME]" at bounding box center [1414, 121] width 109 height 12
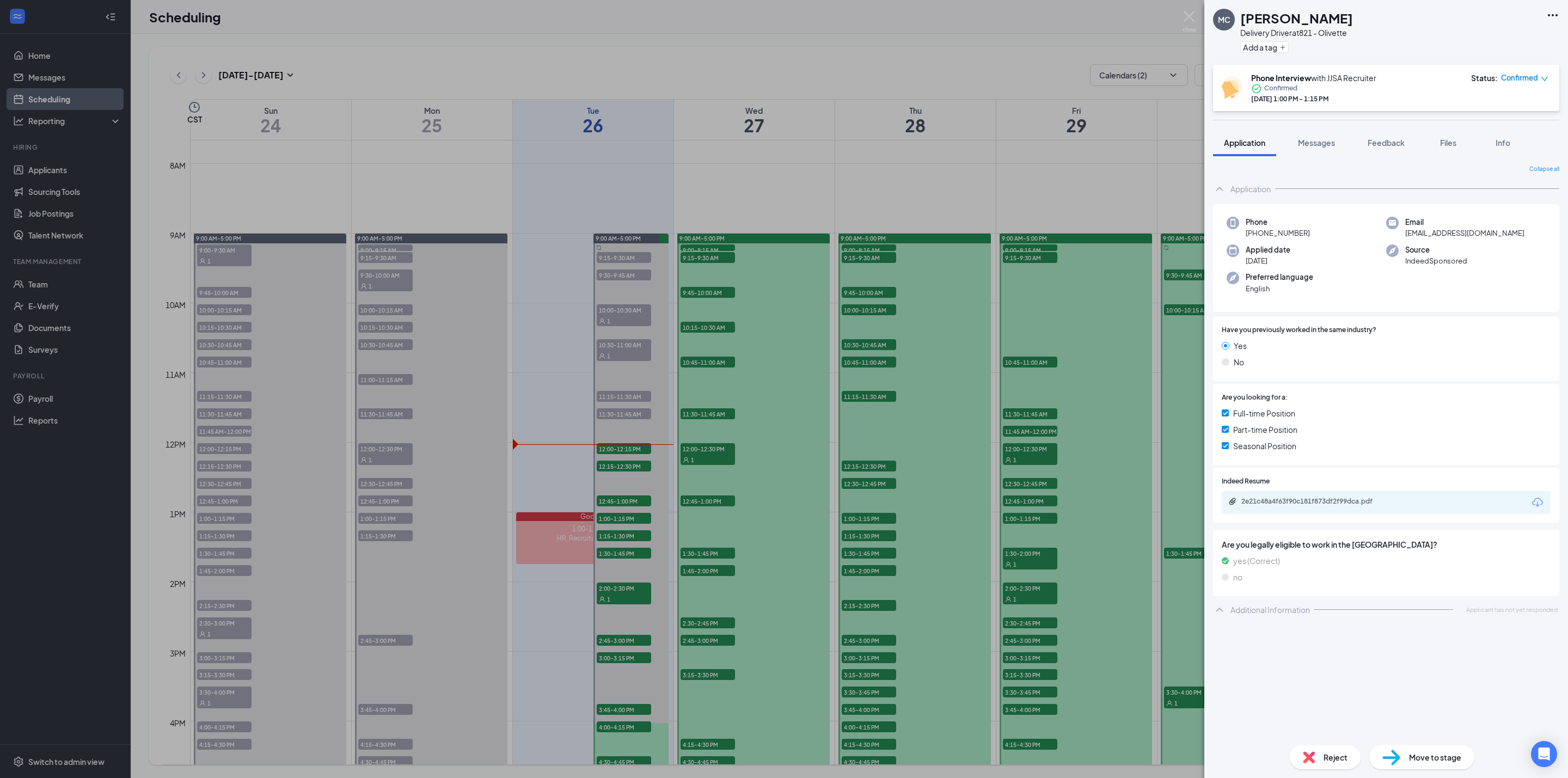
click at [1302, 11] on h1 "[PERSON_NAME]" at bounding box center [1296, 18] width 113 height 18
click at [1303, 10] on h1 "[PERSON_NAME]" at bounding box center [1296, 18] width 113 height 18
click at [1304, 10] on h1 "[PERSON_NAME]" at bounding box center [1296, 18] width 113 height 18
copy h1 "[PERSON_NAME]"
click at [1287, 234] on span "[PHONE_NUMBER]" at bounding box center [1278, 233] width 64 height 11
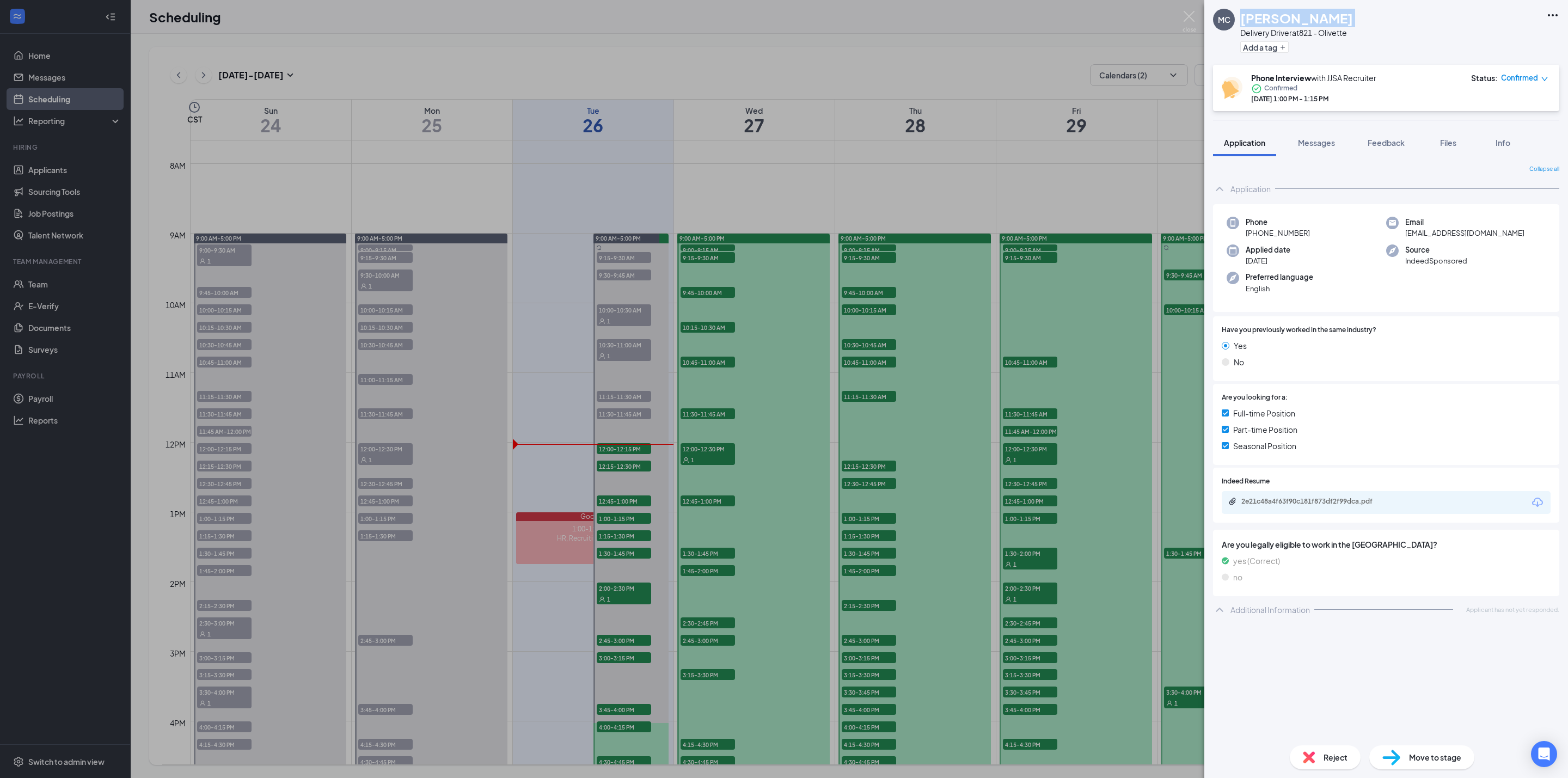
click at [1287, 234] on span "[PHONE_NUMBER]" at bounding box center [1278, 233] width 64 height 11
copy span "[PHONE_NUMBER]"
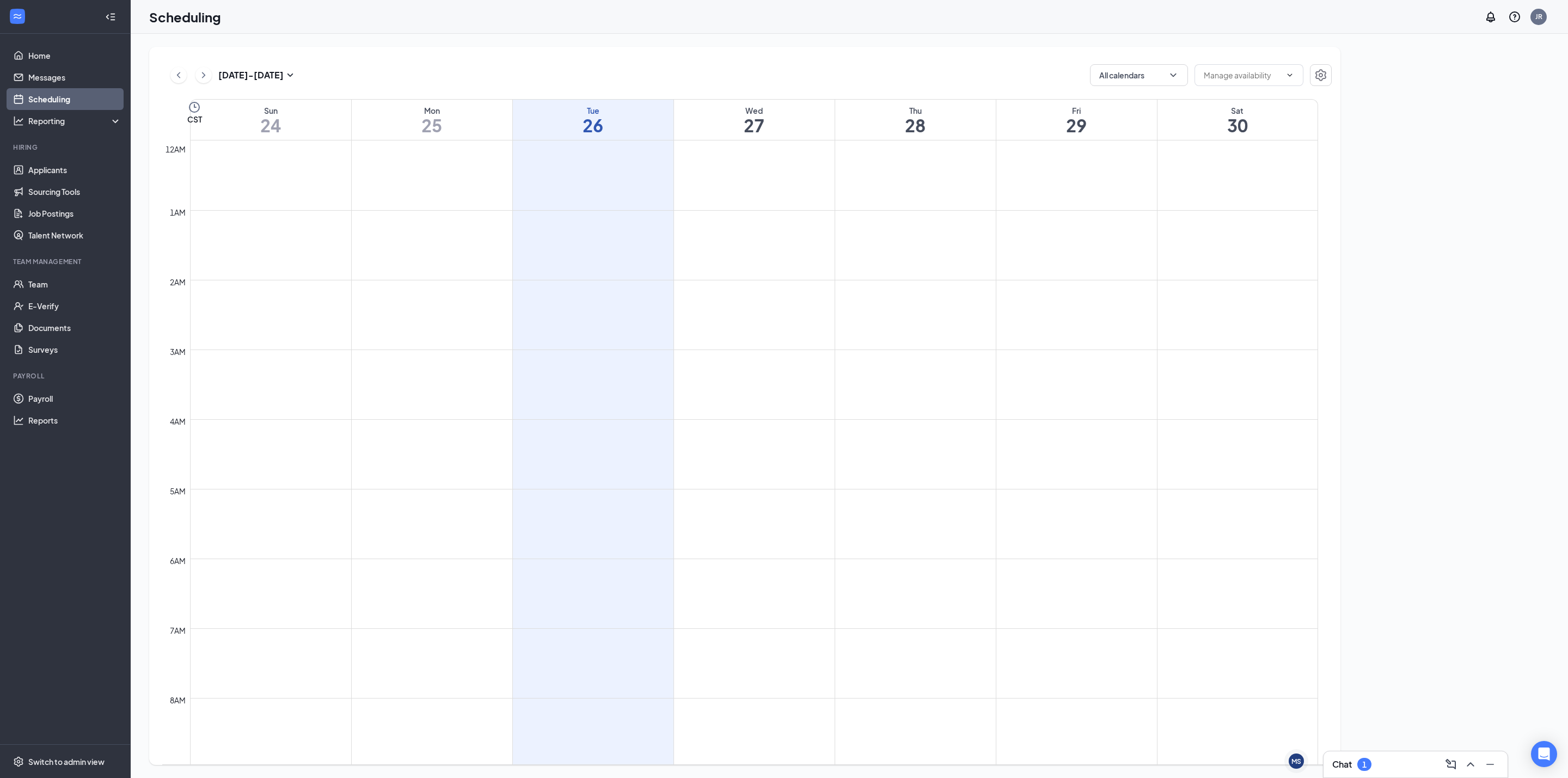
scroll to position [535, 0]
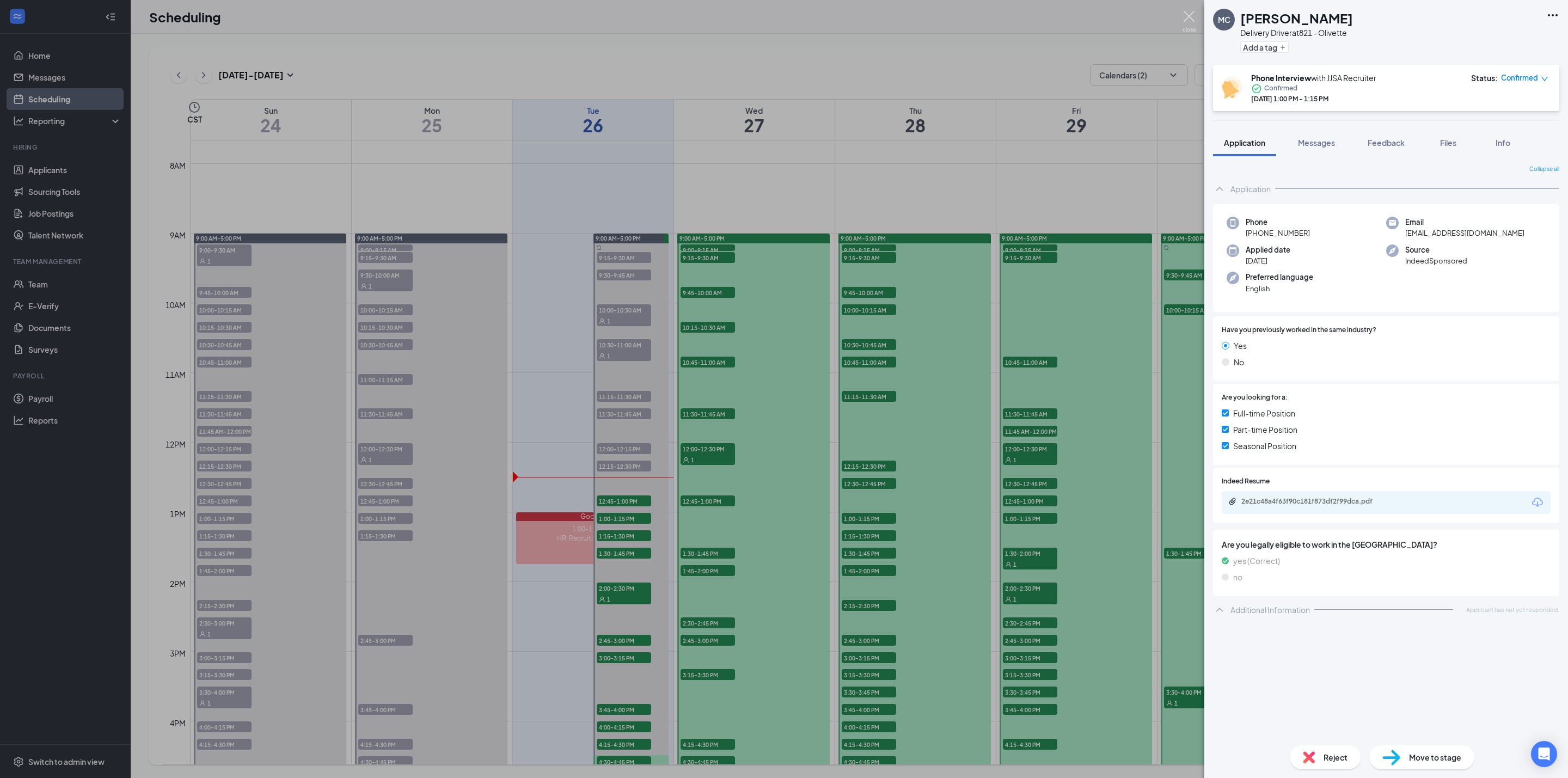
click at [1191, 11] on img at bounding box center [1189, 22] width 14 height 21
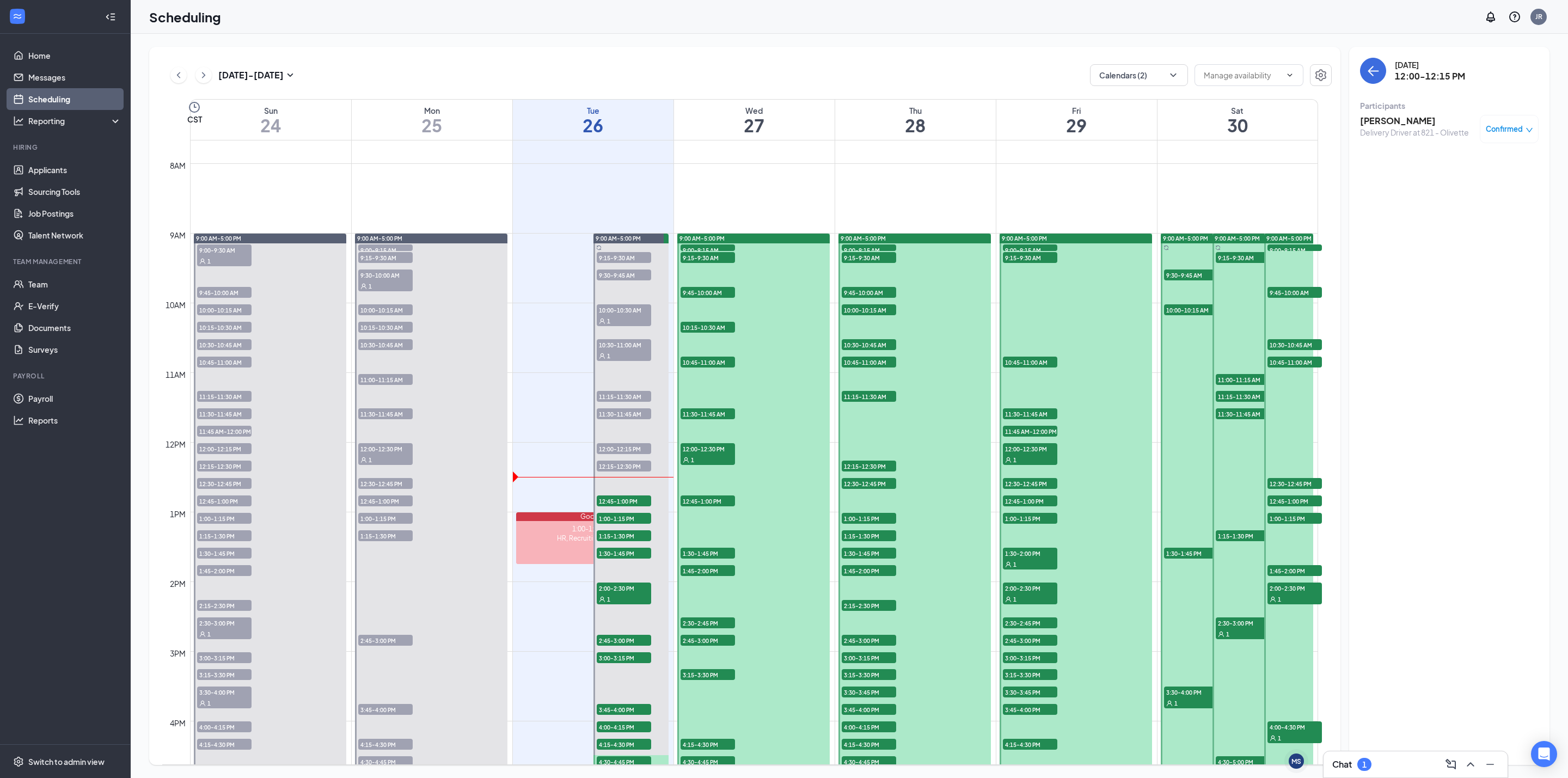
click at [626, 519] on span "1:00-1:15 PM" at bounding box center [624, 518] width 54 height 11
click at [1508, 126] on span "Confirmed" at bounding box center [1504, 129] width 37 height 11
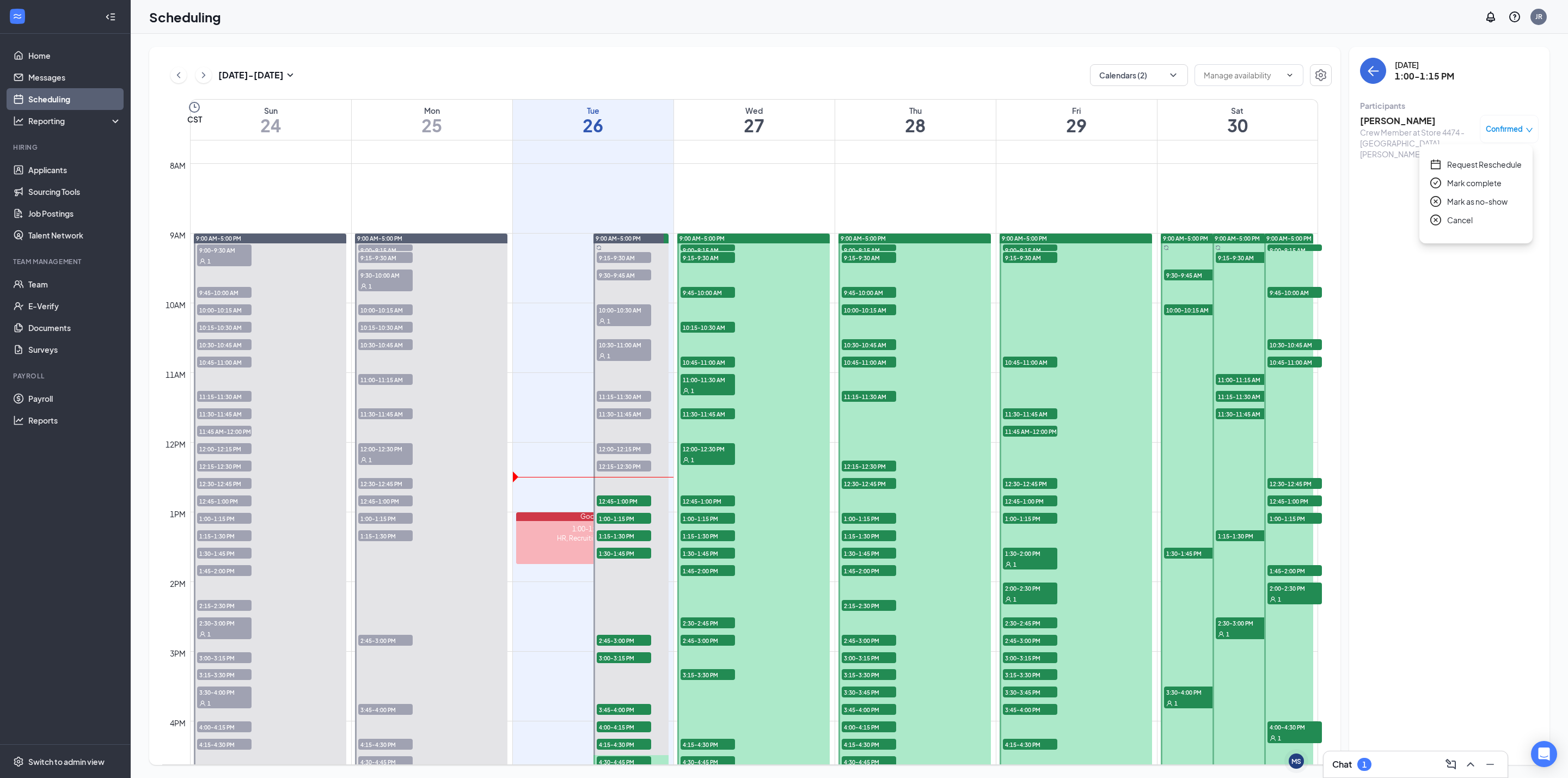
click at [1462, 218] on span "Cancel" at bounding box center [1460, 220] width 26 height 12
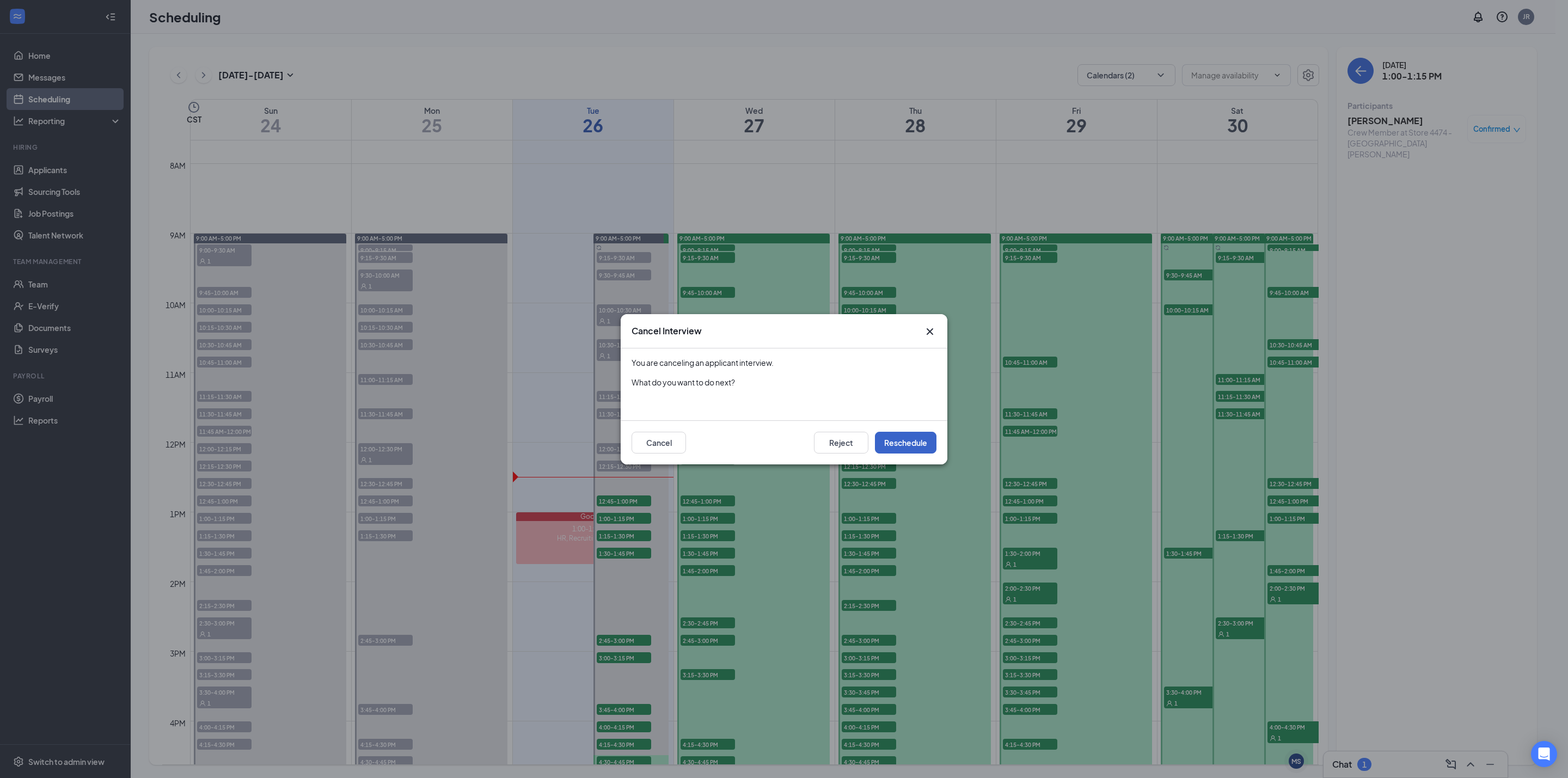
click at [899, 436] on button "Reschedule" at bounding box center [906, 443] width 62 height 22
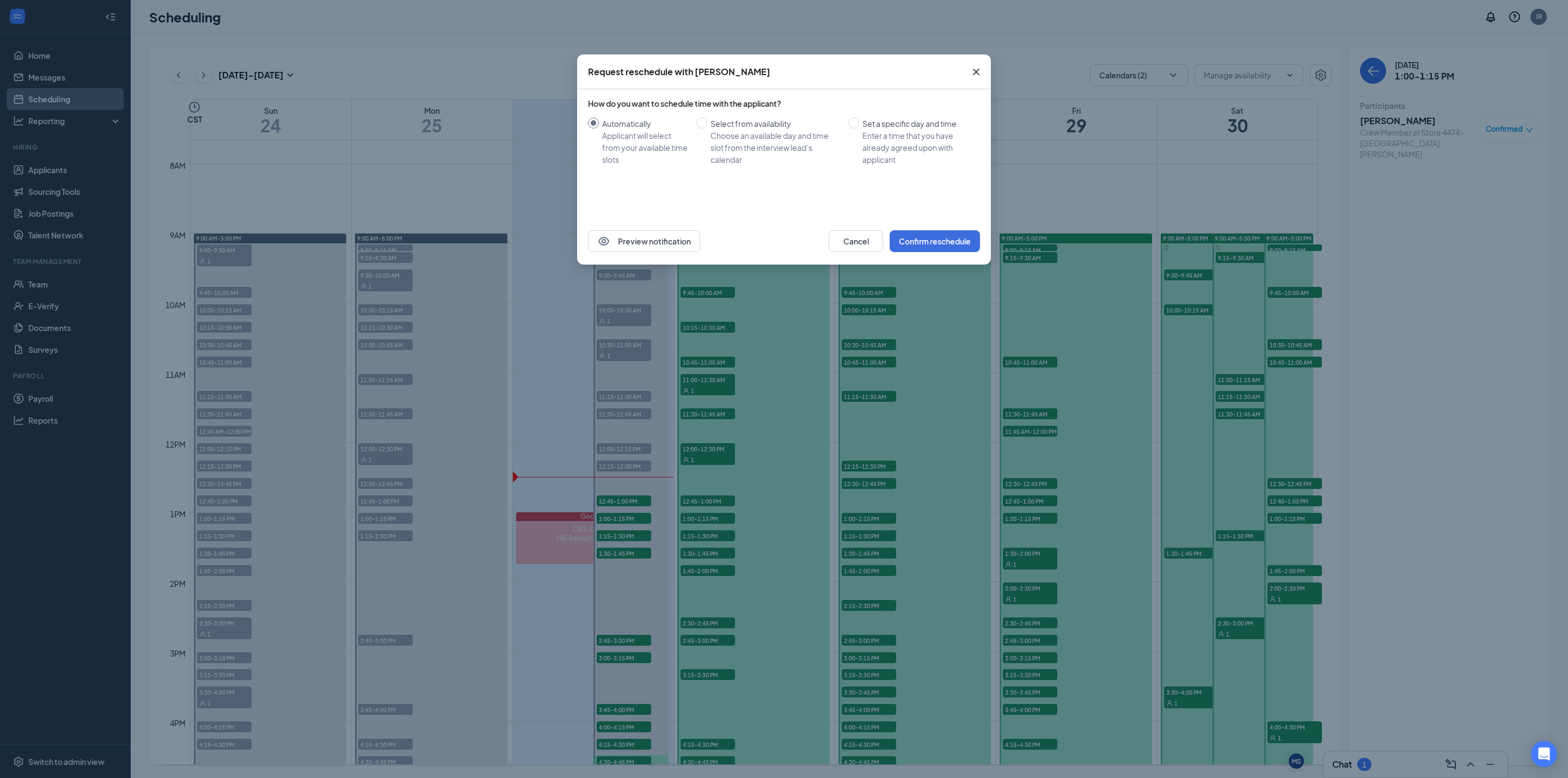
click at [1433, 294] on div "Request reschedule with [PERSON_NAME] How do you want to schedule time with the…" at bounding box center [784, 389] width 1568 height 778
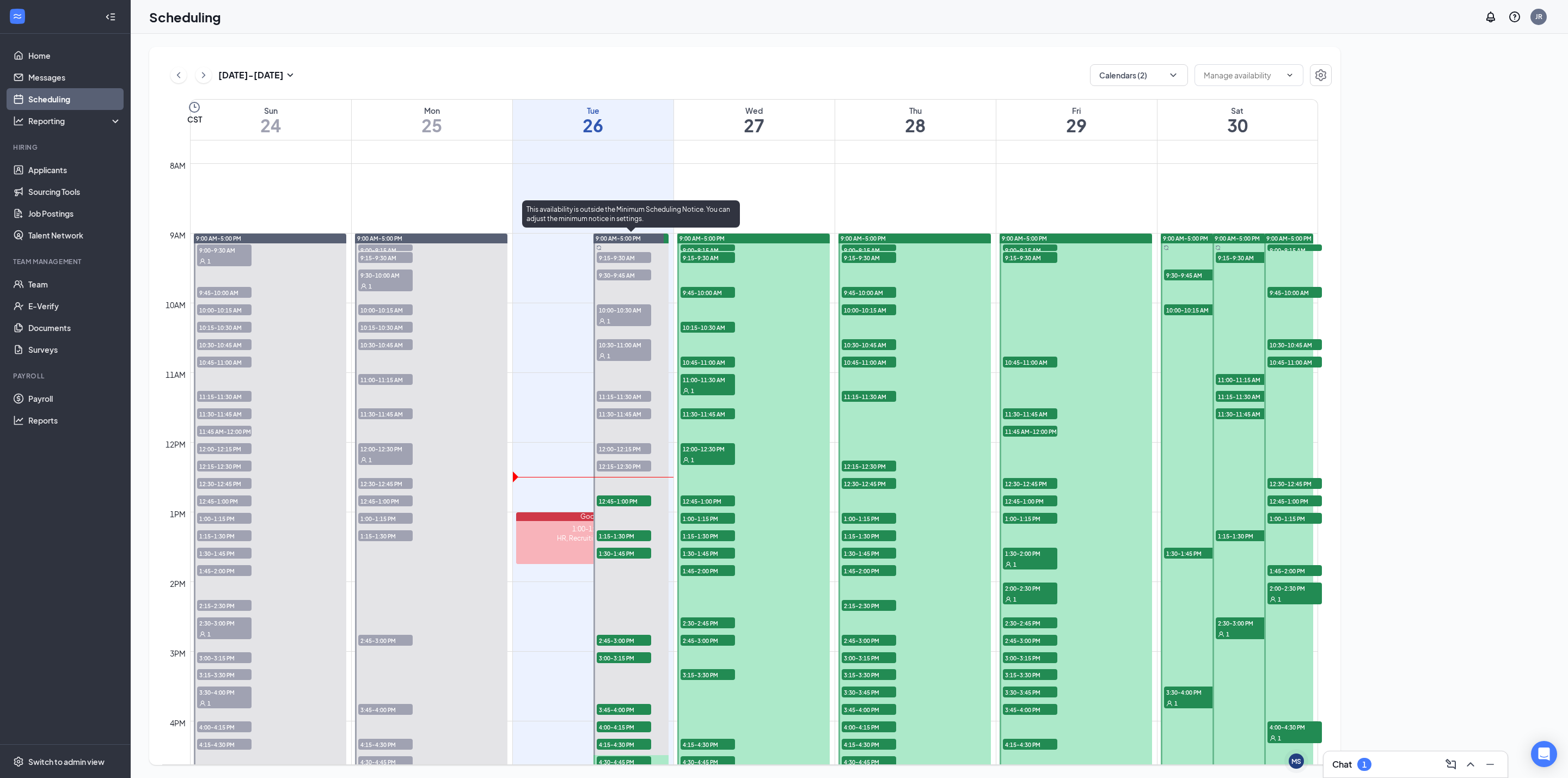
click at [633, 535] on span "1:15-1:30 PM" at bounding box center [624, 536] width 54 height 11
drag, startPoint x: 1508, startPoint y: 137, endPoint x: 1514, endPoint y: 149, distance: 13.4
click at [1512, 149] on div "[PERSON_NAME] Page Crew Member at Store 4474 -Des [PERSON_NAME] Confirmed" at bounding box center [1449, 137] width 179 height 53
click at [1533, 140] on div "Confirmed" at bounding box center [1509, 129] width 59 height 28
click at [1521, 135] on div "Confirmed" at bounding box center [1509, 129] width 59 height 28
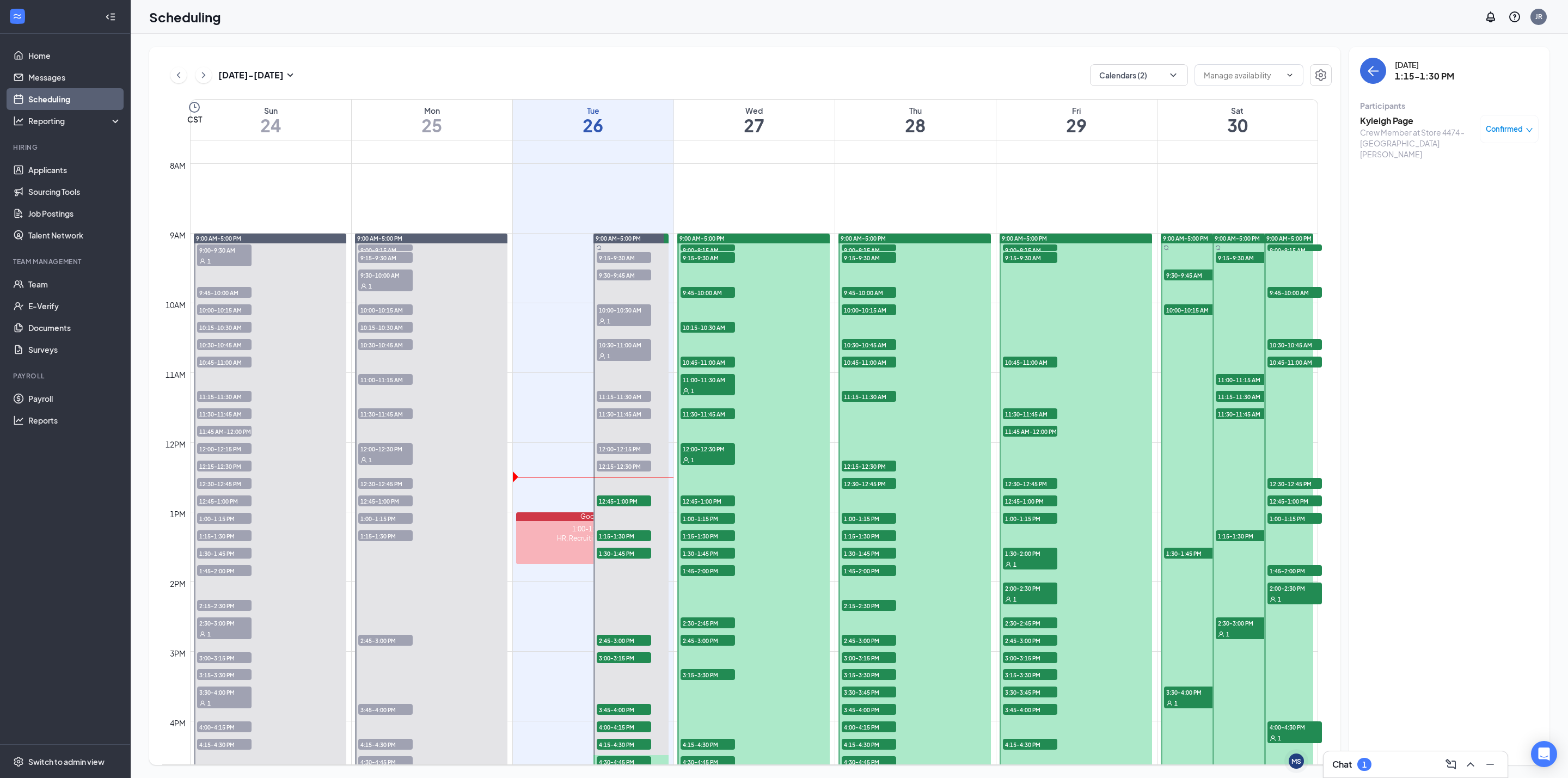
click at [1510, 131] on span "Confirmed" at bounding box center [1504, 129] width 37 height 11
click at [1454, 222] on span "Cancel" at bounding box center [1460, 220] width 26 height 12
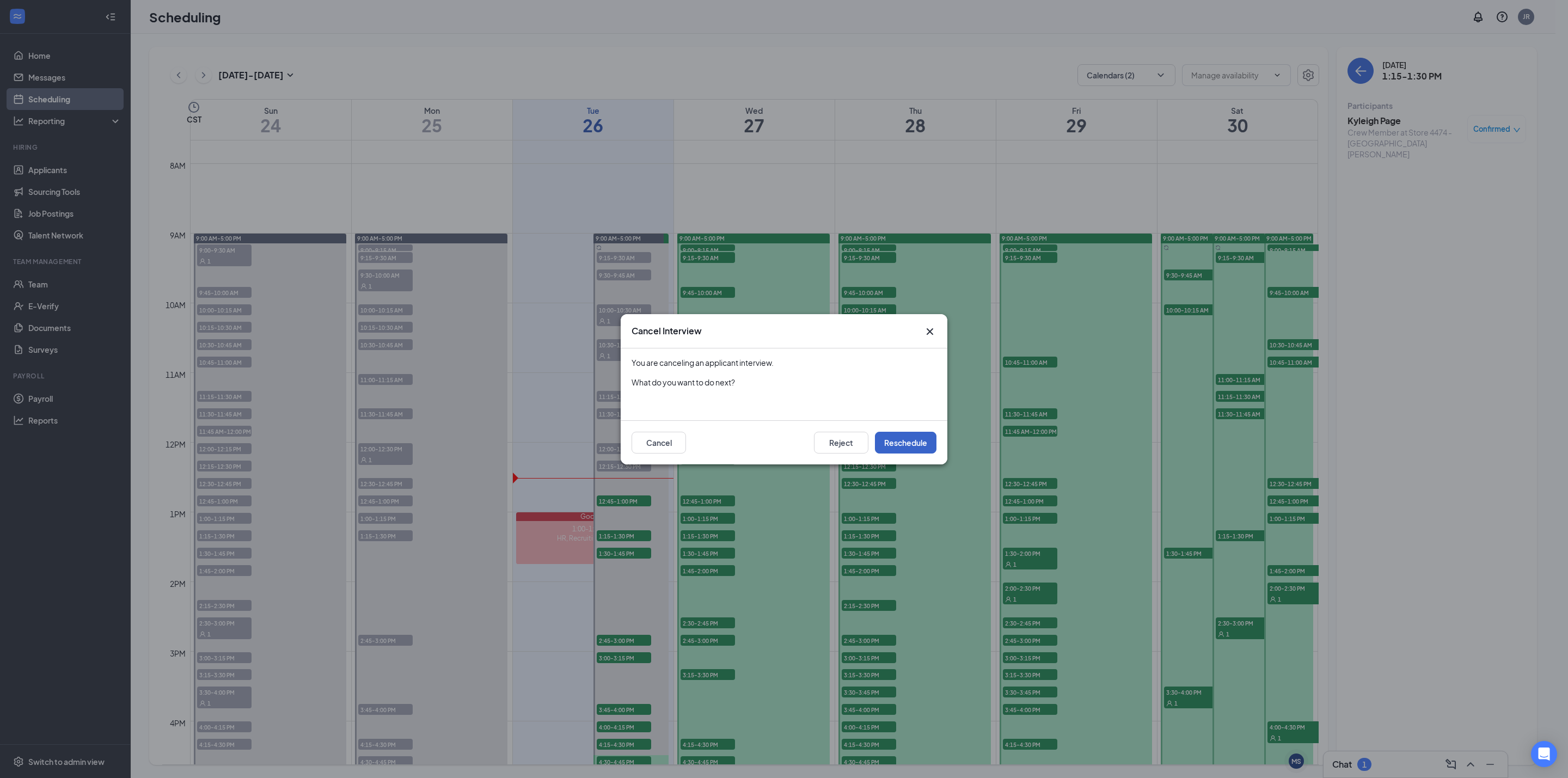
click at [915, 452] on button "Reschedule" at bounding box center [906, 443] width 62 height 22
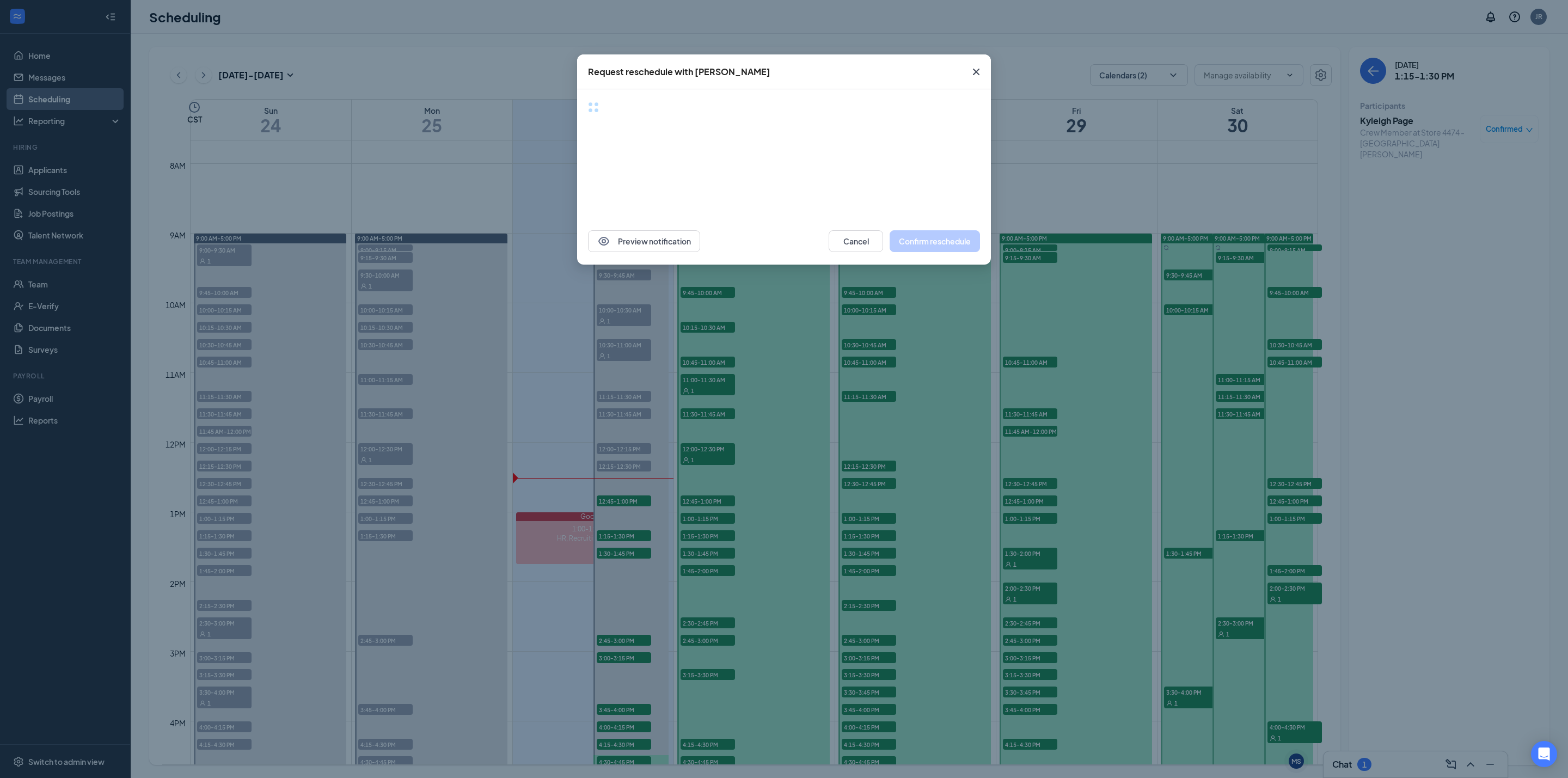
click at [1410, 273] on div "Request reschedule with [PERSON_NAME] Page Preview notification Cancel Confirm …" at bounding box center [784, 389] width 1568 height 778
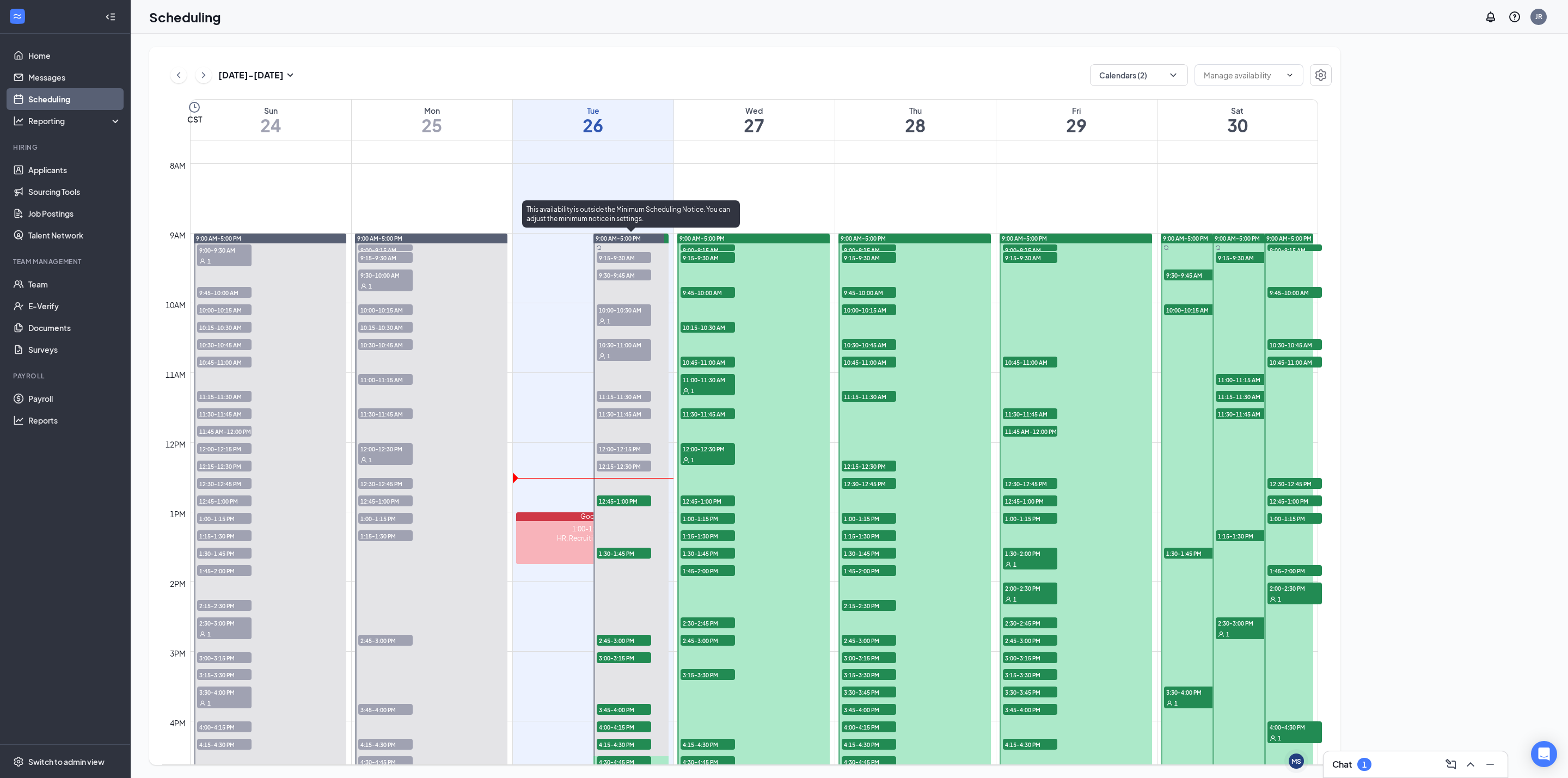
click at [621, 555] on span "1:30-1:45 PM" at bounding box center [624, 553] width 54 height 11
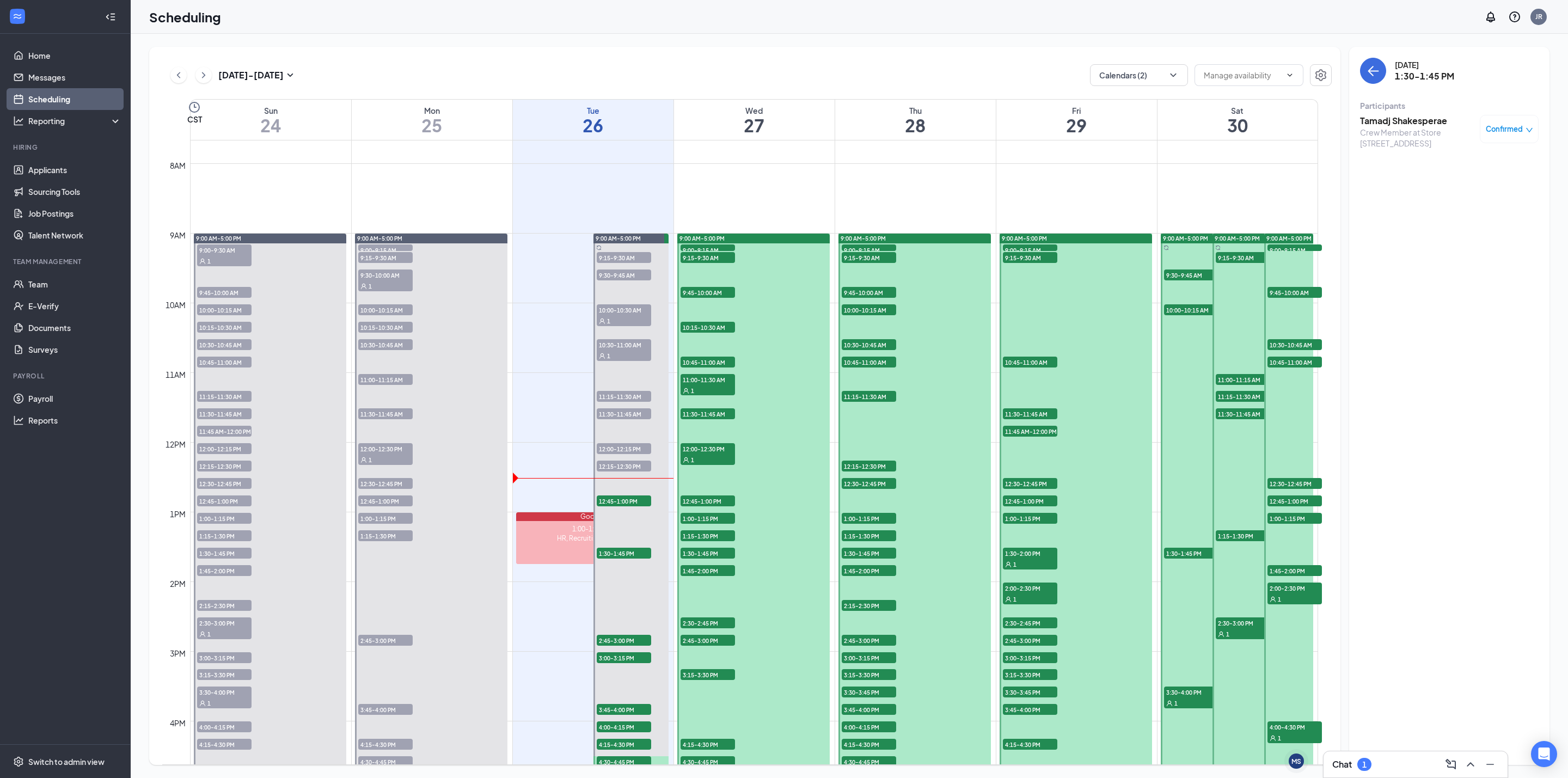
click at [1498, 135] on div "Confirmed" at bounding box center [1509, 129] width 59 height 28
click at [1498, 128] on span "Confirmed" at bounding box center [1504, 129] width 37 height 11
click at [1467, 223] on span "Cancel" at bounding box center [1460, 220] width 26 height 12
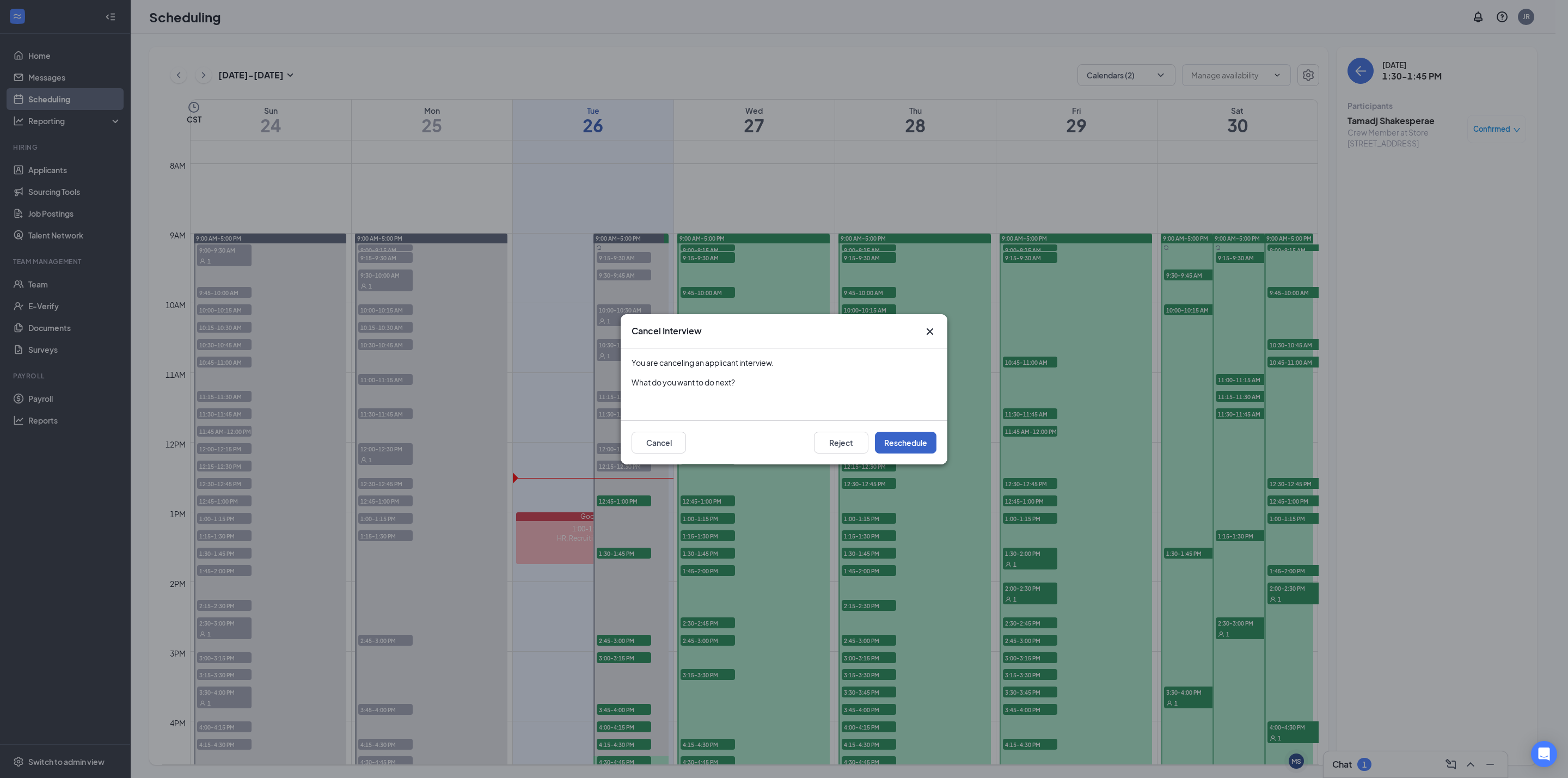
click at [920, 432] on button "Reschedule" at bounding box center [906, 443] width 62 height 22
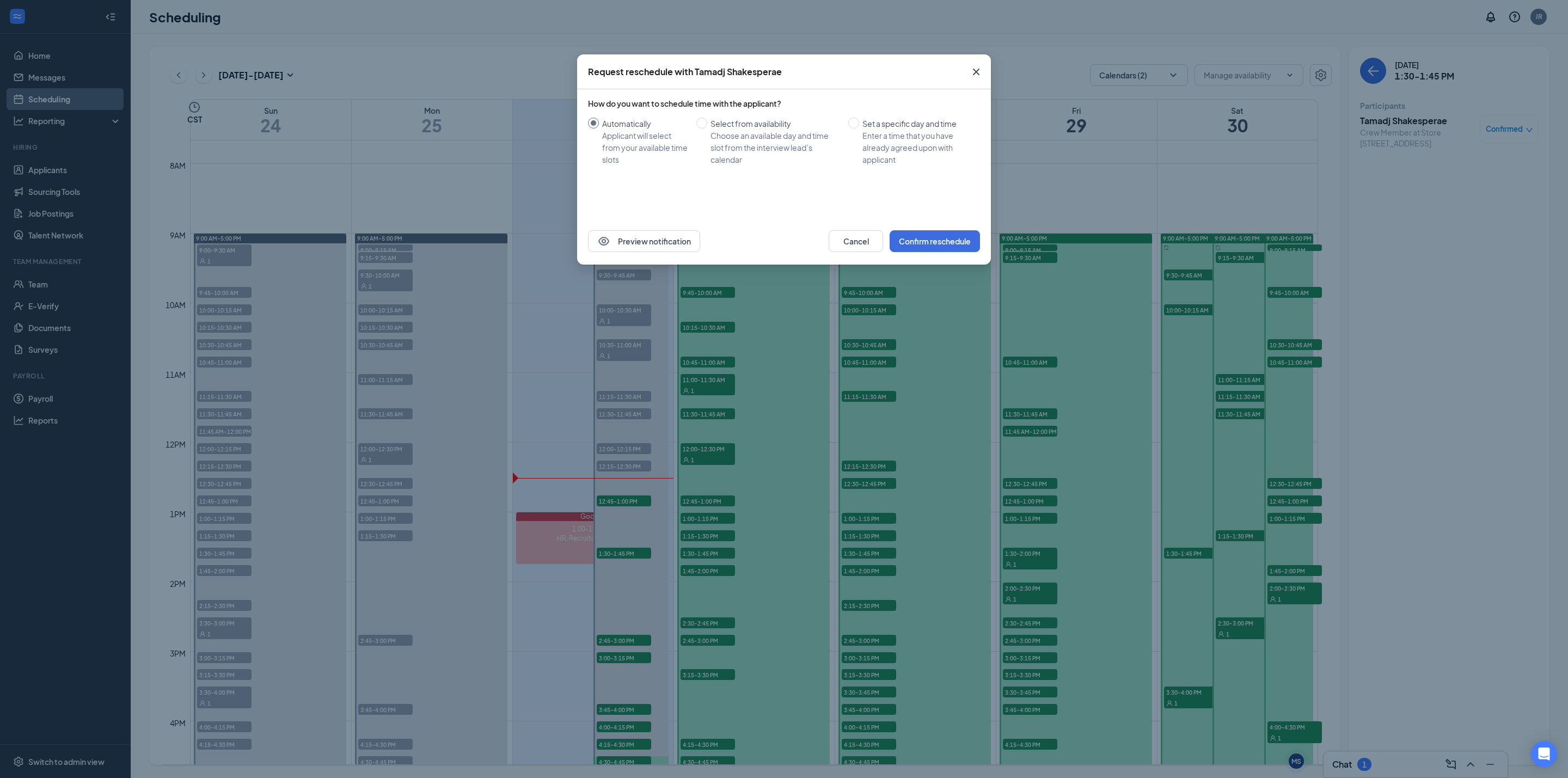
click at [1395, 347] on div "Request reschedule with Tamadj Shakesperae How do you want to schedule time wit…" at bounding box center [784, 389] width 1568 height 778
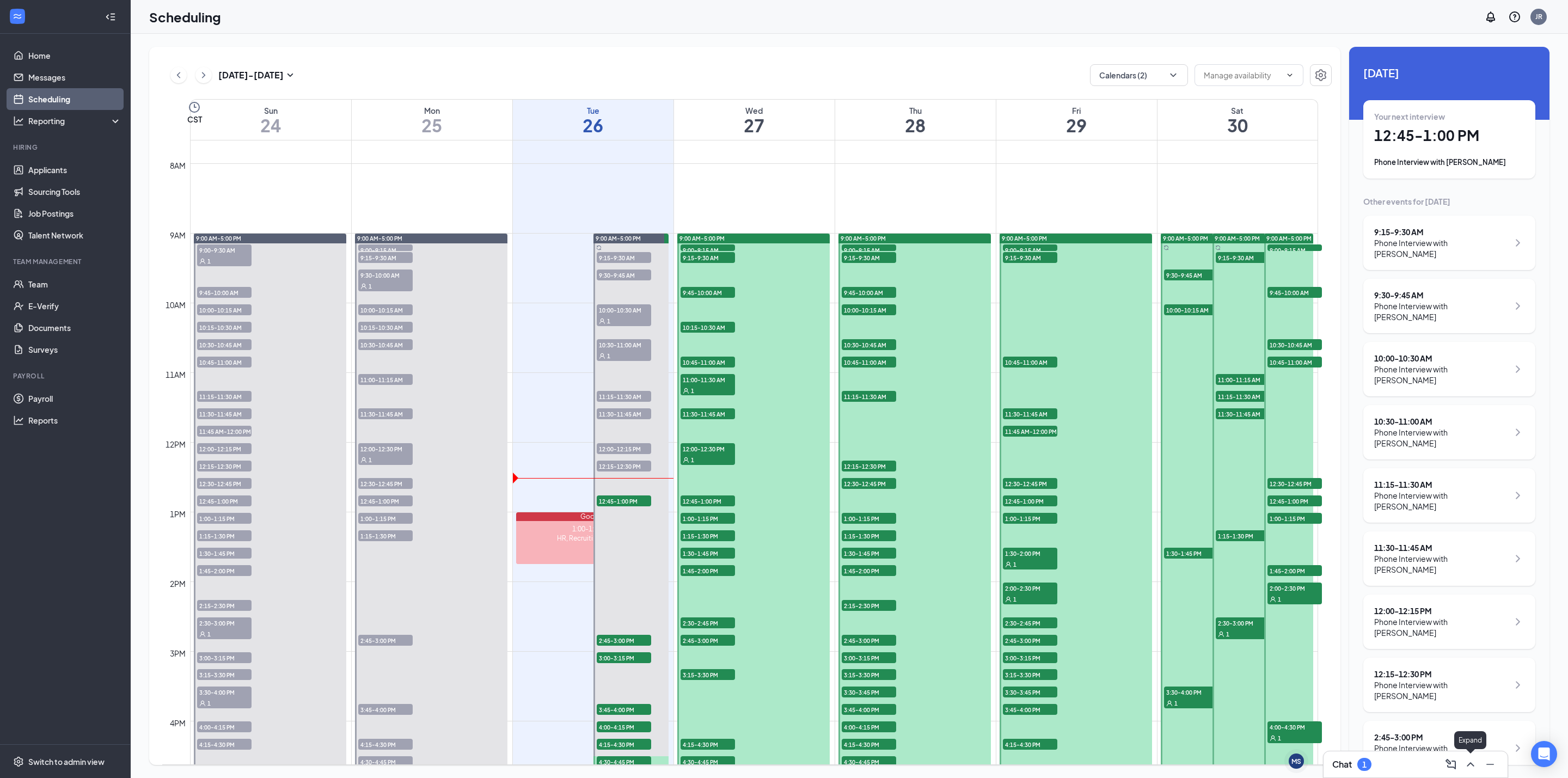
click at [1464, 771] on button at bounding box center [1470, 764] width 18 height 18
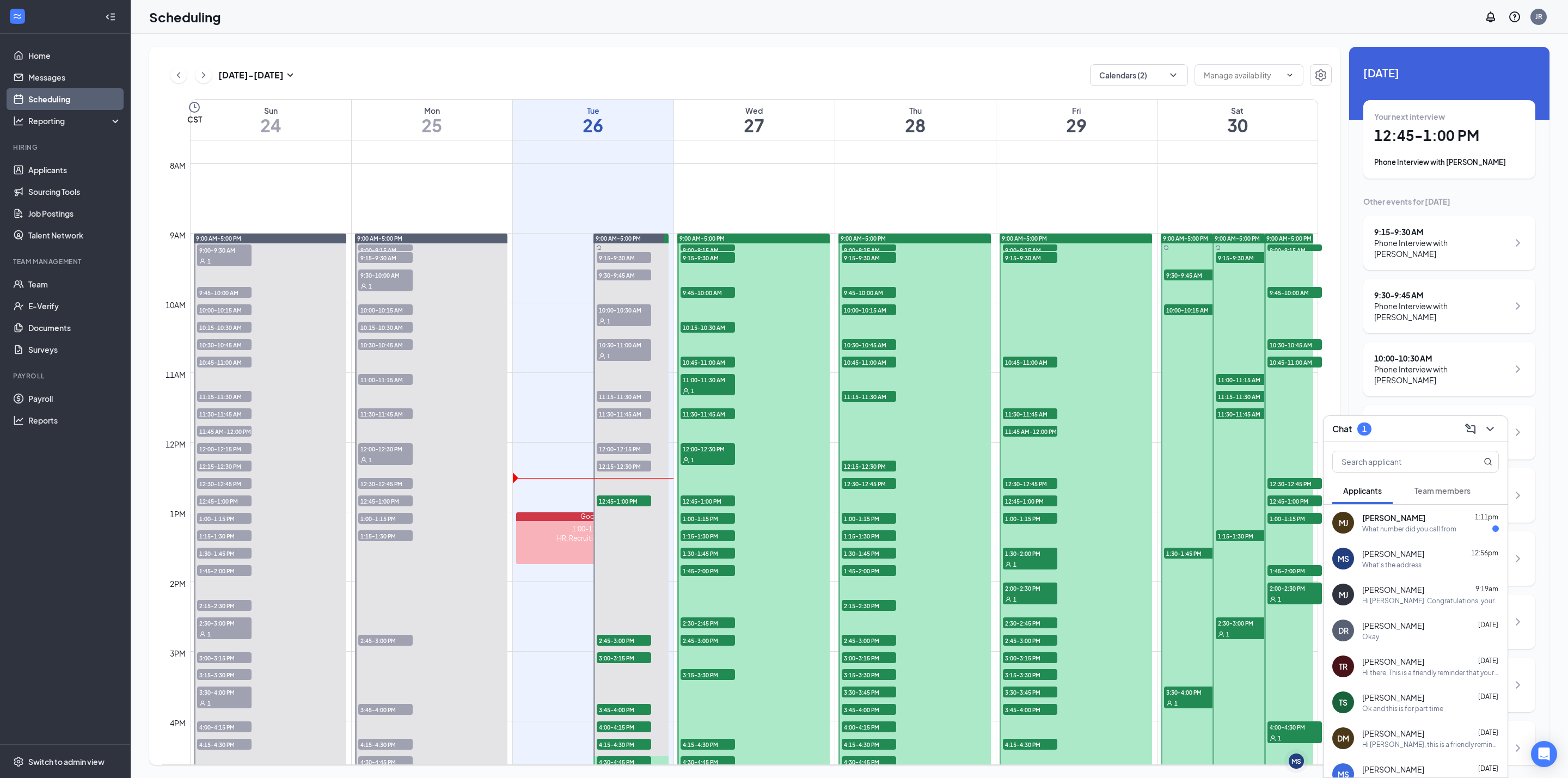
click at [1406, 521] on span "[PERSON_NAME]" at bounding box center [1393, 518] width 63 height 11
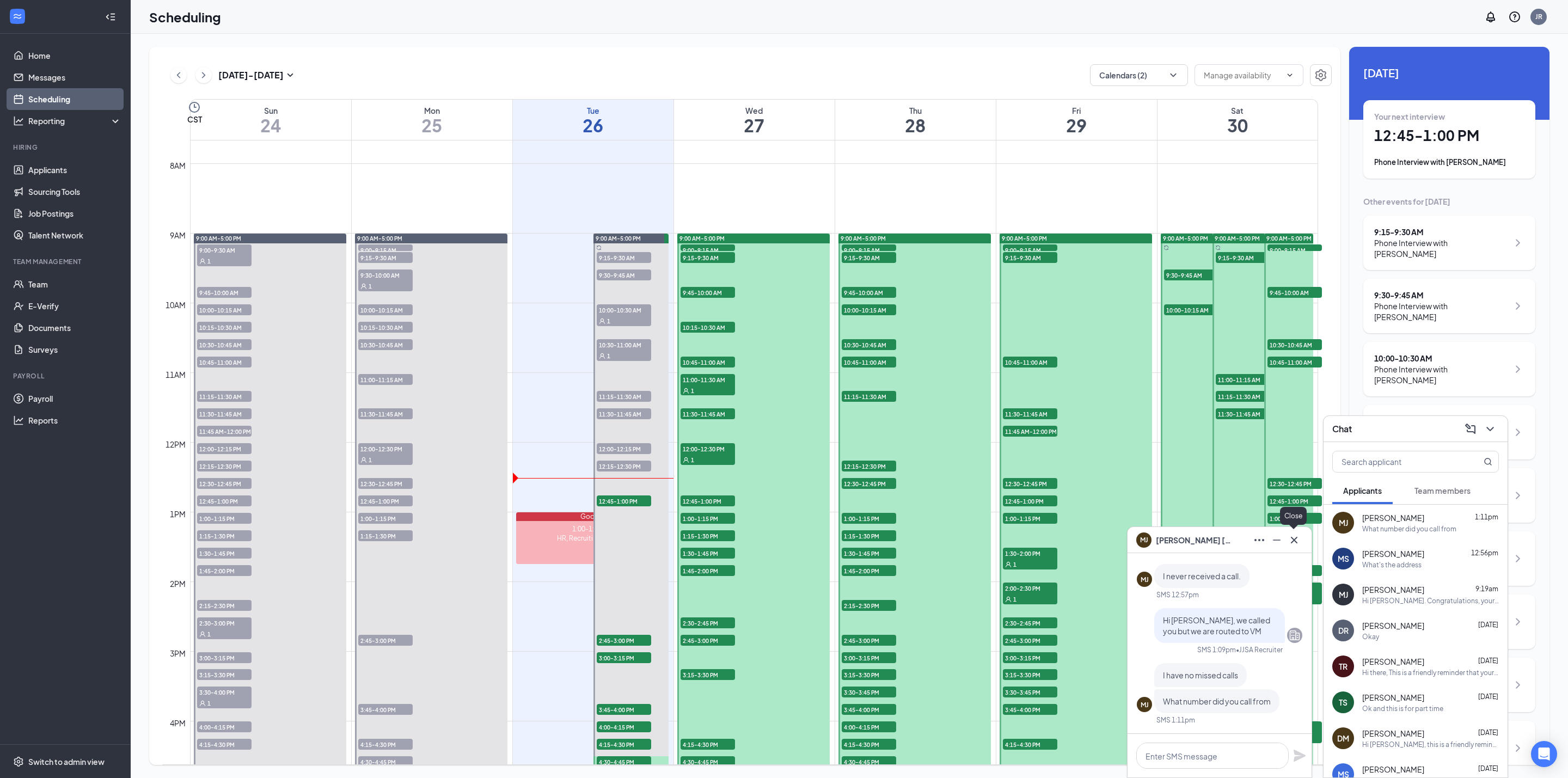
click at [1294, 535] on icon "Cross" at bounding box center [1294, 540] width 13 height 13
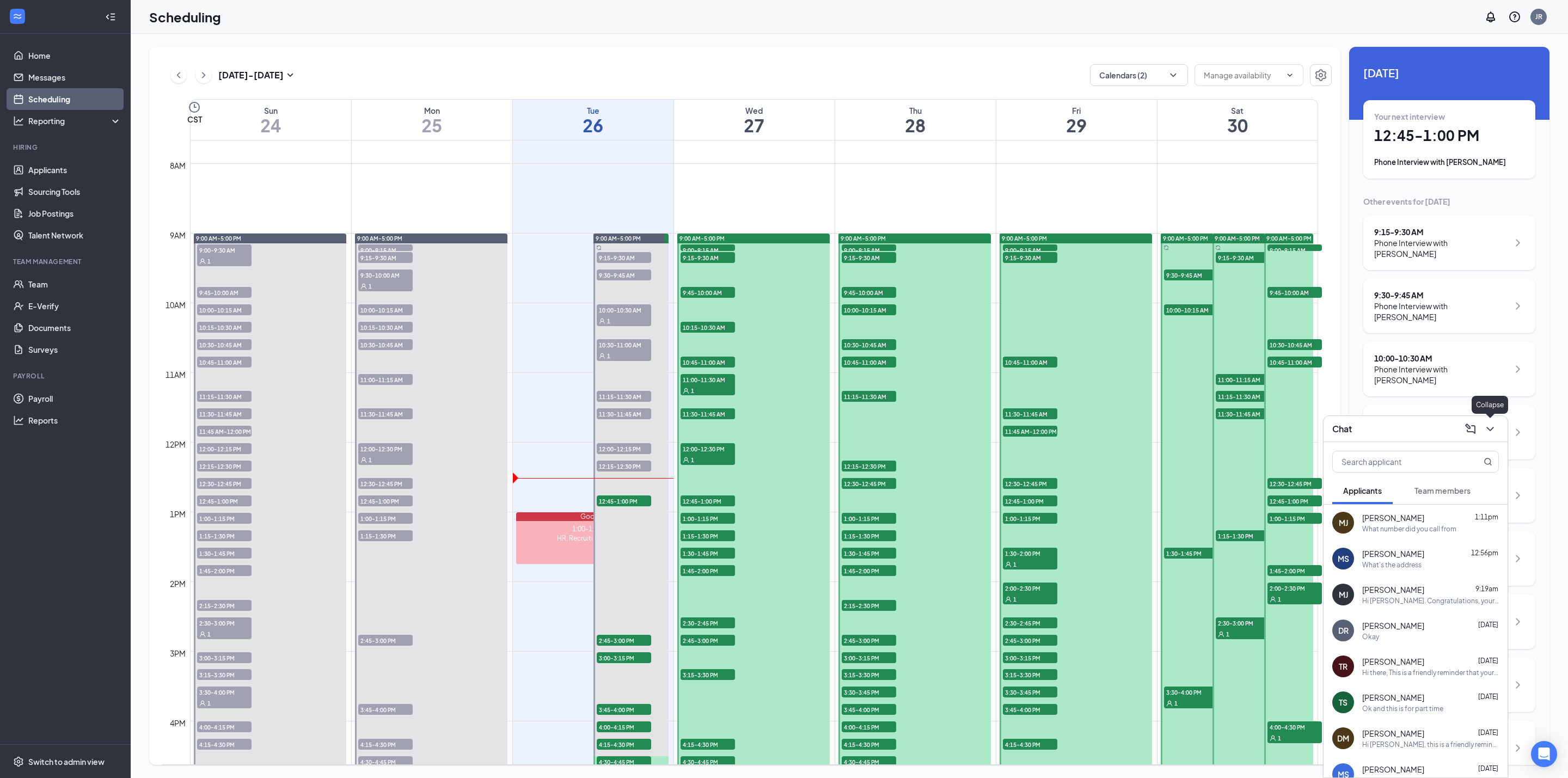
click at [1487, 423] on icon "ChevronDown" at bounding box center [1490, 429] width 13 height 13
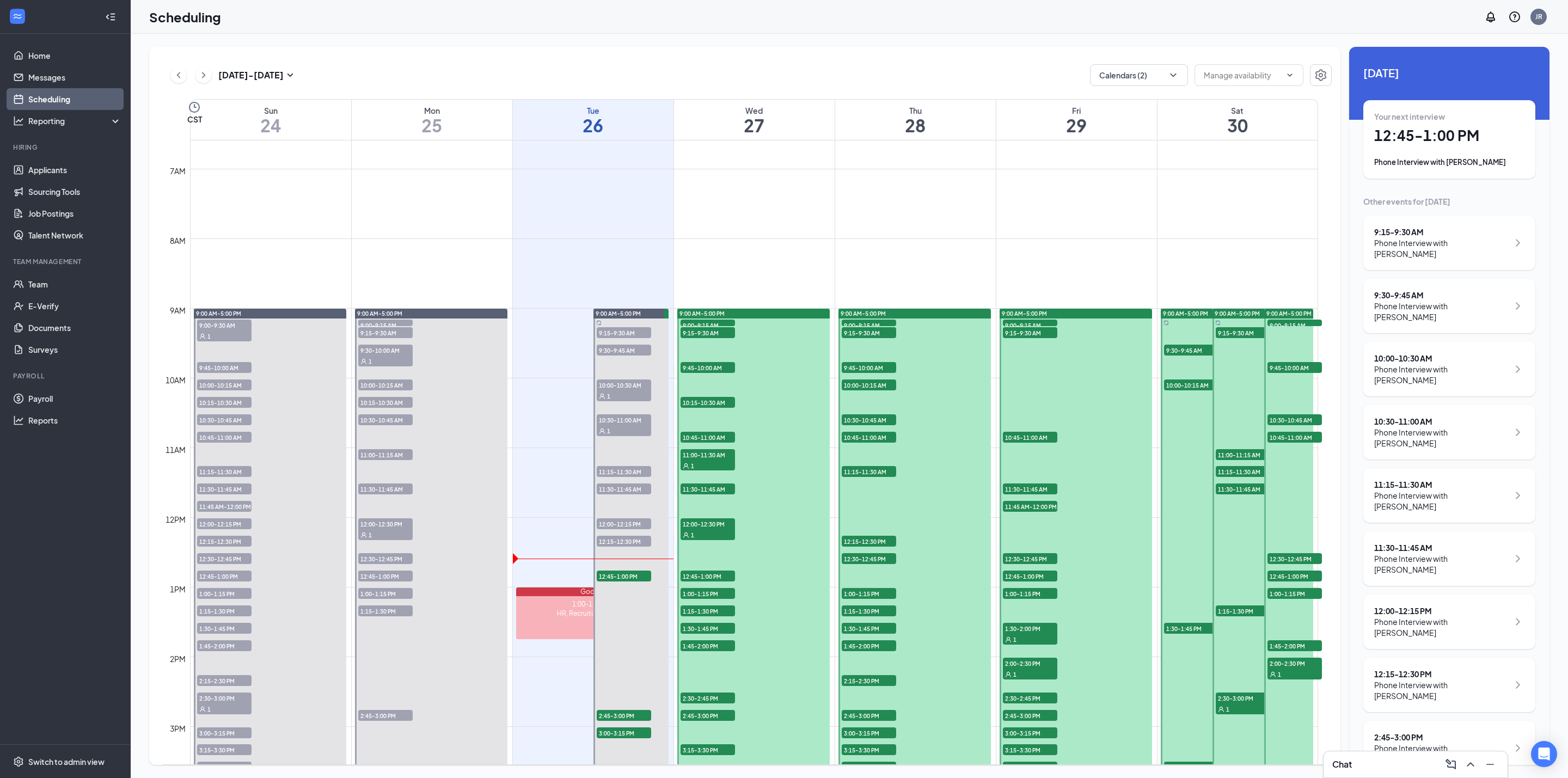
scroll to position [453, 0]
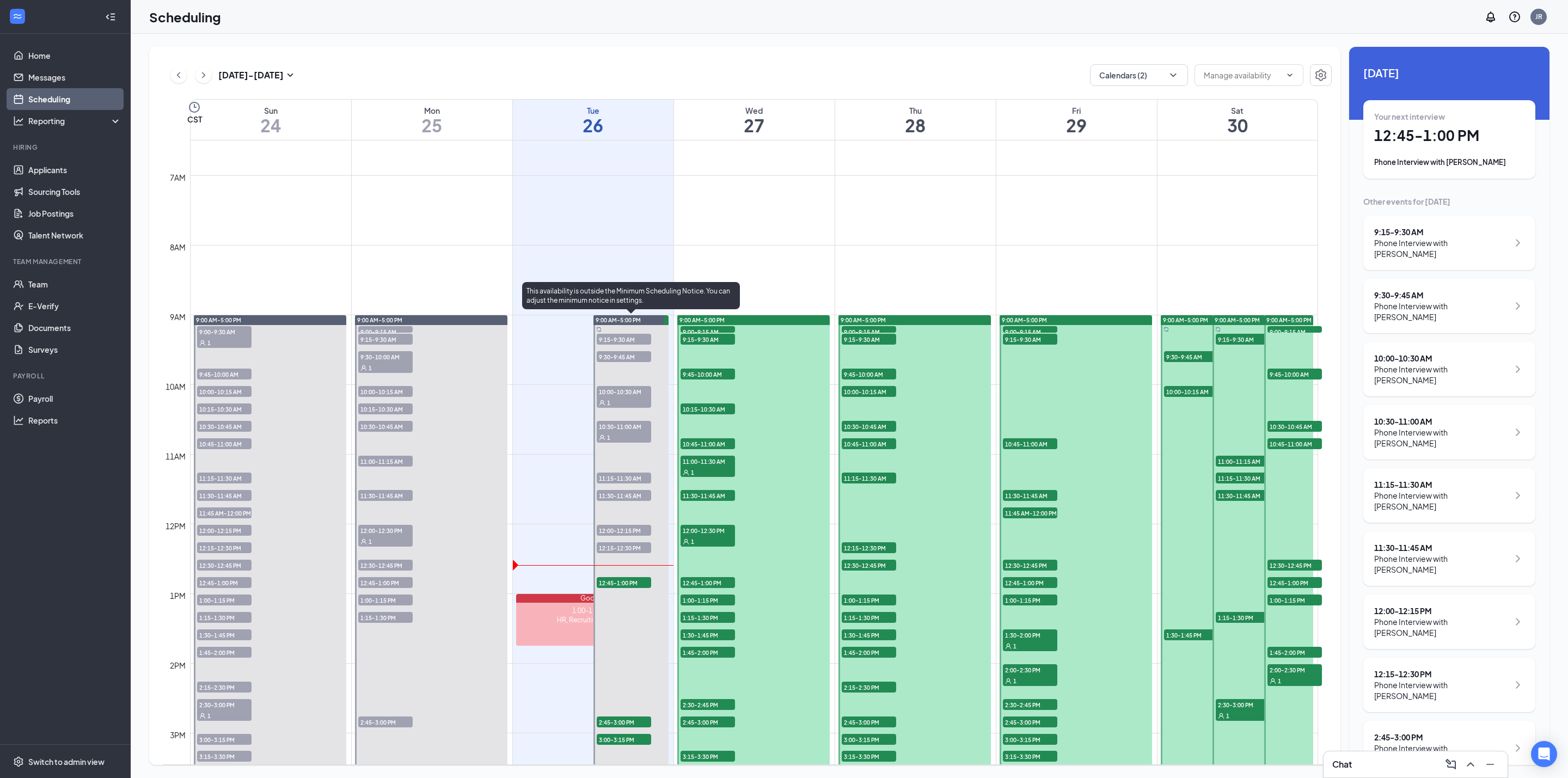
click at [629, 582] on span "12:45-1:00 PM" at bounding box center [624, 582] width 54 height 11
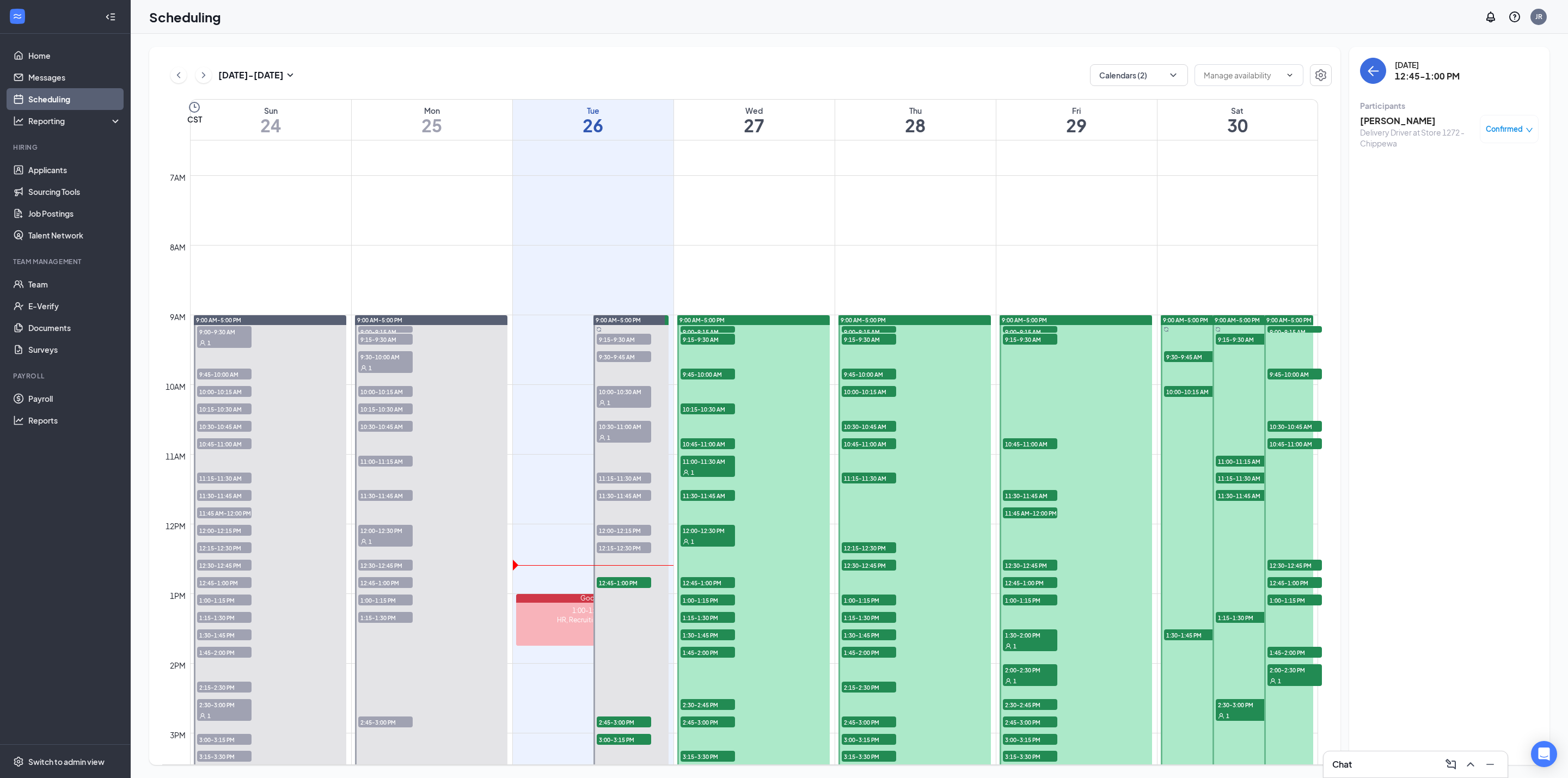
click at [1517, 123] on span "Confirmed" at bounding box center [1504, 129] width 37 height 11
click at [1475, 215] on div "Cancel" at bounding box center [1475, 220] width 91 height 12
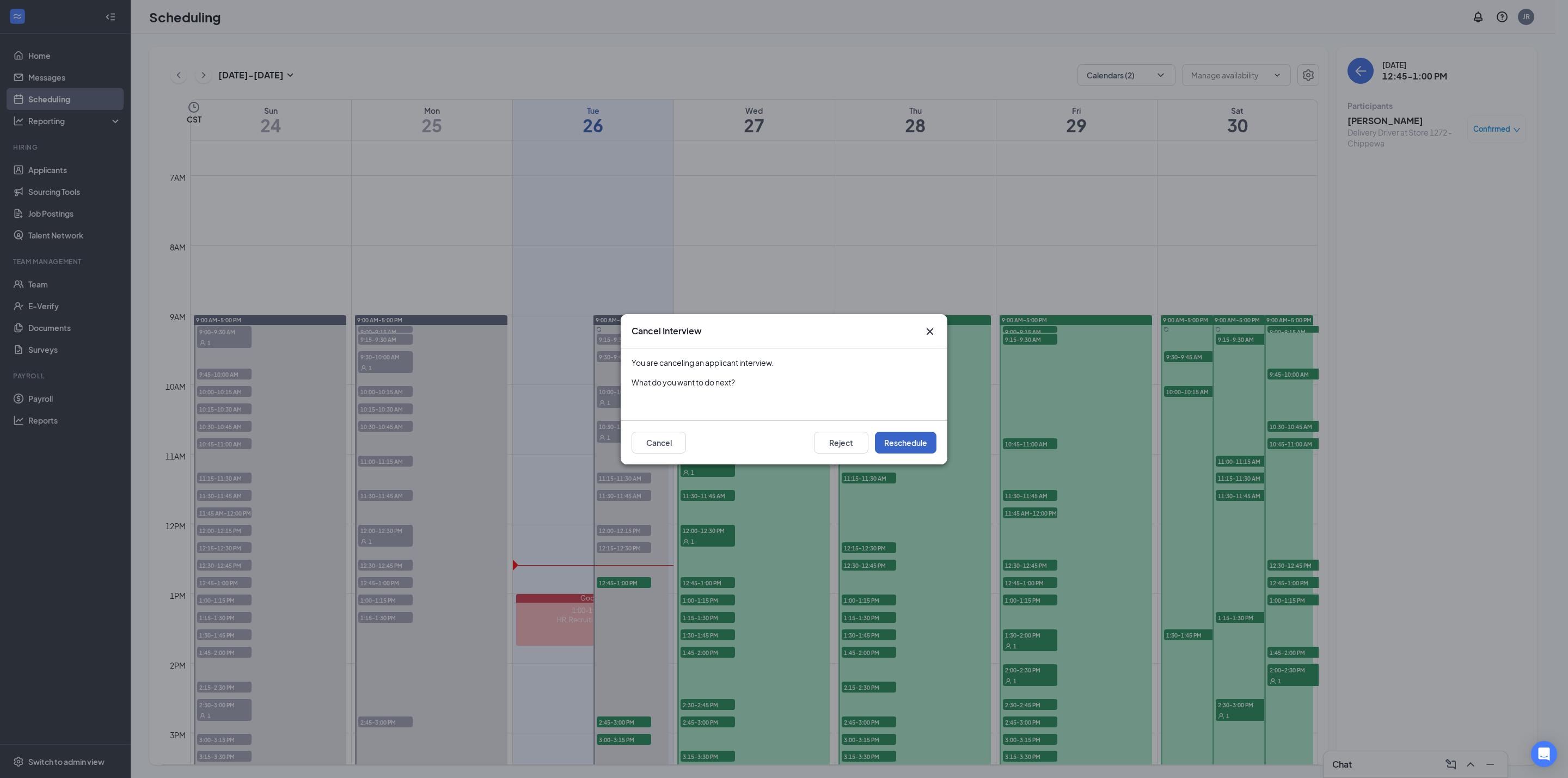
click at [920, 452] on button "Reschedule" at bounding box center [906, 443] width 62 height 22
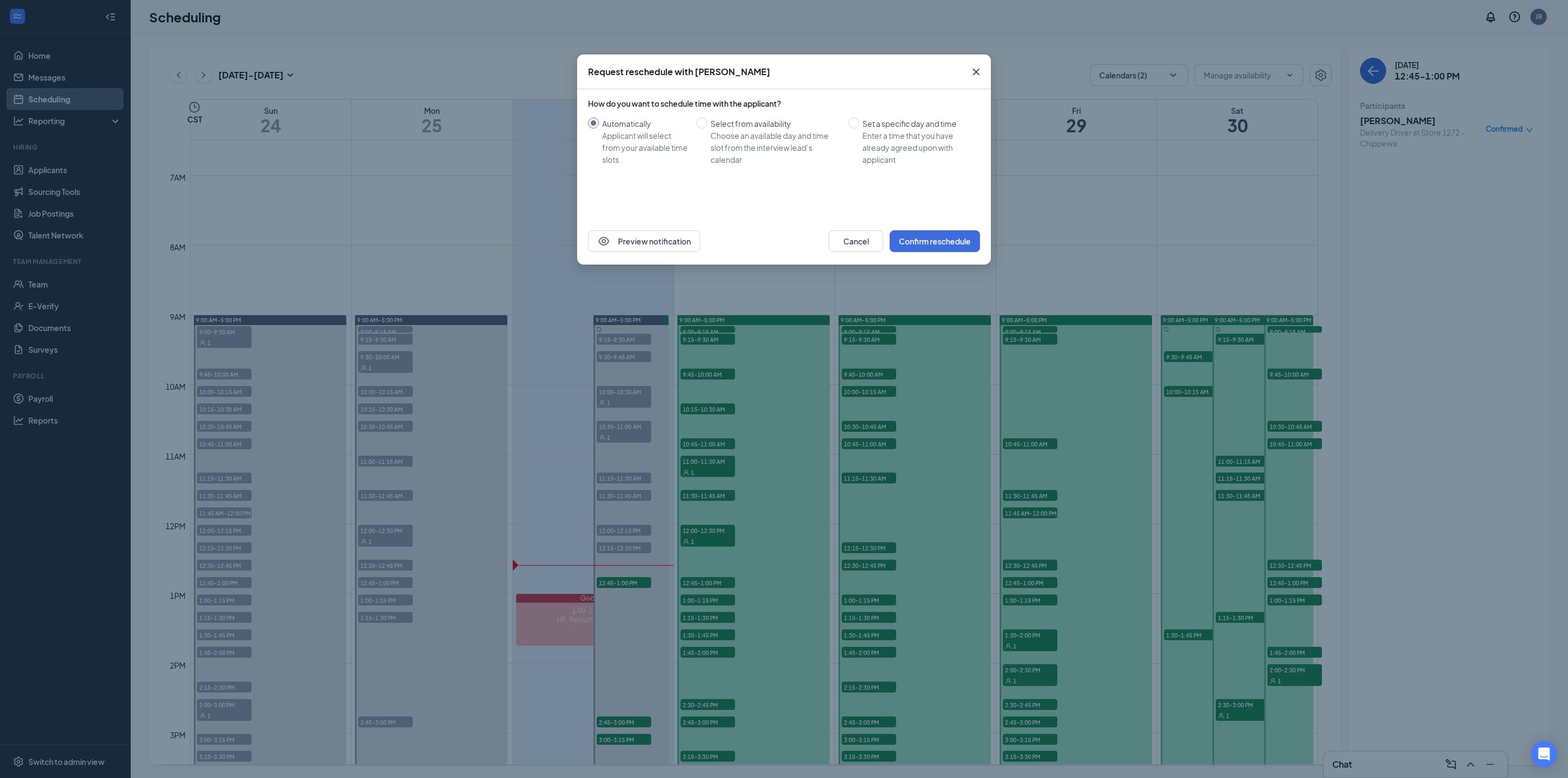
click at [1318, 260] on div "Request reschedule with [PERSON_NAME] How do you want to schedule time with the…" at bounding box center [784, 389] width 1568 height 778
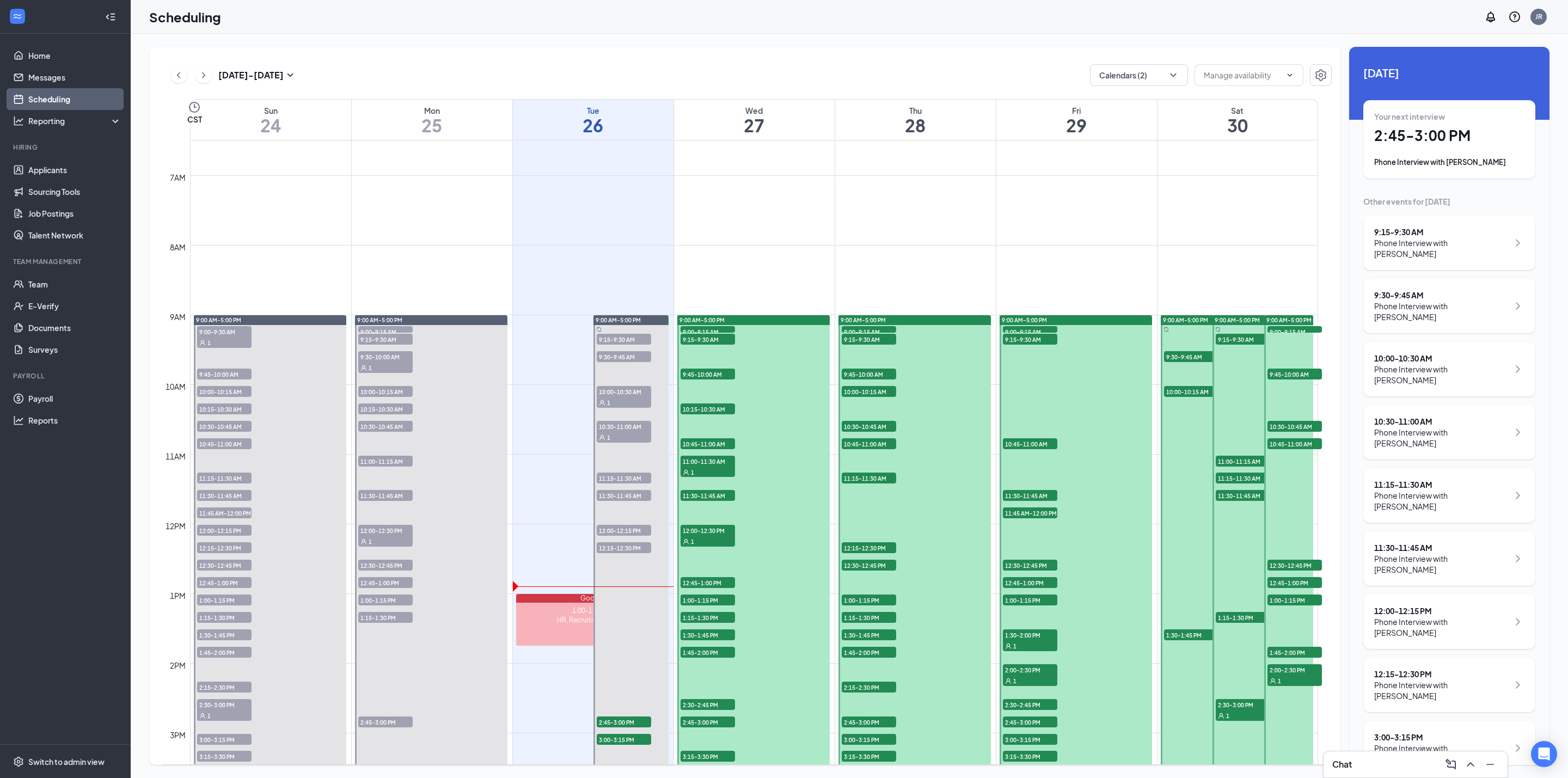
click at [533, 611] on div "1:00-1:45 PM" at bounding box center [592, 611] width 153 height 9
